Goal: Communication & Community: Answer question/provide support

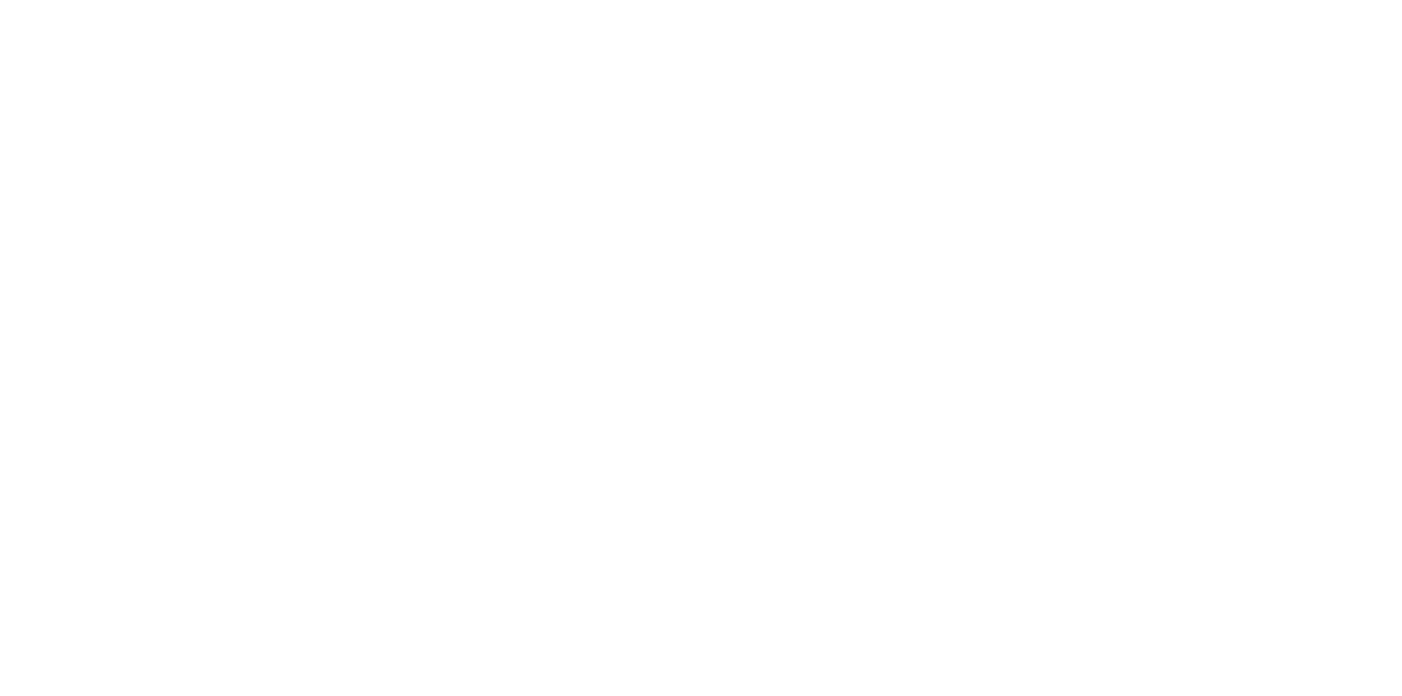
click at [1123, 164] on div at bounding box center [701, 348] width 1402 height 696
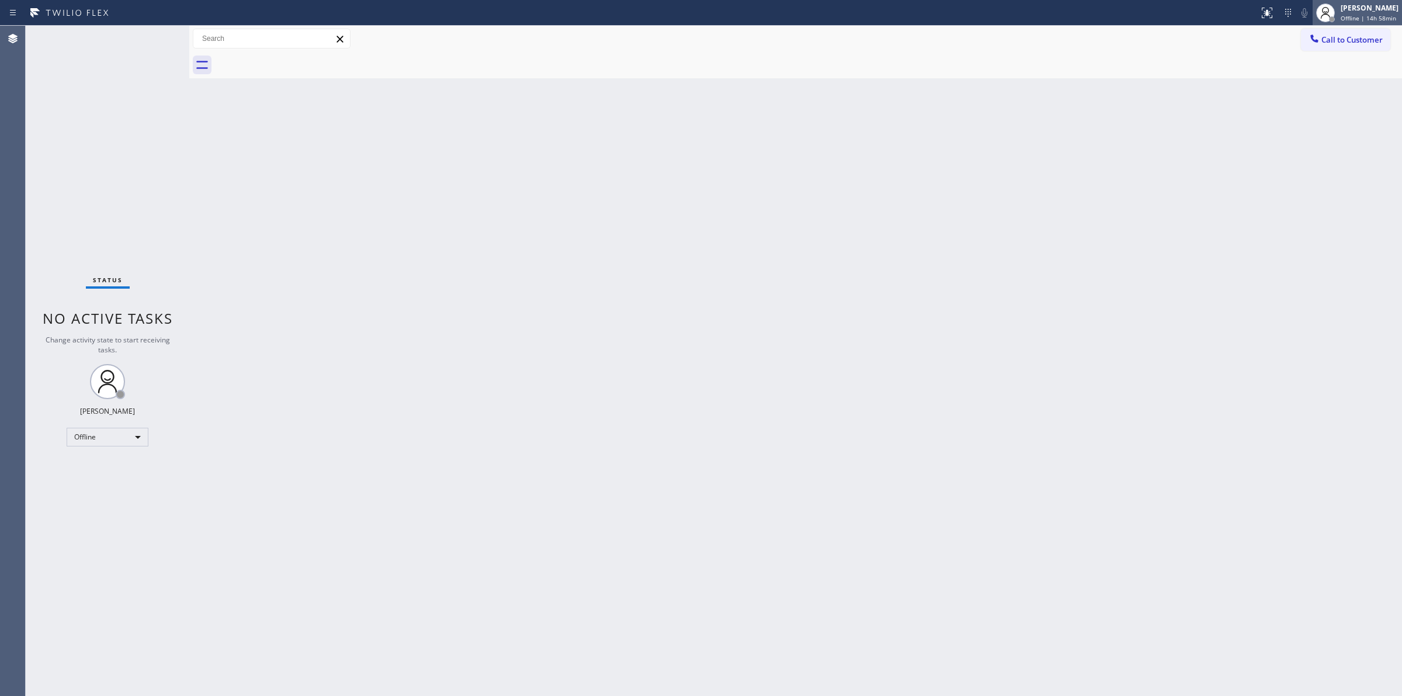
click at [1367, 12] on div "[PERSON_NAME]" at bounding box center [1369, 8] width 58 height 10
click at [1323, 70] on button "Unavailable" at bounding box center [1343, 77] width 117 height 15
drag, startPoint x: 1344, startPoint y: 39, endPoint x: 1147, endPoint y: 64, distance: 199.0
click at [1338, 39] on span "Call to Customer" at bounding box center [1351, 39] width 61 height 11
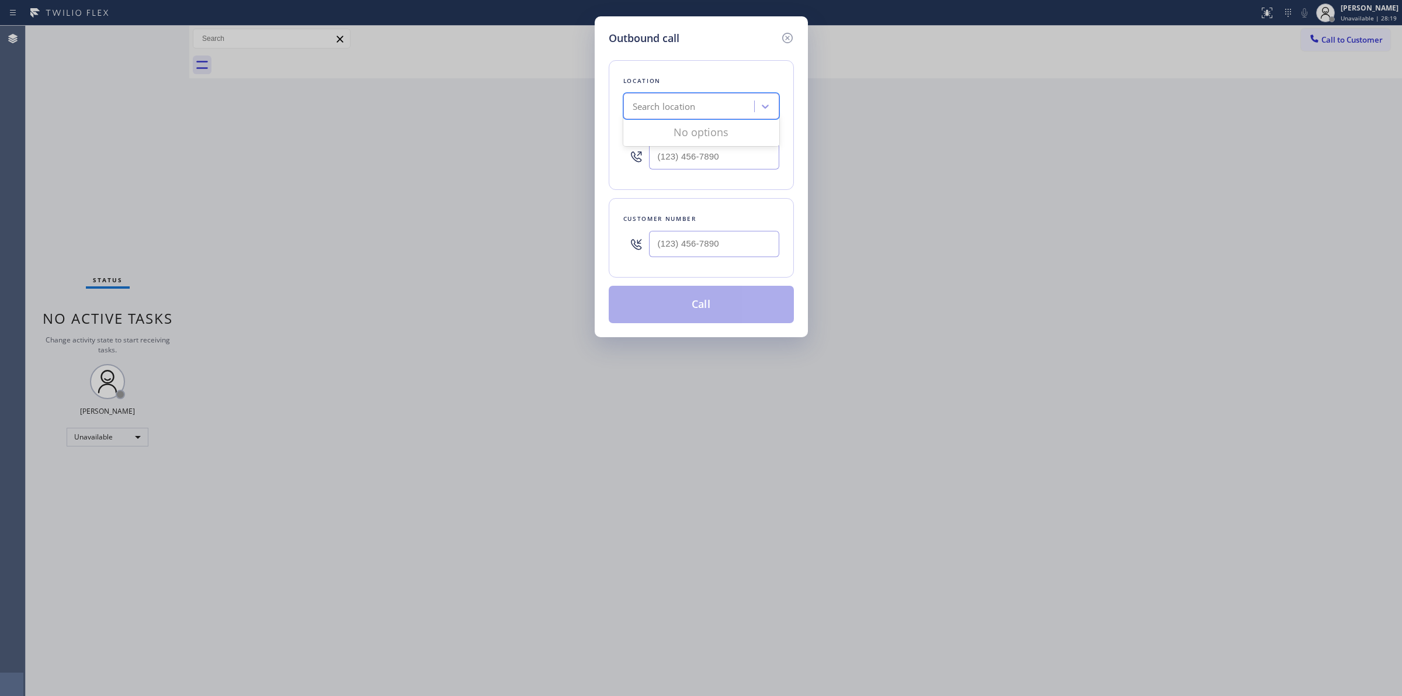
drag, startPoint x: 756, startPoint y: 106, endPoint x: 745, endPoint y: 109, distance: 11.5
click at [745, 109] on div "Search location" at bounding box center [701, 106] width 156 height 26
paste input "Viking Repair Service"
type input "Viking Repair Service"
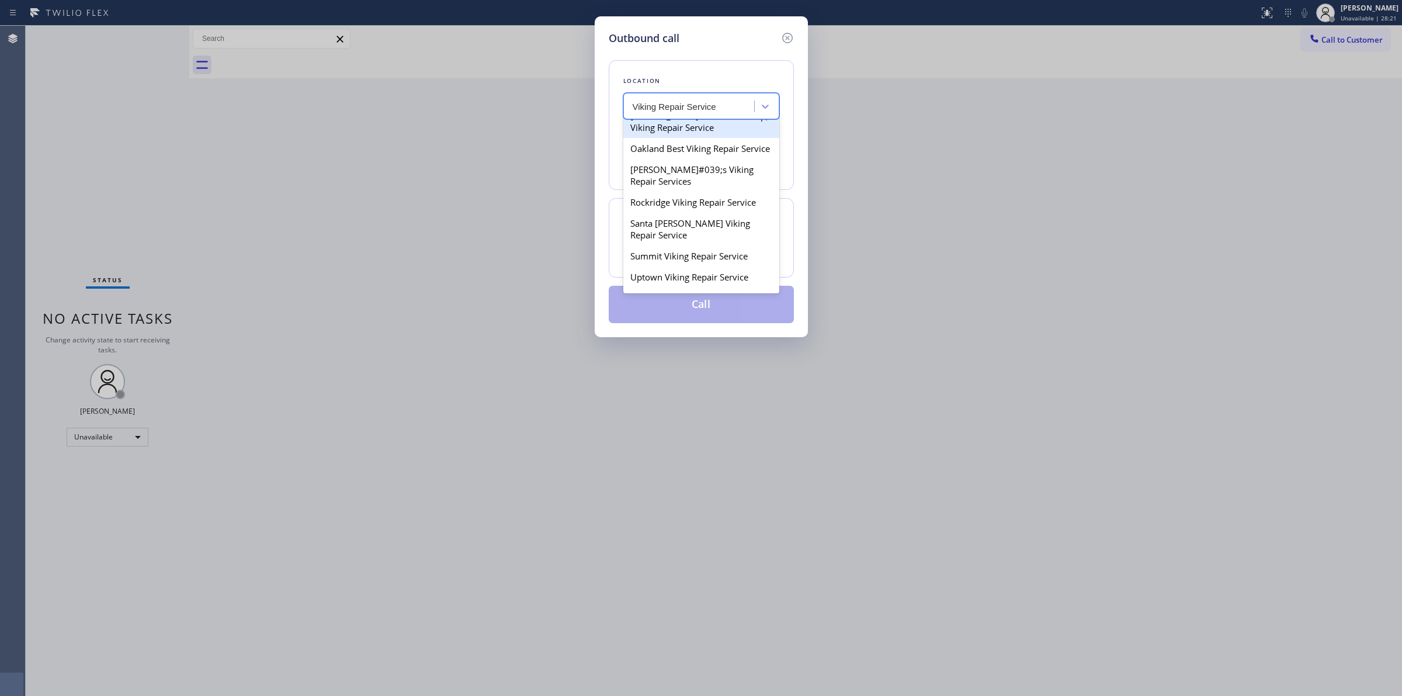
scroll to position [146, 0]
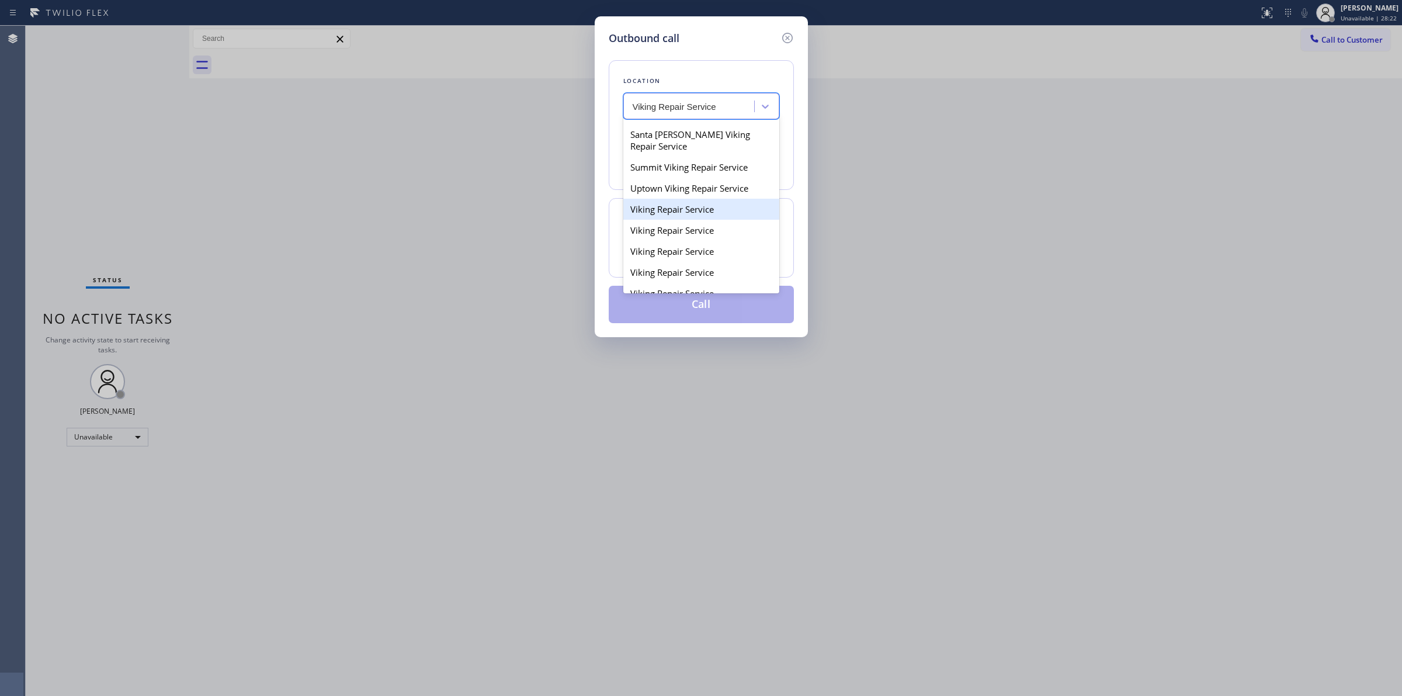
click at [689, 220] on div "Viking Repair Service" at bounding box center [701, 209] width 156 height 21
type input "[PHONE_NUMBER]"
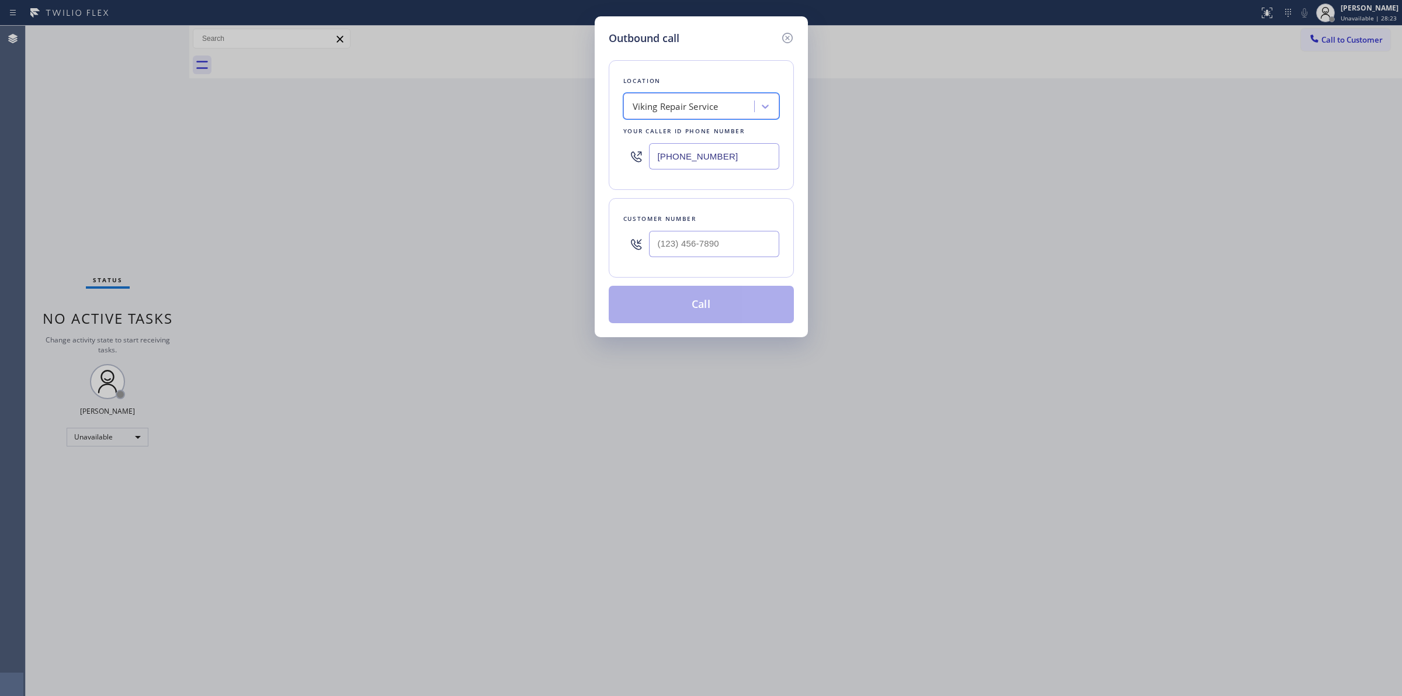
click at [691, 161] on input "[PHONE_NUMBER]" at bounding box center [714, 156] width 130 height 26
click at [691, 161] on input "(720) 740-5870" at bounding box center [714, 156] width 130 height 26
click at [1155, 269] on div "Outbound call Location Viking Repair Service Your caller id phone number (720) …" at bounding box center [701, 348] width 1402 height 696
drag, startPoint x: 787, startPoint y: 33, endPoint x: 608, endPoint y: 227, distance: 263.3
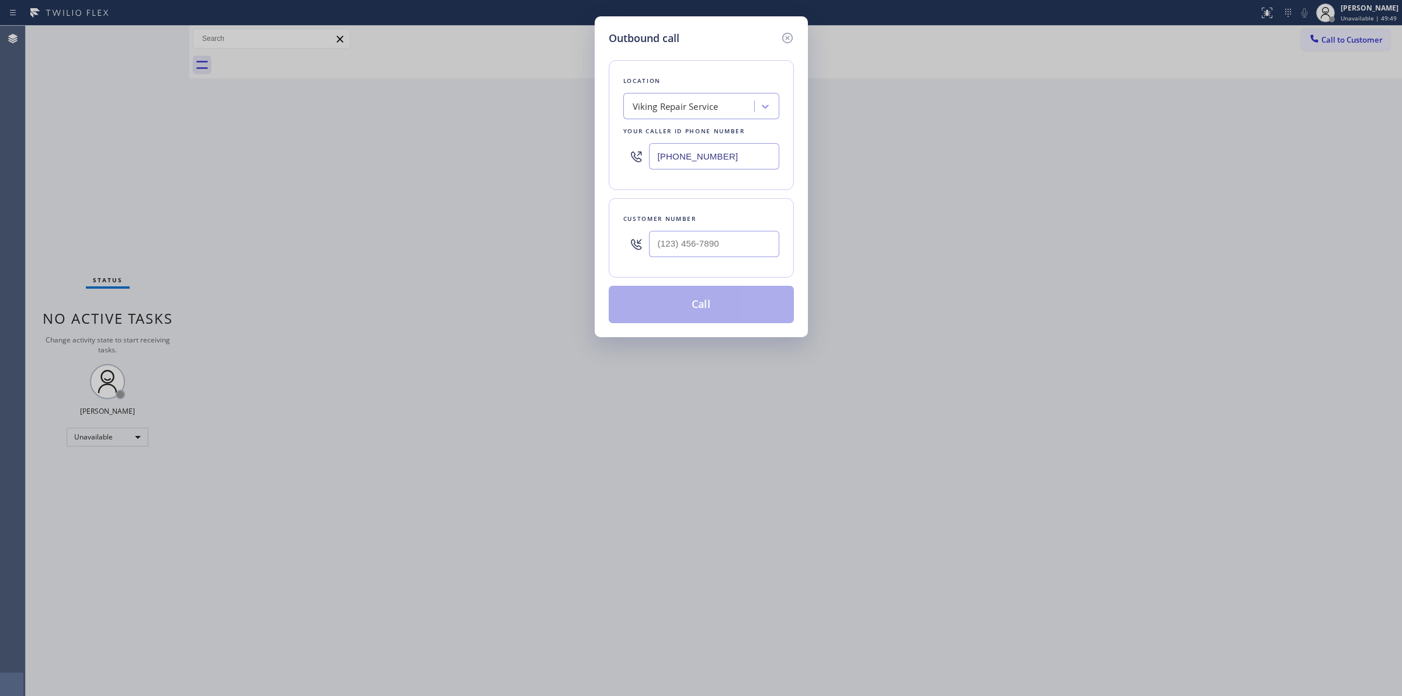
click at [784, 34] on icon at bounding box center [787, 38] width 14 height 14
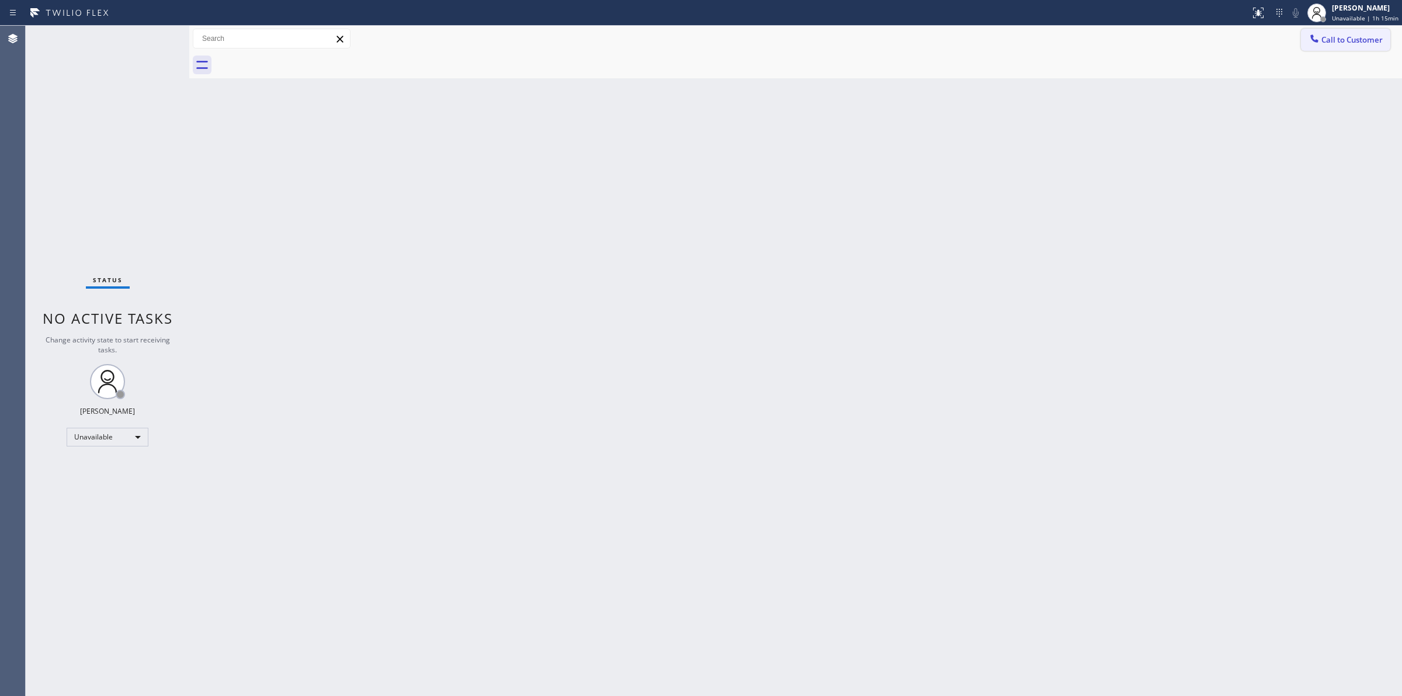
click at [1342, 36] on span "Call to Customer" at bounding box center [1351, 39] width 61 height 11
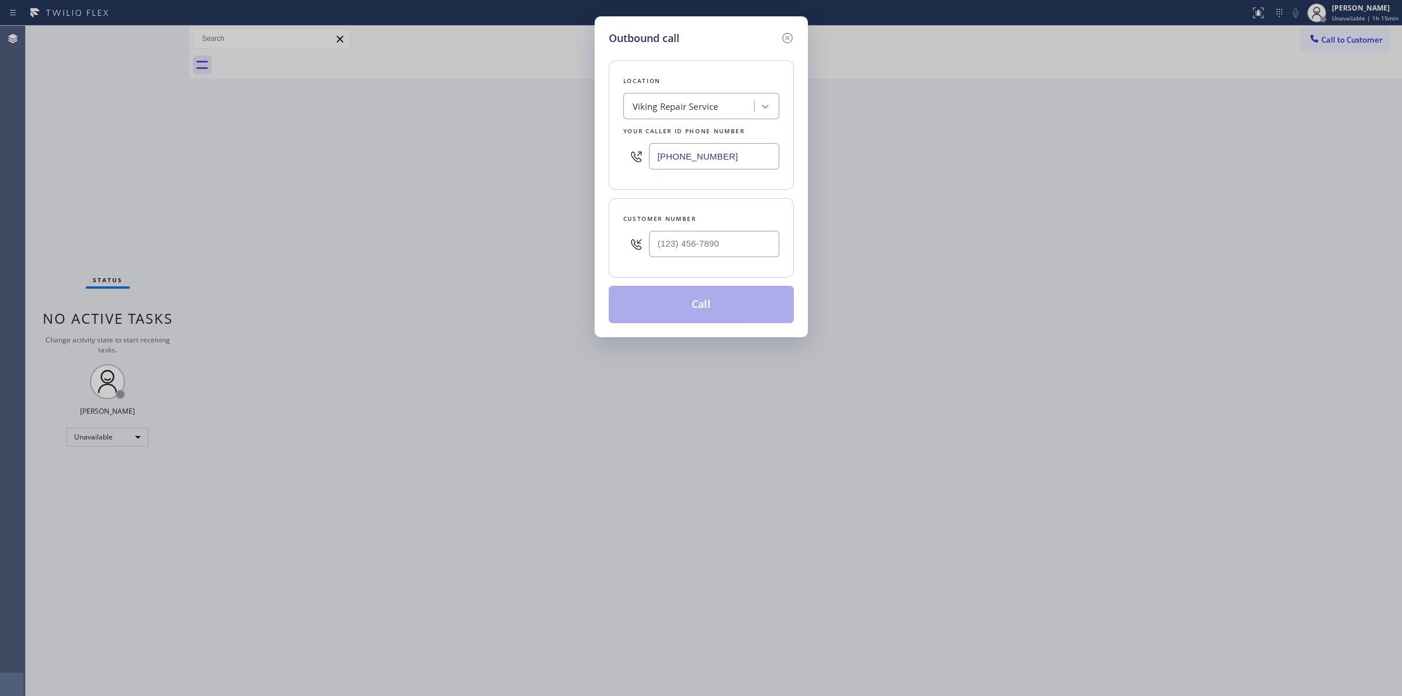
click at [666, 106] on div "Viking Repair Service" at bounding box center [676, 106] width 86 height 13
paste input "Thermador Appliance Repair pros"
type input "Thermador Appliance Repair pros"
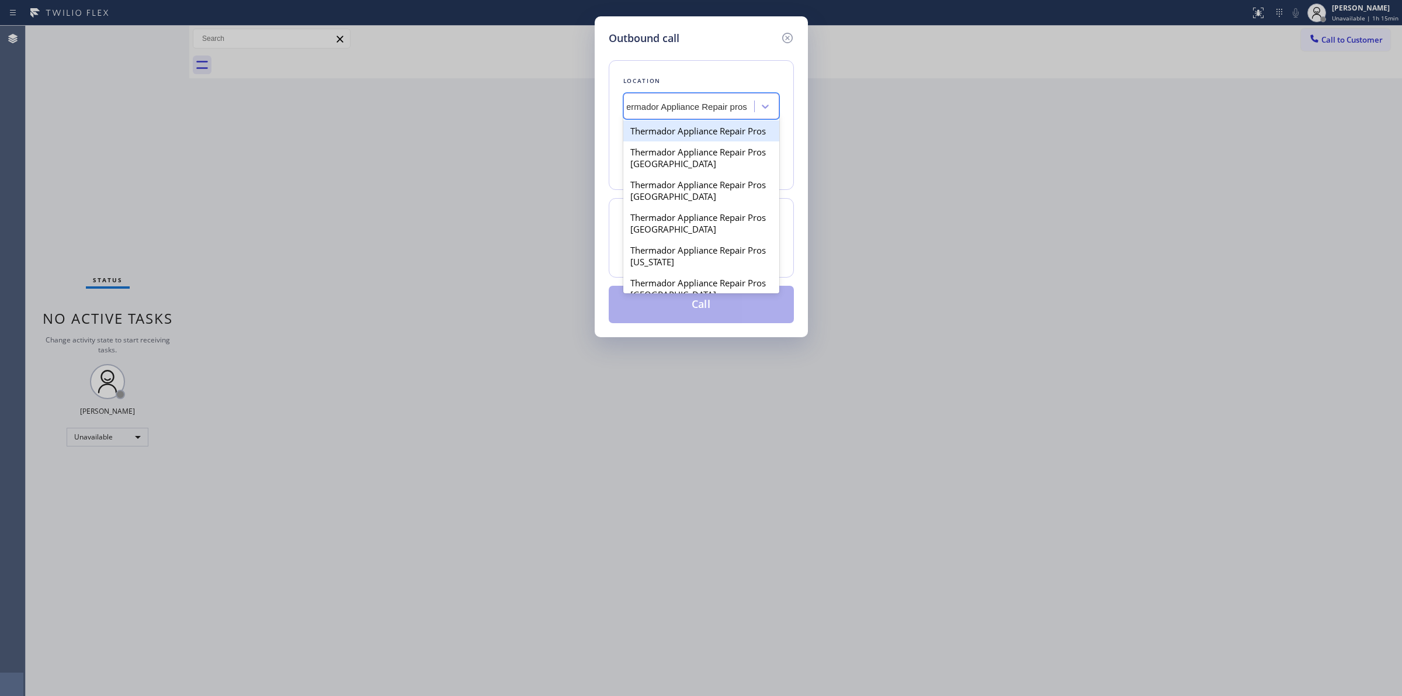
scroll to position [0, 16]
click at [675, 141] on div "Thermador Appliance Repair Pros" at bounding box center [701, 130] width 156 height 21
type input "(818) 330-1289"
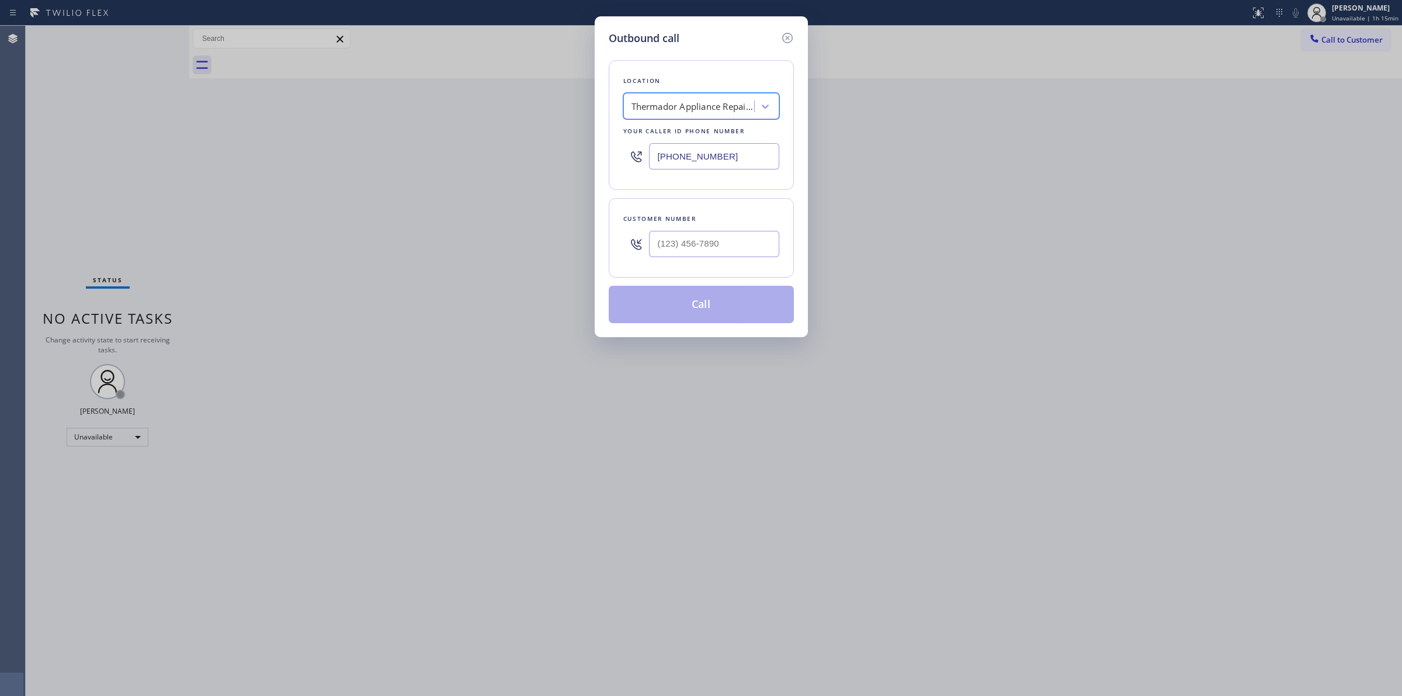
scroll to position [0, 1]
click at [690, 165] on input "(818) 330-1289" at bounding box center [714, 156] width 130 height 26
click at [789, 40] on icon at bounding box center [787, 38] width 14 height 14
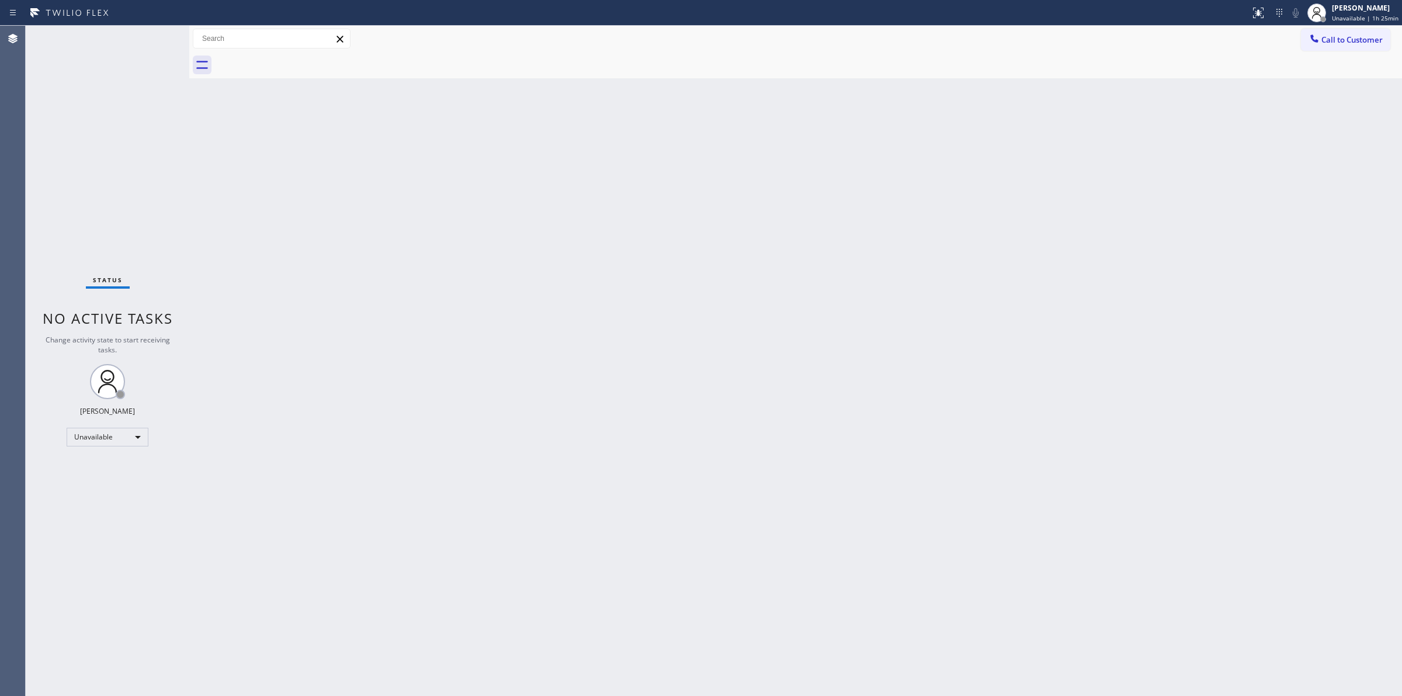
click at [824, 158] on div "Back to Dashboard Change Sender ID Customers Technicians Select a contact Outbo…" at bounding box center [795, 361] width 1213 height 670
drag, startPoint x: 746, startPoint y: 225, endPoint x: 850, endPoint y: 179, distance: 113.2
click at [783, 209] on div "Back to Dashboard Change Sender ID Customers Technicians Select a contact Outbo…" at bounding box center [795, 361] width 1213 height 670
click at [1347, 55] on div at bounding box center [808, 65] width 1187 height 26
drag, startPoint x: 1342, startPoint y: 36, endPoint x: 987, endPoint y: 158, distance: 374.8
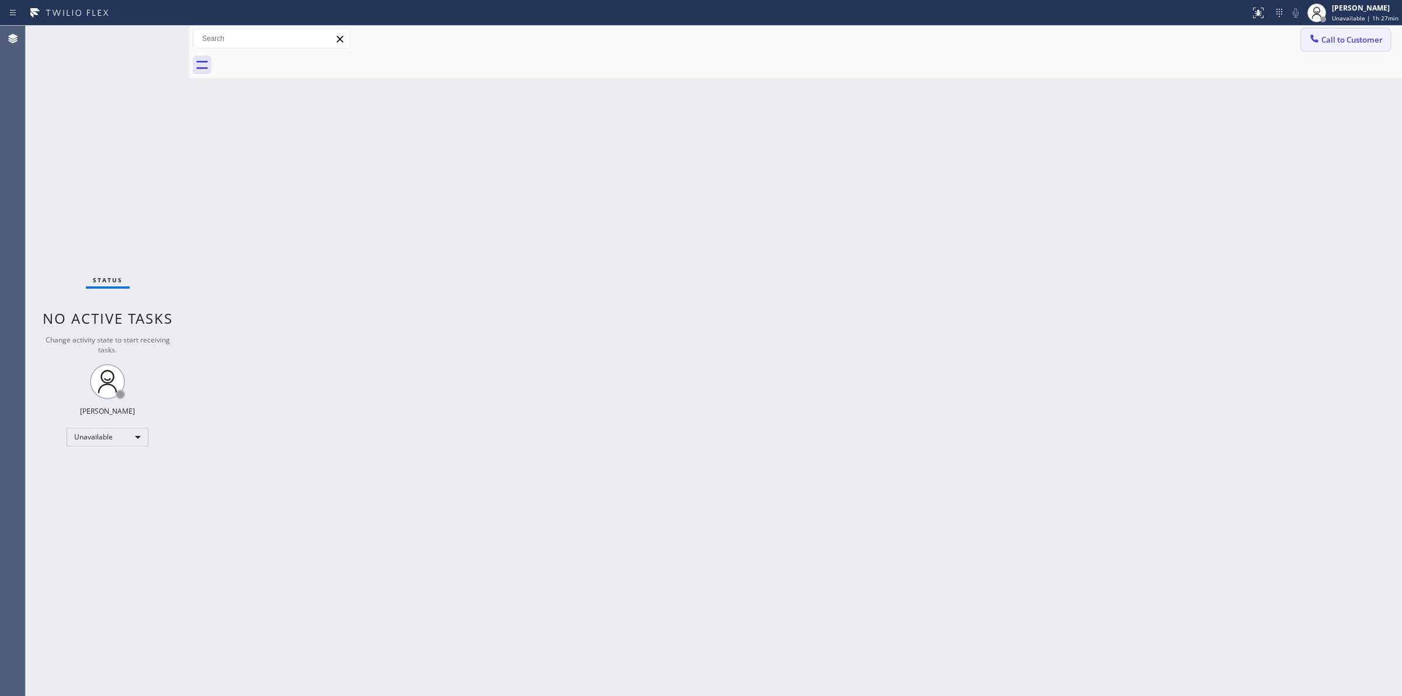
click at [1339, 36] on span "Call to Customer" at bounding box center [1351, 39] width 61 height 11
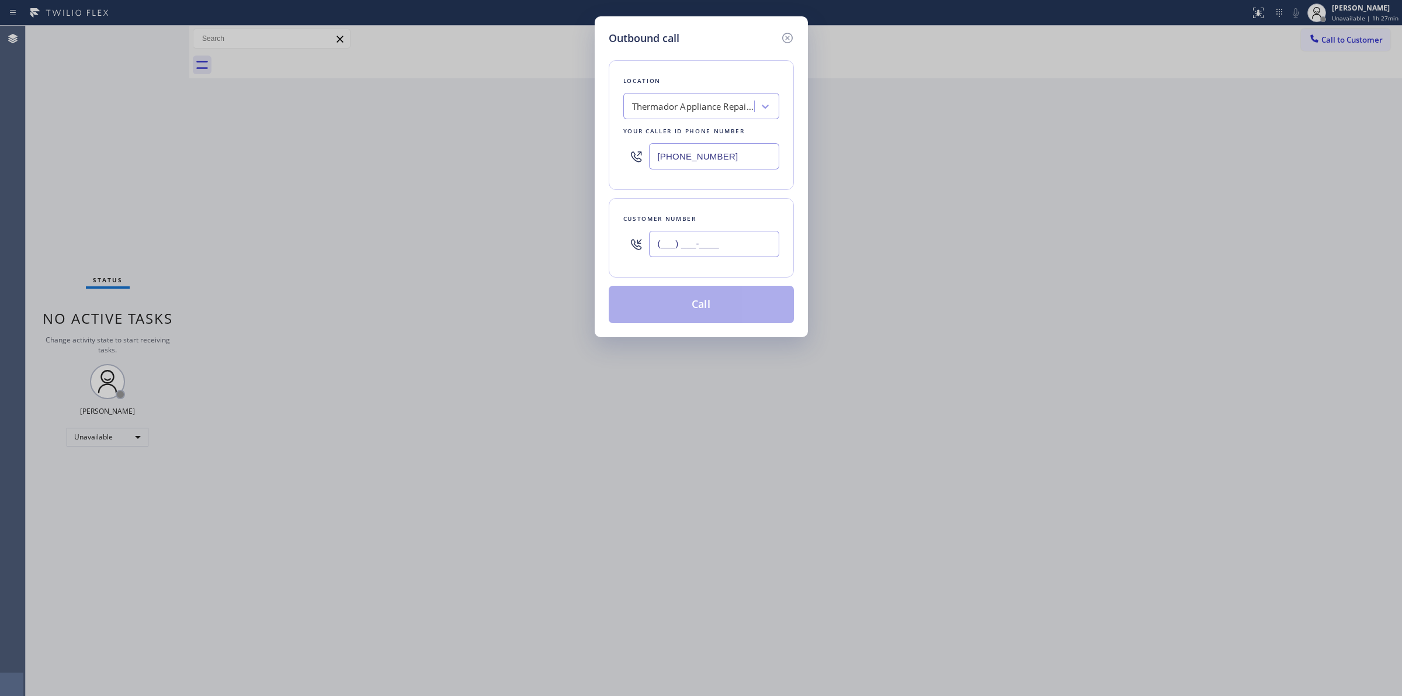
click at [685, 245] on input "(___) ___-____" at bounding box center [714, 244] width 130 height 26
paste input "908) 875-0090"
type input "(908) 875-0090"
click at [664, 107] on div "Thermador Appliance Repair Pros" at bounding box center [693, 106] width 123 height 13
paste input "Home Alliance"
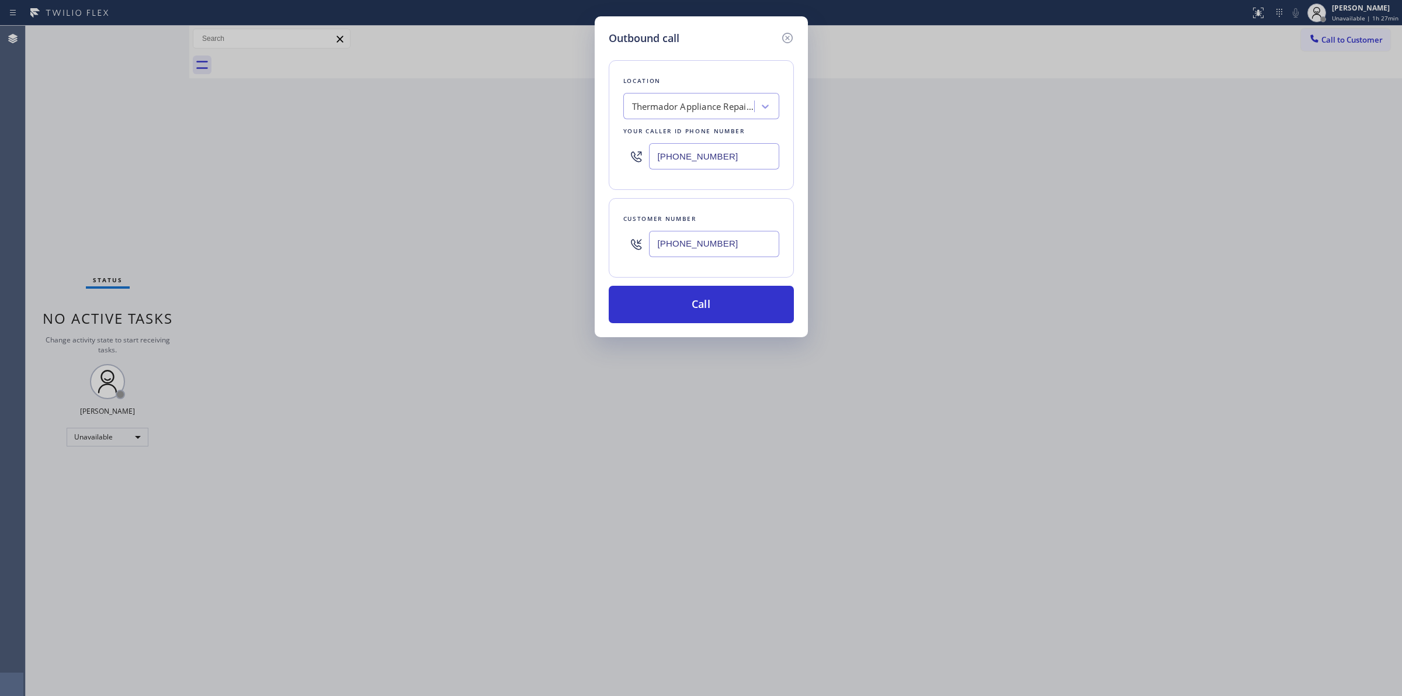
type input "Home Alliance"
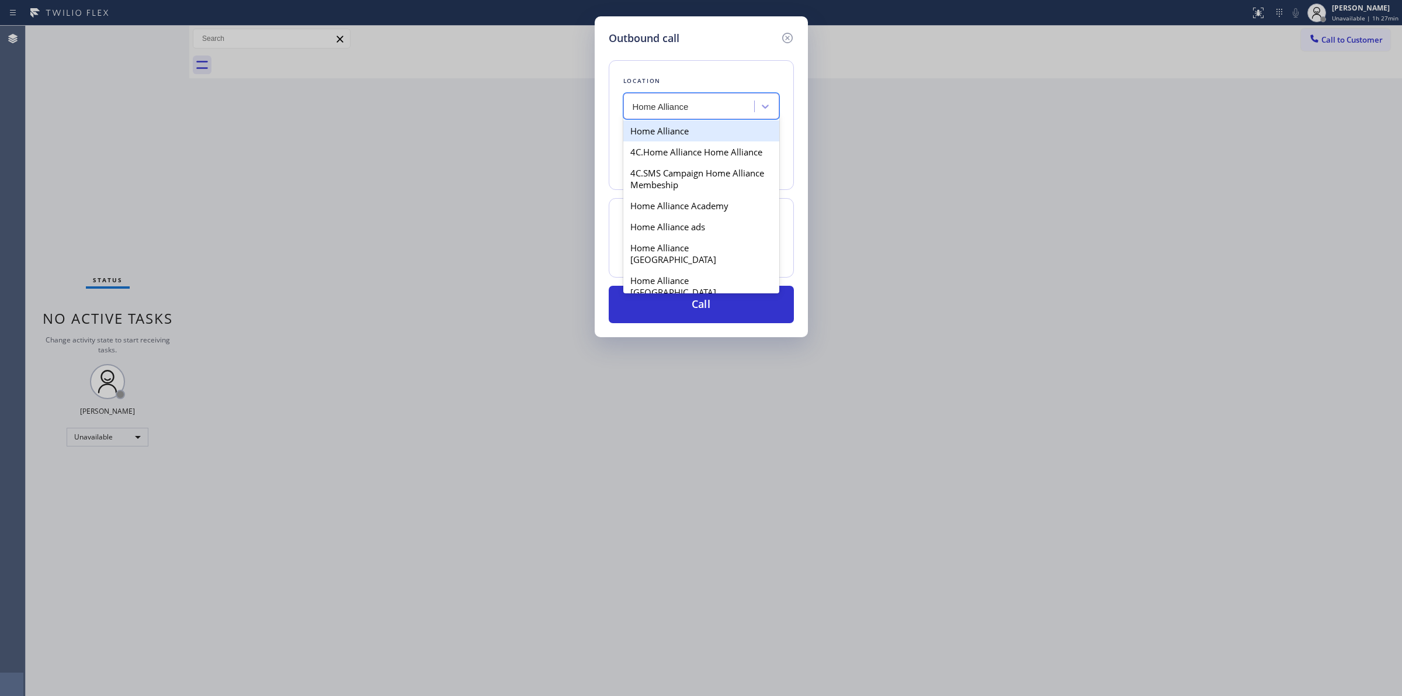
click at [682, 139] on div "Home Alliance" at bounding box center [701, 130] width 156 height 21
type input "(877) 777-0796"
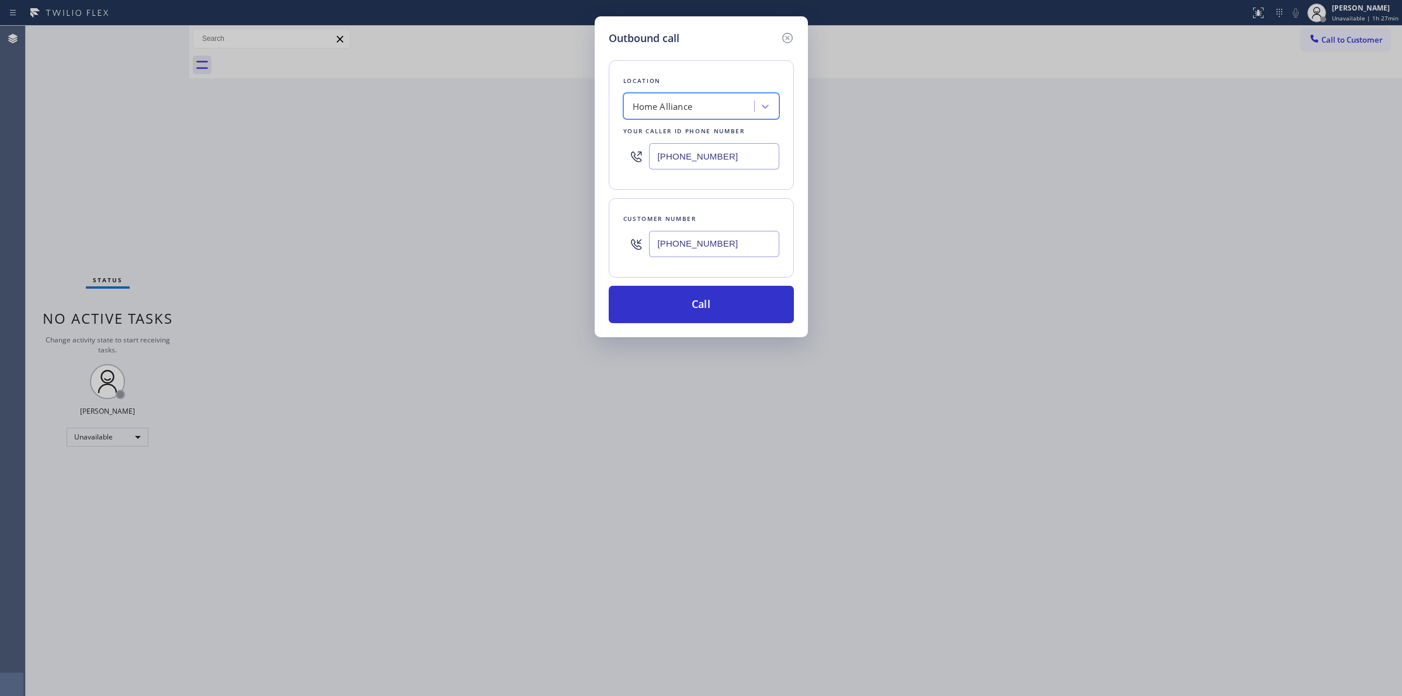
click at [728, 158] on input "(877) 777-0796" at bounding box center [714, 156] width 130 height 26
click at [723, 316] on button "Call" at bounding box center [701, 304] width 185 height 37
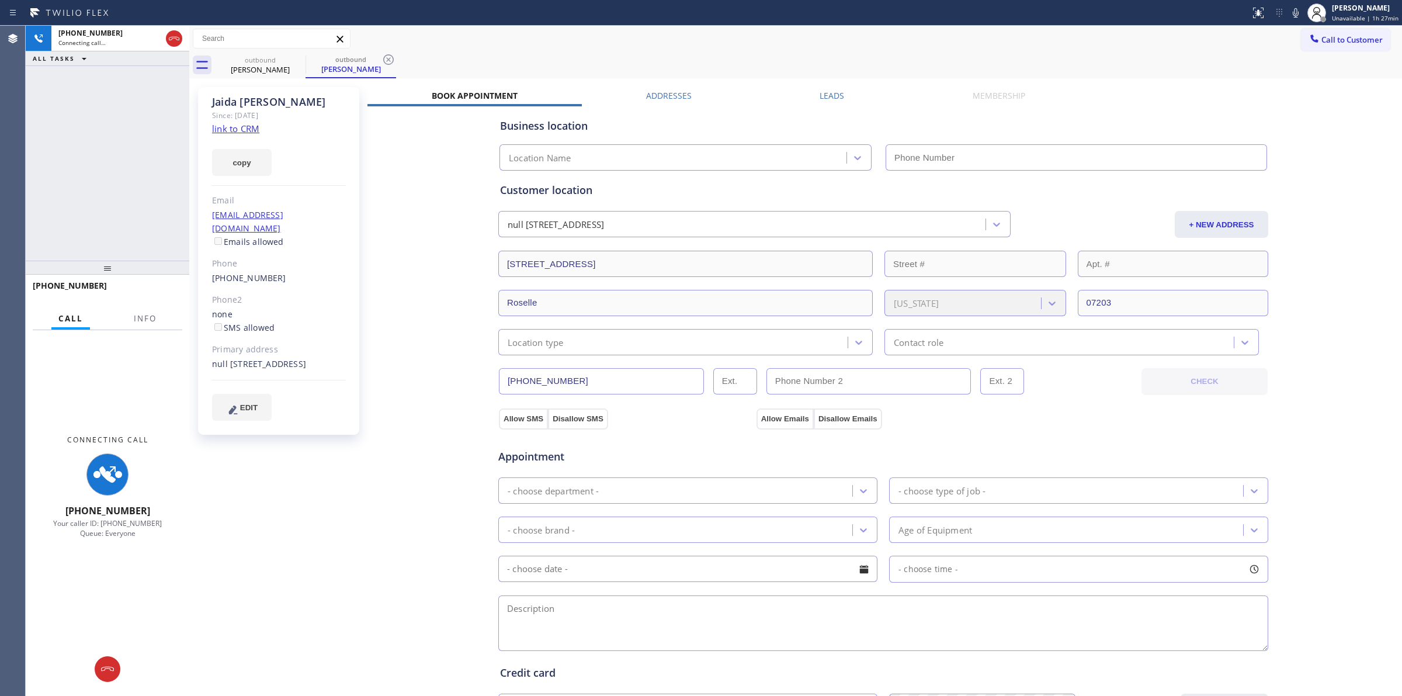
type input "(877) 777-0796"
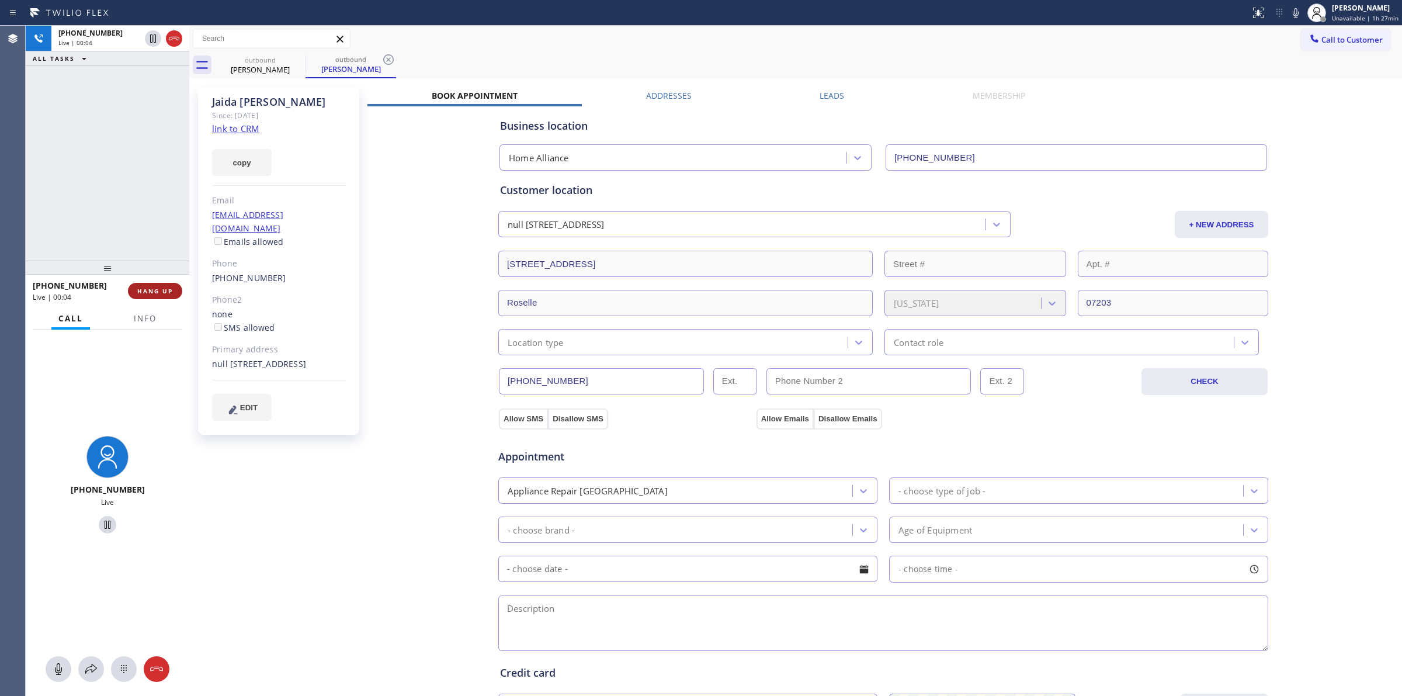
click at [144, 289] on span "HANG UP" at bounding box center [155, 291] width 36 height 8
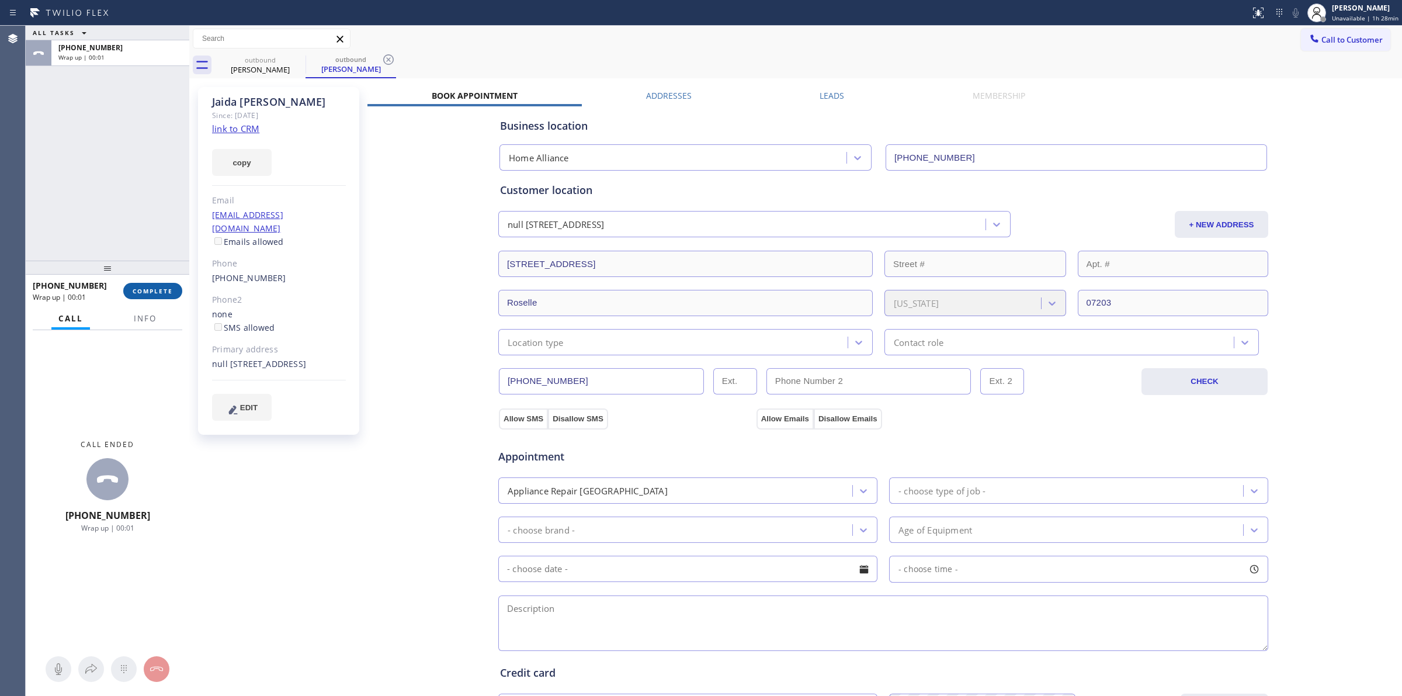
click at [170, 290] on span "COMPLETE" at bounding box center [153, 291] width 40 height 8
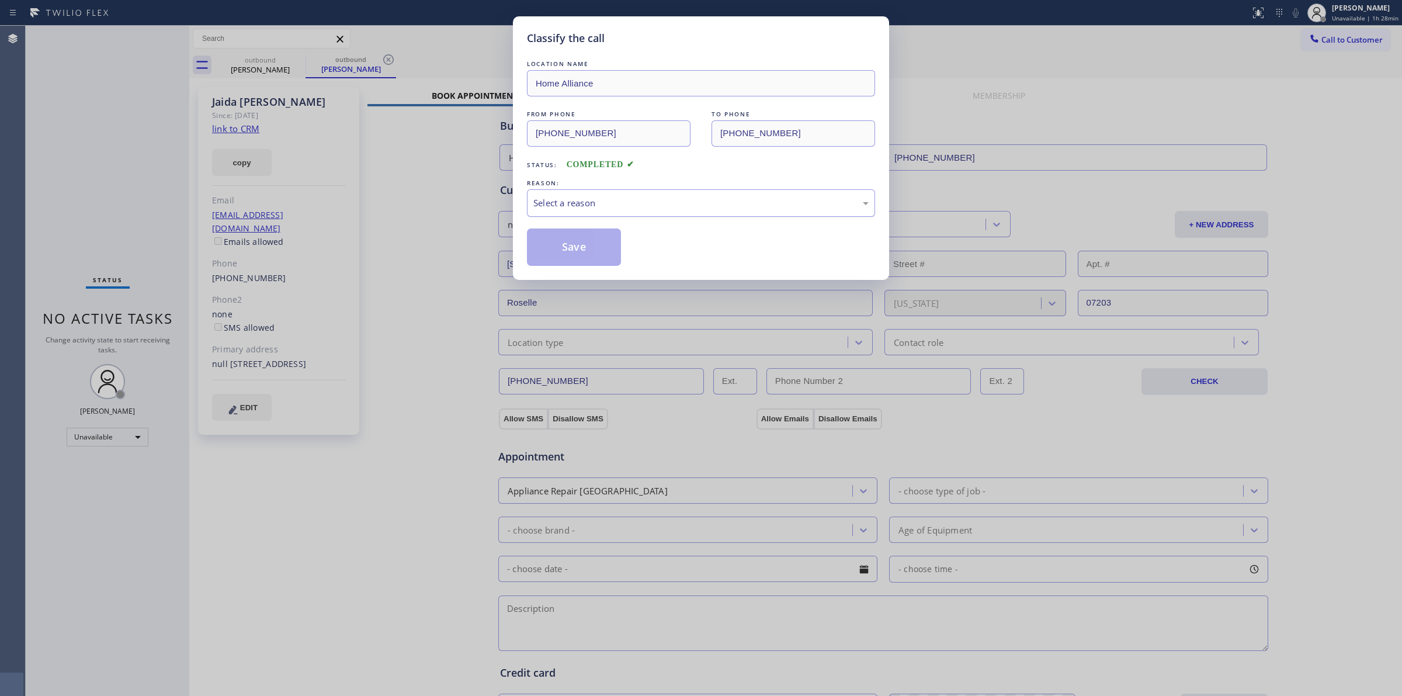
click at [603, 200] on div "Select a reason" at bounding box center [700, 202] width 335 height 13
click at [581, 241] on button "Save" at bounding box center [574, 246] width 94 height 37
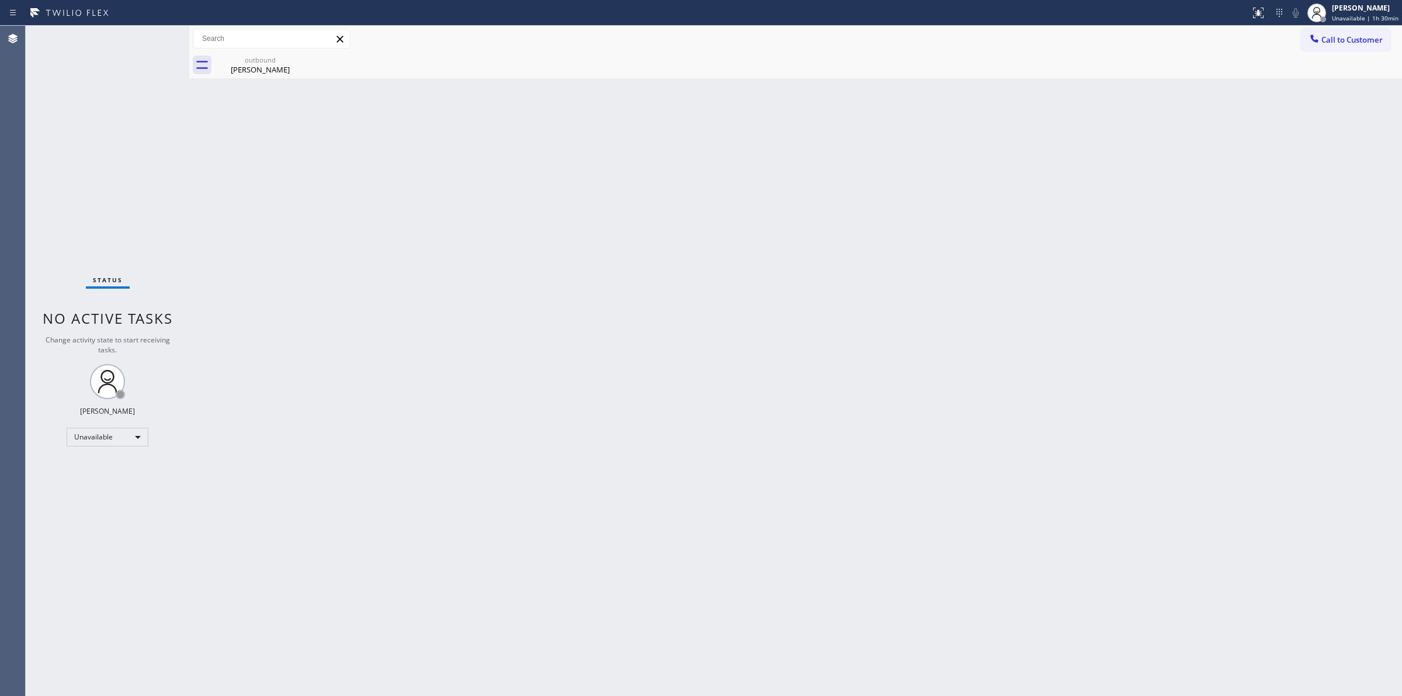
drag, startPoint x: 739, startPoint y: 109, endPoint x: 1120, endPoint y: 59, distance: 384.1
click at [767, 109] on div "Back to Dashboard Change Sender ID Customers Technicians Select a contact Outbo…" at bounding box center [795, 361] width 1213 height 670
click at [1329, 33] on button "Call to Customer" at bounding box center [1345, 40] width 89 height 22
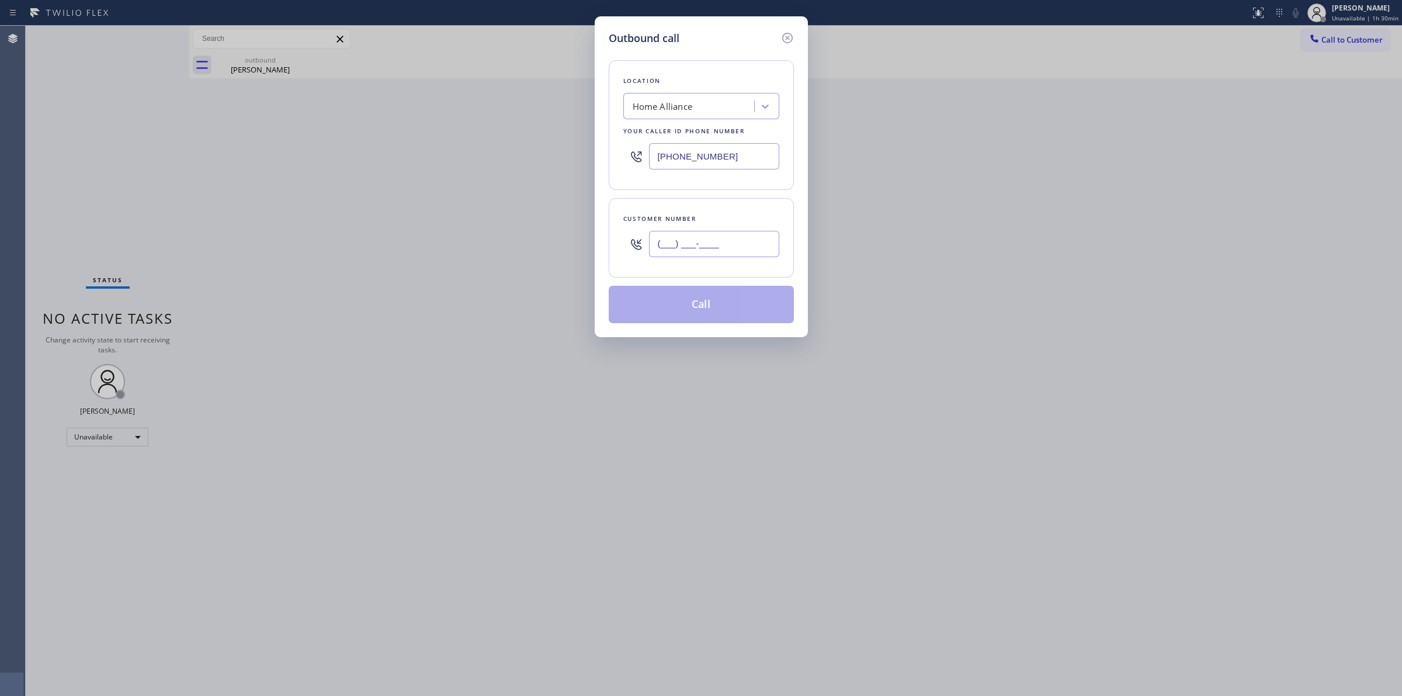
click at [727, 249] on input "(___) ___-____" at bounding box center [714, 244] width 130 height 26
paste input "805) 327-0970"
type input "(805) 327-0970"
click at [698, 103] on div "Home Alliance" at bounding box center [690, 106] width 127 height 20
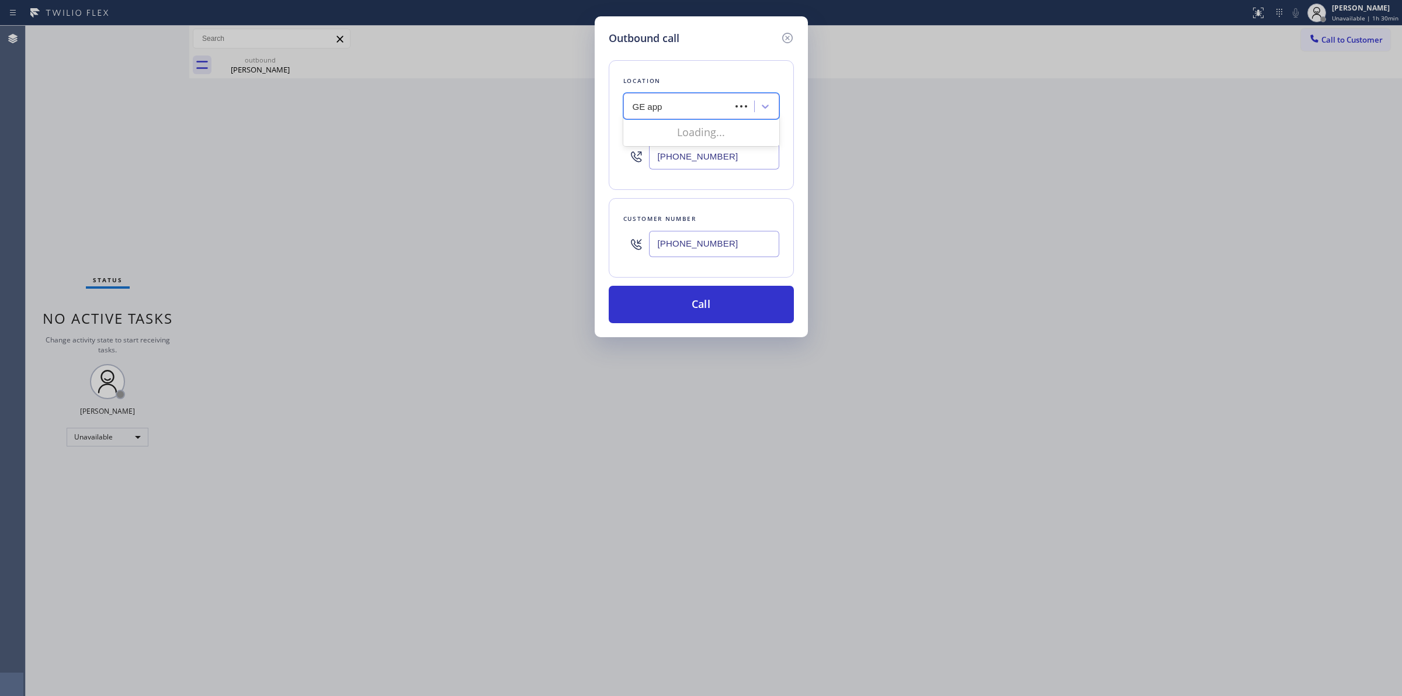
type input "GE appl"
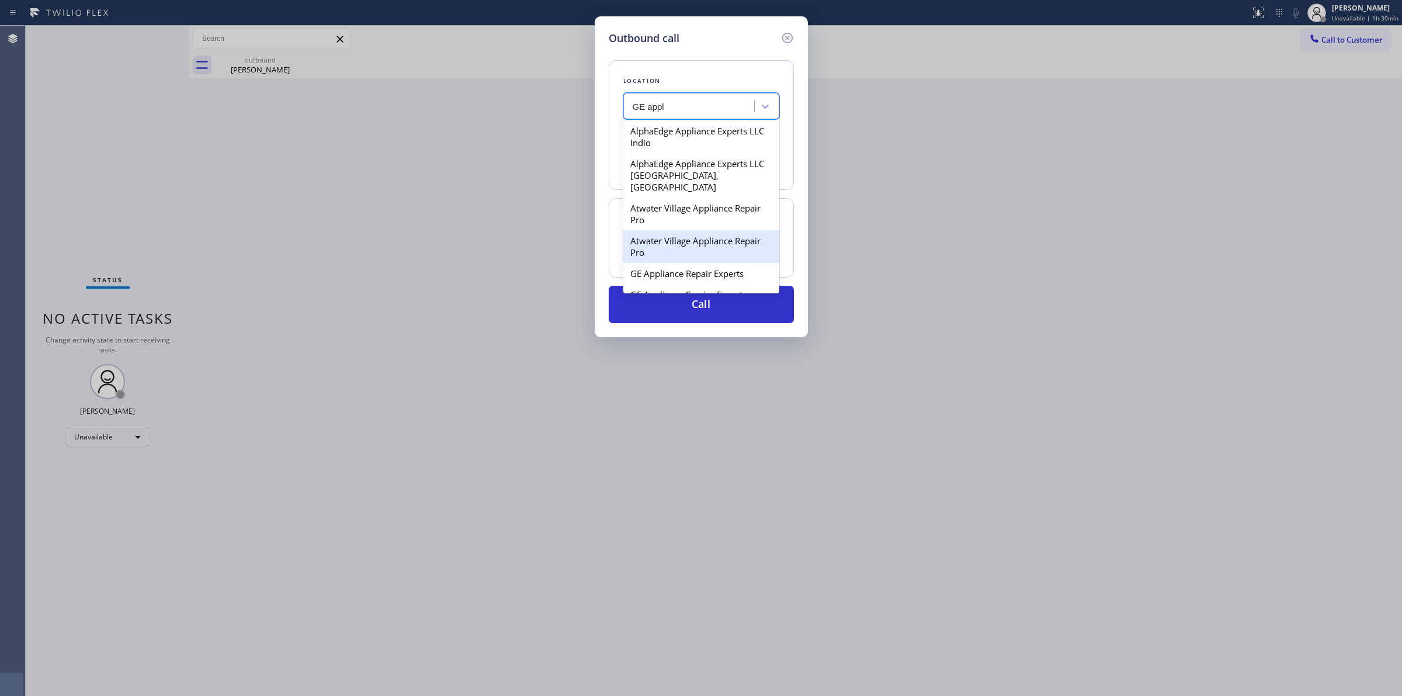
drag, startPoint x: 666, startPoint y: 200, endPoint x: 661, endPoint y: 238, distance: 38.9
click at [661, 238] on div "AlphaEdge Appliance Experts LLC Indio AlphaEdge Appliance Experts LLC Indio, CA…" at bounding box center [701, 205] width 156 height 175
click at [661, 238] on div "Atwater Village Appliance Repair Pro" at bounding box center [701, 246] width 156 height 33
type input "(209) 676-4237"
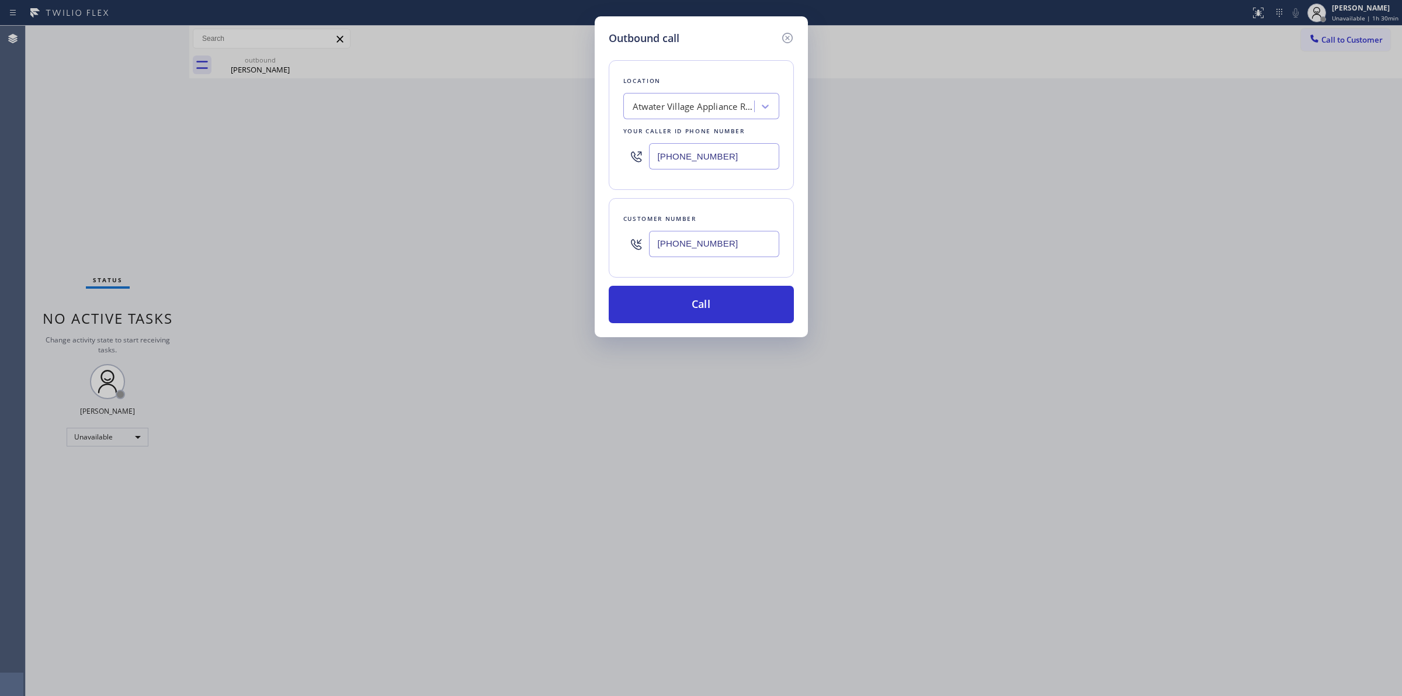
click at [682, 248] on input "(805) 327-0970" at bounding box center [714, 244] width 130 height 26
click at [679, 284] on div "Location Atwater Village Appliance Repair Pro Your caller id phone number (209)…" at bounding box center [701, 184] width 185 height 277
click at [678, 297] on button "Call" at bounding box center [701, 304] width 185 height 37
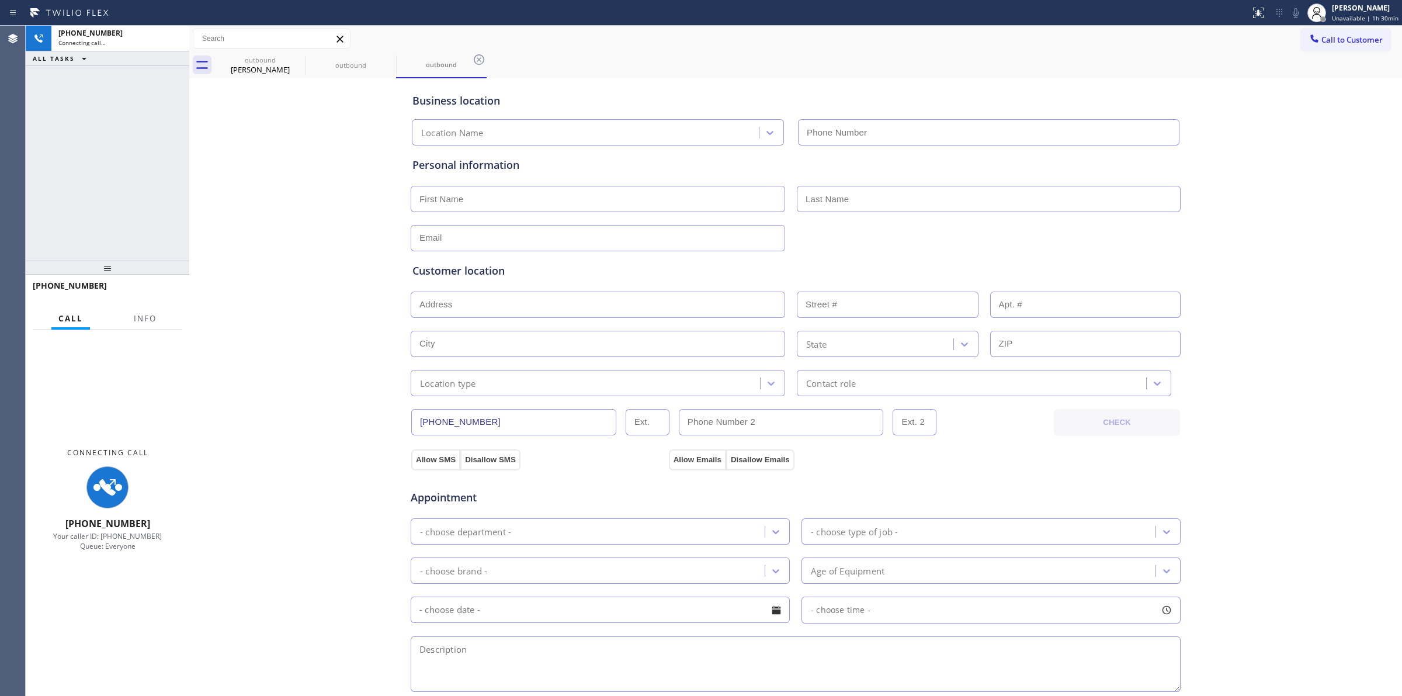
type input "(209) 676-4237"
click at [1227, 141] on div "Business location Atwater Village Appliance Repair Pro (209) 676-4237 Personal …" at bounding box center [795, 480] width 1207 height 798
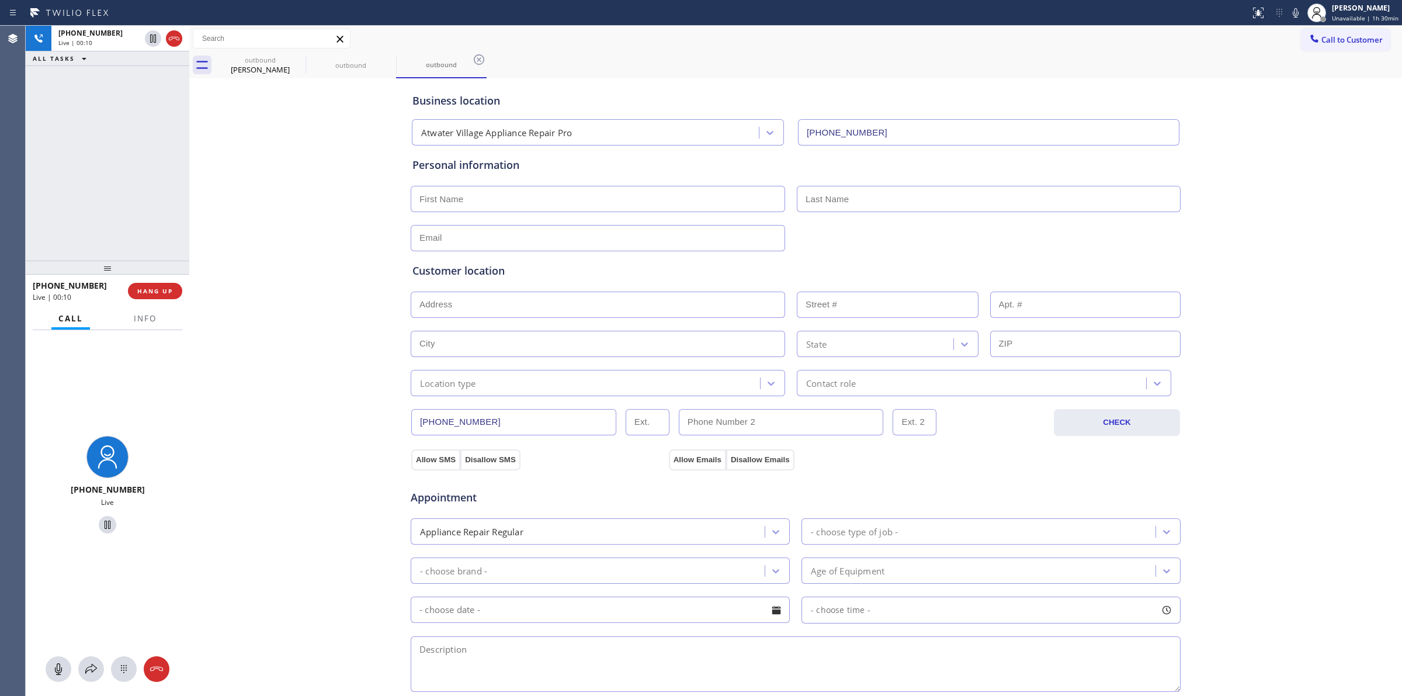
click at [1248, 298] on div "Business location Atwater Village Appliance Repair Pro (209) 676-4237 Personal …" at bounding box center [795, 480] width 1207 height 798
click at [128, 670] on icon at bounding box center [124, 669] width 14 height 14
click at [1343, 33] on button "Call to Customer" at bounding box center [1345, 40] width 89 height 22
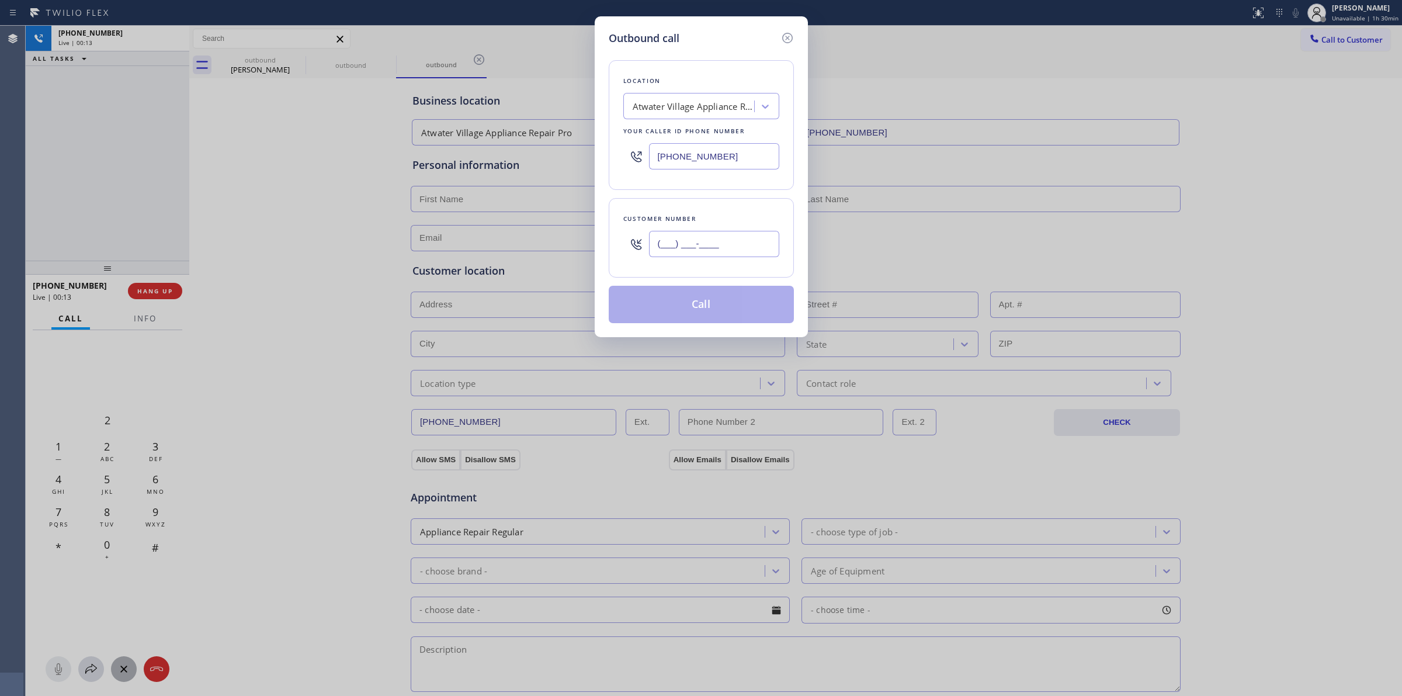
click at [722, 241] on input "(___) ___-____" at bounding box center [714, 244] width 130 height 26
paste input "805) 327-0970"
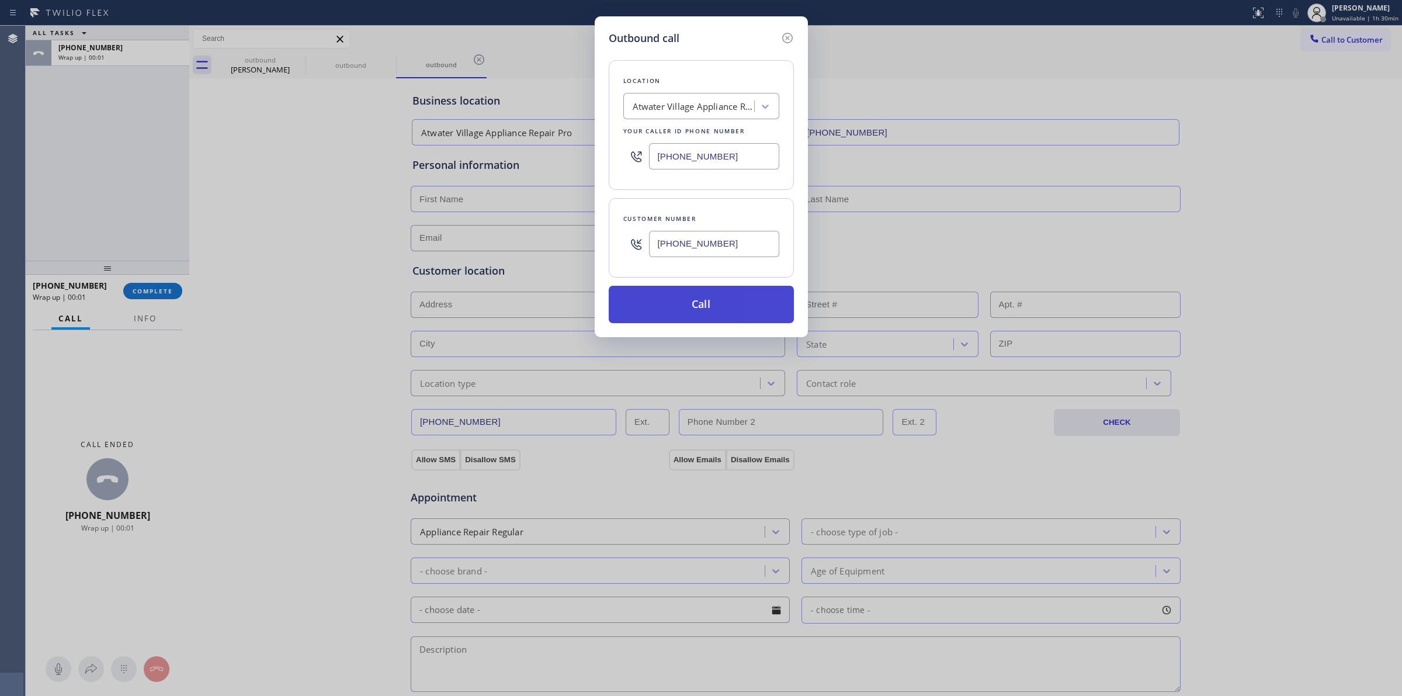
type input "(805) 327-0970"
click at [699, 308] on button "Call" at bounding box center [701, 304] width 185 height 37
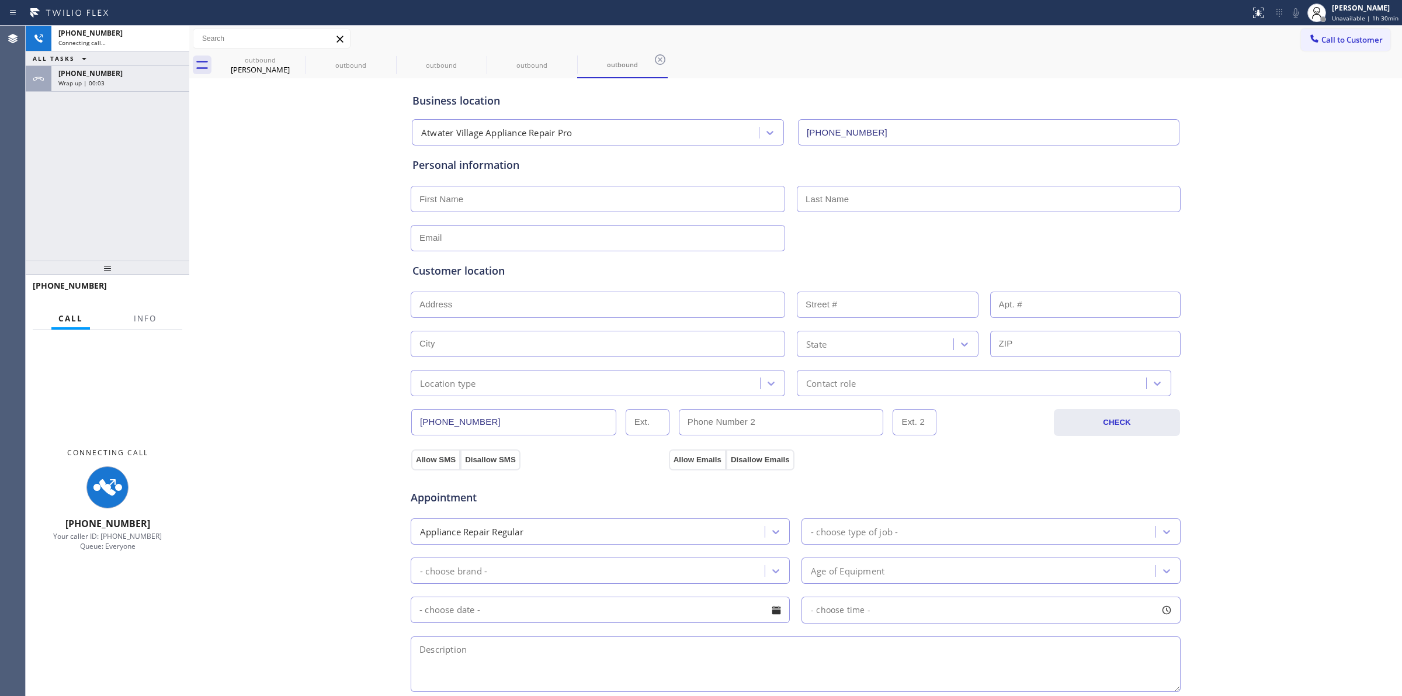
type input "(209) 676-4237"
drag, startPoint x: 1238, startPoint y: 138, endPoint x: 1256, endPoint y: 82, distance: 59.3
click at [1239, 138] on div "Business location Atwater Village Appliance Repair Pro (209) 676-4237 Personal …" at bounding box center [795, 480] width 1207 height 798
click at [109, 82] on div "Wrap up | 00:07" at bounding box center [120, 83] width 124 height 8
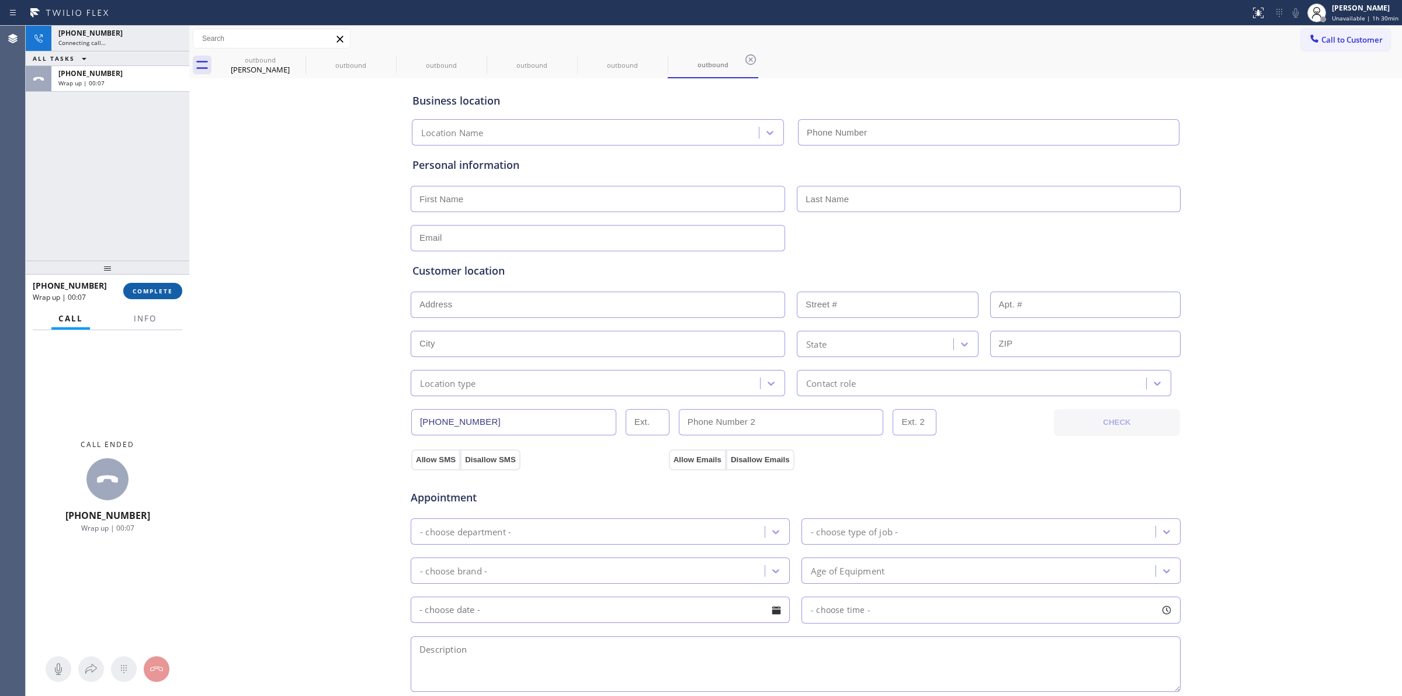
type input "(209) 676-4237"
click at [157, 285] on button "COMPLETE" at bounding box center [152, 291] width 59 height 16
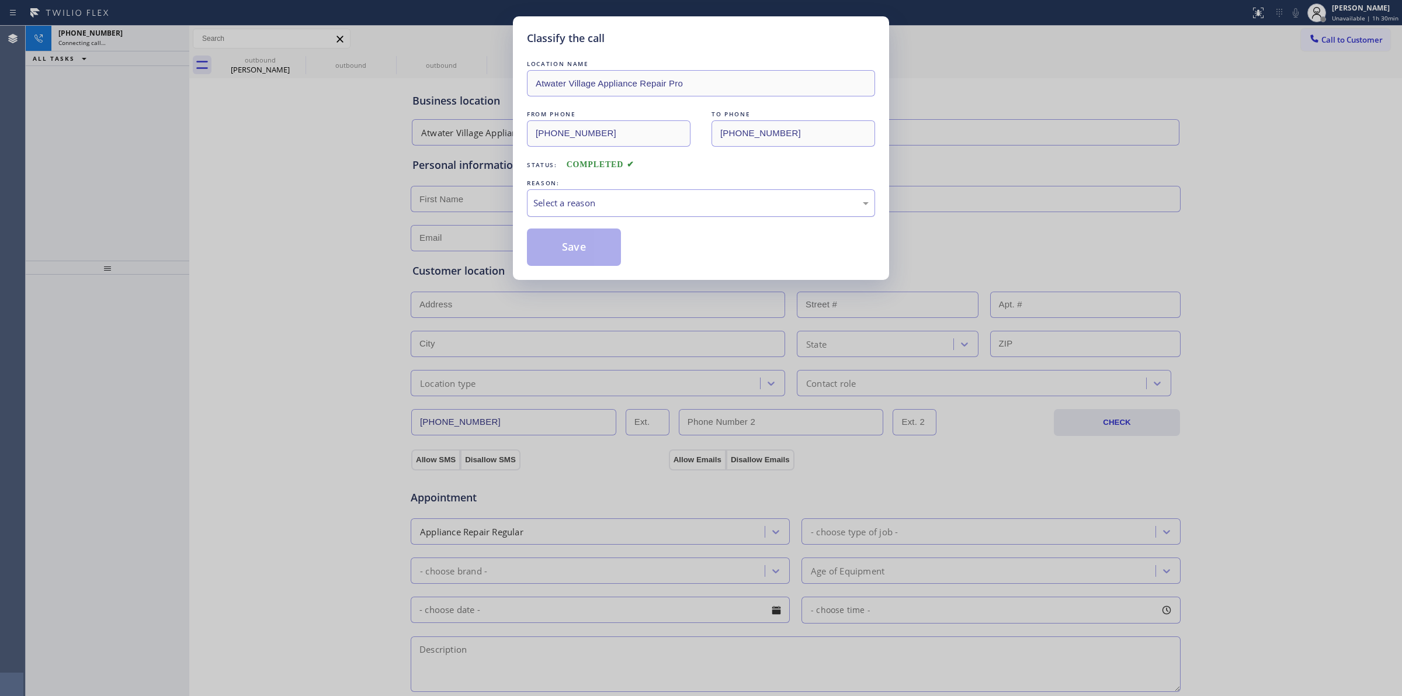
click at [591, 211] on div "Select a reason" at bounding box center [701, 202] width 348 height 27
click at [587, 253] on button "Save" at bounding box center [574, 246] width 94 height 37
click at [1263, 249] on div "Back to Dashboard Change Sender ID Customers Technicians Select a contact Outbo…" at bounding box center [795, 361] width 1213 height 670
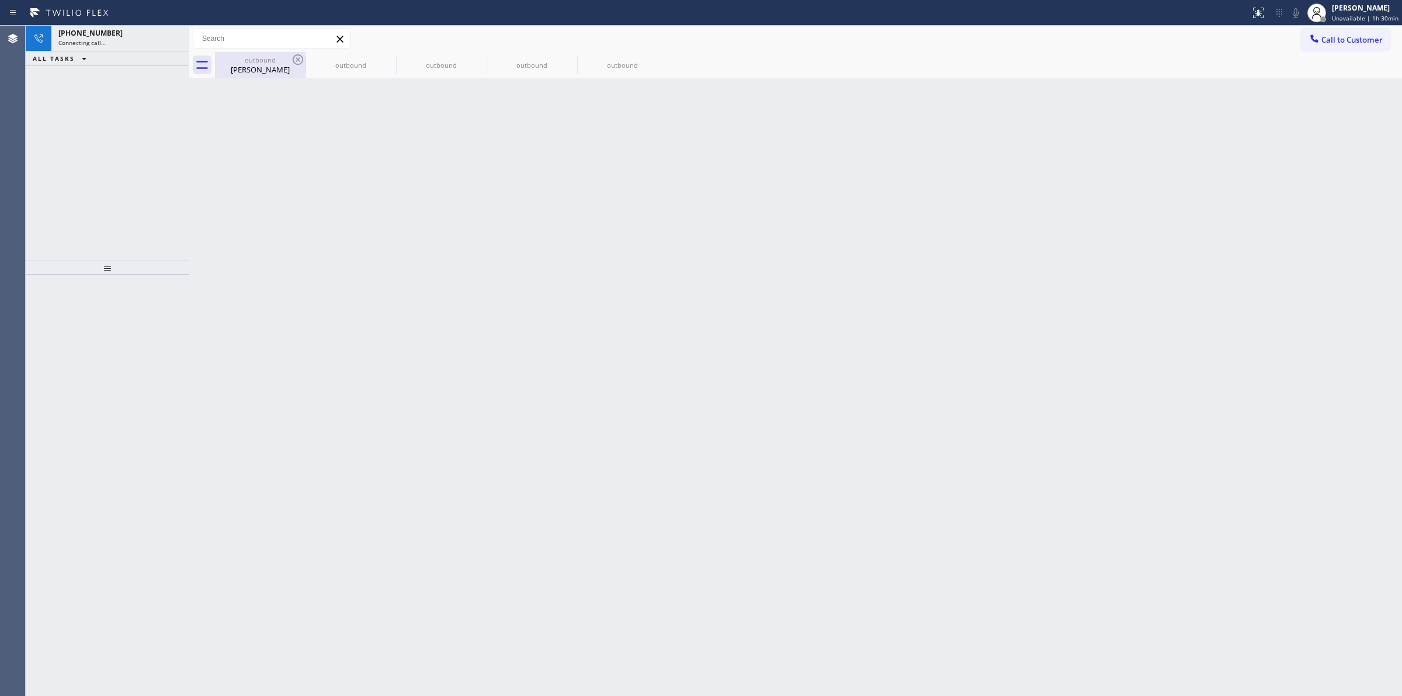
drag, startPoint x: 276, startPoint y: 78, endPoint x: 302, endPoint y: 50, distance: 37.6
click at [279, 77] on div "outbound Jaida Blackwell" at bounding box center [260, 65] width 88 height 26
type input "(877) 777-0796"
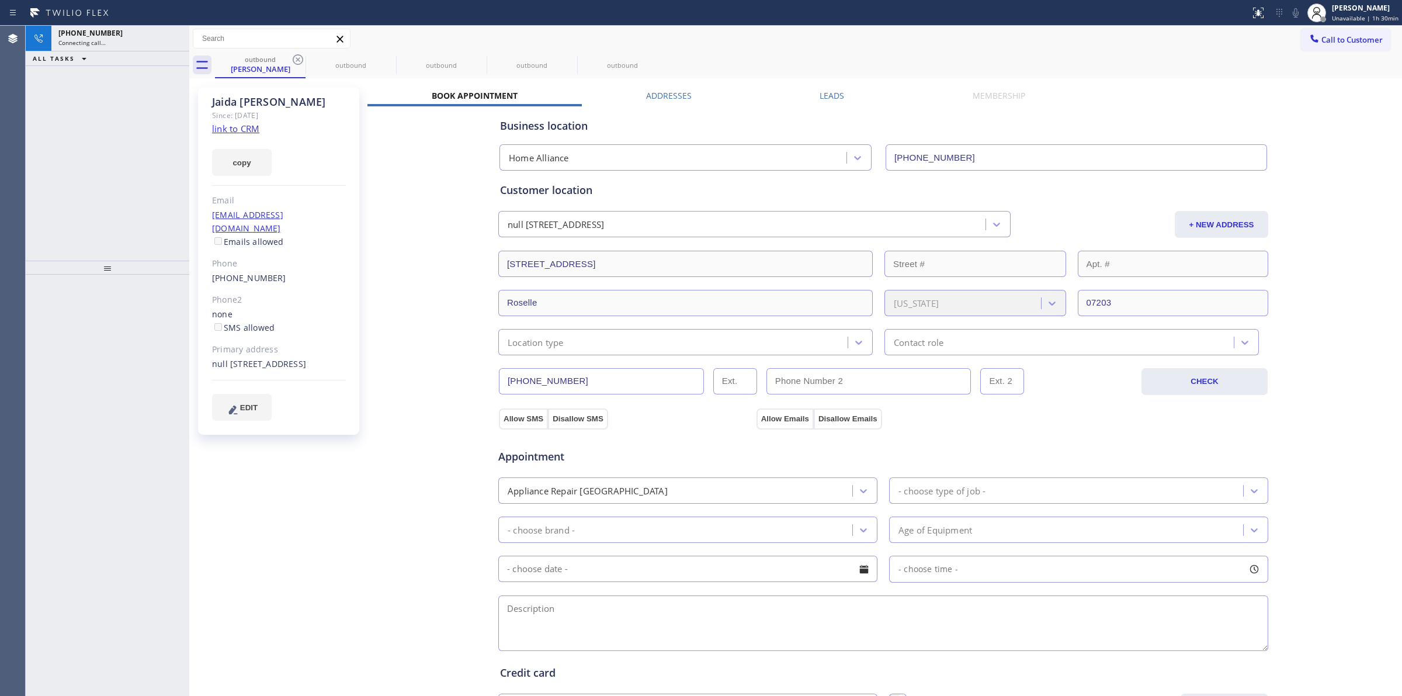
click at [302, 50] on div "Call to Customer Outbound call Location Atwater Village Appliance Repair Pro Yo…" at bounding box center [795, 39] width 1213 height 26
click at [296, 54] on icon at bounding box center [298, 60] width 14 height 14
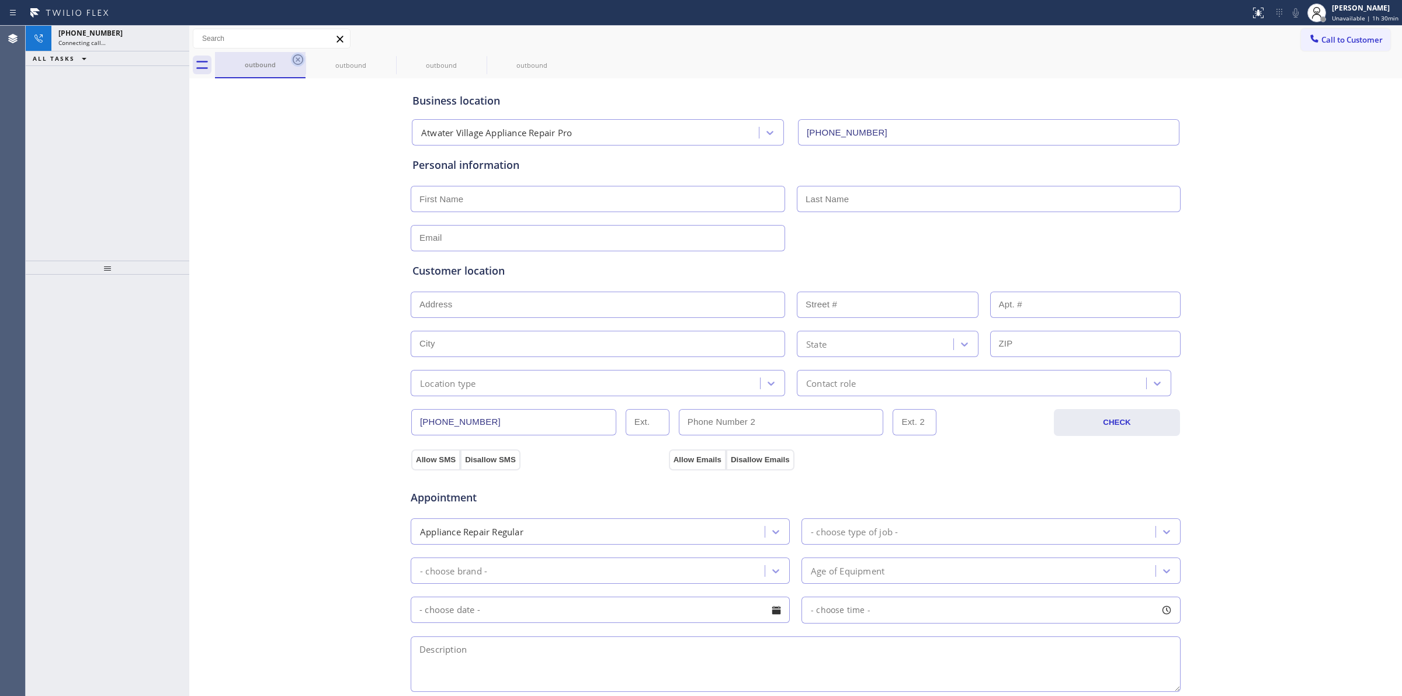
click at [296, 60] on icon at bounding box center [298, 60] width 14 height 14
click at [278, 66] on div "outbound" at bounding box center [260, 64] width 88 height 9
click at [294, 57] on icon at bounding box center [298, 60] width 14 height 14
click at [293, 61] on icon at bounding box center [298, 60] width 14 height 14
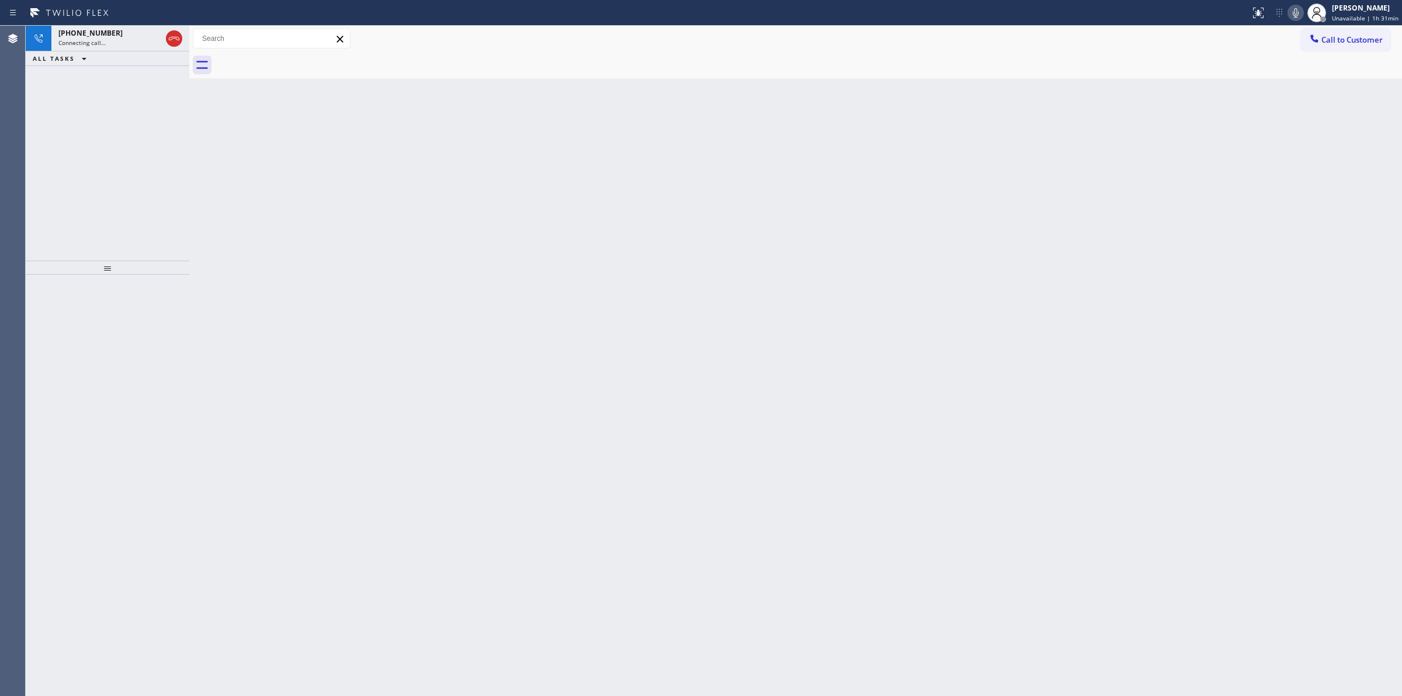
click at [1300, 6] on icon at bounding box center [1295, 13] width 14 height 14
click at [1192, 331] on div "Back to Dashboard Change Sender ID Customers Technicians Select a contact Outbo…" at bounding box center [795, 361] width 1213 height 670
click at [106, 34] on span "+18053270970" at bounding box center [90, 33] width 64 height 10
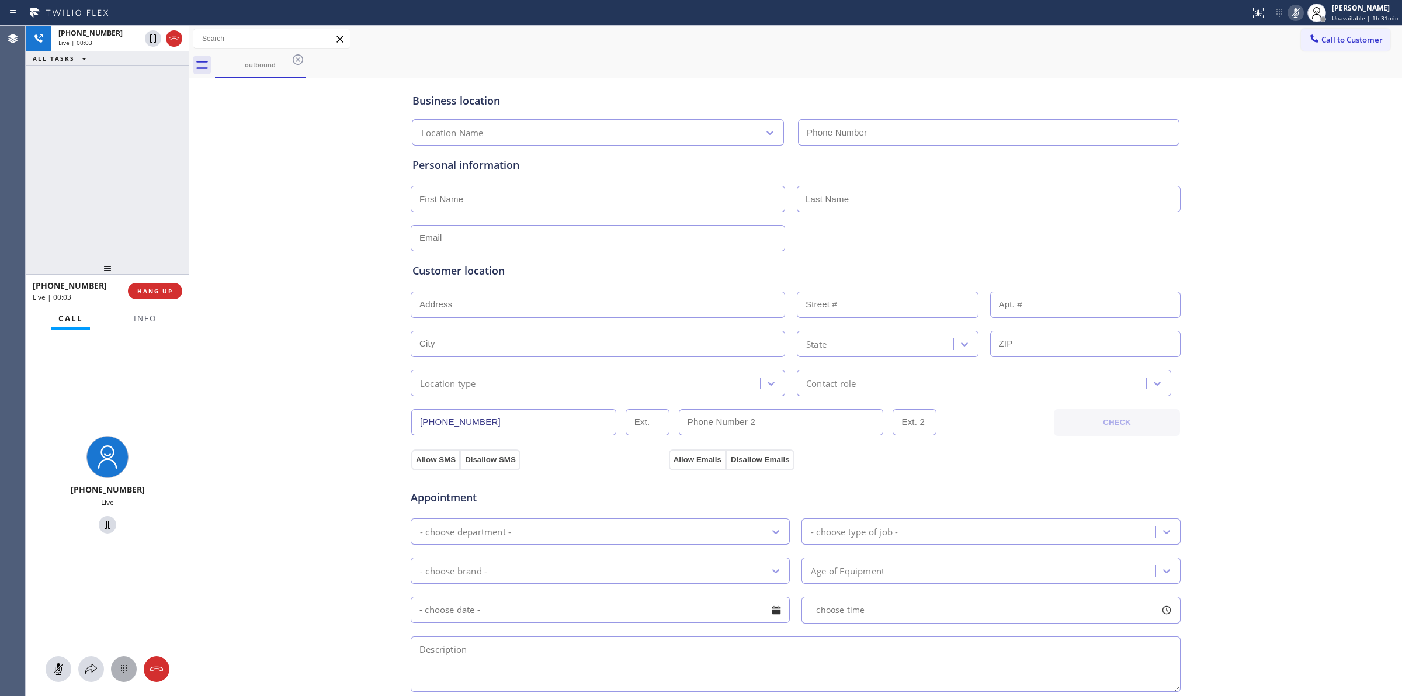
click at [124, 676] on button at bounding box center [124, 669] width 26 height 26
type input "(209) 676-4237"
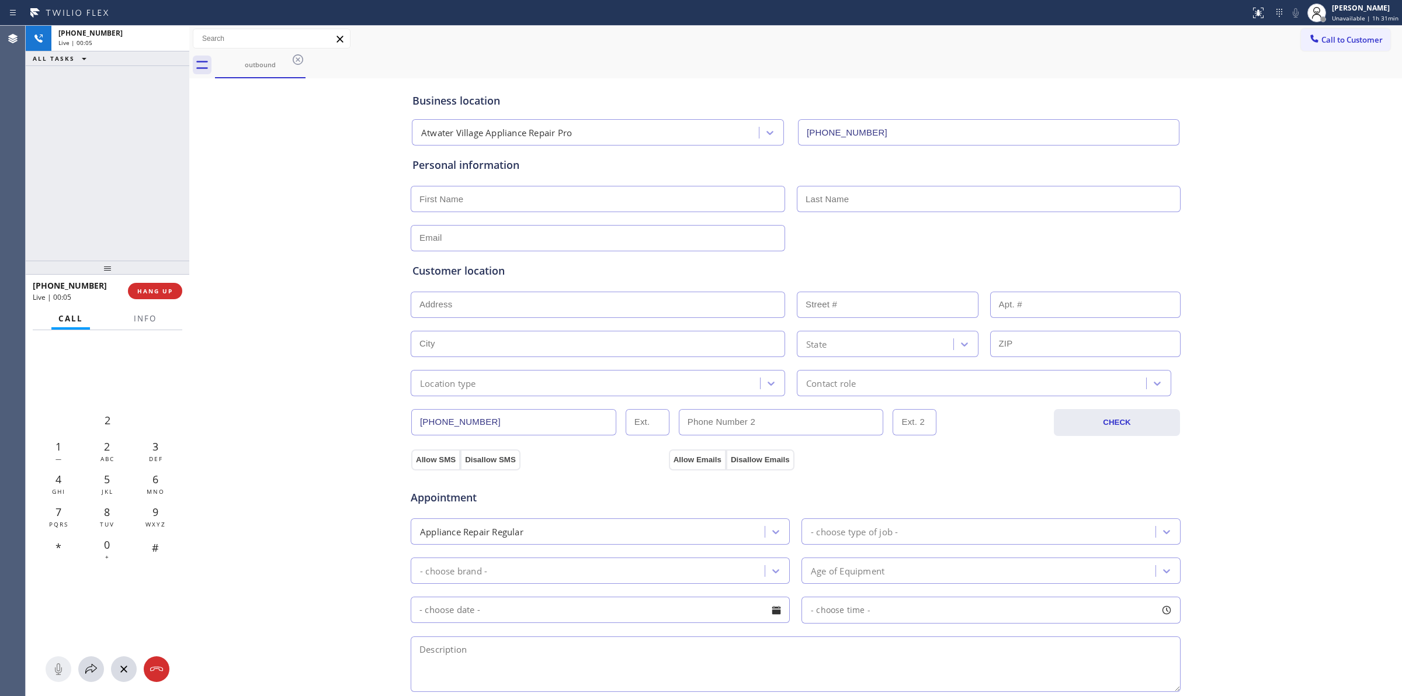
drag, startPoint x: 1344, startPoint y: 48, endPoint x: 1031, endPoint y: 164, distance: 333.4
click at [1343, 48] on button "Call to Customer" at bounding box center [1345, 40] width 89 height 22
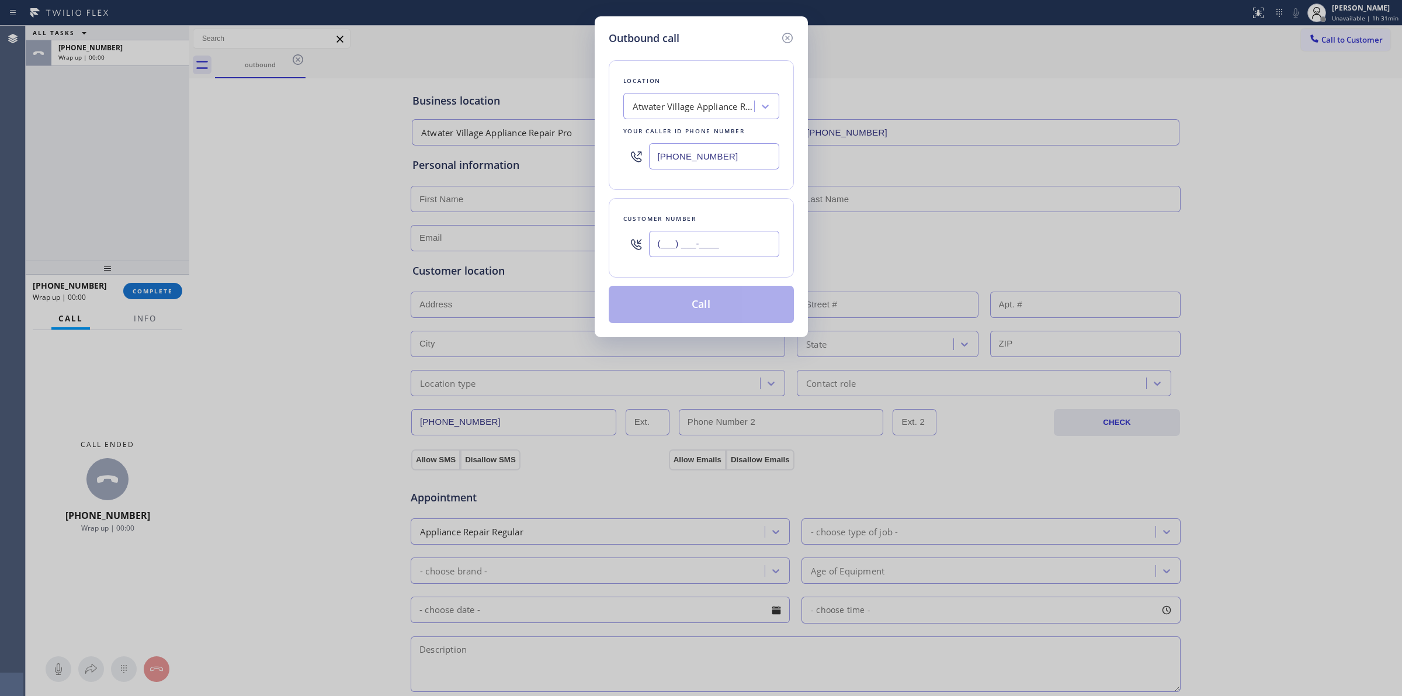
click at [755, 245] on input "(___) ___-____" at bounding box center [714, 244] width 130 height 26
paste input "805) 327-0970"
type input "(805) 327-0970"
click at [694, 310] on button "Call" at bounding box center [701, 304] width 185 height 37
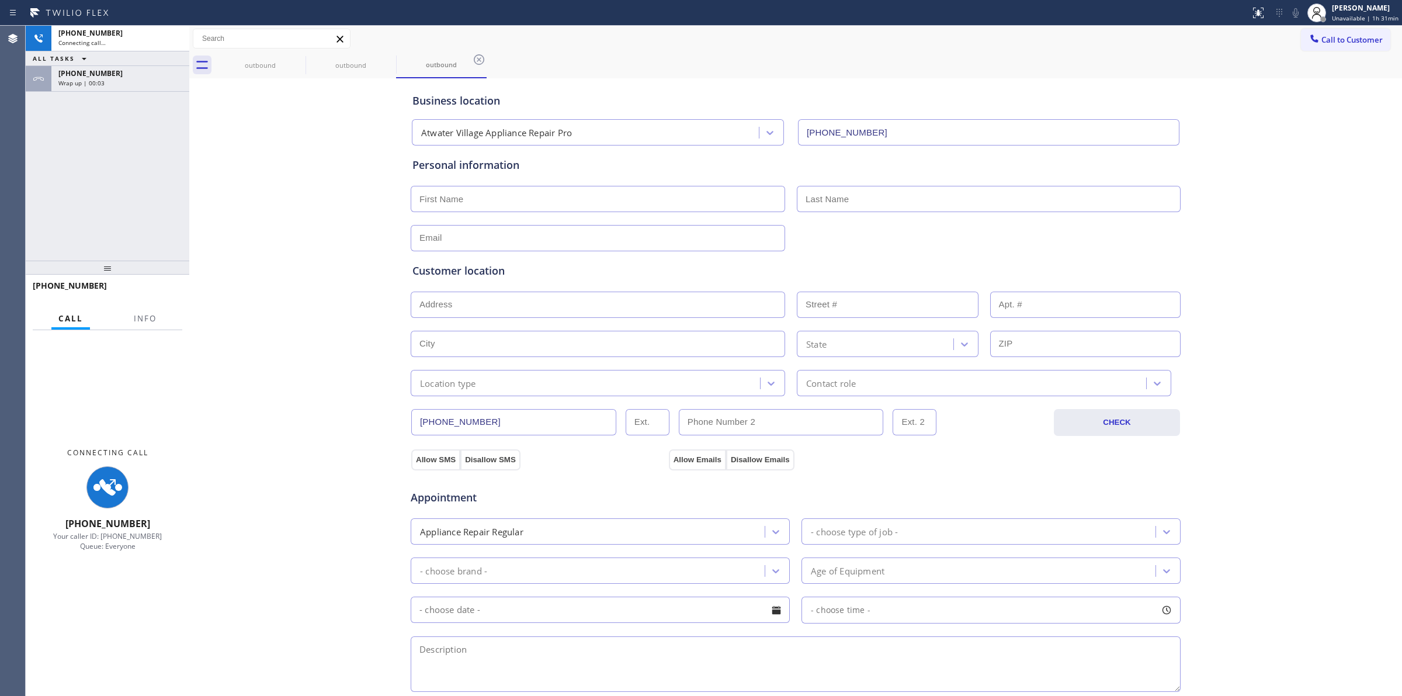
type input "(209) 676-4237"
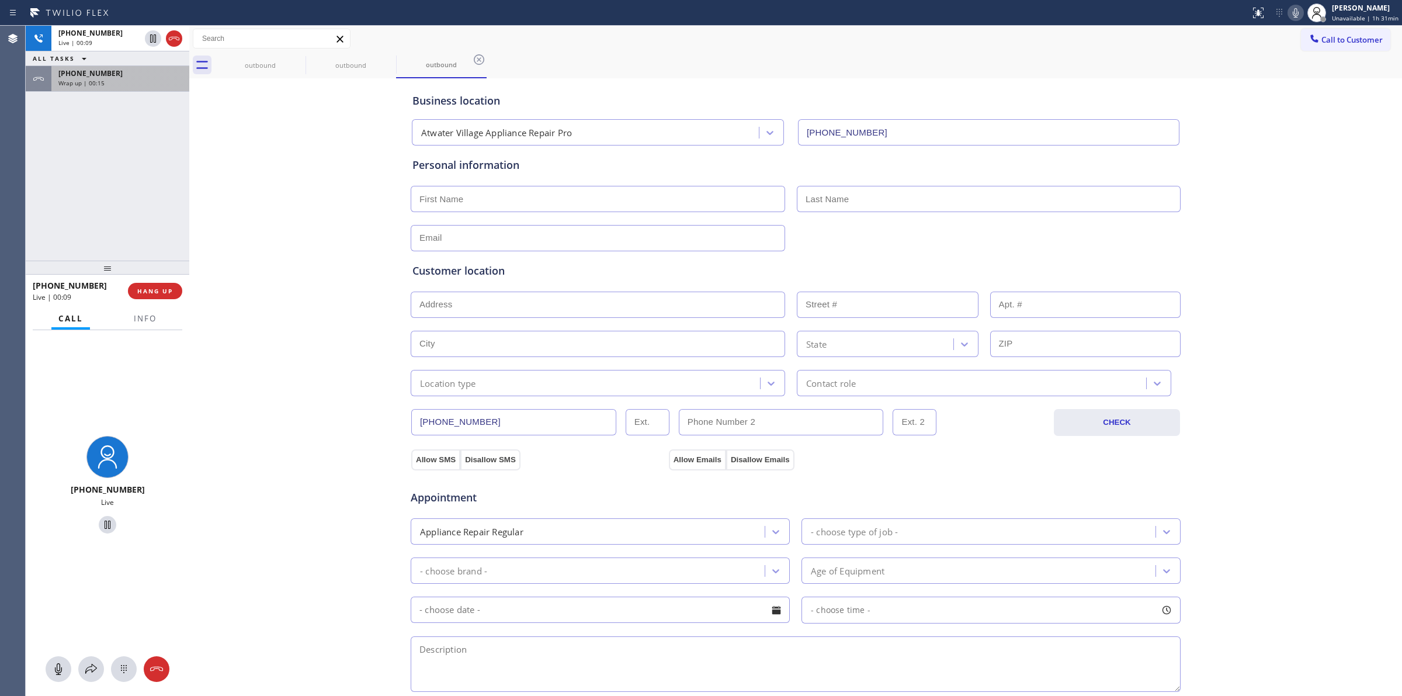
click at [133, 72] on div "+18053270970" at bounding box center [120, 73] width 124 height 10
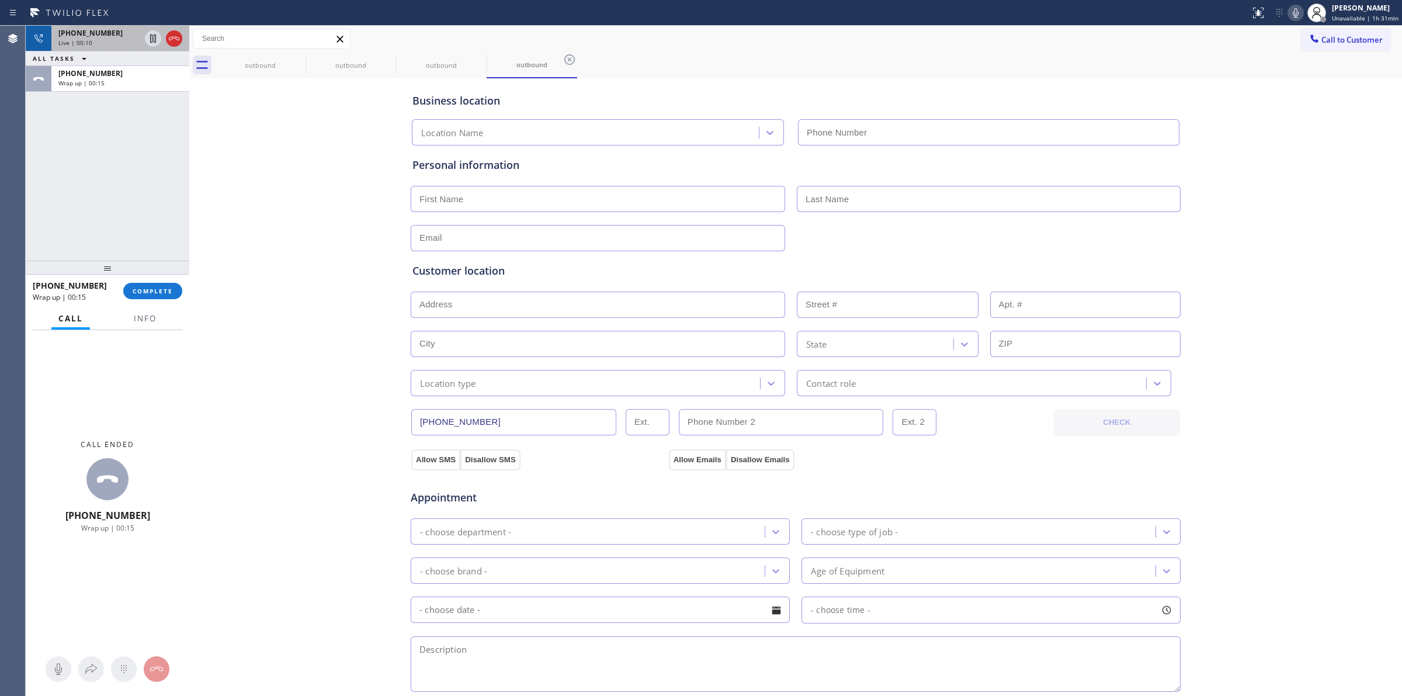
type input "(209) 676-4237"
click at [93, 36] on span "+18053270970" at bounding box center [90, 33] width 64 height 10
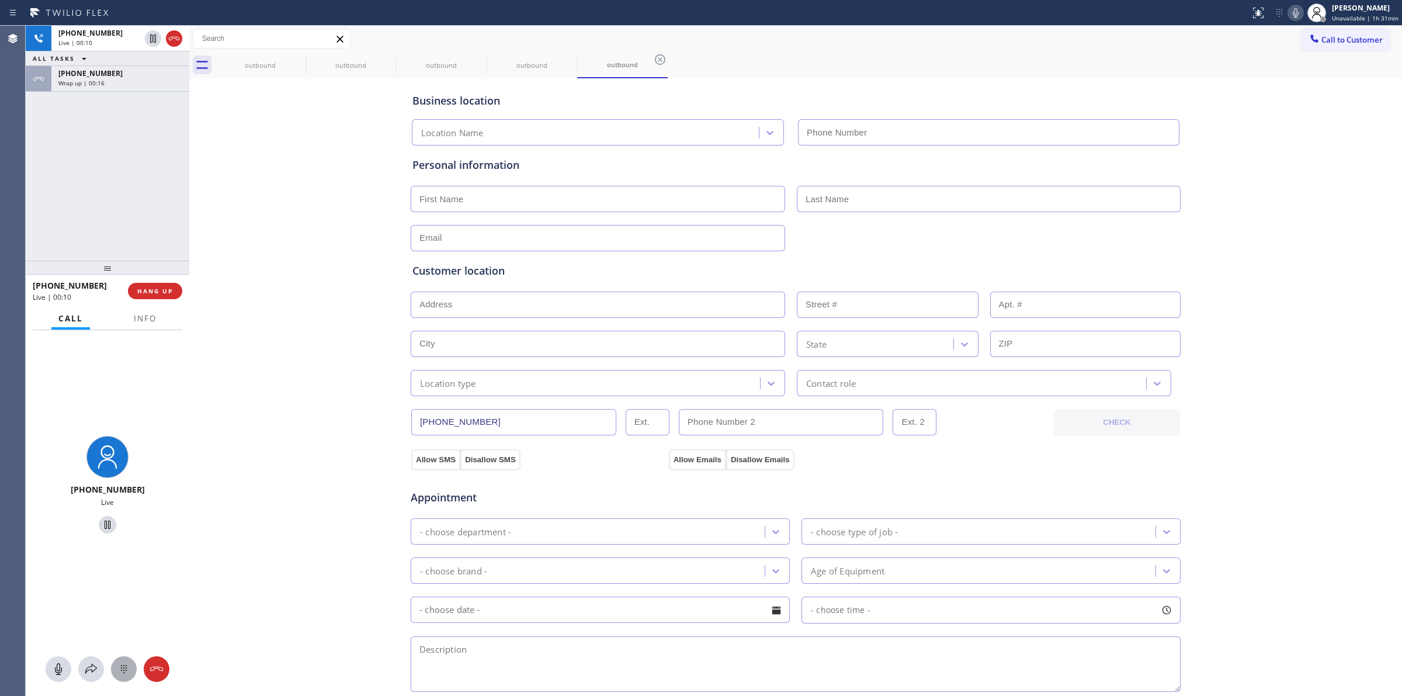
type input "(209) 676-4237"
click at [127, 678] on button at bounding box center [124, 669] width 26 height 26
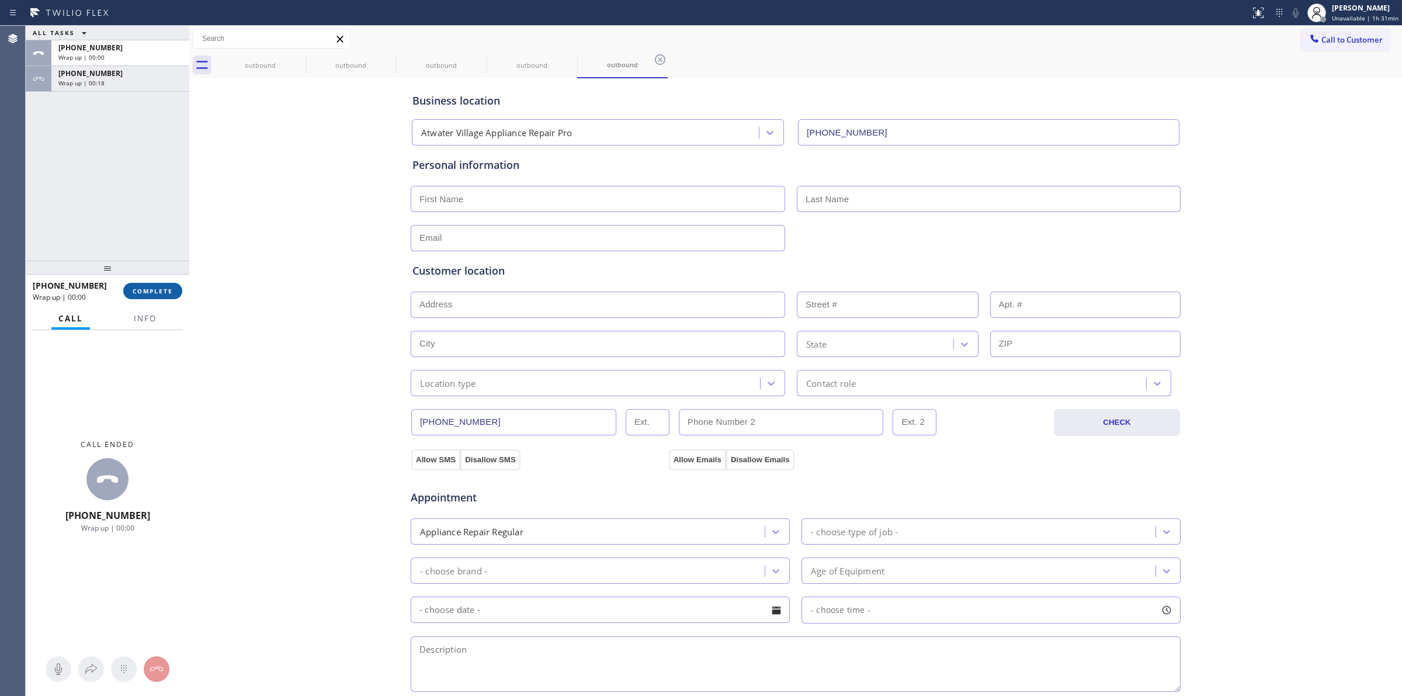
click at [152, 290] on span "COMPLETE" at bounding box center [153, 291] width 40 height 8
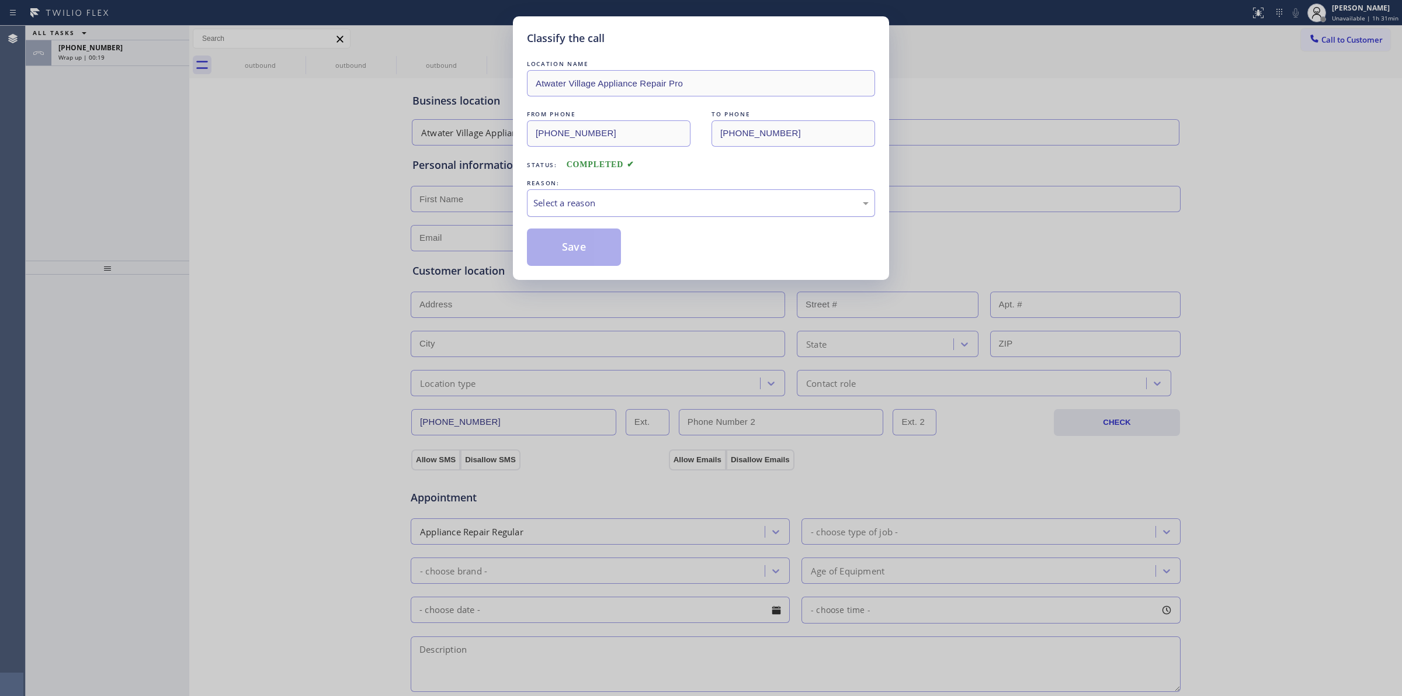
click at [657, 203] on div "Select a reason" at bounding box center [700, 202] width 335 height 13
click at [594, 247] on button "Save" at bounding box center [574, 246] width 94 height 37
click at [103, 47] on div "Classify the call LOCATION NAME Atwater Village Appliance Repair Pro FROM PHONE…" at bounding box center [701, 348] width 1402 height 696
drag, startPoint x: 245, startPoint y: 57, endPoint x: 281, endPoint y: 57, distance: 35.6
click at [246, 57] on div "outbound" at bounding box center [260, 65] width 88 height 26
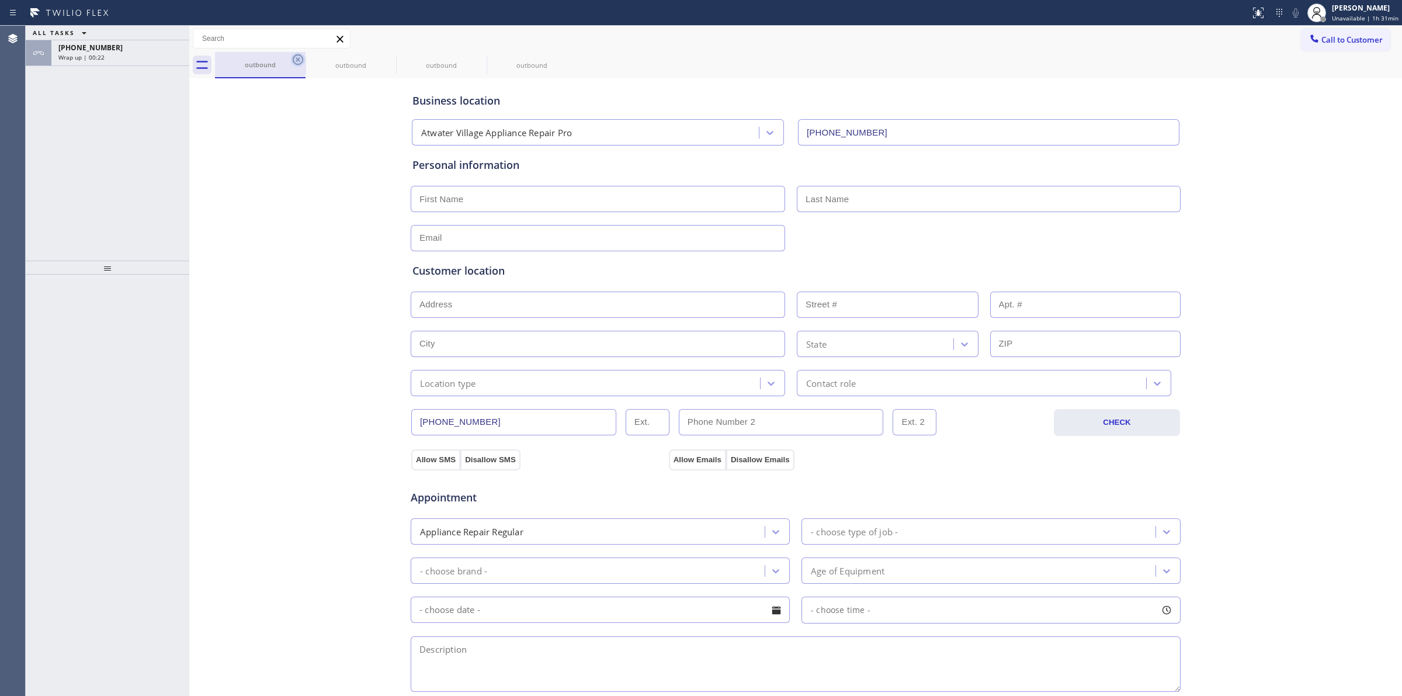
drag, startPoint x: 287, startPoint y: 57, endPoint x: 293, endPoint y: 57, distance: 6.4
click at [293, 57] on div "outbound" at bounding box center [260, 65] width 91 height 26
click at [295, 57] on icon at bounding box center [298, 60] width 14 height 14
click at [0, 0] on icon at bounding box center [0, 0] width 0 height 0
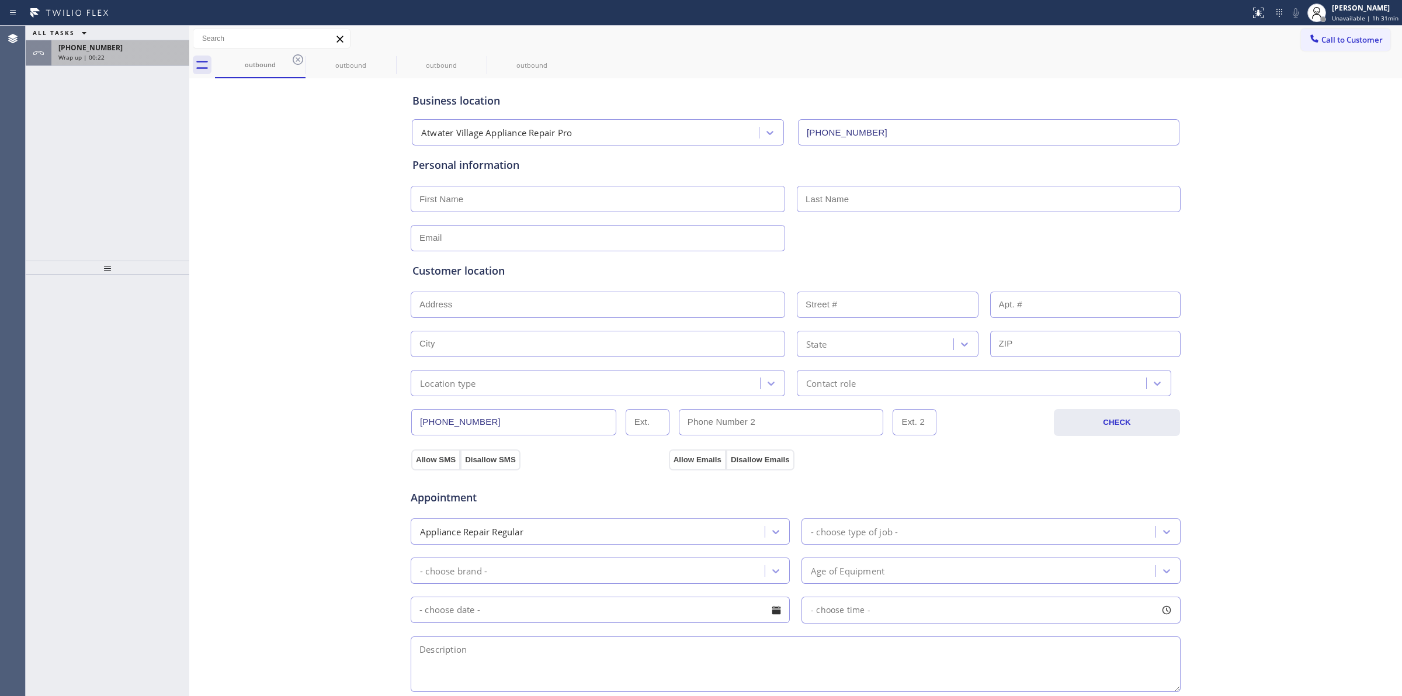
click at [0, 0] on icon at bounding box center [0, 0] width 0 height 0
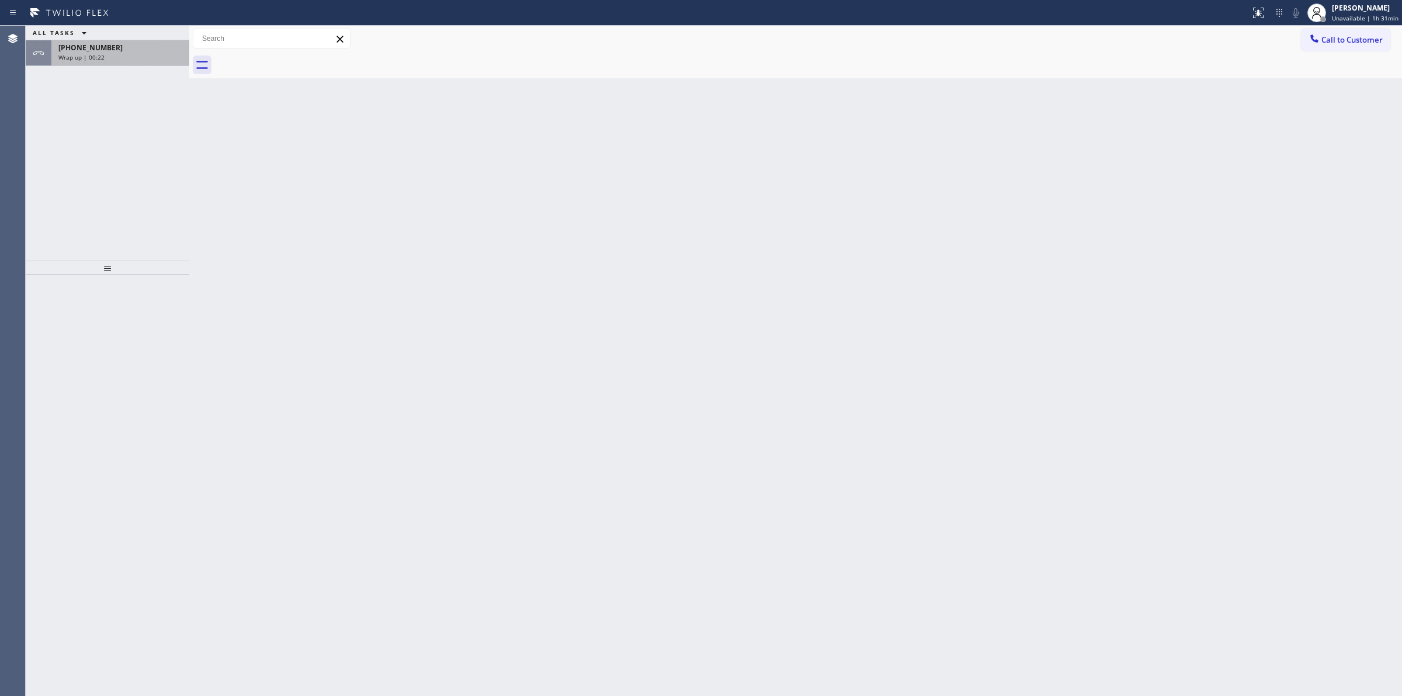
click at [124, 54] on div "Wrap up | 00:22" at bounding box center [120, 57] width 124 height 8
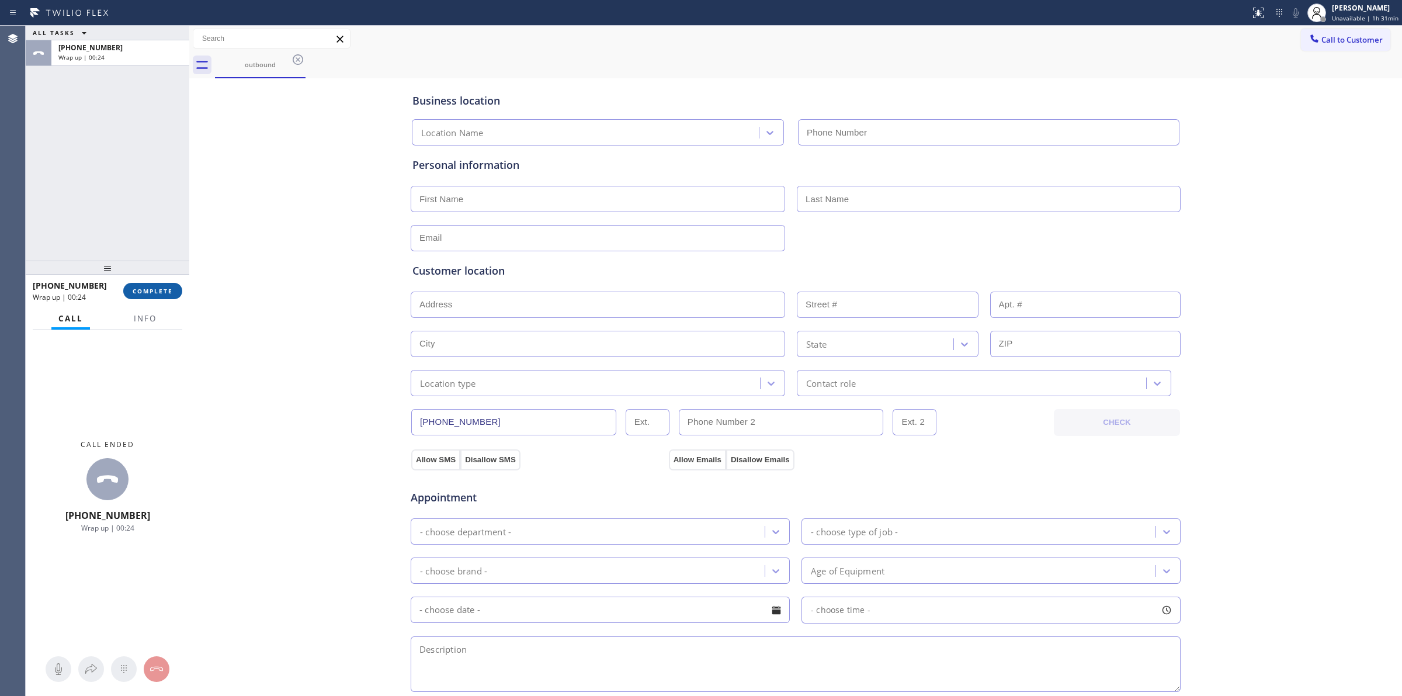
click at [152, 283] on button "COMPLETE" at bounding box center [152, 291] width 59 height 16
type input "(209) 676-4237"
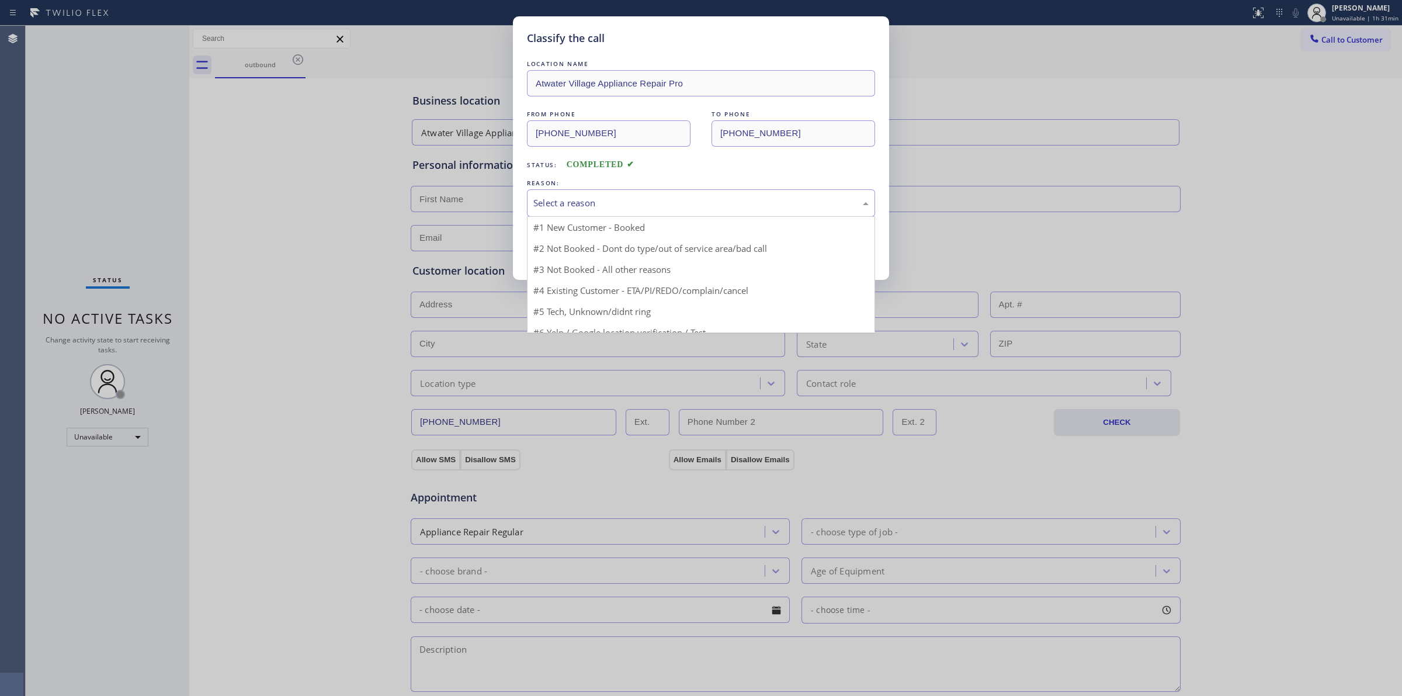
click at [603, 205] on div "Select a reason" at bounding box center [700, 202] width 335 height 13
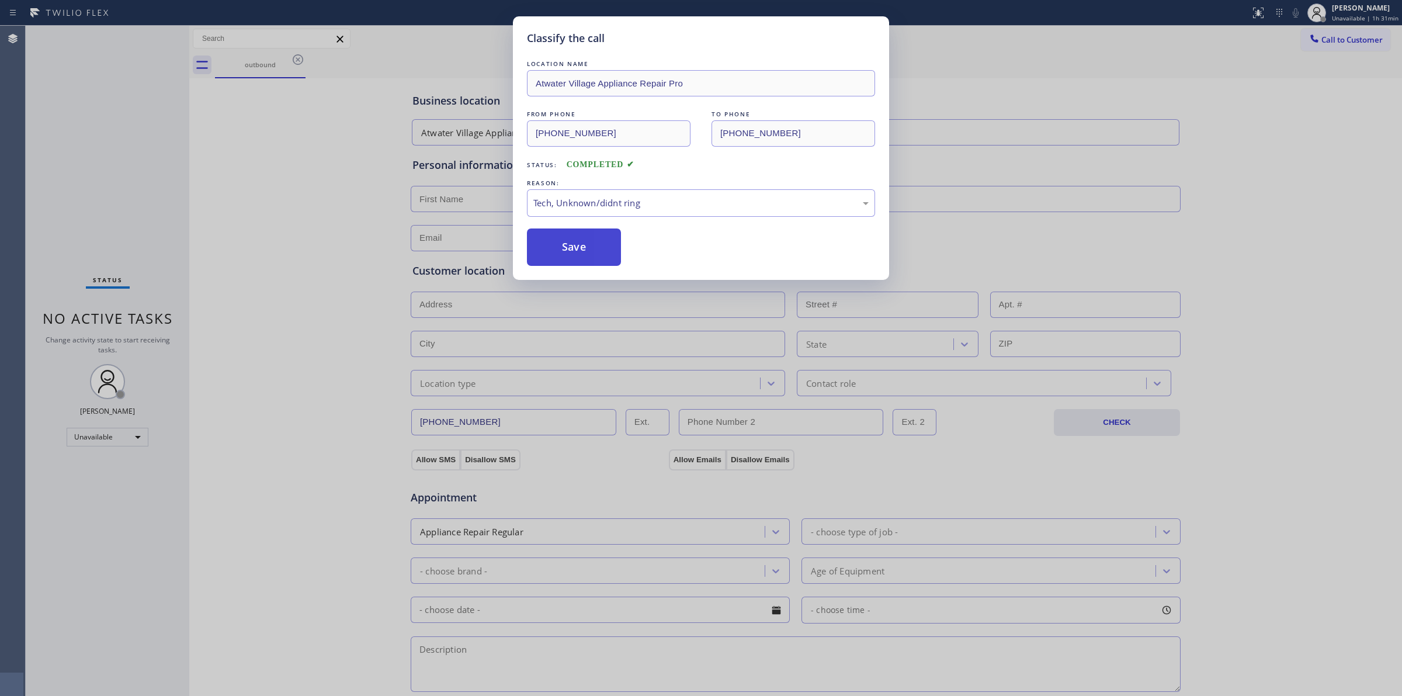
click at [582, 266] on button "Save" at bounding box center [574, 246] width 94 height 37
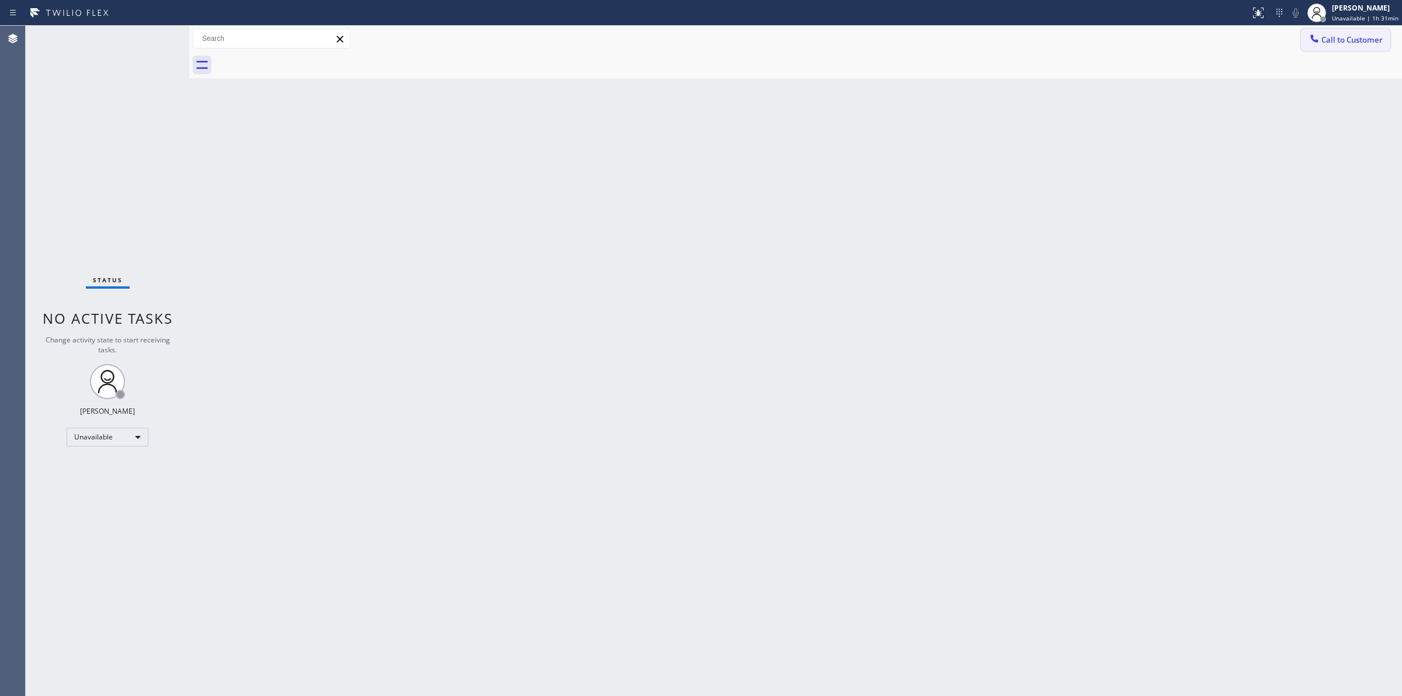
click at [1361, 33] on button "Call to Customer" at bounding box center [1345, 40] width 89 height 22
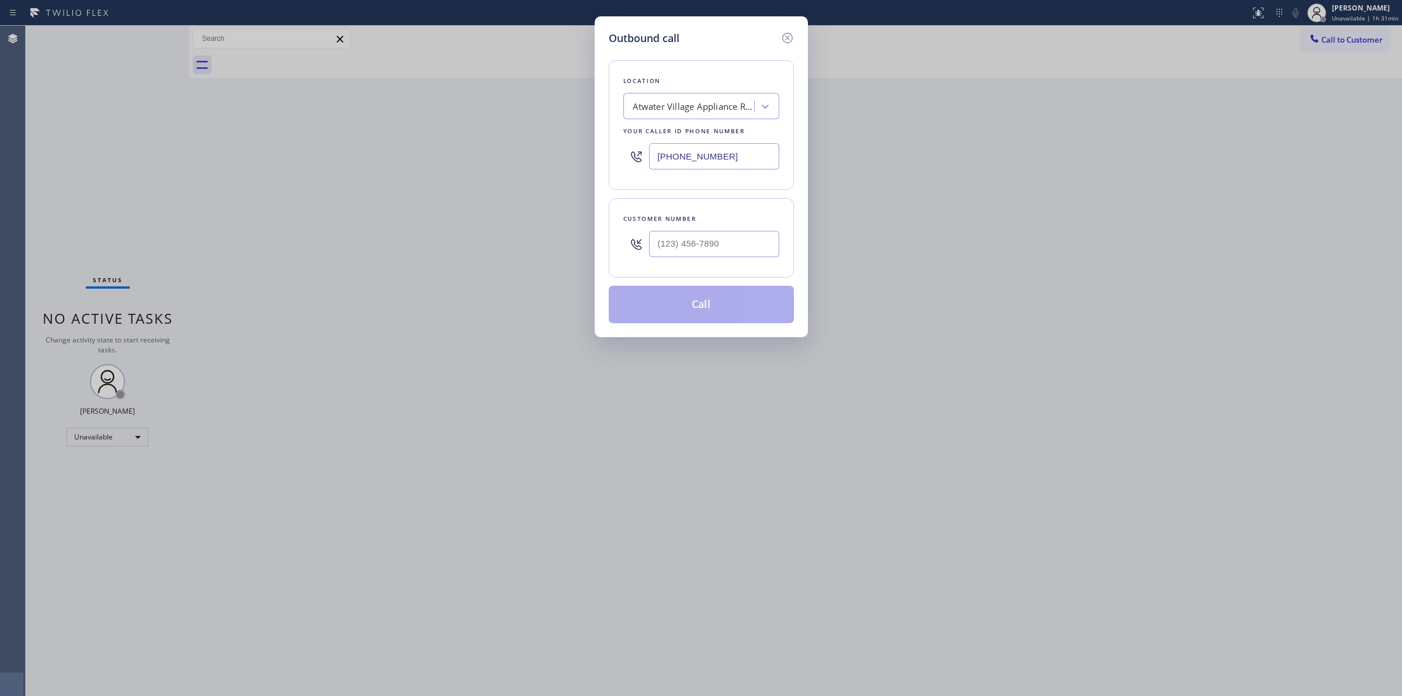
drag, startPoint x: 725, startPoint y: 227, endPoint x: 714, endPoint y: 234, distance: 13.6
click at [722, 229] on div at bounding box center [714, 244] width 130 height 38
click at [708, 240] on input "(___) ___-____" at bounding box center [714, 244] width 130 height 26
paste input "714) 528-8455"
type input "(714) 528-8455"
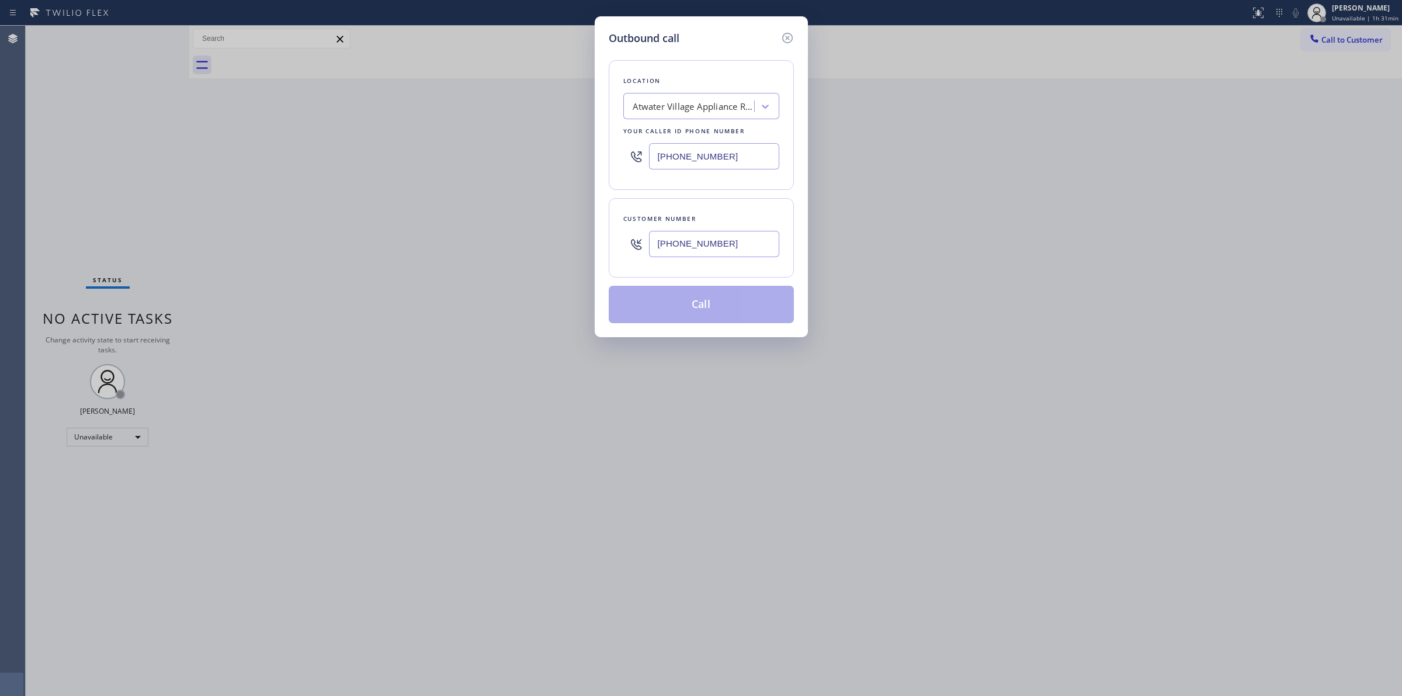
click at [702, 118] on div "Atwater Village Appliance Repair Pro" at bounding box center [701, 106] width 156 height 26
type input "Frigi"
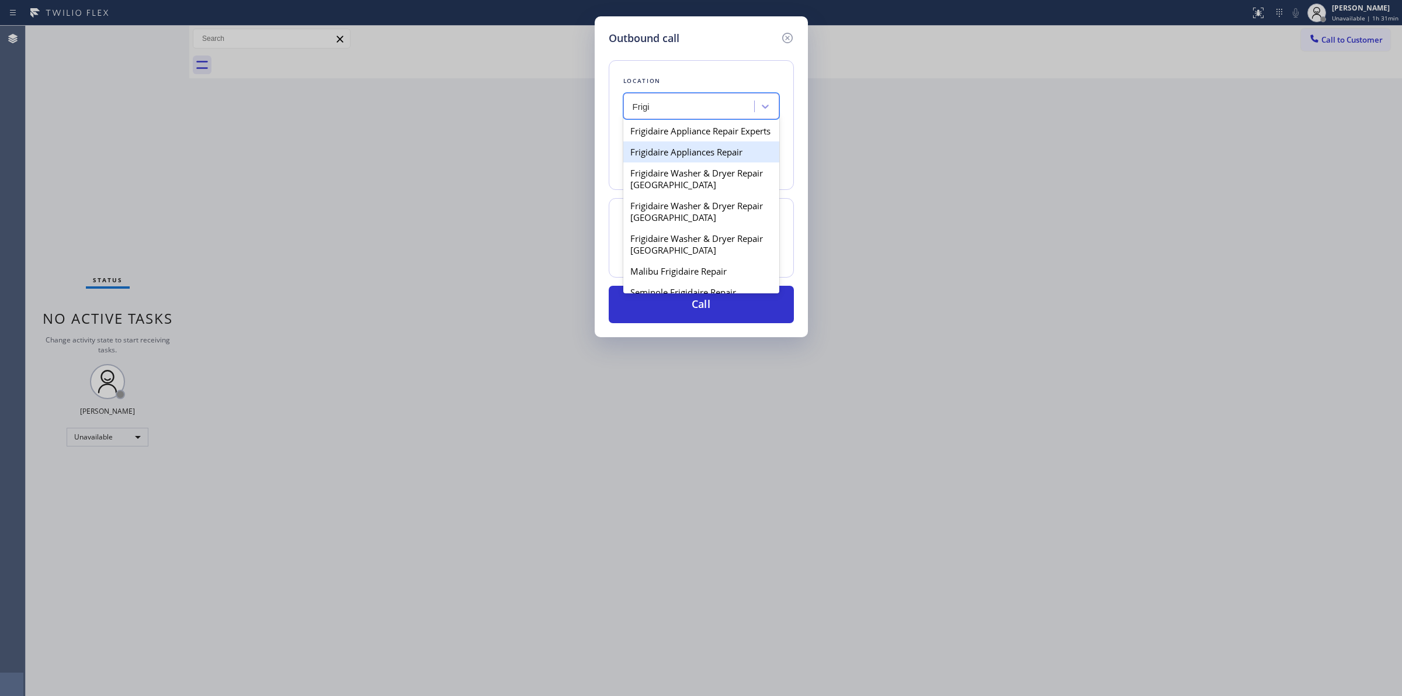
click at [690, 159] on div "Frigidaire Appliances Repair" at bounding box center [701, 151] width 156 height 21
type input "(480) 568-6101"
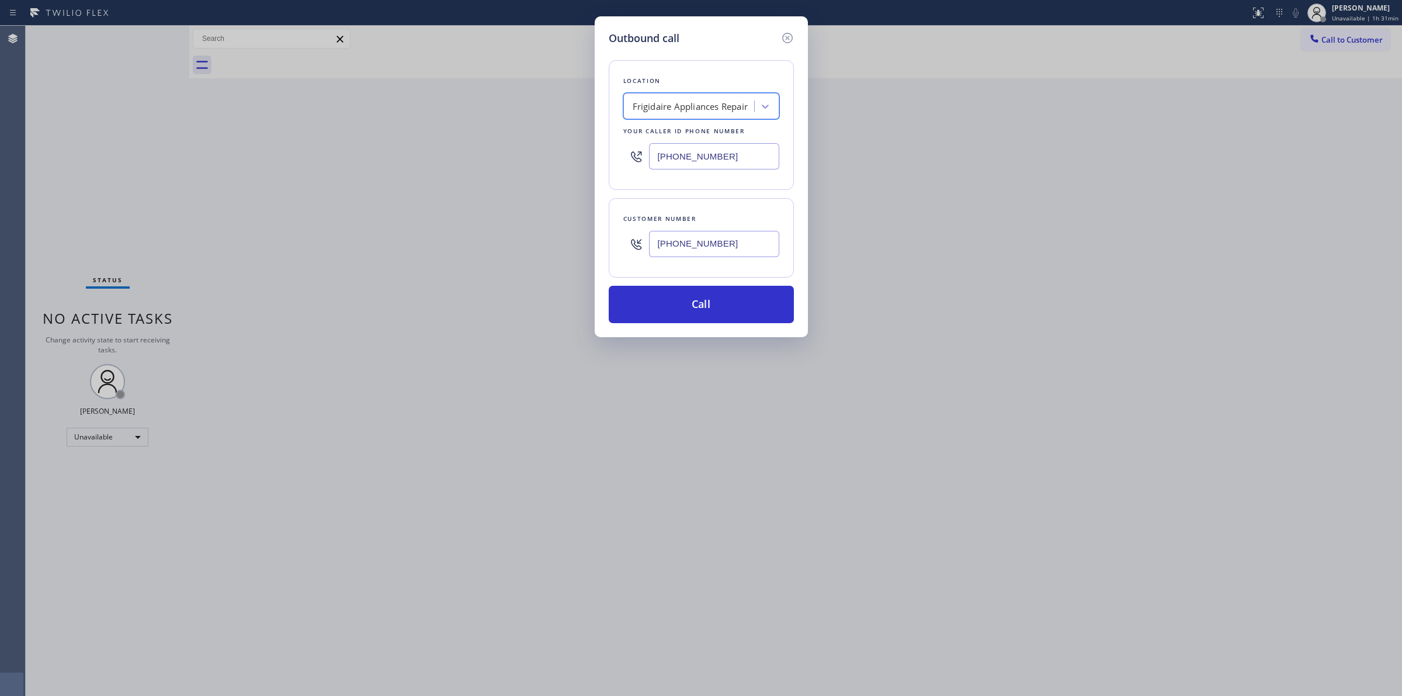
click at [690, 257] on input "(714) 528-8455" at bounding box center [714, 244] width 130 height 26
click at [690, 249] on input "(714) 528-8455" at bounding box center [714, 244] width 130 height 26
click at [690, 307] on button "Call" at bounding box center [701, 304] width 185 height 37
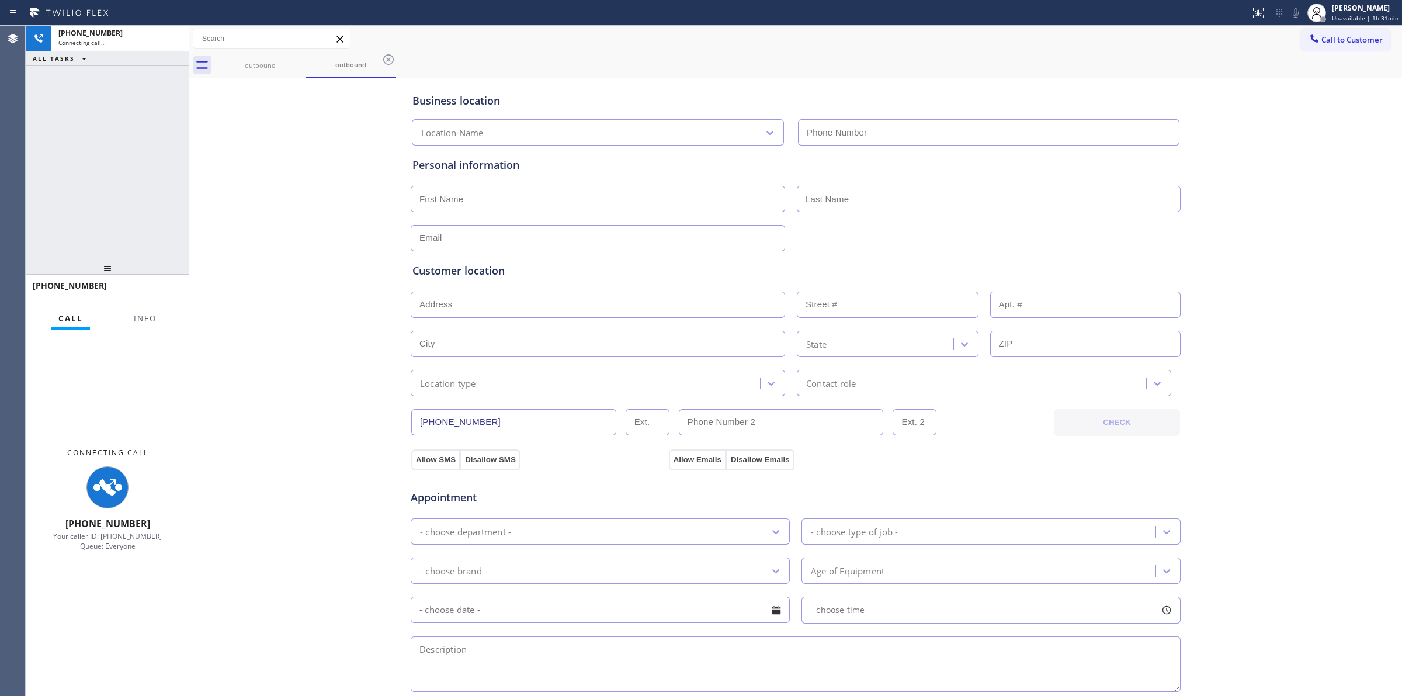
type input "(480) 568-6101"
click at [1345, 108] on div "Business location Frigidaire Appliances Repair (480) 568-6101 Personal informat…" at bounding box center [795, 480] width 1207 height 798
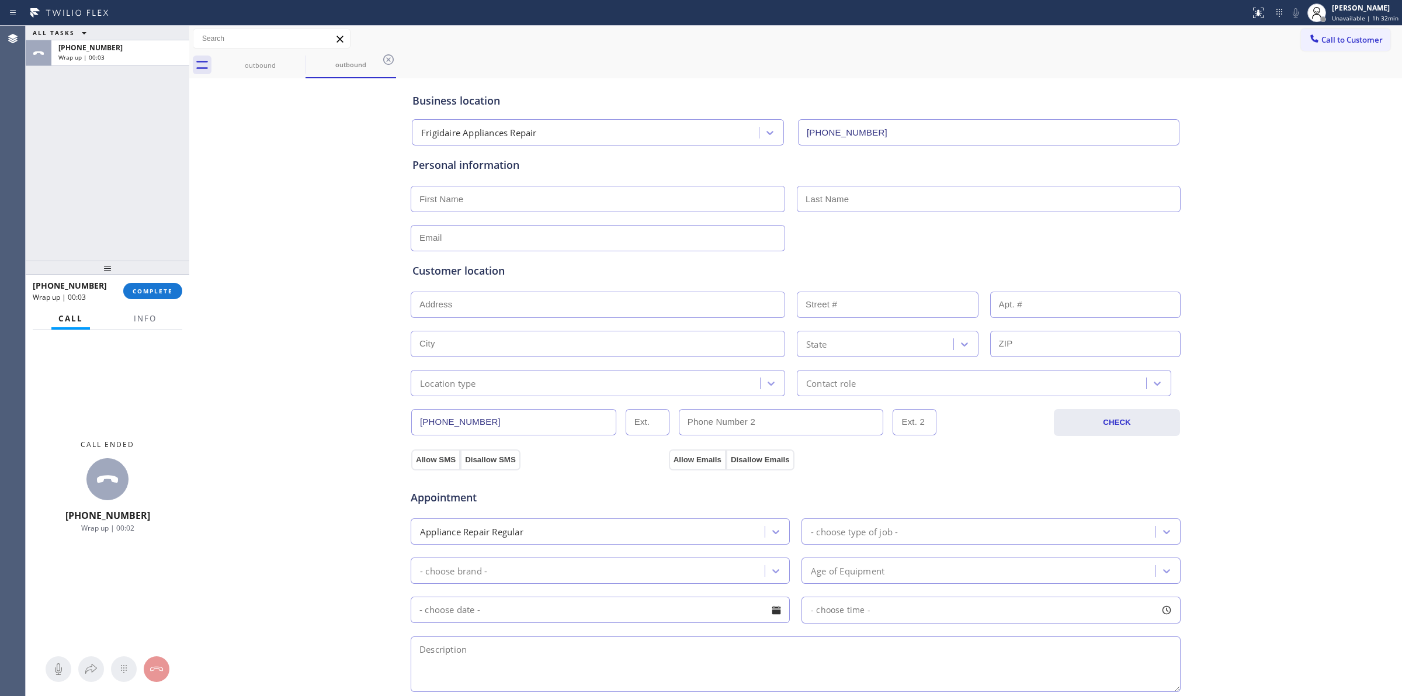
click at [1368, 52] on div "outbound outbound" at bounding box center [808, 65] width 1187 height 26
click at [1322, 41] on span "Call to Customer" at bounding box center [1351, 39] width 61 height 11
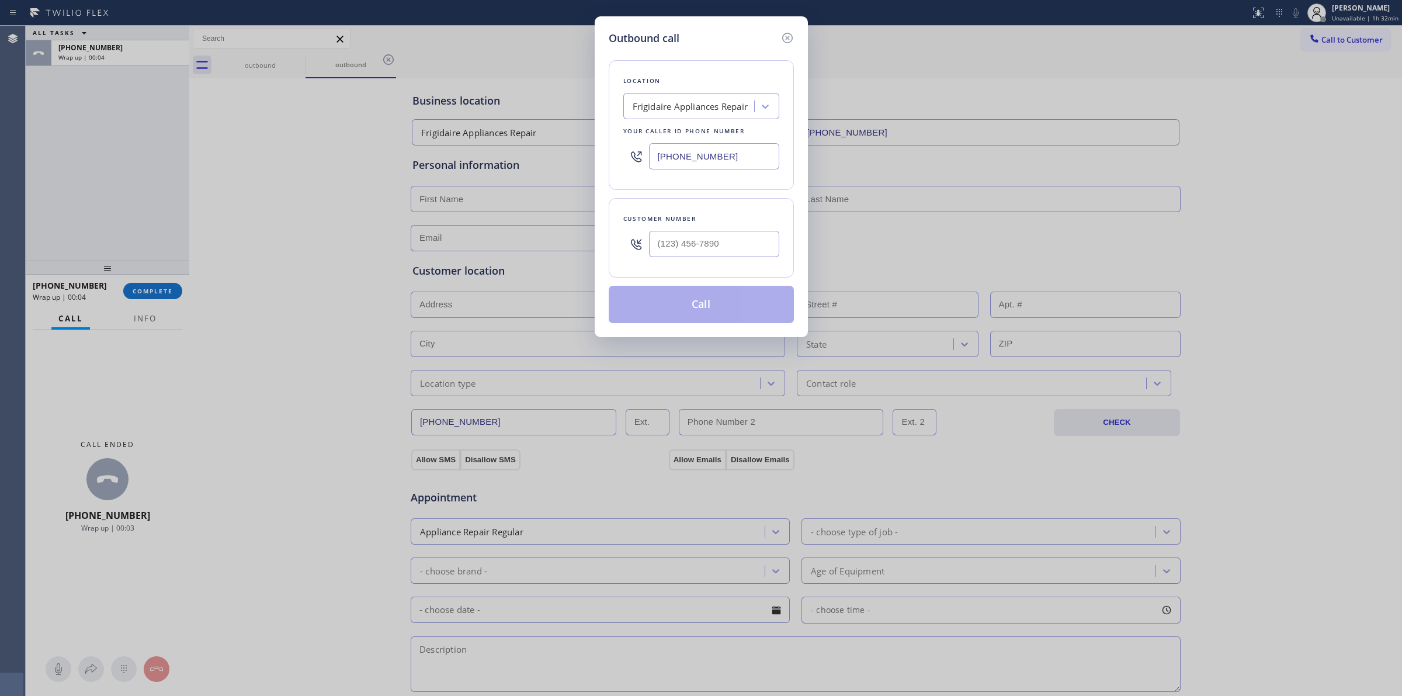
drag, startPoint x: 751, startPoint y: 261, endPoint x: 725, endPoint y: 251, distance: 28.1
click at [737, 256] on div at bounding box center [714, 244] width 130 height 38
click at [715, 246] on input "(___) ___-____" at bounding box center [714, 244] width 130 height 26
paste input "714) 528-8455"
type input "(714) 528-8455"
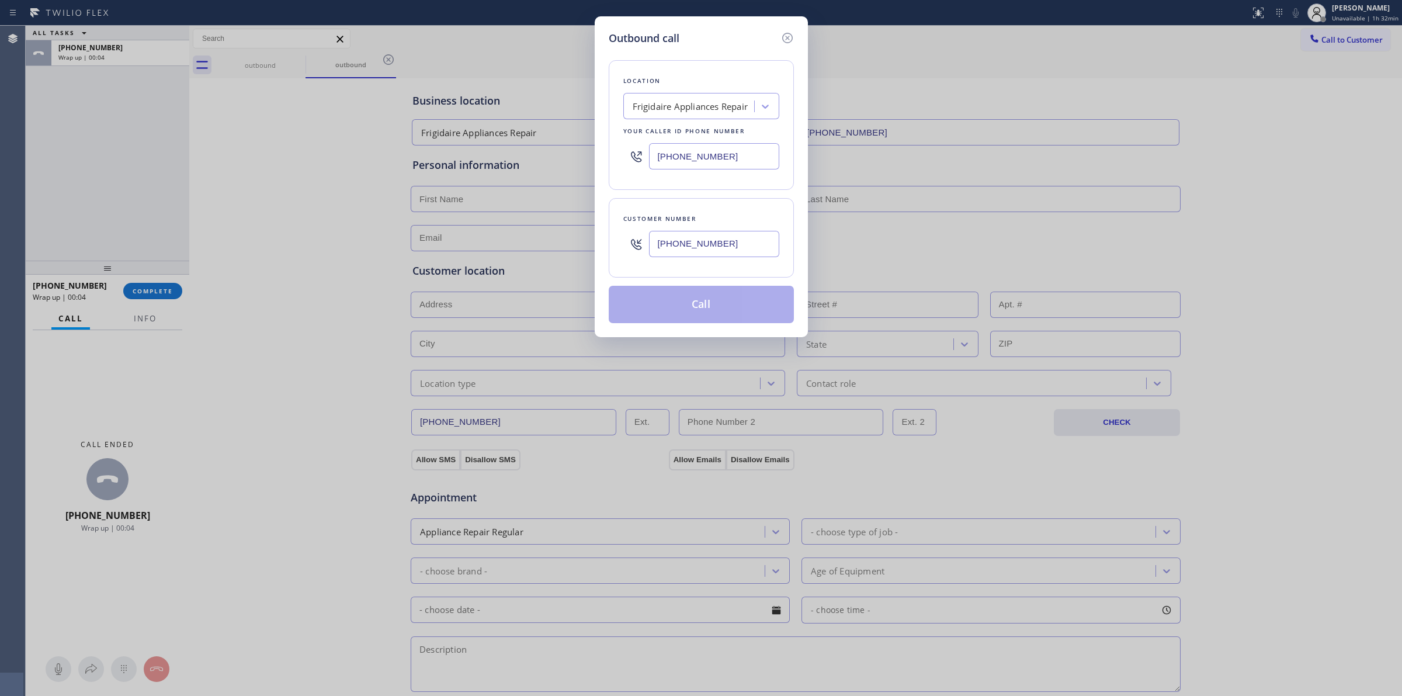
click at [701, 328] on div "Outbound call Location Frigidaire Appliances Repair Your caller id phone number…" at bounding box center [701, 176] width 213 height 321
click at [705, 311] on button "Call" at bounding box center [701, 304] width 185 height 37
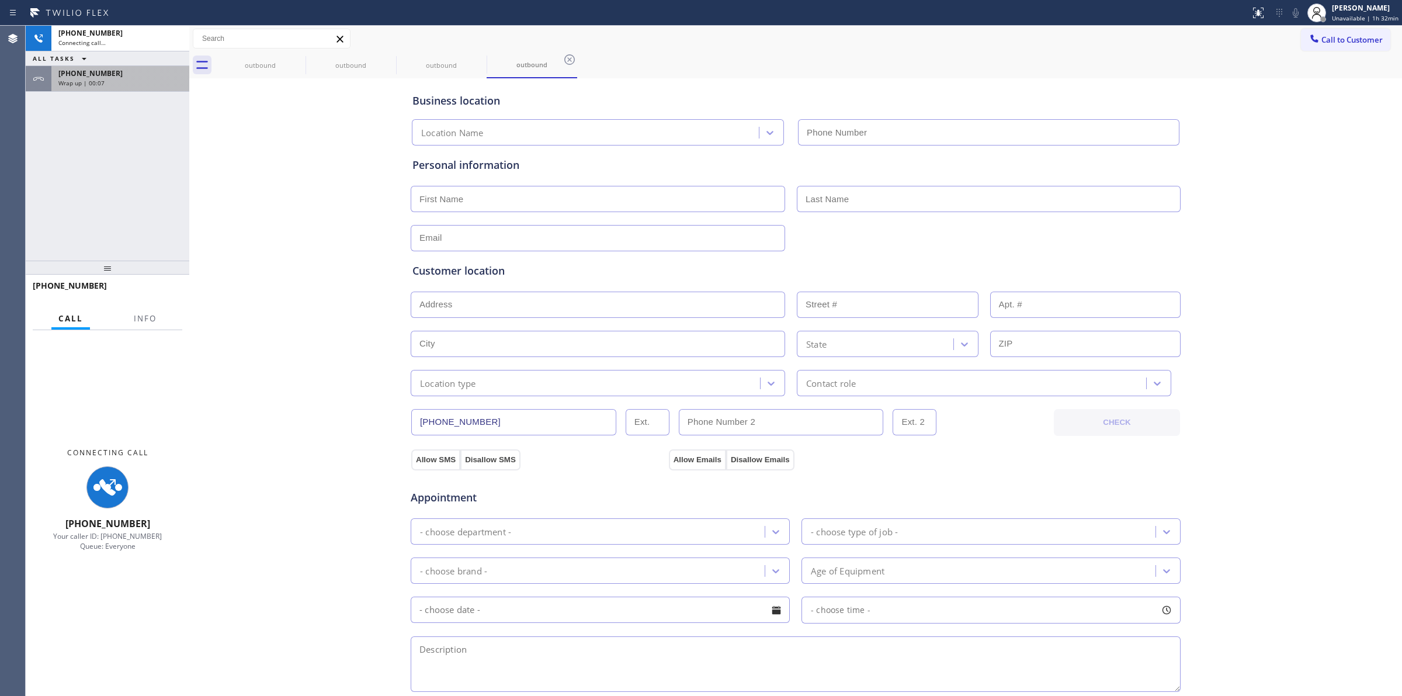
click at [142, 74] on div "+17145288455" at bounding box center [120, 73] width 124 height 10
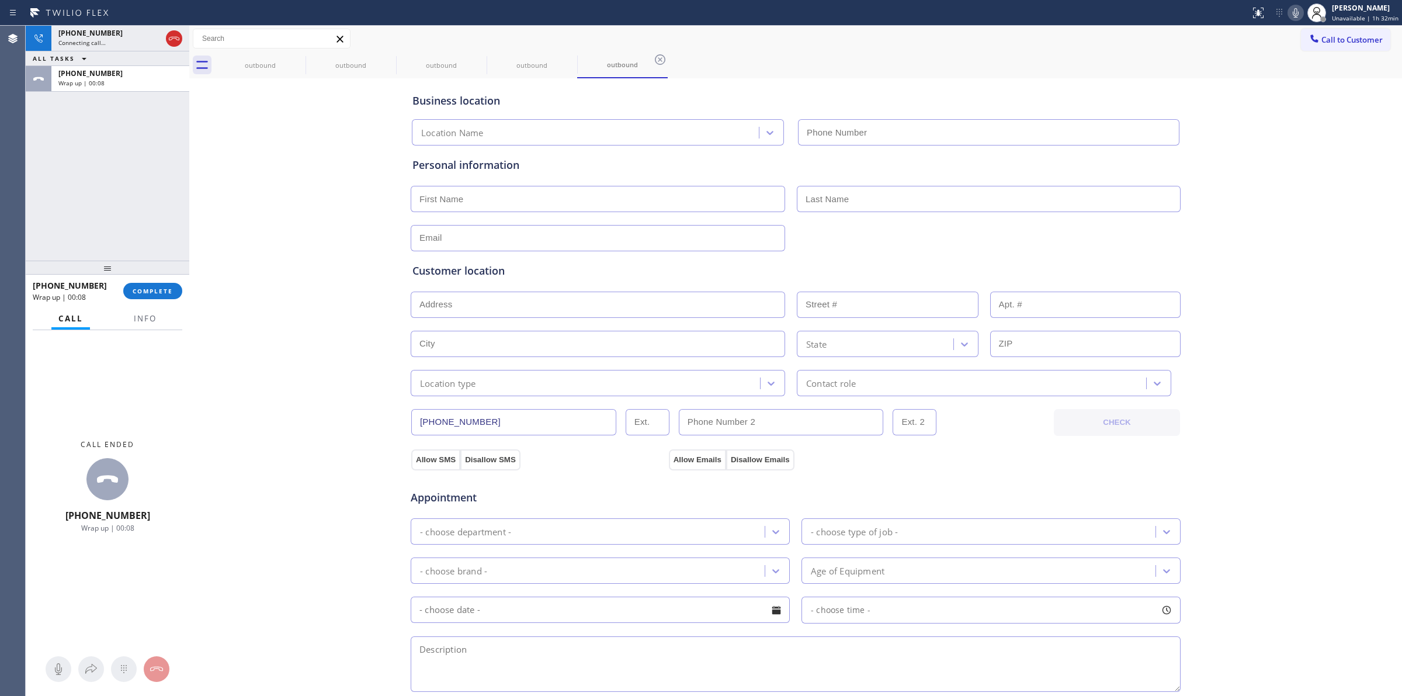
click at [145, 277] on div "+17145288455 Wrap up | 00:08 COMPLETE" at bounding box center [108, 291] width 150 height 30
click at [145, 284] on button "COMPLETE" at bounding box center [152, 291] width 59 height 16
type input "(480) 568-6101"
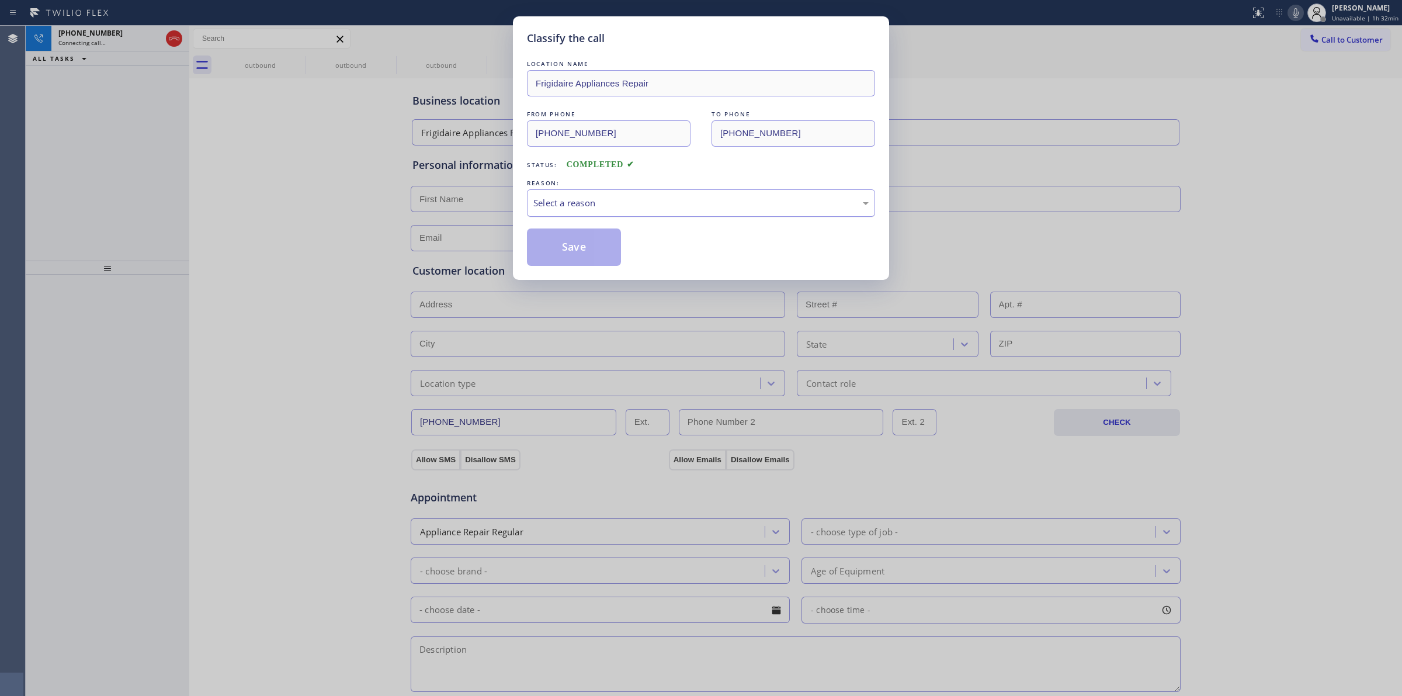
click at [638, 196] on div "Select a reason" at bounding box center [701, 202] width 348 height 27
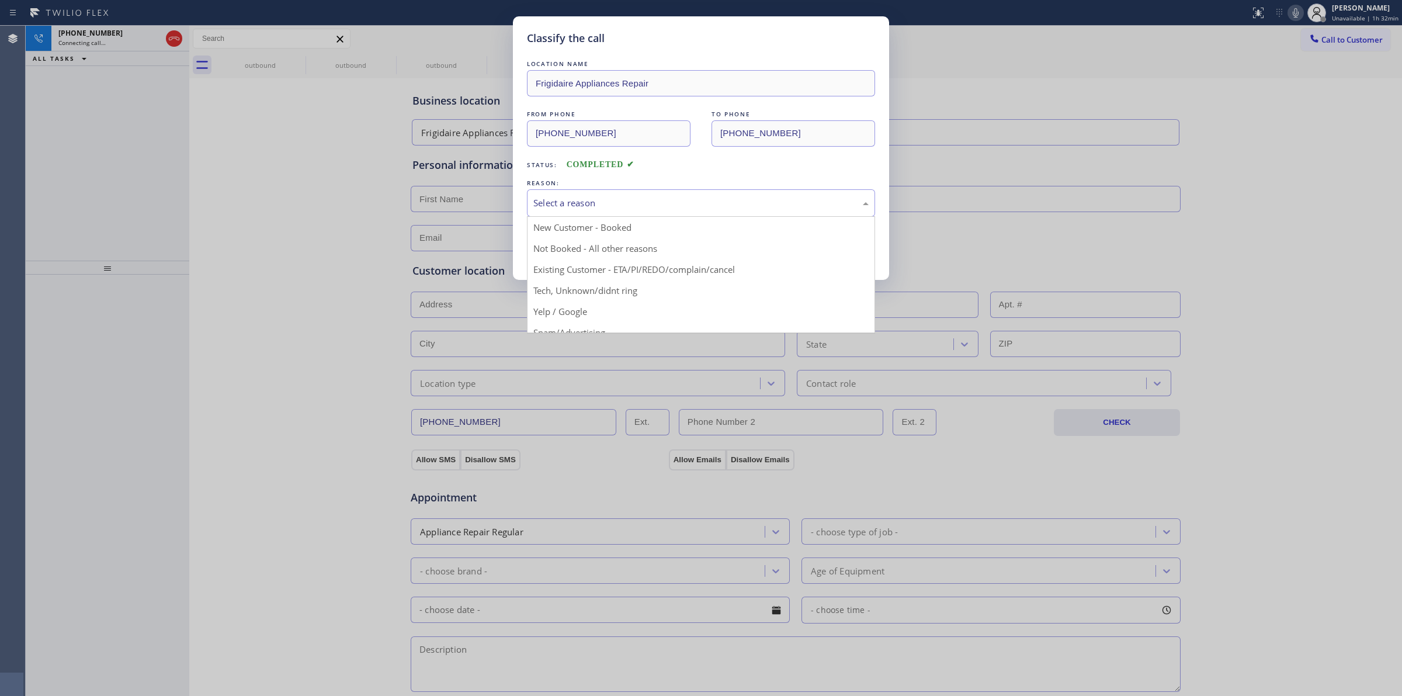
drag, startPoint x: 612, startPoint y: 291, endPoint x: 579, endPoint y: 249, distance: 53.6
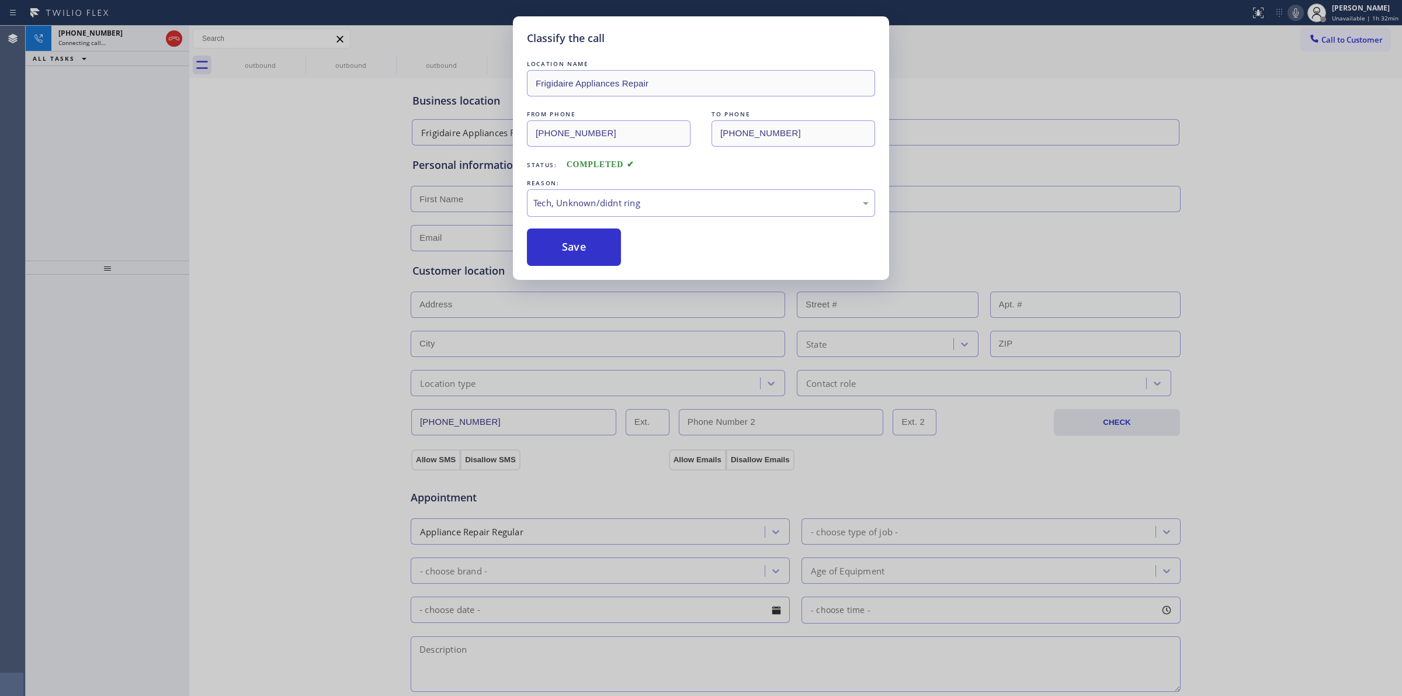
drag, startPoint x: 579, startPoint y: 248, endPoint x: 298, endPoint y: 76, distance: 329.1
click at [579, 247] on button "Save" at bounding box center [574, 246] width 94 height 37
click at [284, 65] on div "Classify the call LOCATION NAME Frigidaire Appliances Repair FROM PHONE (480) 5…" at bounding box center [701, 348] width 1402 height 696
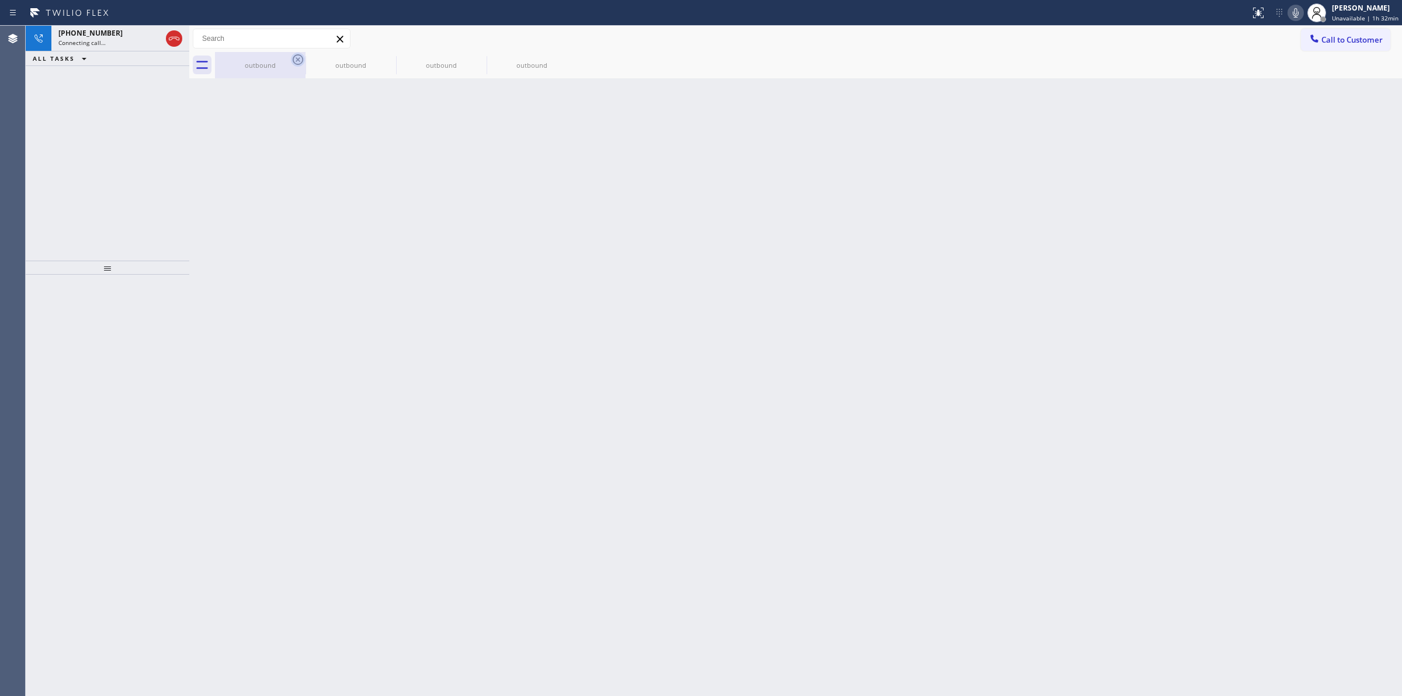
click at [295, 59] on icon at bounding box center [298, 60] width 14 height 14
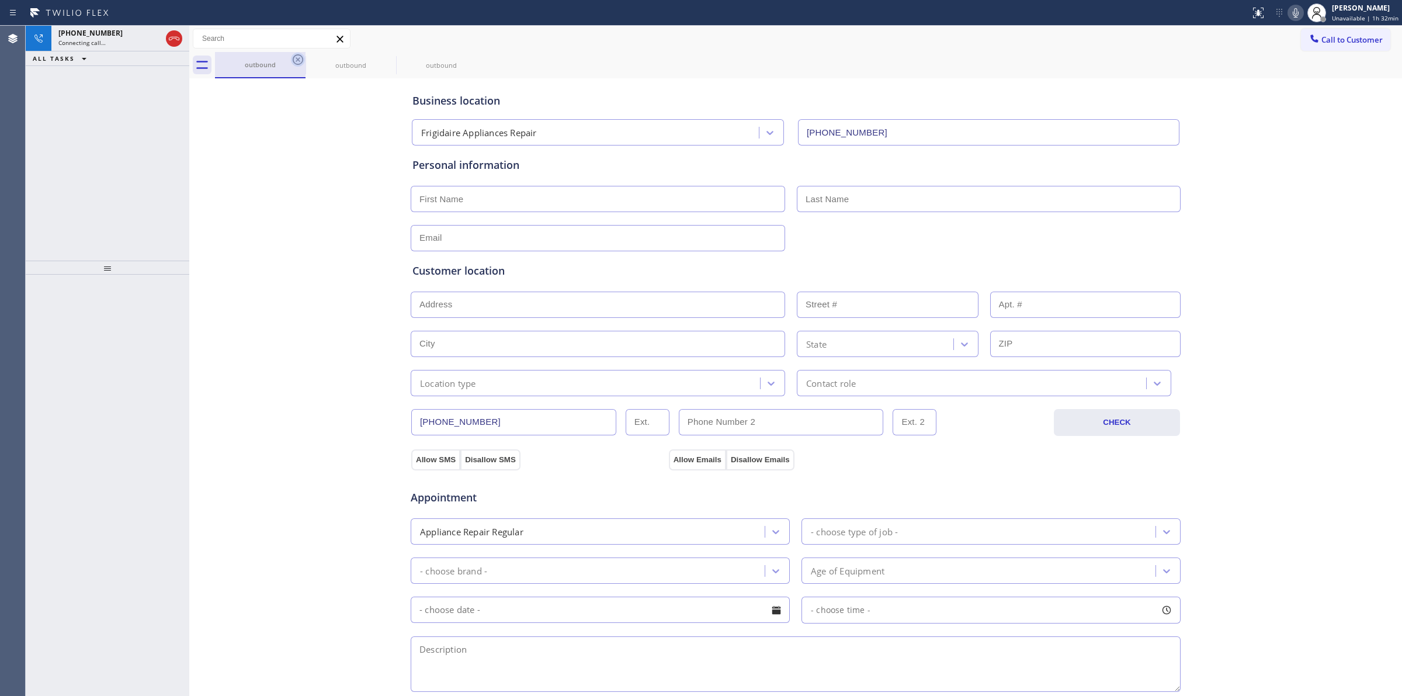
click at [294, 61] on icon at bounding box center [298, 60] width 14 height 14
click at [0, 0] on icon at bounding box center [0, 0] width 0 height 0
click at [294, 61] on div "outbound outbound outbound" at bounding box center [808, 65] width 1187 height 26
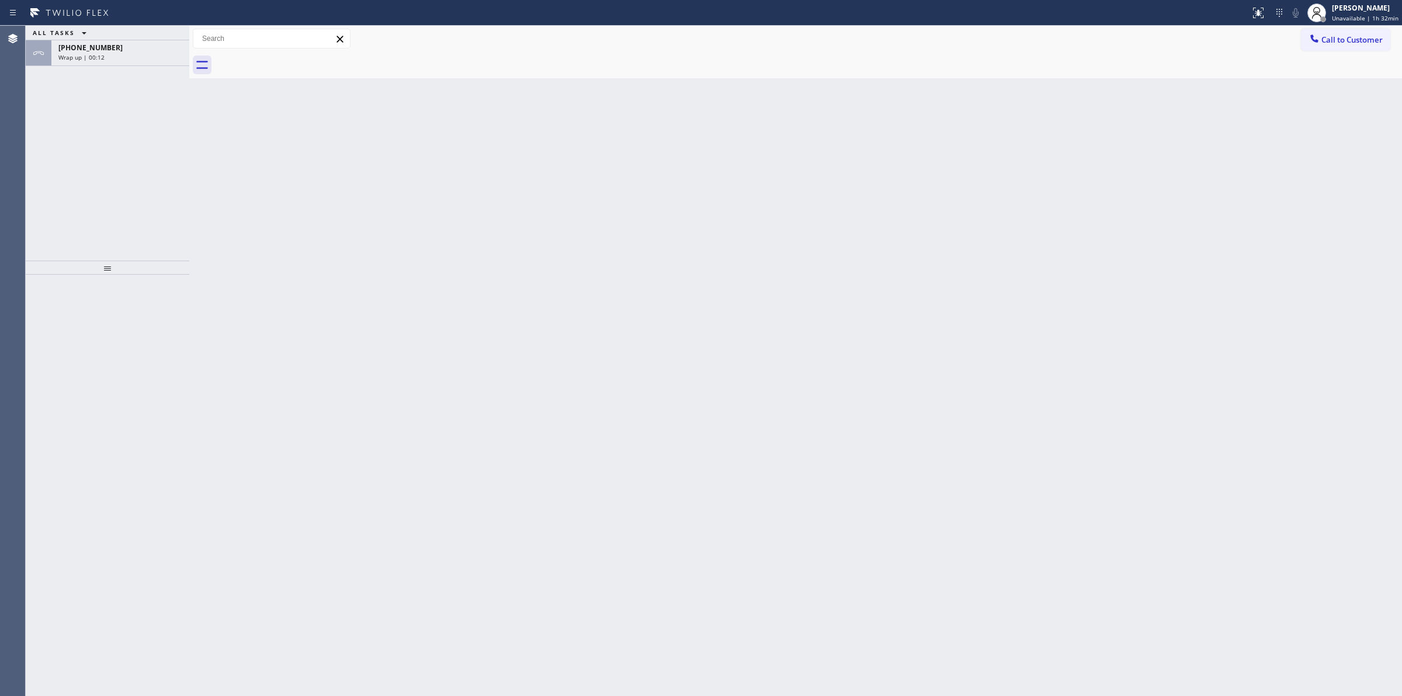
click at [1194, 290] on div "Back to Dashboard Change Sender ID Customers Technicians Select a contact Outbo…" at bounding box center [795, 361] width 1213 height 670
click at [1332, 44] on span "Call to Customer" at bounding box center [1351, 39] width 61 height 11
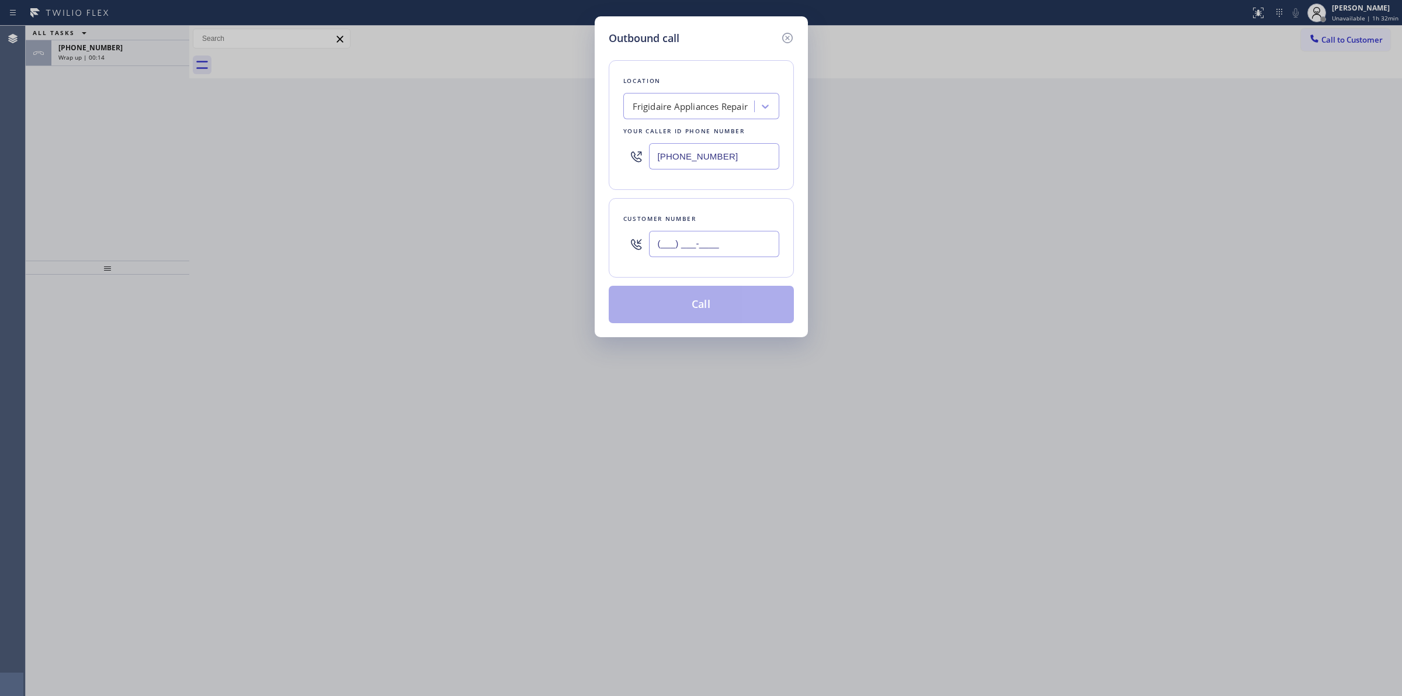
drag, startPoint x: 748, startPoint y: 249, endPoint x: 736, endPoint y: 273, distance: 26.9
click at [745, 251] on input "(___) ___-____" at bounding box center [714, 244] width 130 height 26
paste input "714) 528-8455"
type input "(714) 528-8455"
click at [713, 305] on button "Call" at bounding box center [701, 304] width 185 height 37
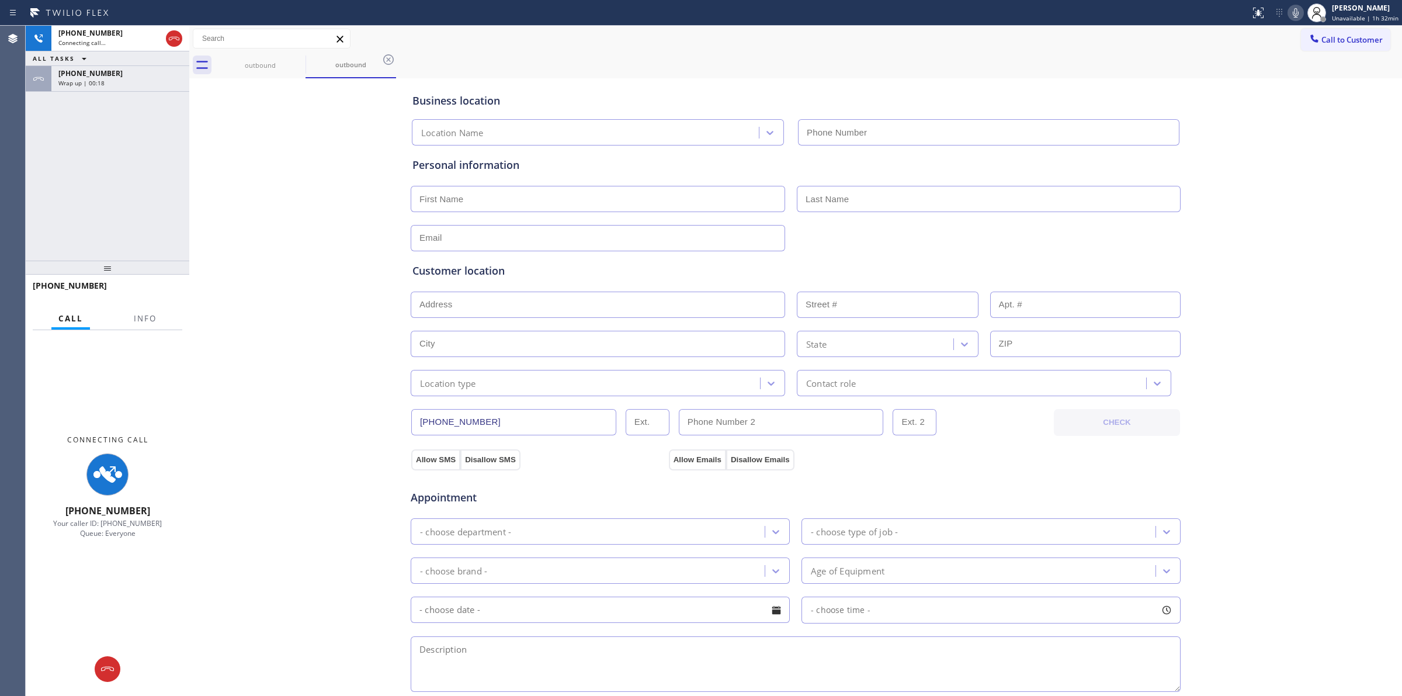
type input "(480) 568-6101"
click at [1365, 155] on div "Business location Frigidaire Appliances Repair (480) 568-6101 Personal informat…" at bounding box center [795, 480] width 1207 height 798
click at [1301, 7] on icon at bounding box center [1295, 13] width 14 height 14
click at [133, 82] on div "Wrap up | 00:21" at bounding box center [120, 83] width 124 height 8
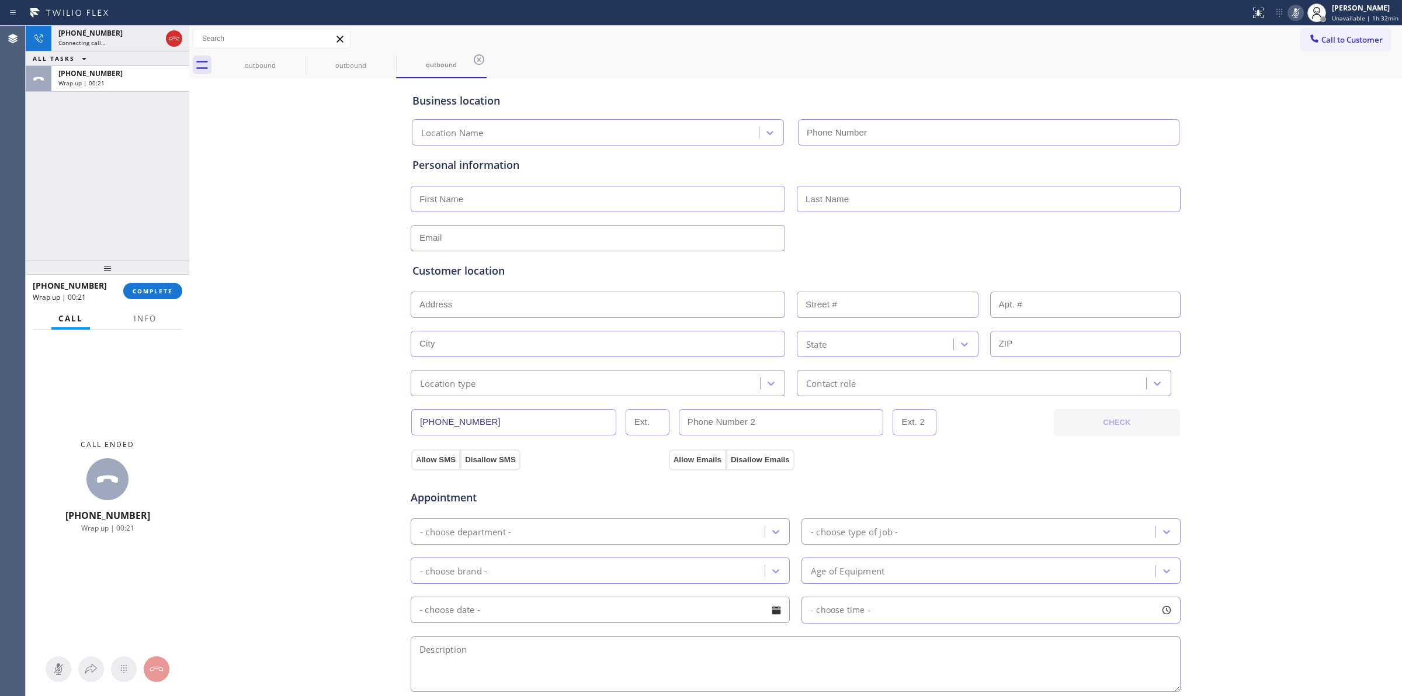
type input "(480) 568-6101"
click at [165, 293] on span "COMPLETE" at bounding box center [153, 291] width 40 height 8
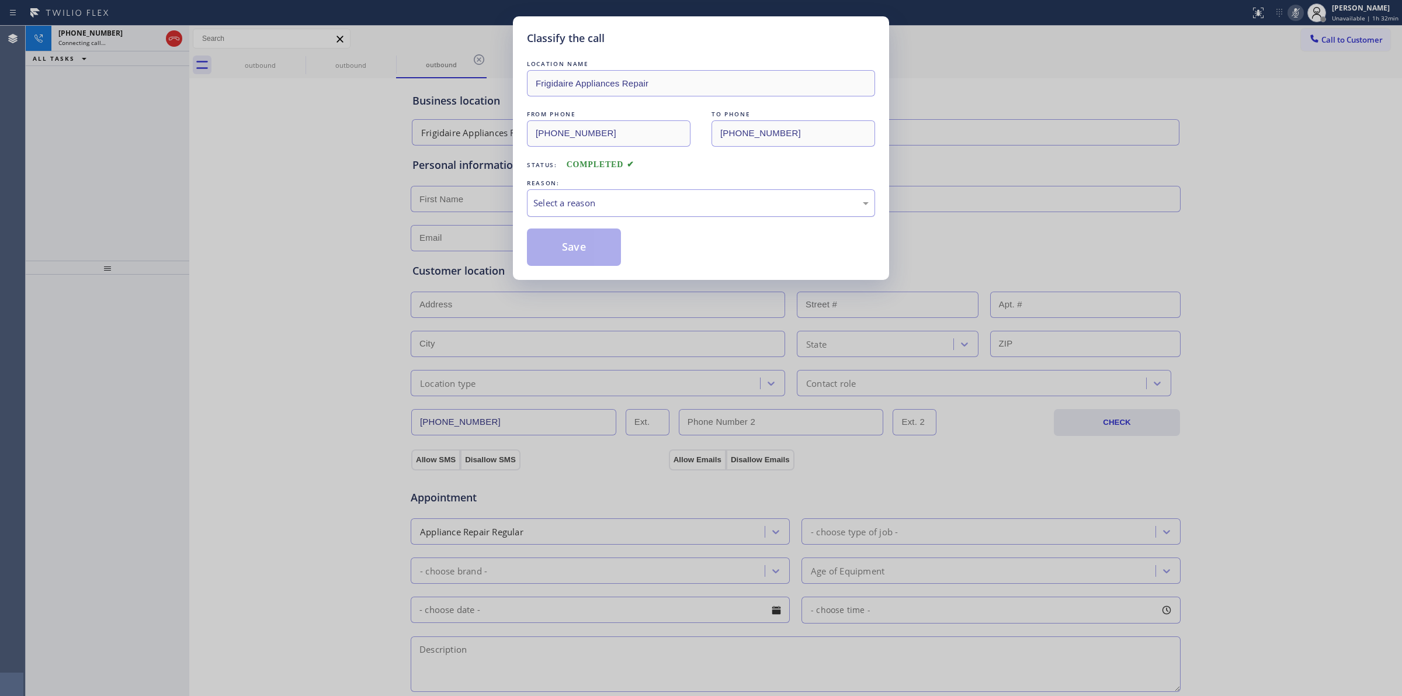
click at [608, 207] on div "Select a reason" at bounding box center [700, 202] width 335 height 13
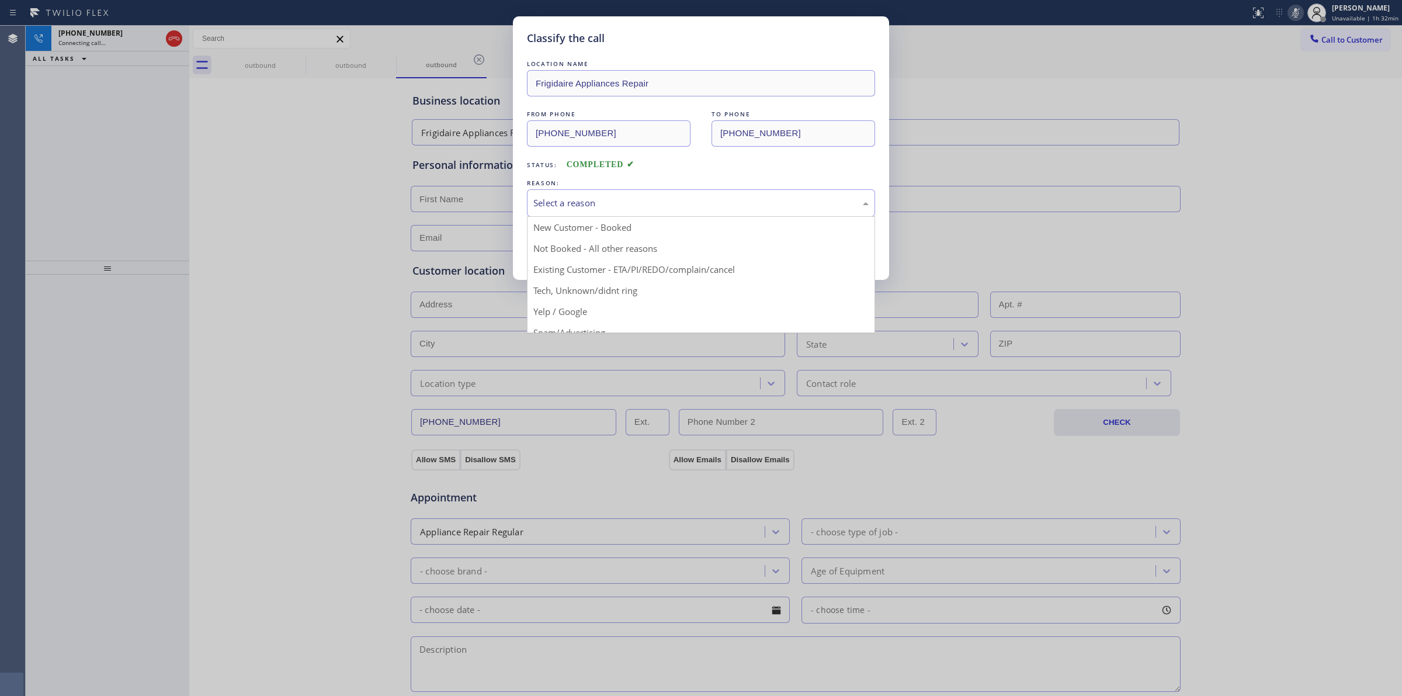
drag, startPoint x: 574, startPoint y: 290, endPoint x: 562, endPoint y: 240, distance: 51.6
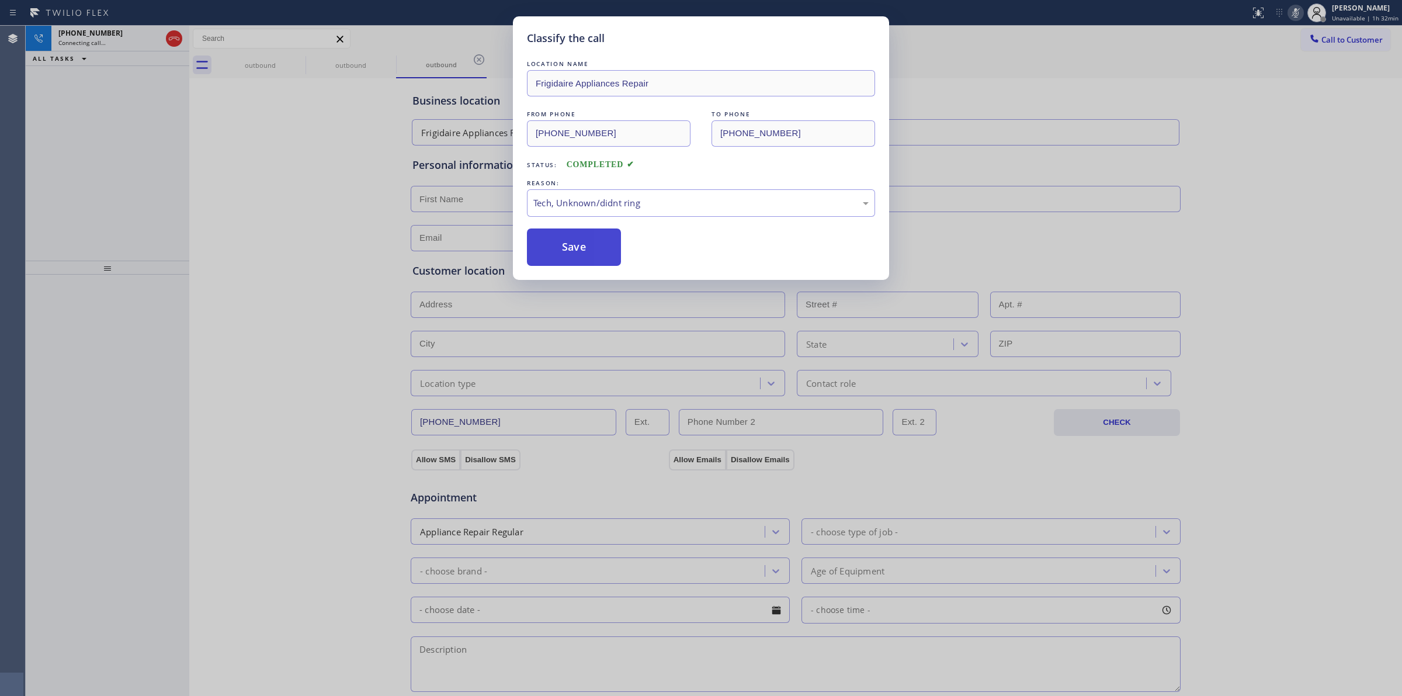
click at [562, 240] on button "Save" at bounding box center [574, 246] width 94 height 37
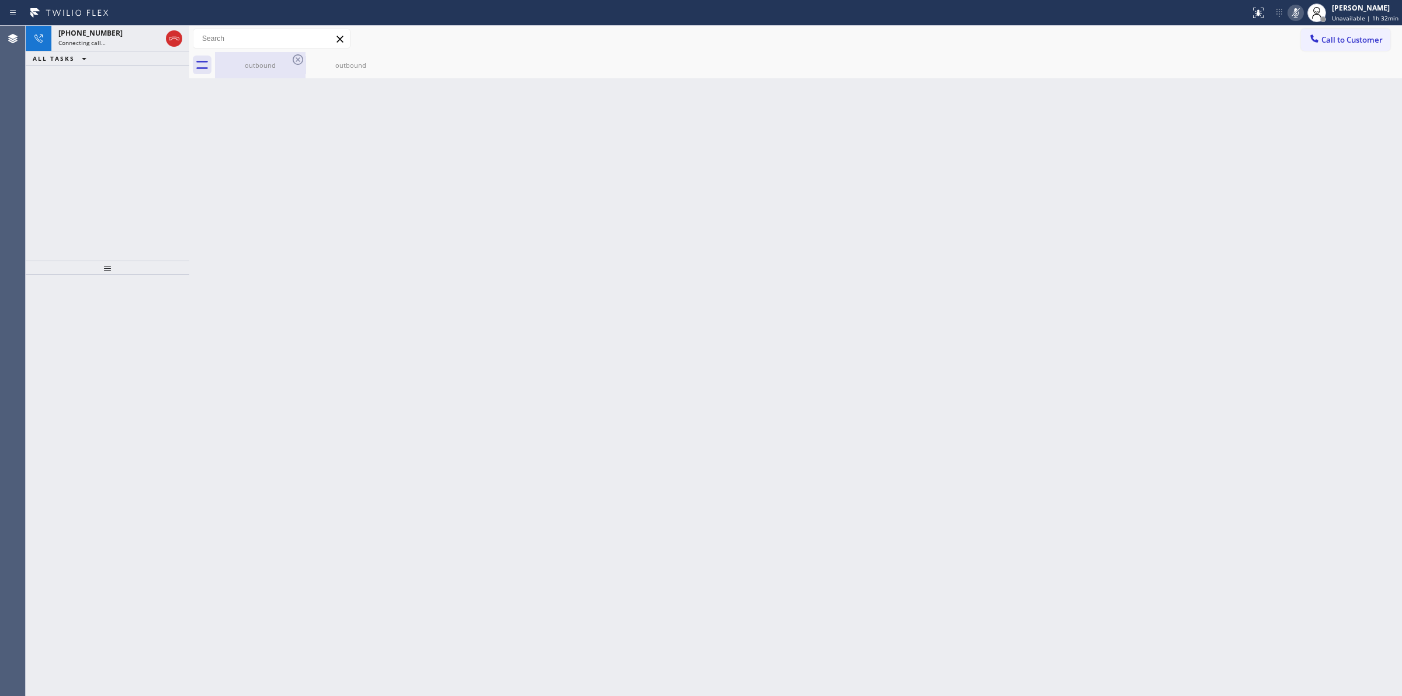
click at [286, 62] on div "outbound" at bounding box center [260, 65] width 88 height 9
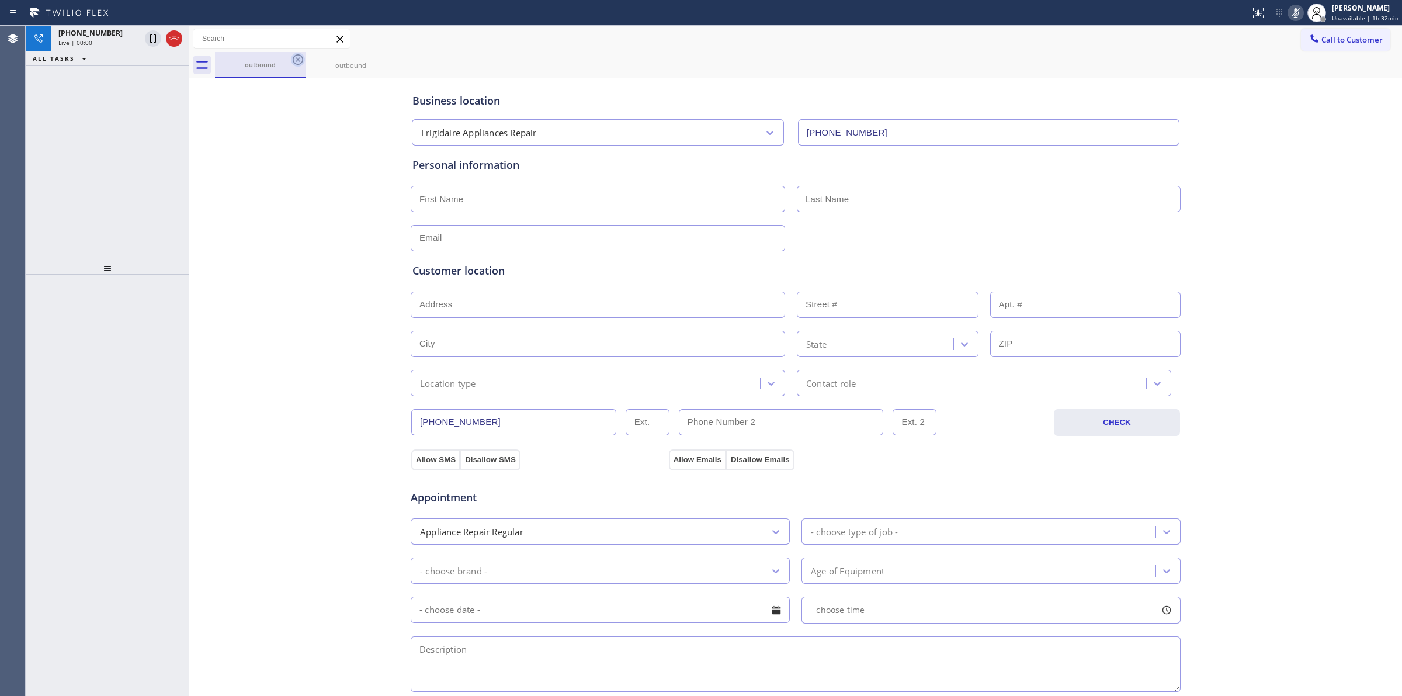
click at [301, 60] on icon at bounding box center [298, 60] width 14 height 14
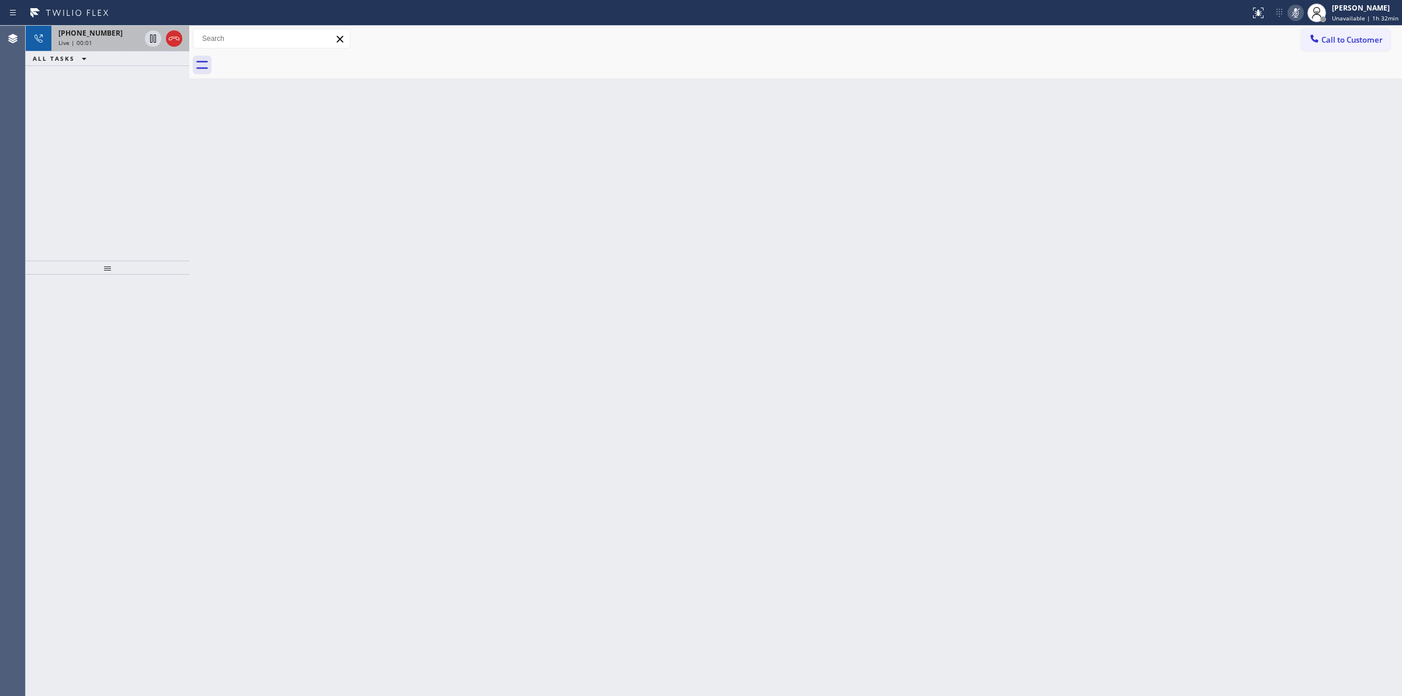
click at [108, 39] on div "Live | 00:01" at bounding box center [99, 43] width 82 height 8
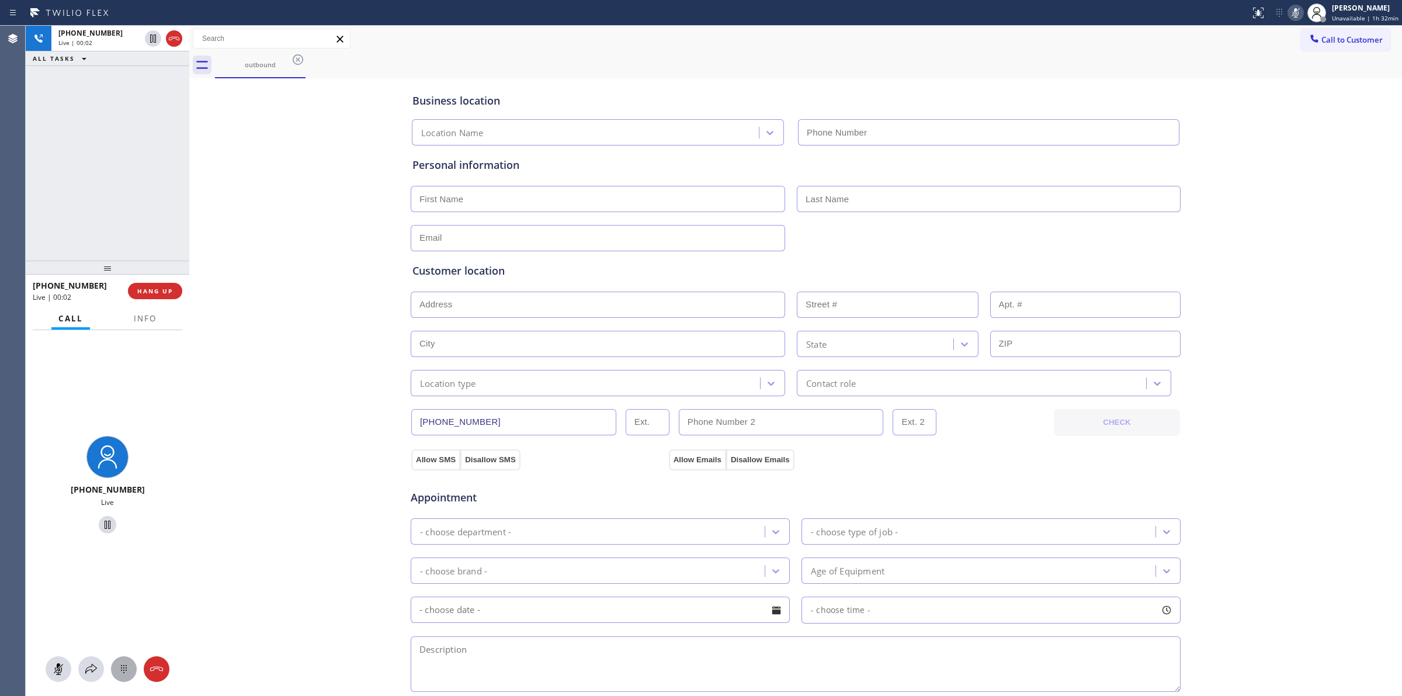
type input "(480) 568-6101"
click at [127, 670] on icon at bounding box center [124, 669] width 14 height 14
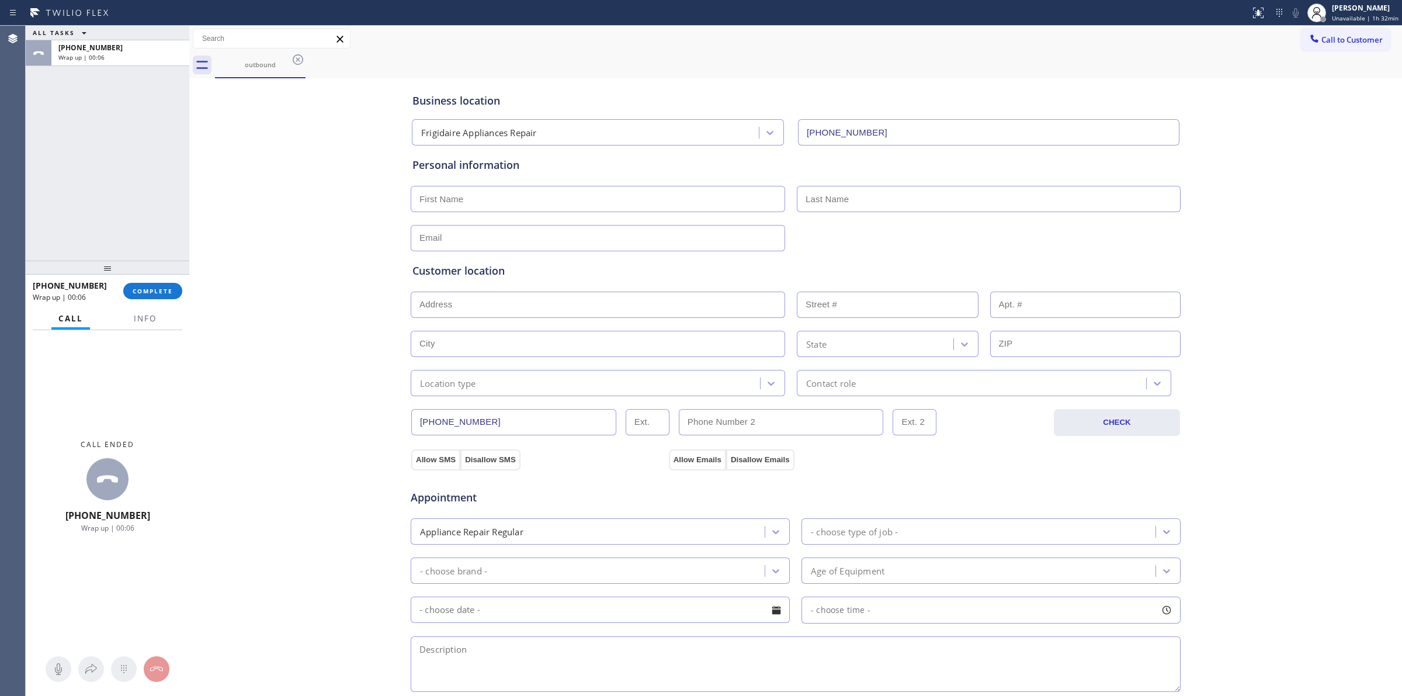
drag, startPoint x: 1294, startPoint y: 105, endPoint x: 1306, endPoint y: 62, distance: 44.4
click at [1300, 91] on div "Business location Frigidaire Appliances Repair (480) 568-6101 Personal informat…" at bounding box center [795, 480] width 1207 height 798
click at [1314, 47] on button "Call to Customer" at bounding box center [1345, 40] width 89 height 22
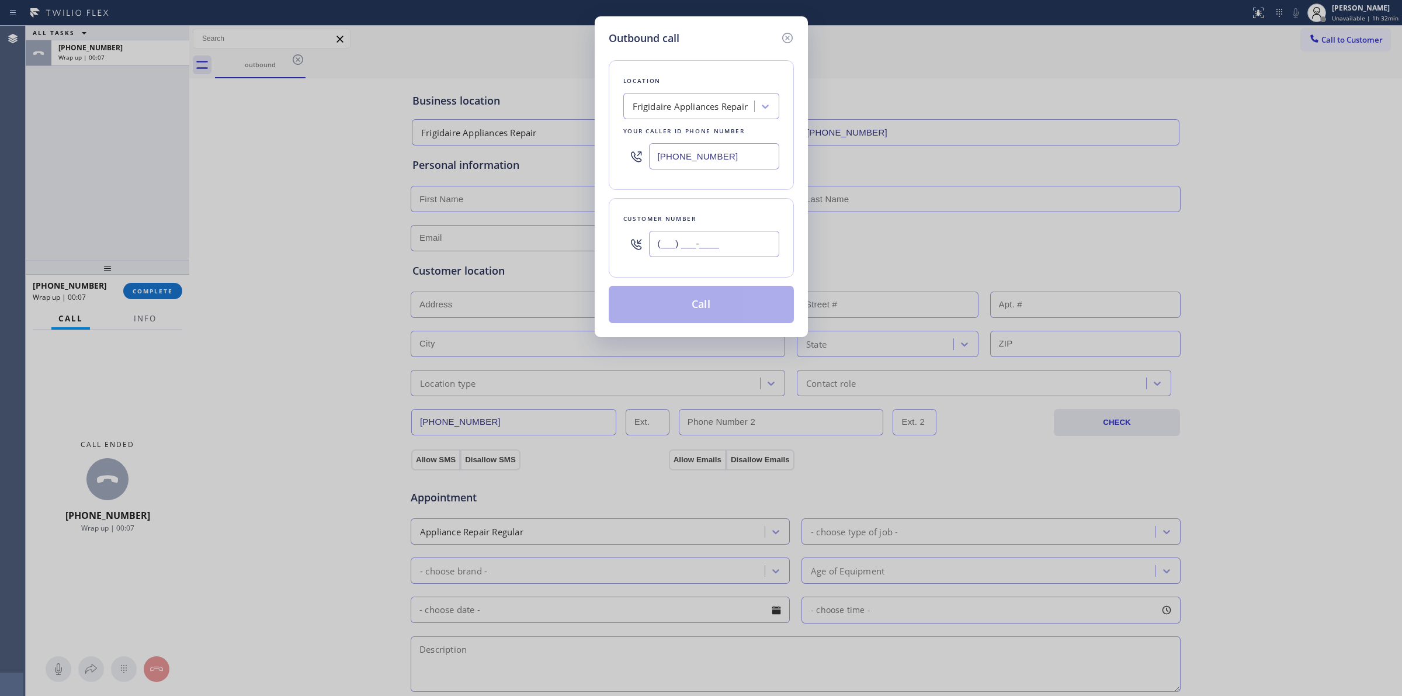
click at [699, 244] on input "(___) ___-____" at bounding box center [714, 244] width 130 height 26
paste input "959) 258-7617"
type input "(959) 258-7617"
click at [707, 111] on div "Frigidaire Appliances Repair" at bounding box center [691, 106] width 116 height 13
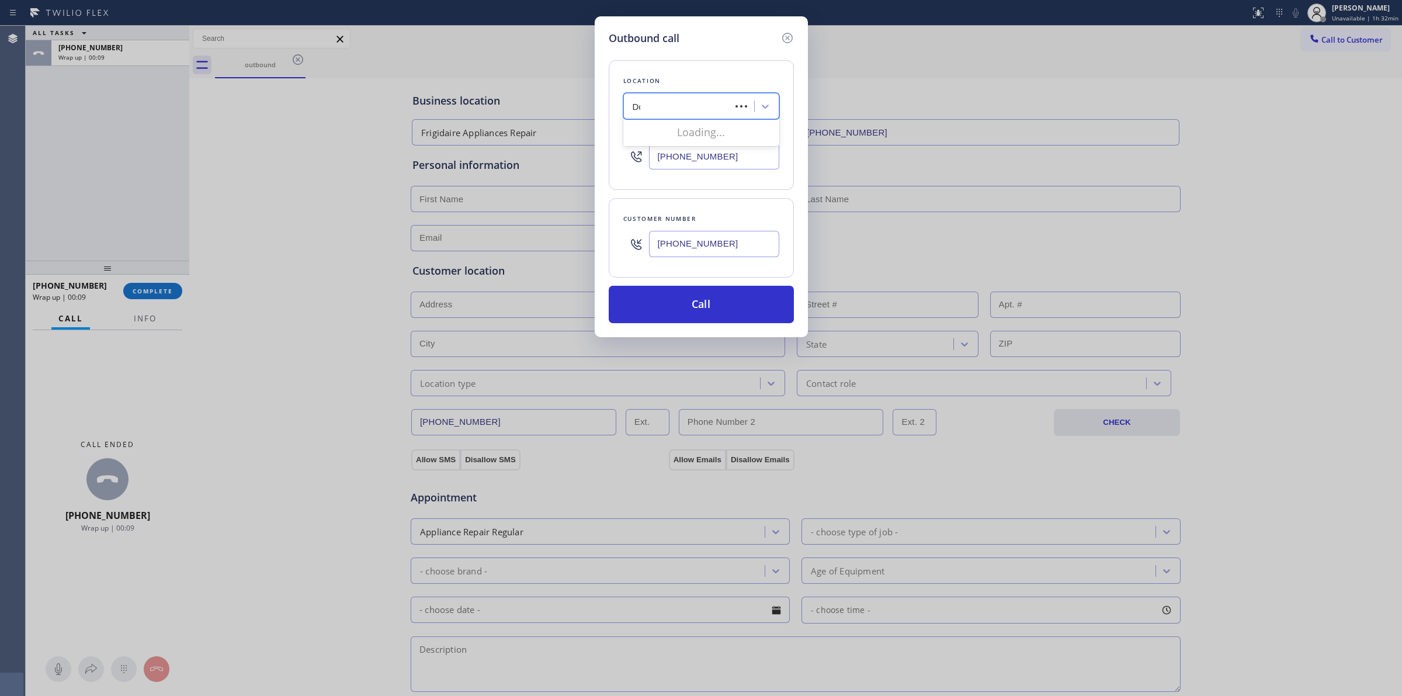
type input "Dcs"
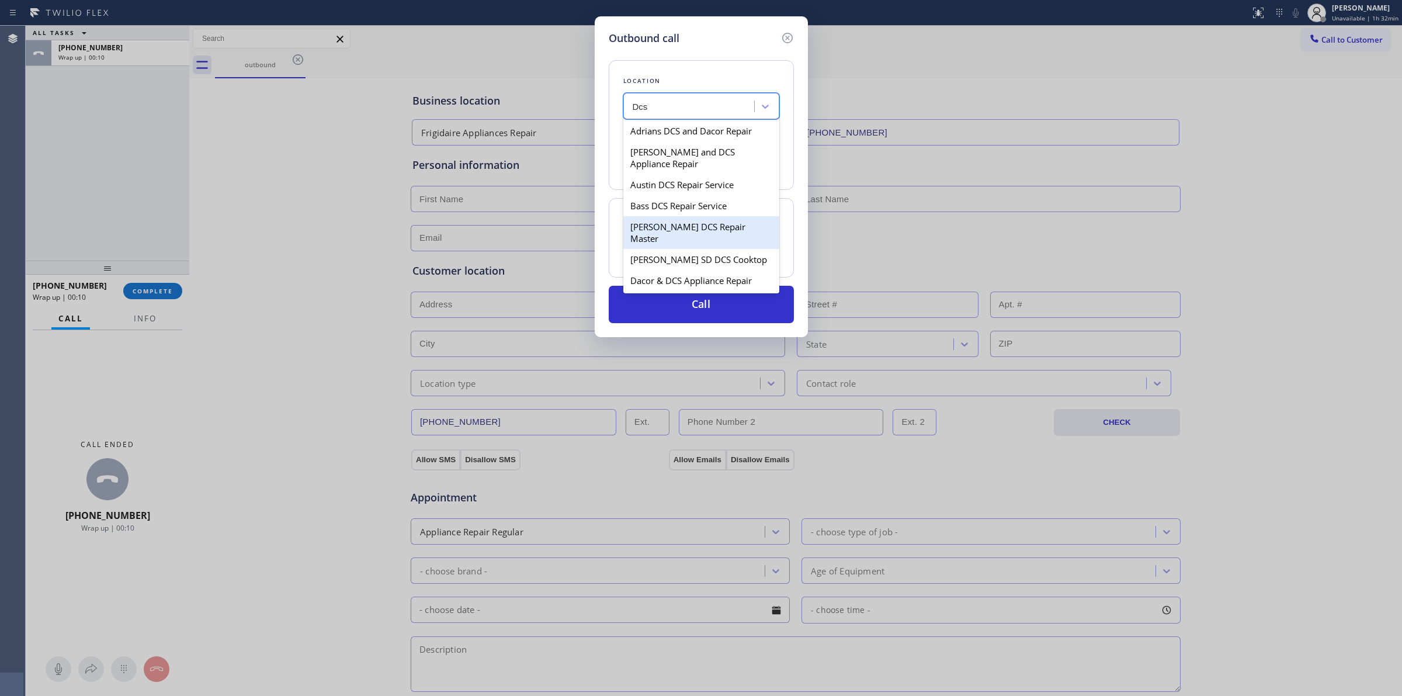
click at [689, 239] on div "Casey DCS Repair Master" at bounding box center [701, 232] width 156 height 33
type input "(415) 289-5310"
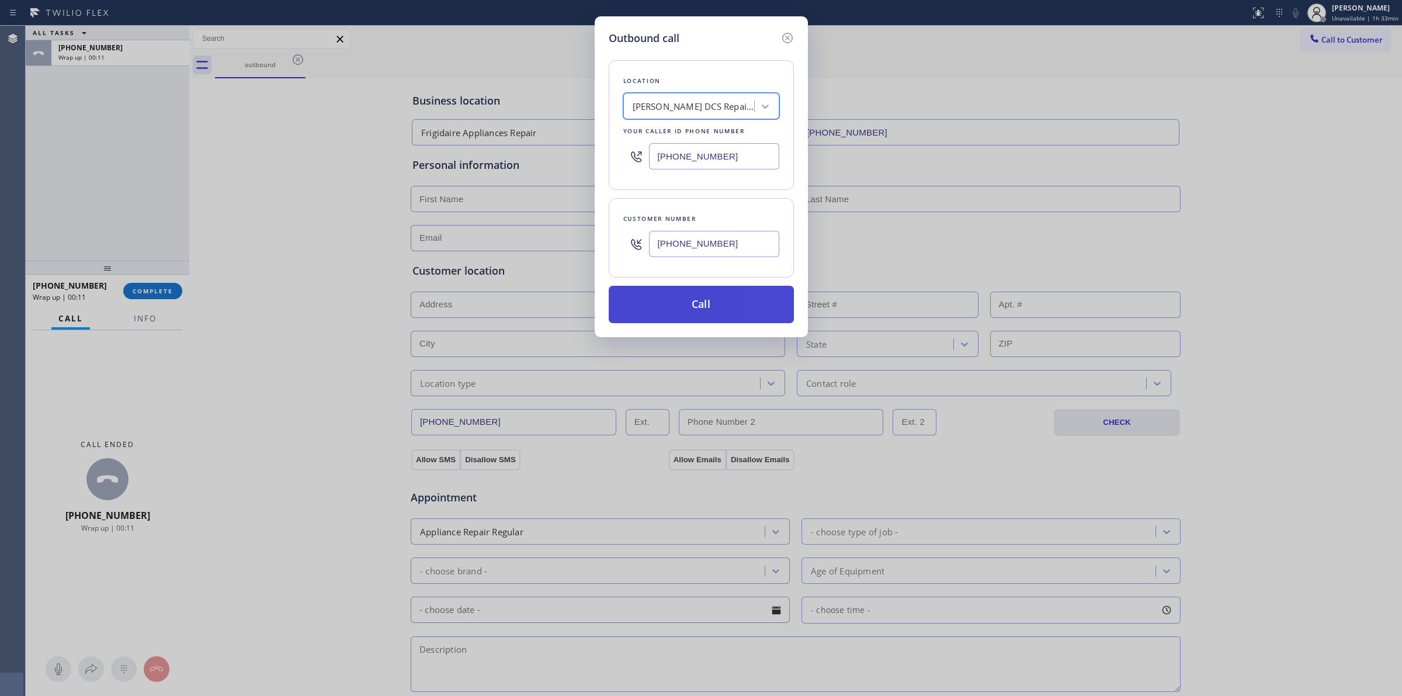
click at [692, 294] on button "Call" at bounding box center [701, 304] width 185 height 37
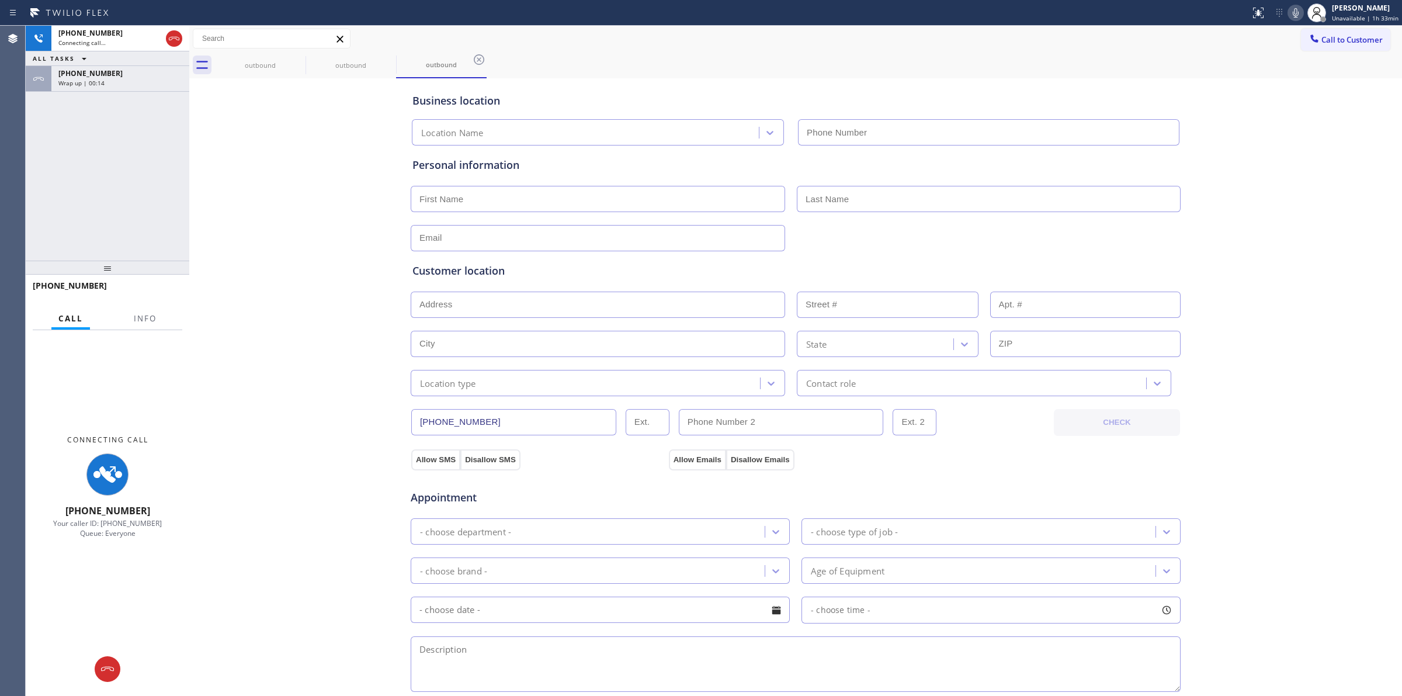
type input "(415) 289-5310"
click at [298, 179] on div "Business location Casey DCS Repair Master (415) 289-5310 Personal information C…" at bounding box center [795, 480] width 1207 height 798
click at [293, 64] on icon at bounding box center [298, 60] width 14 height 14
click at [298, 63] on icon at bounding box center [298, 60] width 14 height 14
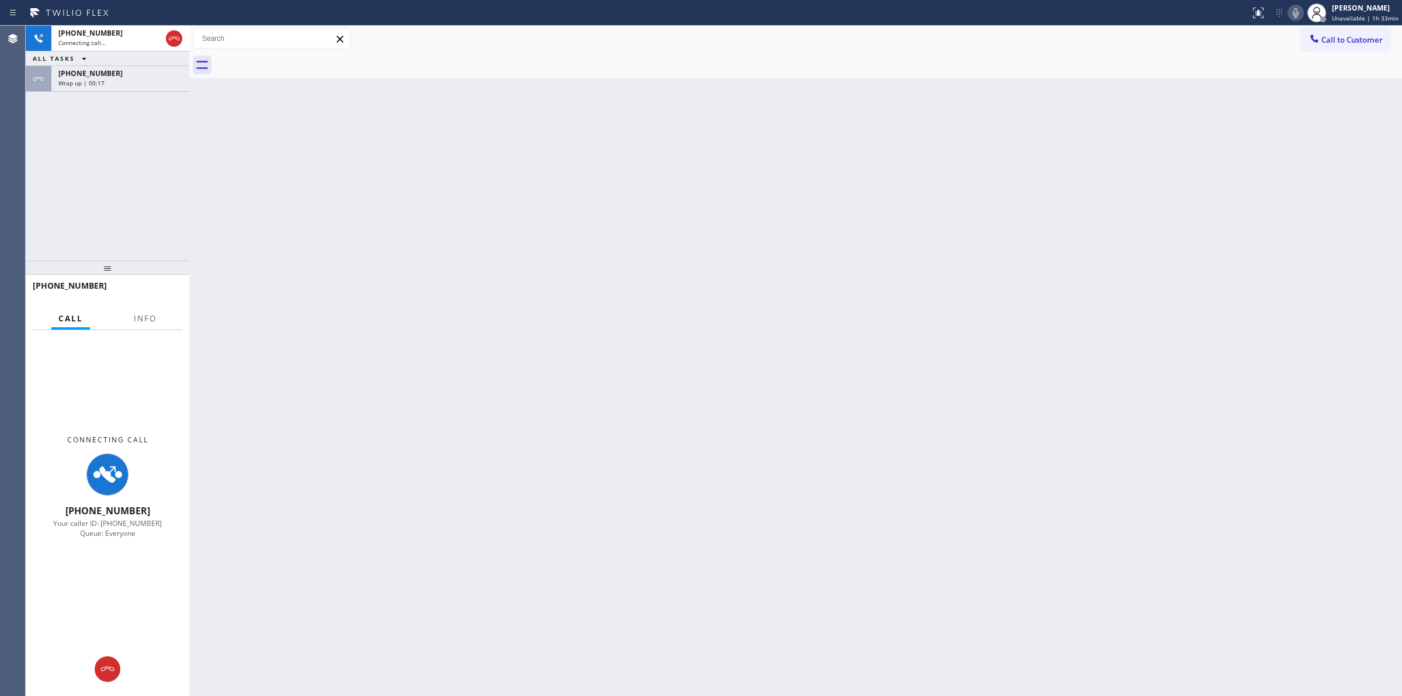
click at [79, 62] on icon at bounding box center [84, 58] width 14 height 14
click at [148, 71] on div "+17145288455" at bounding box center [120, 73] width 124 height 10
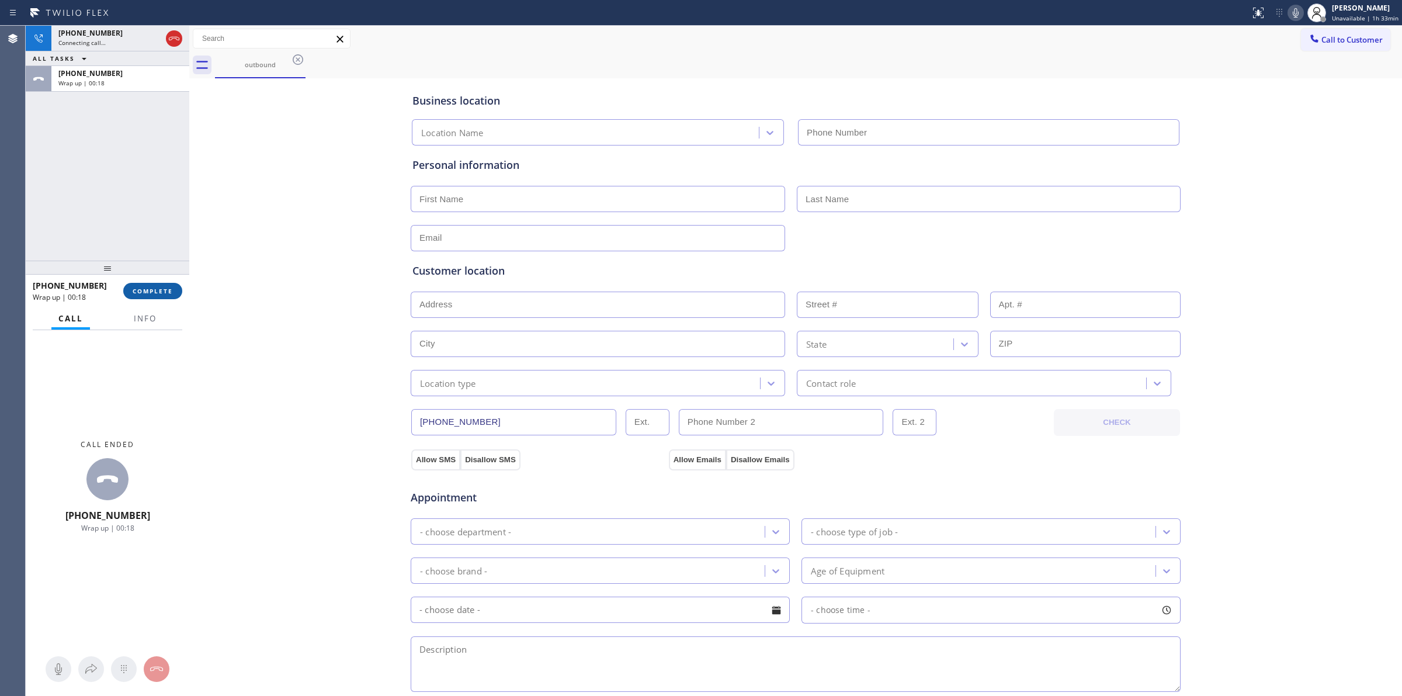
type input "(480) 568-6101"
click at [155, 283] on button "COMPLETE" at bounding box center [152, 291] width 59 height 16
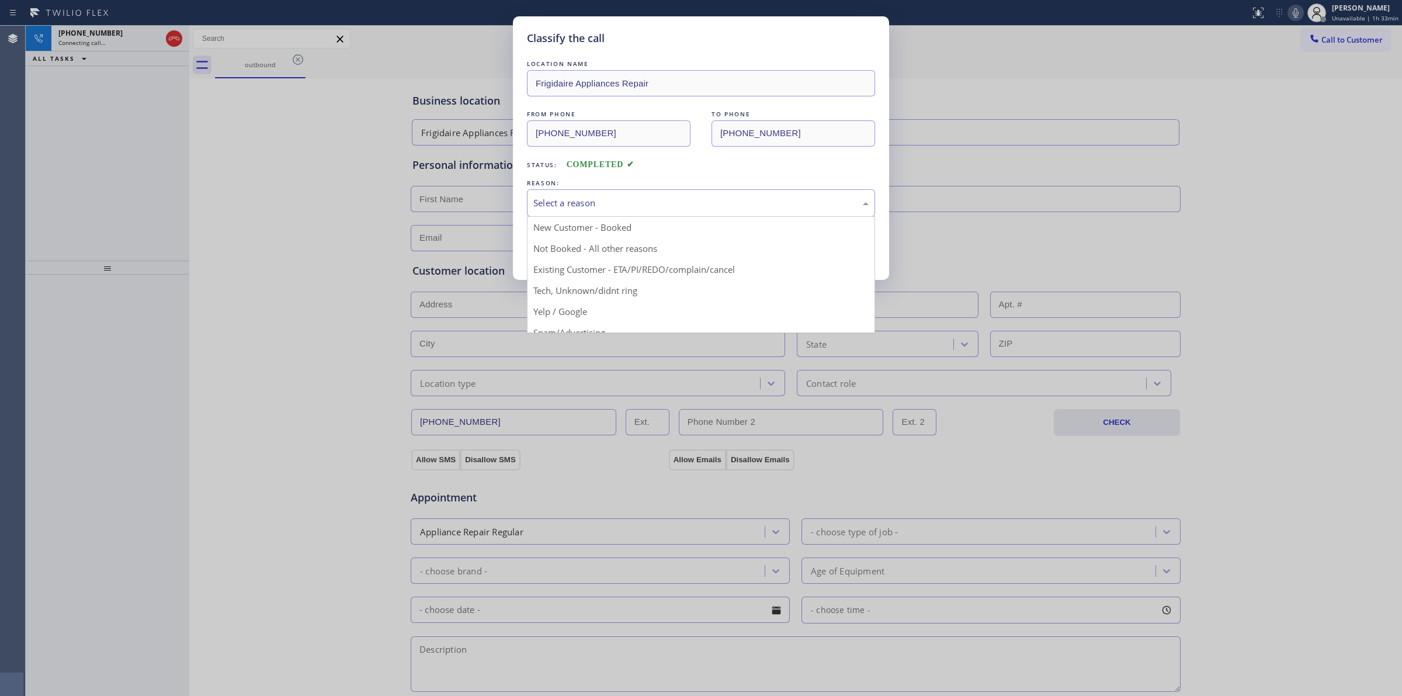
click at [687, 205] on div "Select a reason" at bounding box center [700, 202] width 335 height 13
click at [661, 211] on div "Existing Customer - ETA/PI/REDO/complain/cancel" at bounding box center [701, 202] width 348 height 27
click at [638, 215] on div "Yelp / Google" at bounding box center [701, 202] width 348 height 27
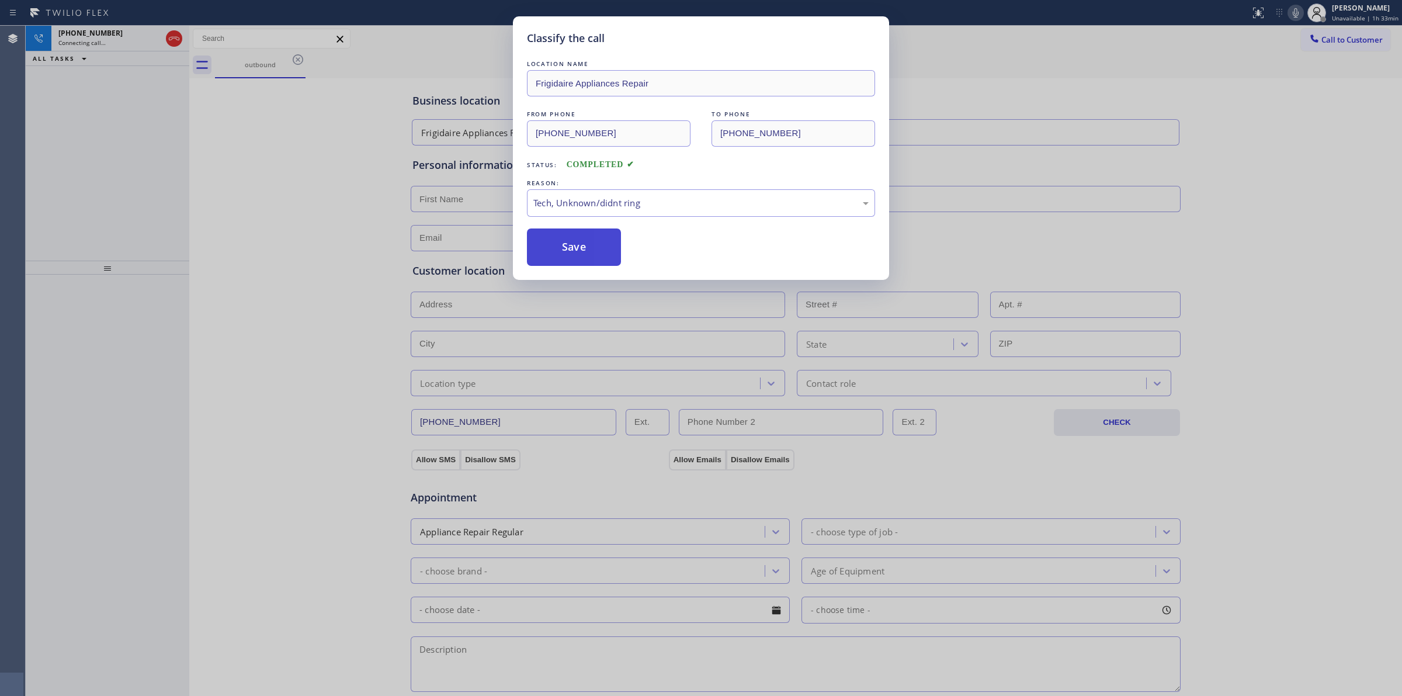
click at [600, 258] on button "Save" at bounding box center [574, 246] width 94 height 37
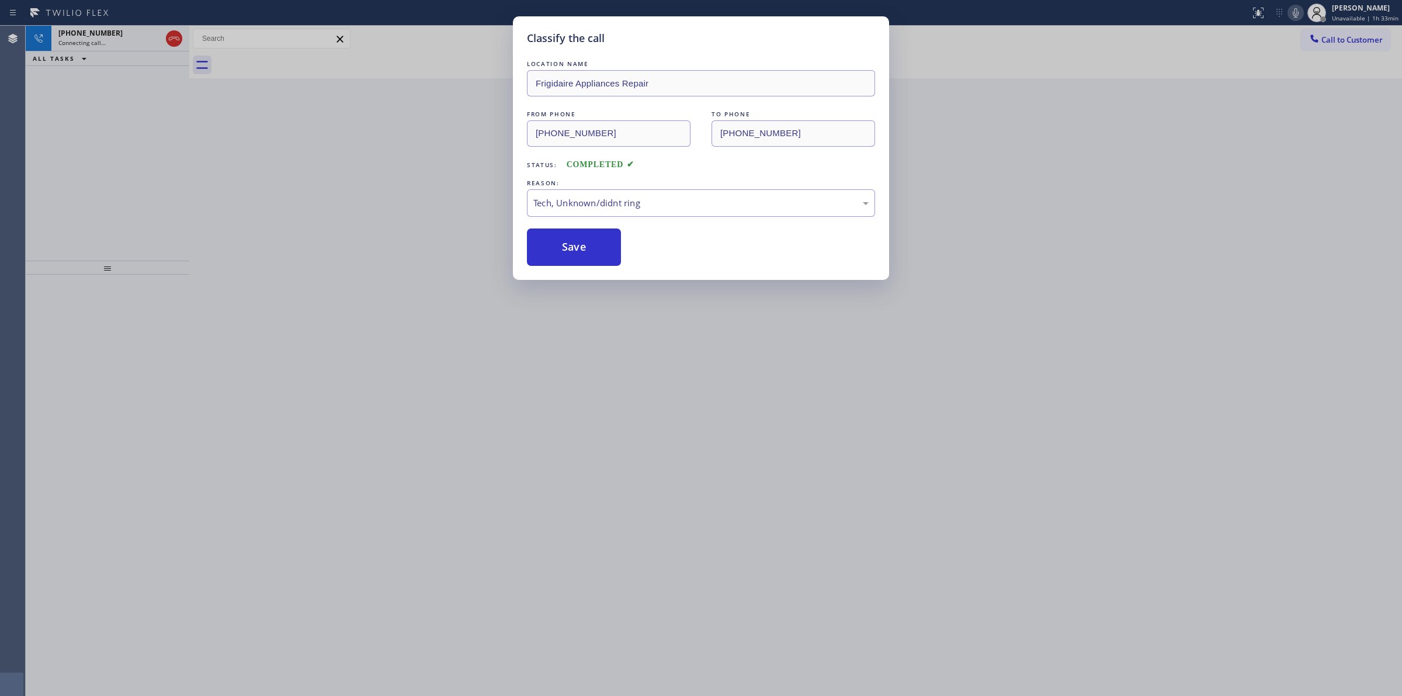
click at [1262, 194] on div "Classify the call LOCATION NAME Frigidaire Appliances Repair FROM PHONE (480) 5…" at bounding box center [701, 348] width 1402 height 696
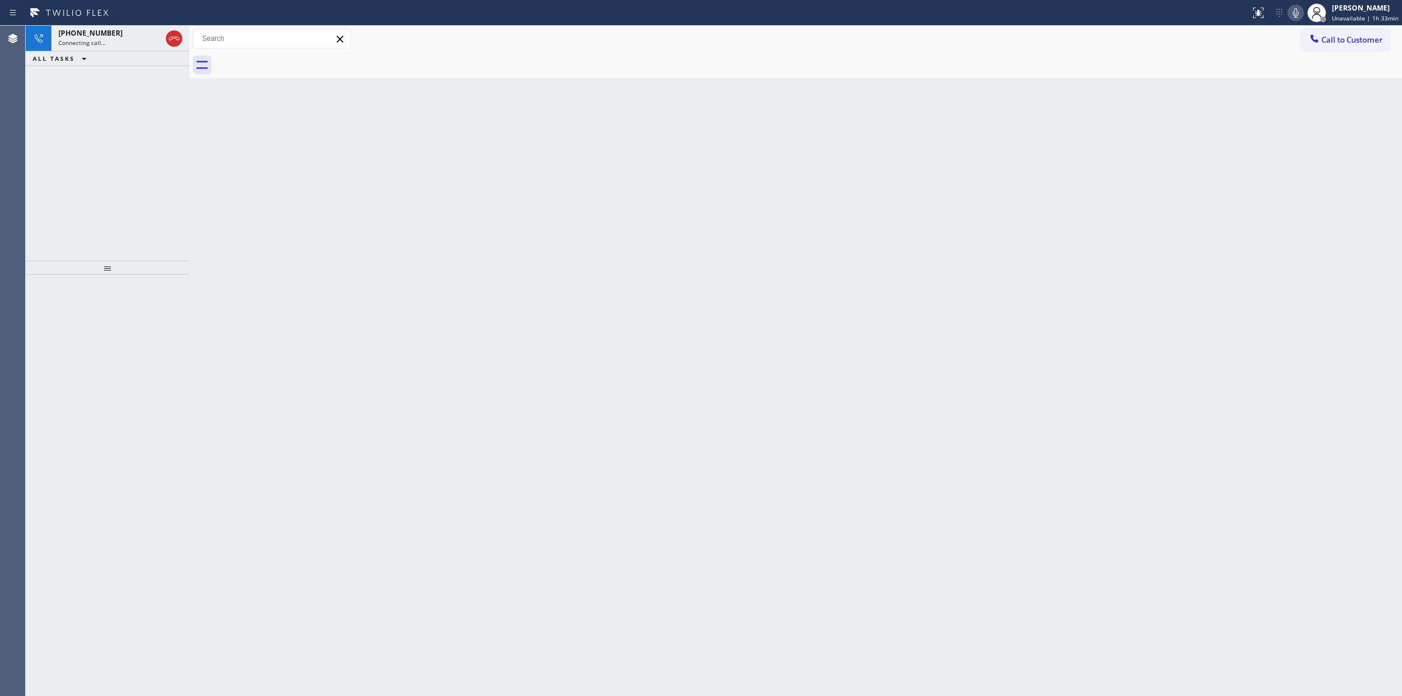
click at [1301, 12] on icon at bounding box center [1295, 13] width 14 height 14
click at [136, 43] on div "Connecting call…" at bounding box center [109, 43] width 103 height 8
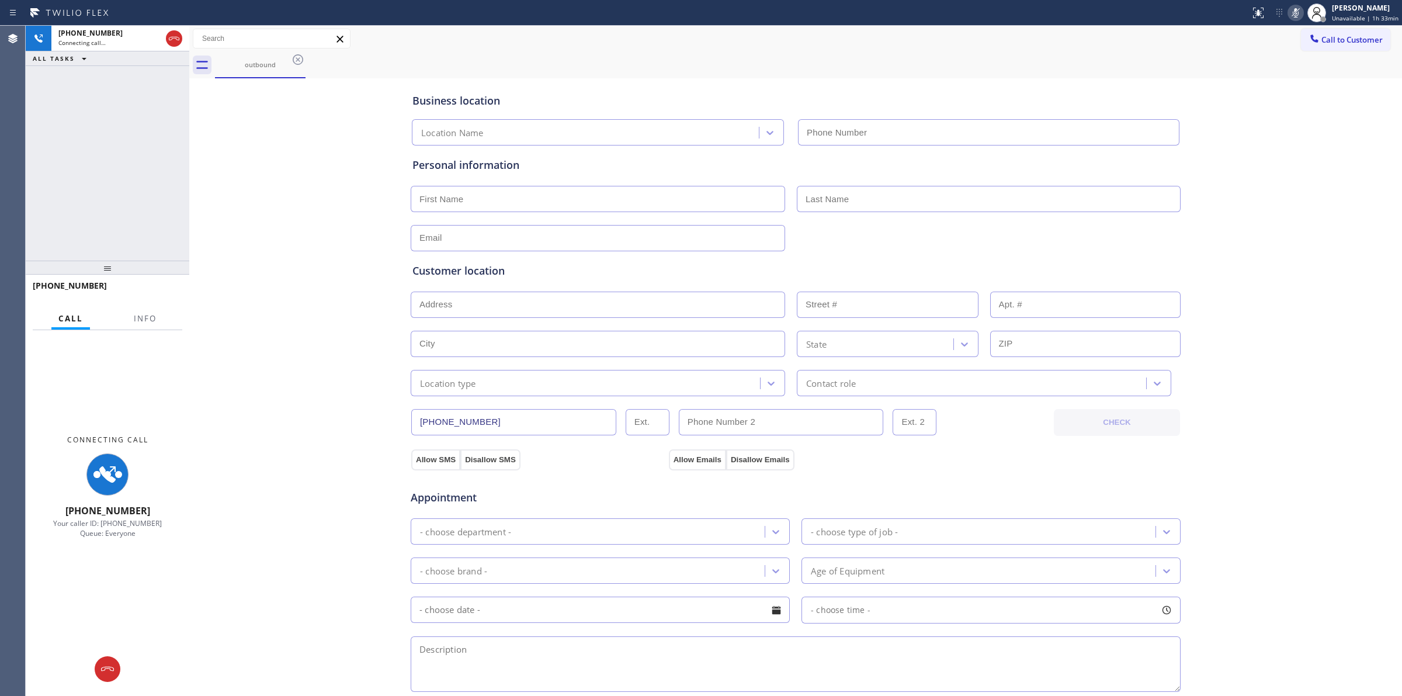
type input "(415) 289-5310"
click at [1266, 208] on div "Business location Casey DCS Repair Master (415) 289-5310 Personal information C…" at bounding box center [795, 480] width 1207 height 798
drag, startPoint x: 168, startPoint y: 35, endPoint x: 1329, endPoint y: 27, distance: 1161.7
click at [168, 35] on icon at bounding box center [174, 39] width 14 height 14
click at [1332, 30] on button "Call to Customer" at bounding box center [1345, 40] width 89 height 22
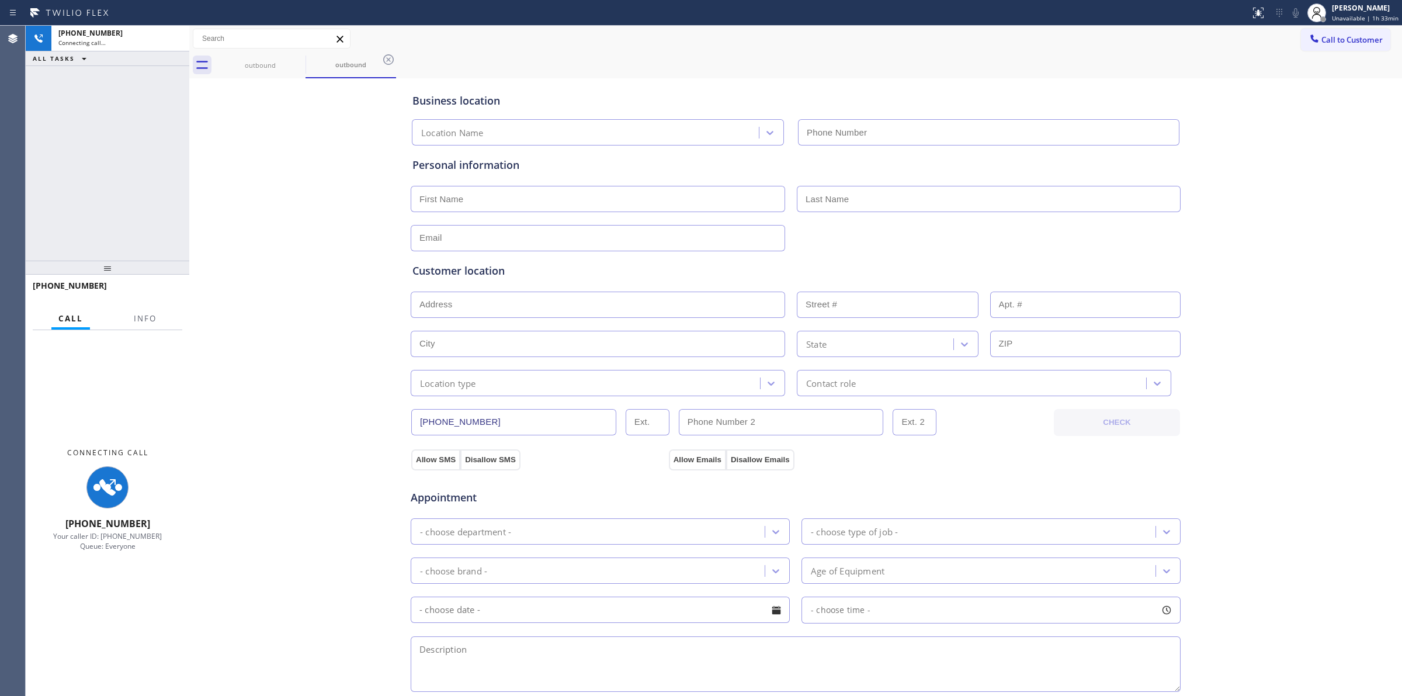
type input "(415) 289-5310"
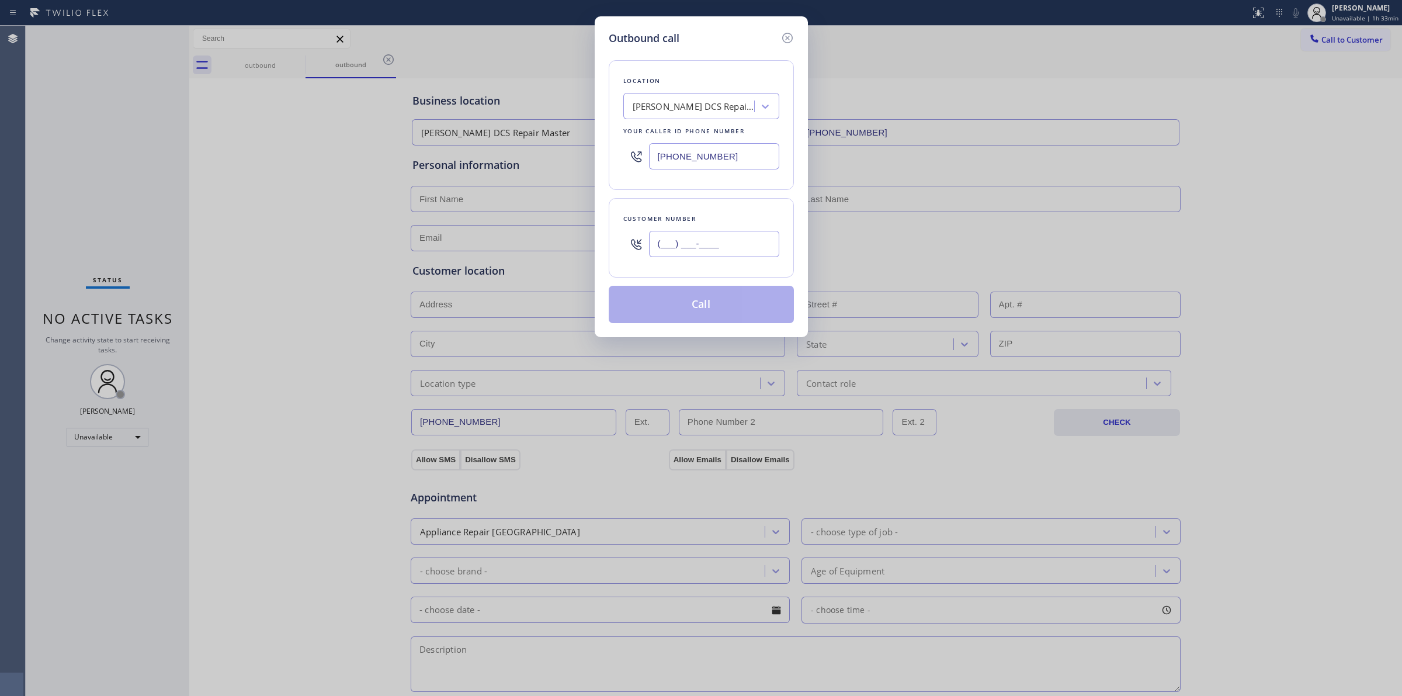
click at [695, 234] on input "(___) ___-____" at bounding box center [714, 244] width 130 height 26
paste input "307) 374-9971"
type input "(307) 374-9971"
click at [714, 84] on div "Location" at bounding box center [701, 81] width 156 height 12
click at [714, 100] on div "Casey DCS Repair Master" at bounding box center [694, 106] width 123 height 13
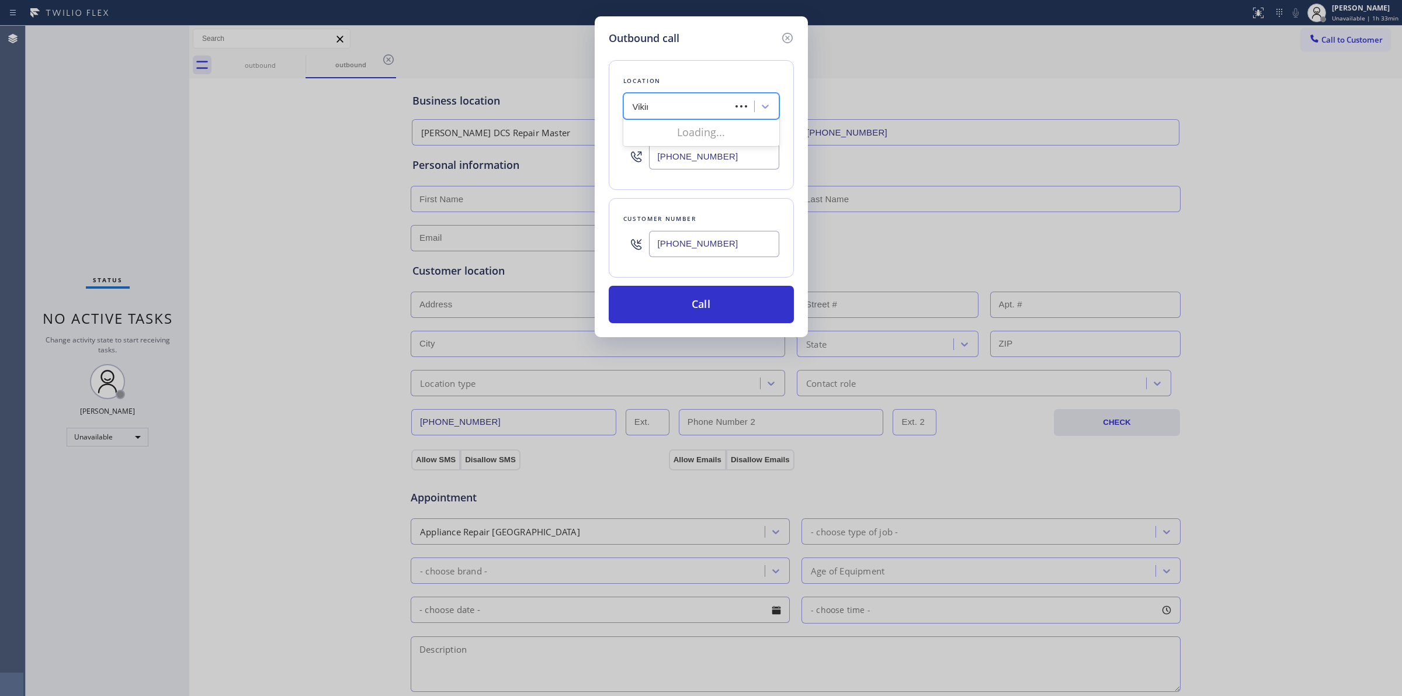
type input "Viking"
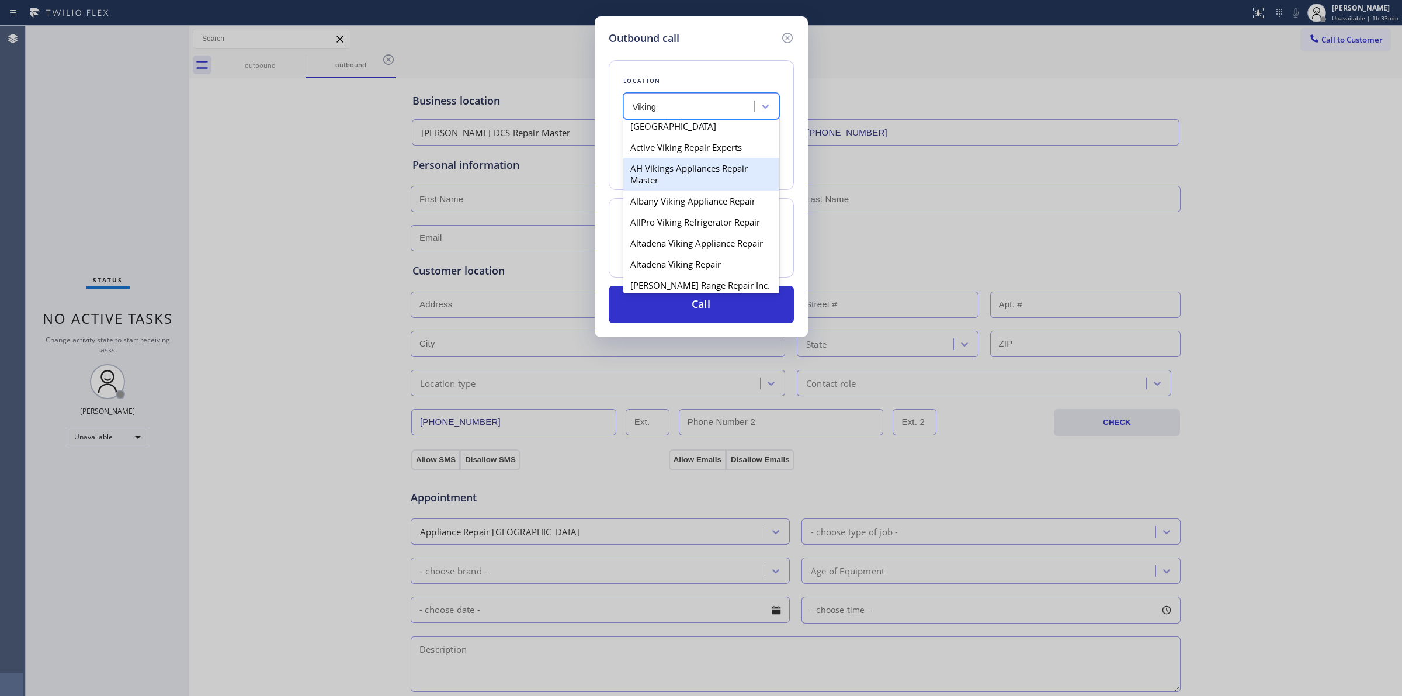
scroll to position [146, 0]
click at [663, 228] on div "Altadena Viking Repair" at bounding box center [701, 218] width 156 height 21
type input "(626) 727-9858"
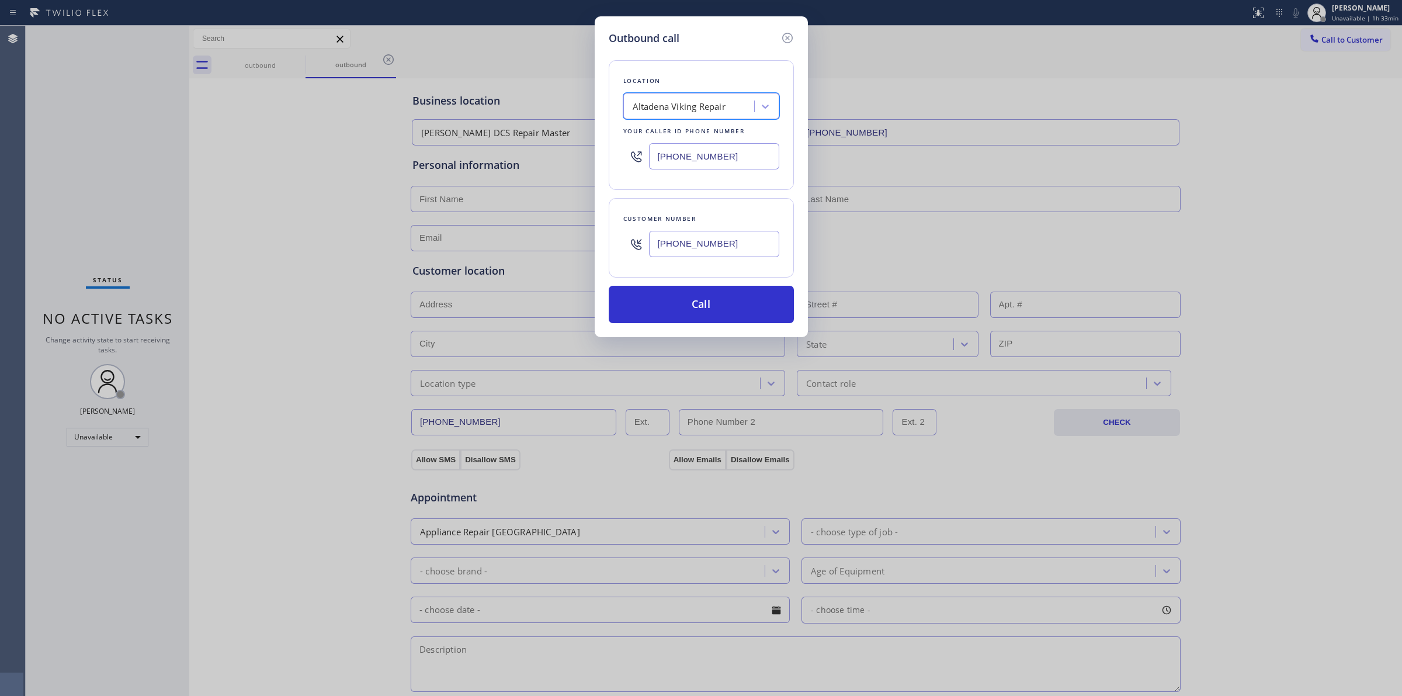
click at [686, 251] on input "(307) 374-9971" at bounding box center [714, 244] width 130 height 26
click at [689, 305] on button "Call" at bounding box center [701, 304] width 185 height 37
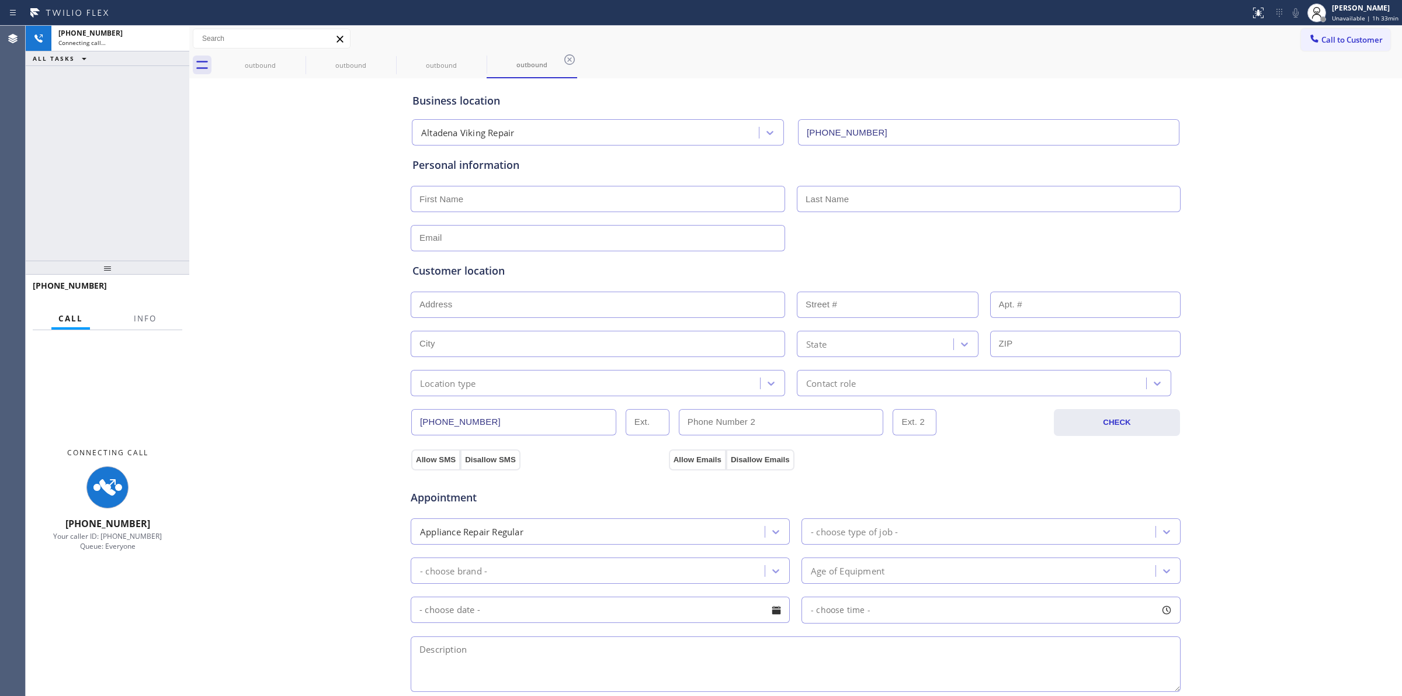
type input "(626) 727-9858"
drag, startPoint x: 1301, startPoint y: 95, endPoint x: 1285, endPoint y: 106, distance: 19.8
click at [1301, 95] on div "Business location Altadena Viking Repair (626) 727-9858 Personal information Cu…" at bounding box center [795, 480] width 1207 height 798
click at [283, 64] on div "outbound" at bounding box center [260, 65] width 88 height 9
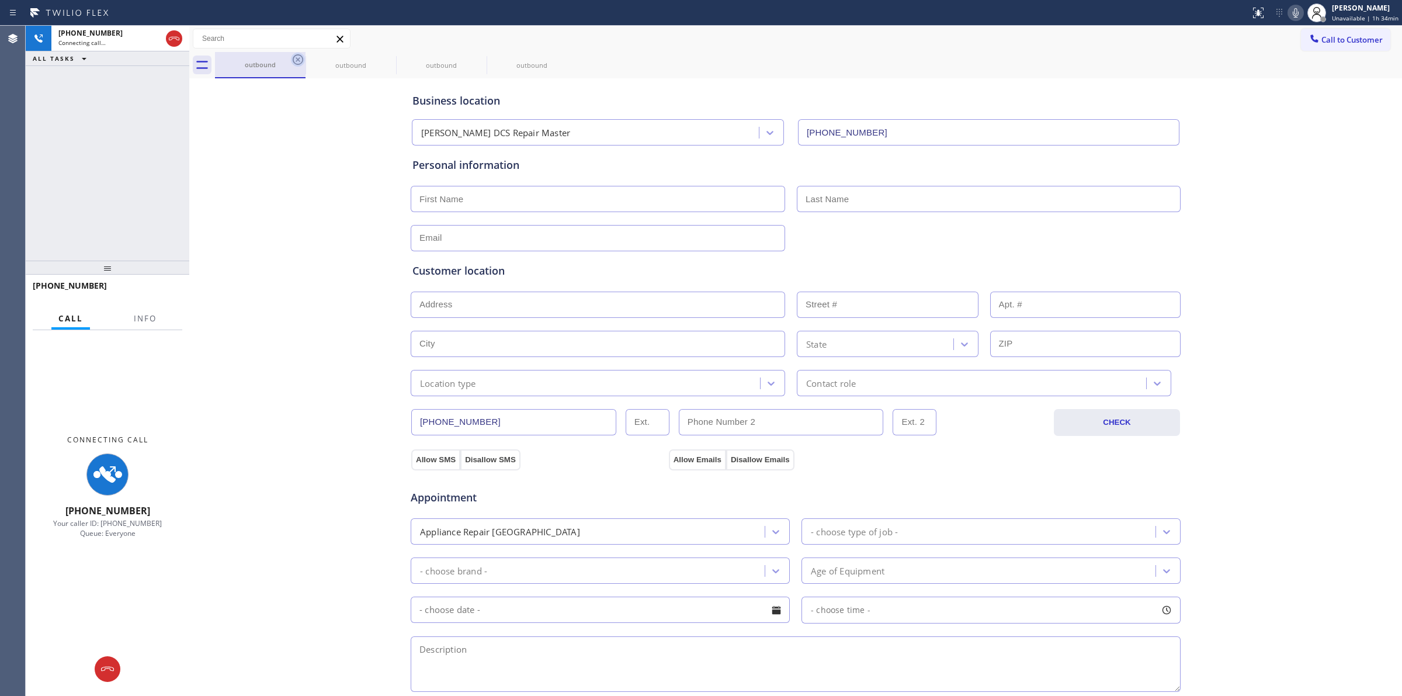
click at [294, 62] on icon at bounding box center [298, 59] width 11 height 11
click at [291, 60] on icon at bounding box center [298, 60] width 14 height 14
click at [299, 58] on icon at bounding box center [298, 59] width 11 height 11
click at [298, 58] on icon at bounding box center [298, 59] width 11 height 11
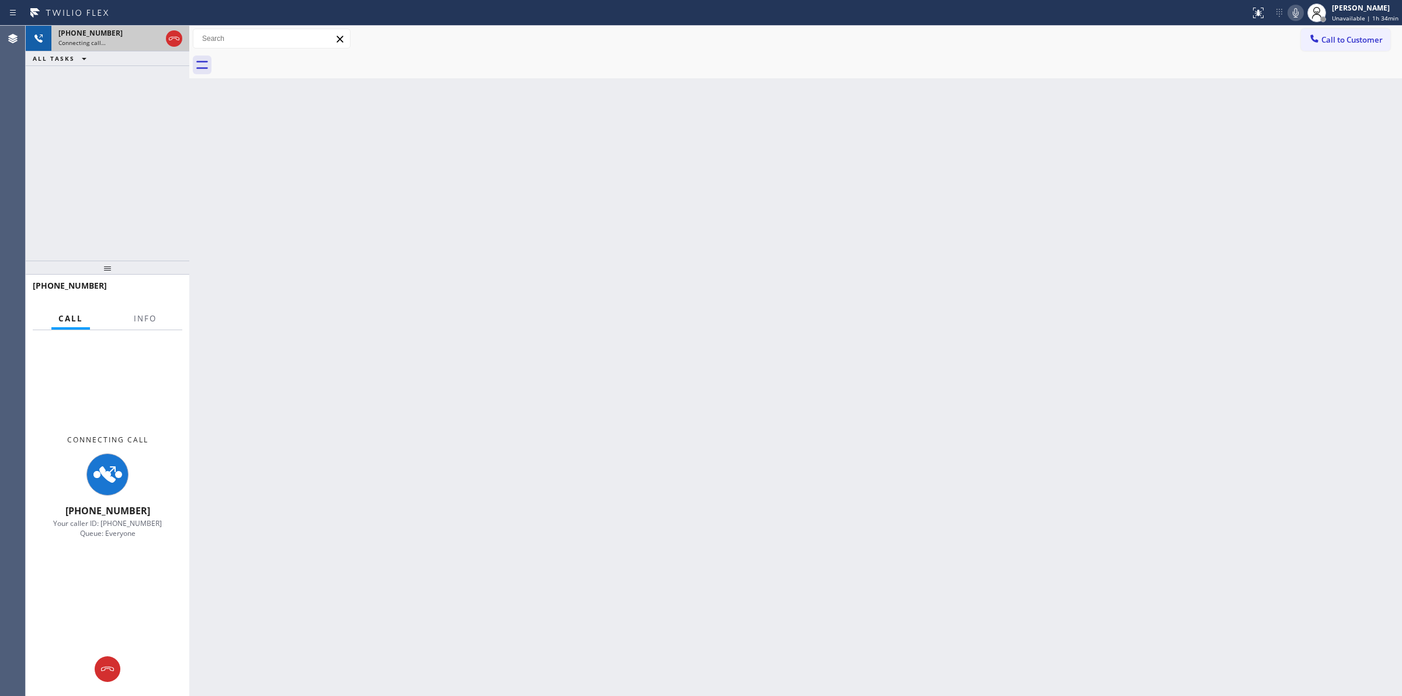
click at [134, 32] on div "+13073749971" at bounding box center [109, 33] width 103 height 10
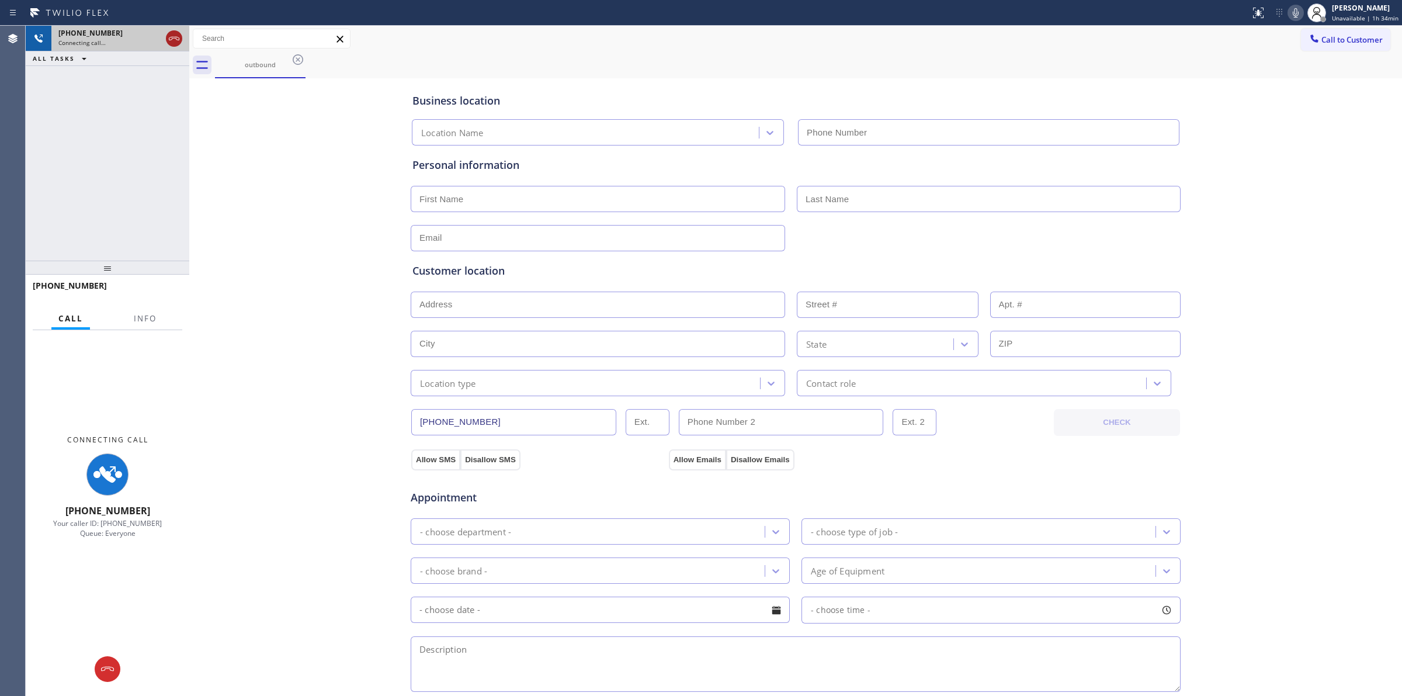
type input "(626) 727-9858"
click at [173, 37] on icon at bounding box center [174, 39] width 14 height 14
type input "(626) 727-9858"
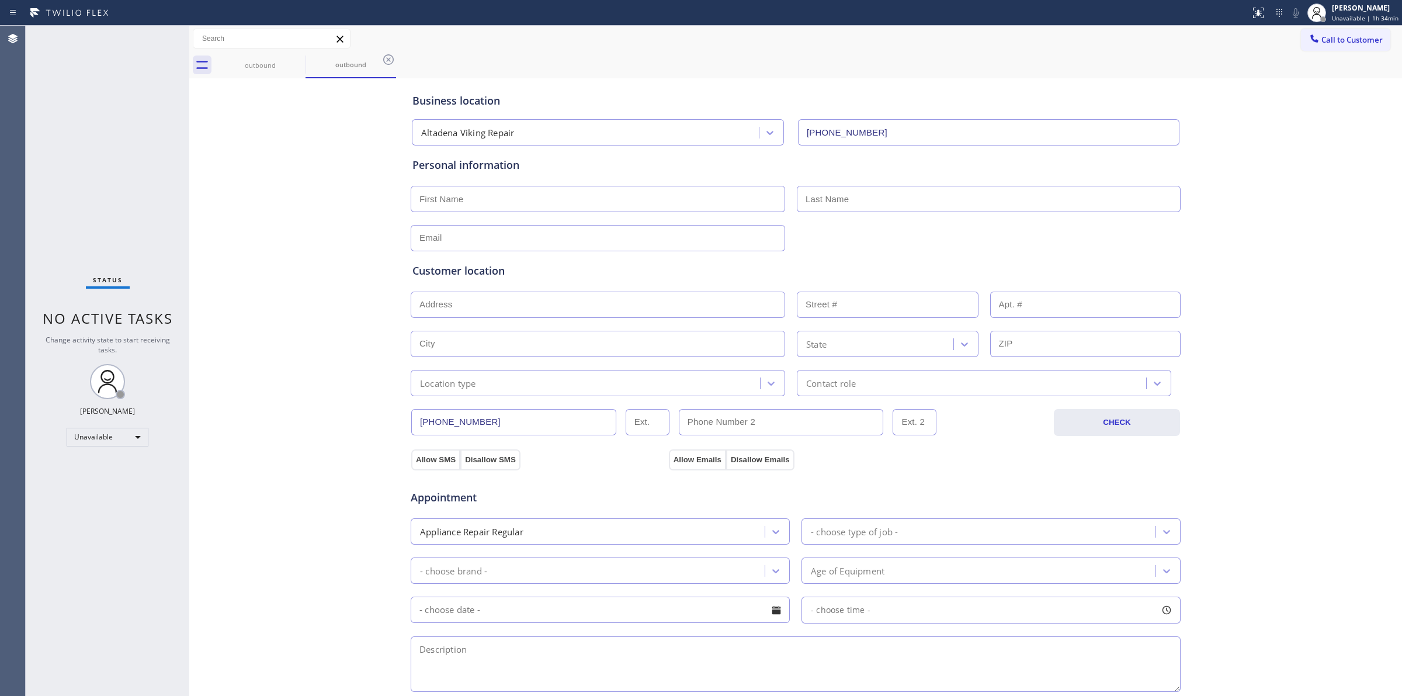
drag, startPoint x: 1260, startPoint y: 102, endPoint x: 1295, endPoint y: 59, distance: 55.3
click at [1266, 97] on div "Business location Altadena Viking Repair (626) 727-9858 Personal information Cu…" at bounding box center [795, 480] width 1207 height 798
click at [1309, 42] on div at bounding box center [1314, 40] width 14 height 14
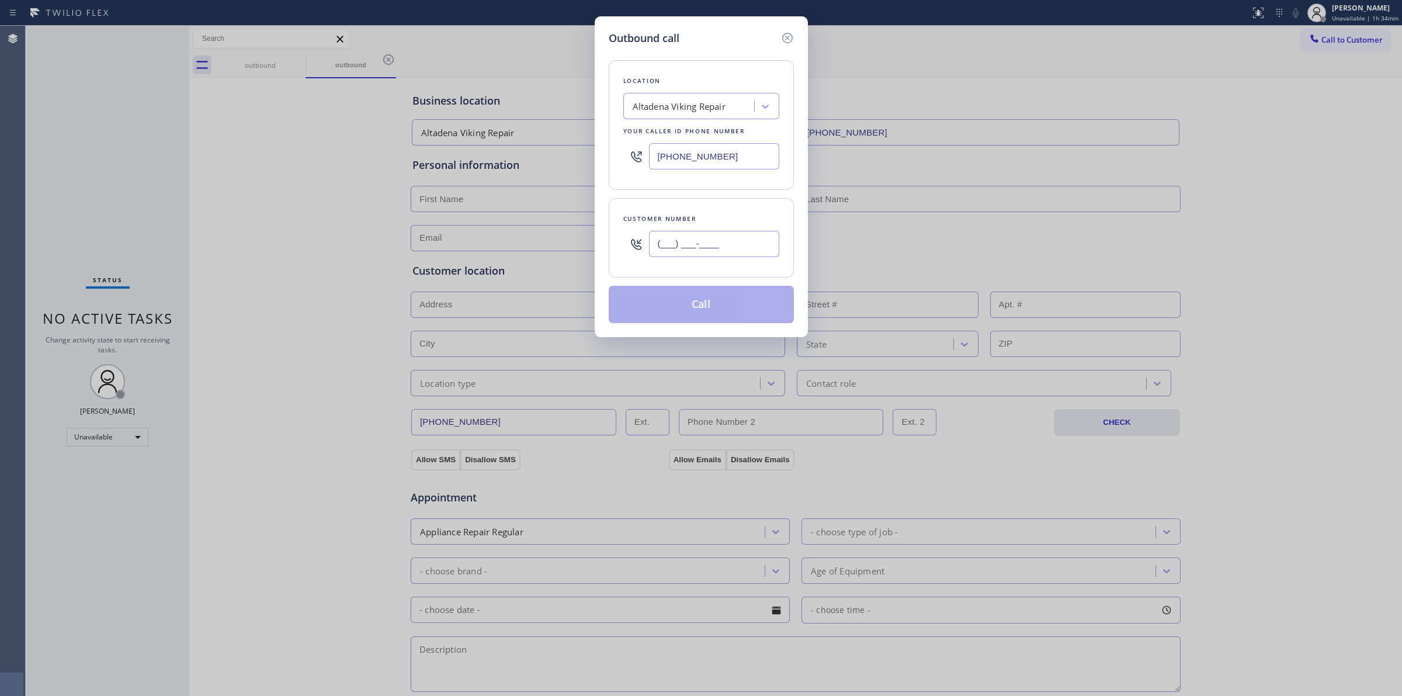
paste input "707) 378-0148"
click at [675, 243] on input "(___) ___-____" at bounding box center [714, 244] width 130 height 26
type input "(707) 378-0148"
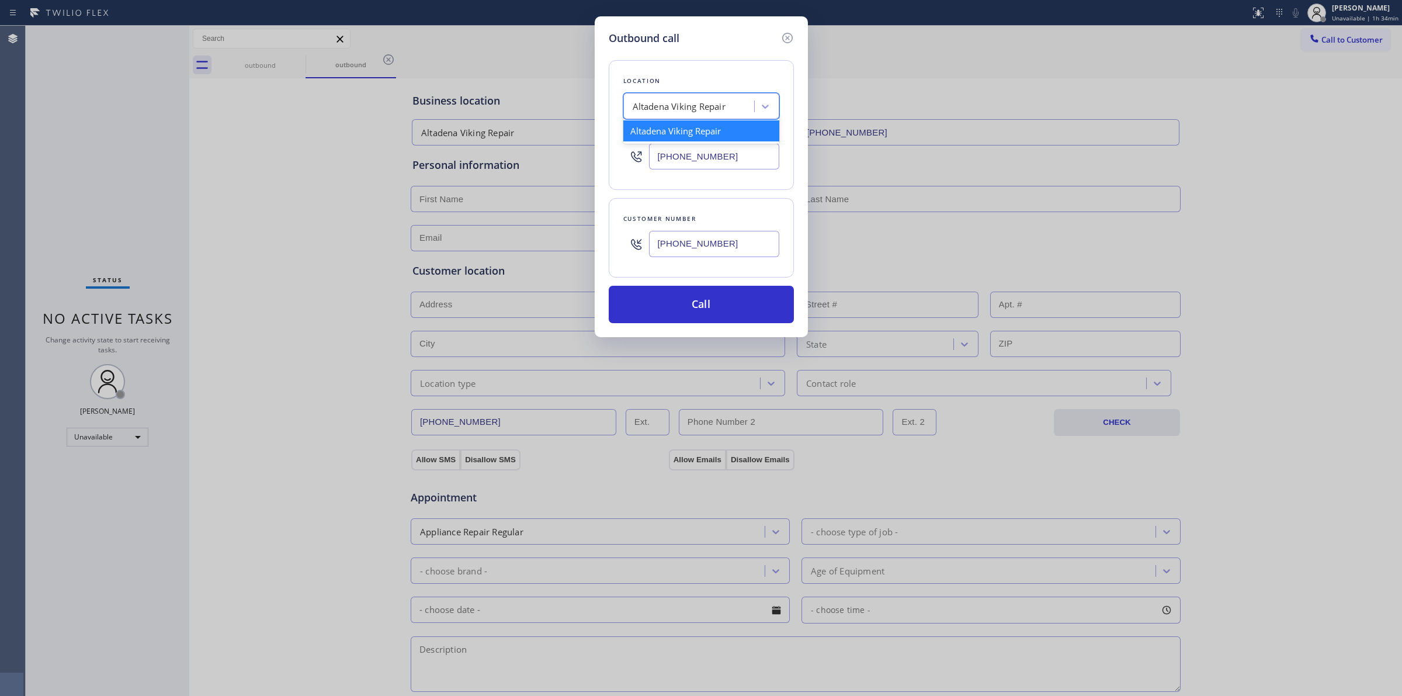
drag, startPoint x: 708, startPoint y: 97, endPoint x: 708, endPoint y: 106, distance: 8.8
click at [708, 105] on div "Altadena Viking Repair" at bounding box center [690, 106] width 127 height 20
type input "Whirl"
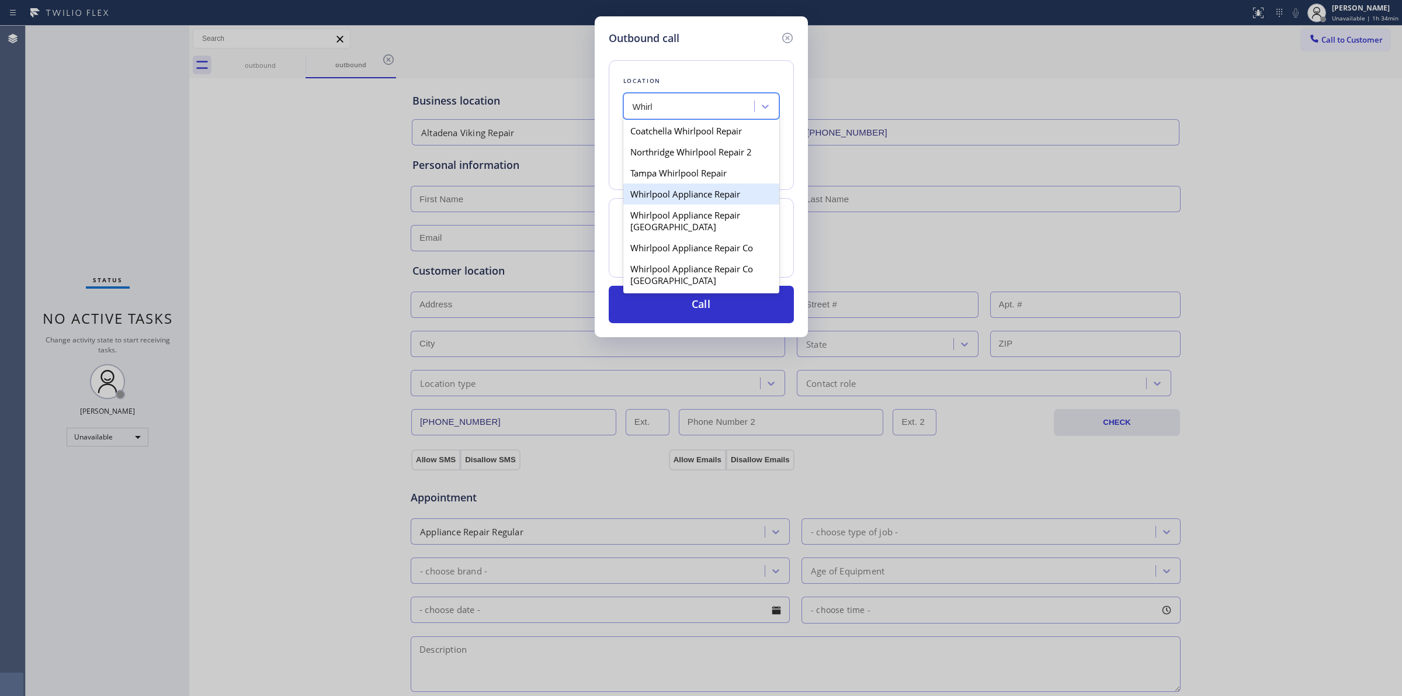
click at [666, 194] on div "Whirlpool Appliance Repair" at bounding box center [701, 193] width 156 height 21
type input "(888) 992-3457"
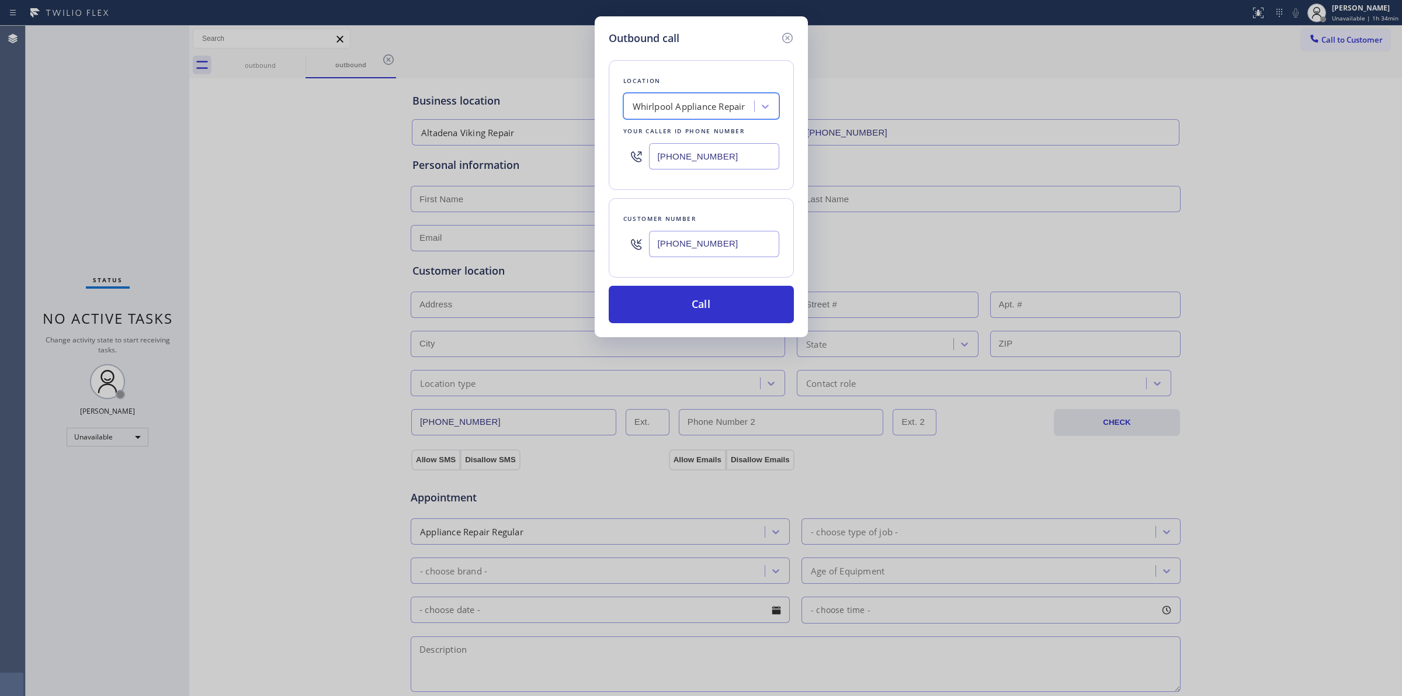
click at [679, 237] on input "(707) 378-0148" at bounding box center [714, 244] width 130 height 26
click at [689, 307] on button "Call" at bounding box center [701, 304] width 185 height 37
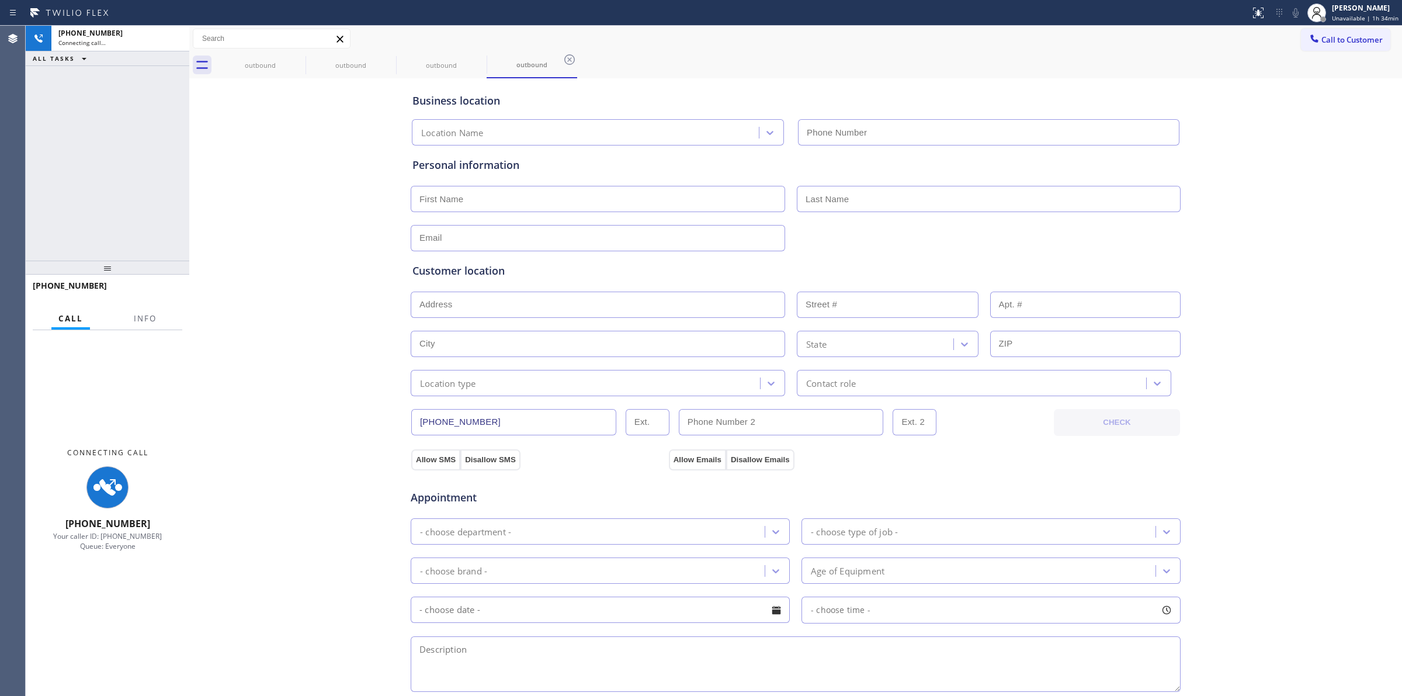
type input "(888) 992-3457"
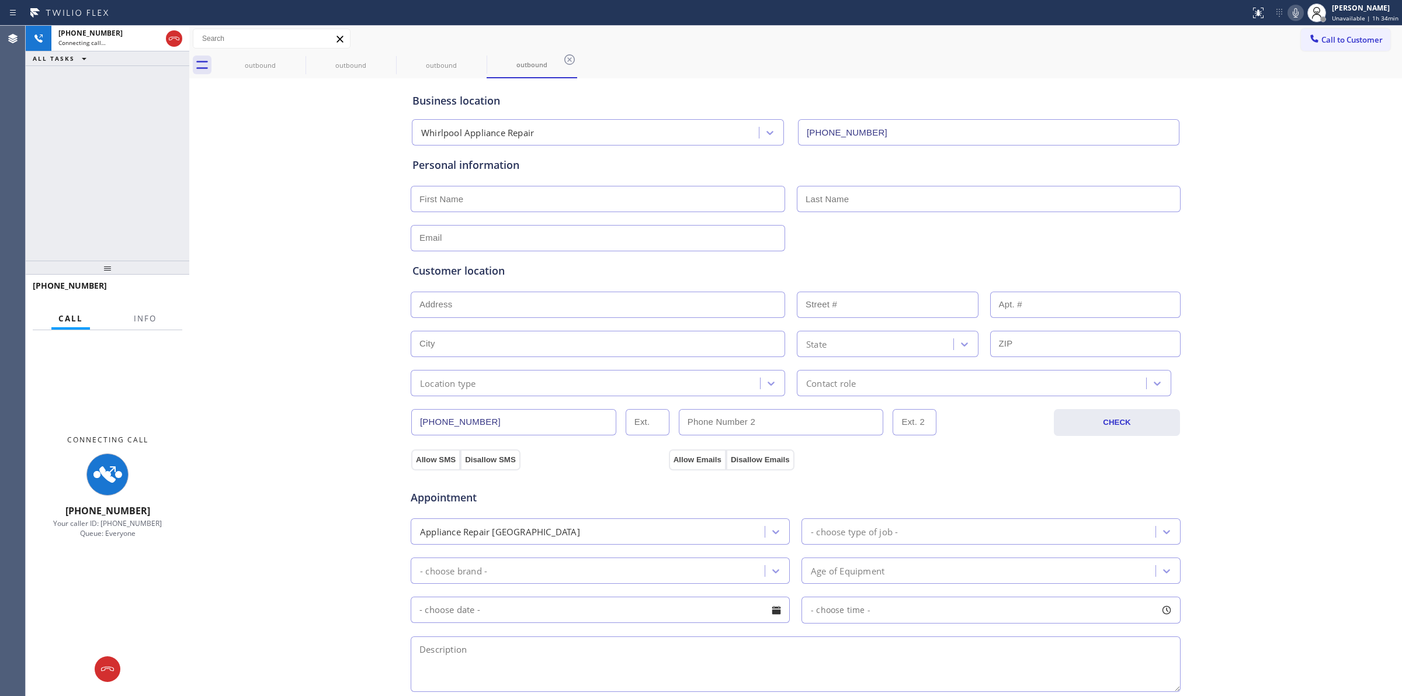
click at [1300, 3] on div "Status report No issues detected If you experience an issue, please download th…" at bounding box center [1323, 13] width 157 height 26
drag, startPoint x: 1300, startPoint y: 6, endPoint x: 1297, endPoint y: 13, distance: 7.6
click at [1297, 13] on icon at bounding box center [1295, 13] width 14 height 14
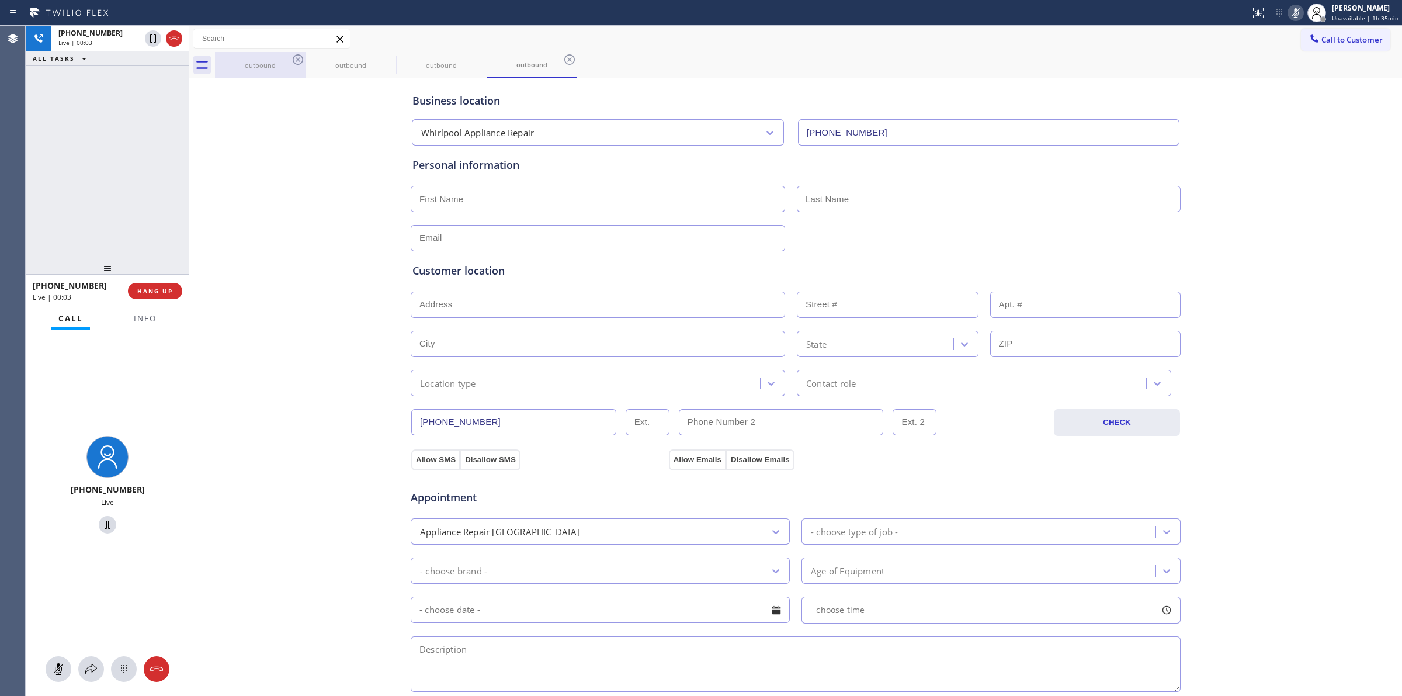
click at [290, 59] on div "outbound" at bounding box center [260, 65] width 88 height 26
click at [296, 59] on icon at bounding box center [298, 60] width 14 height 14
click at [381, 59] on icon at bounding box center [388, 60] width 14 height 14
click at [0, 0] on icon at bounding box center [0, 0] width 0 height 0
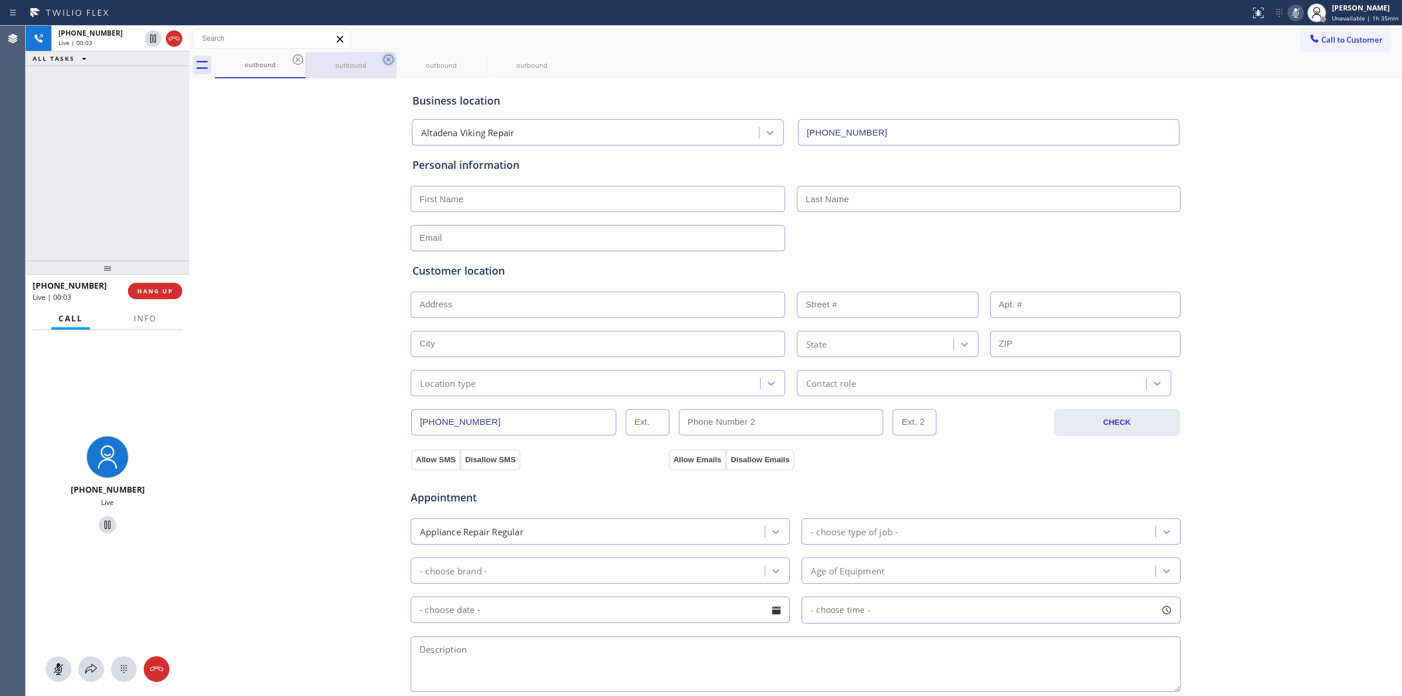
click at [296, 59] on div "outbound outbound outbound outbound" at bounding box center [808, 65] width 1187 height 26
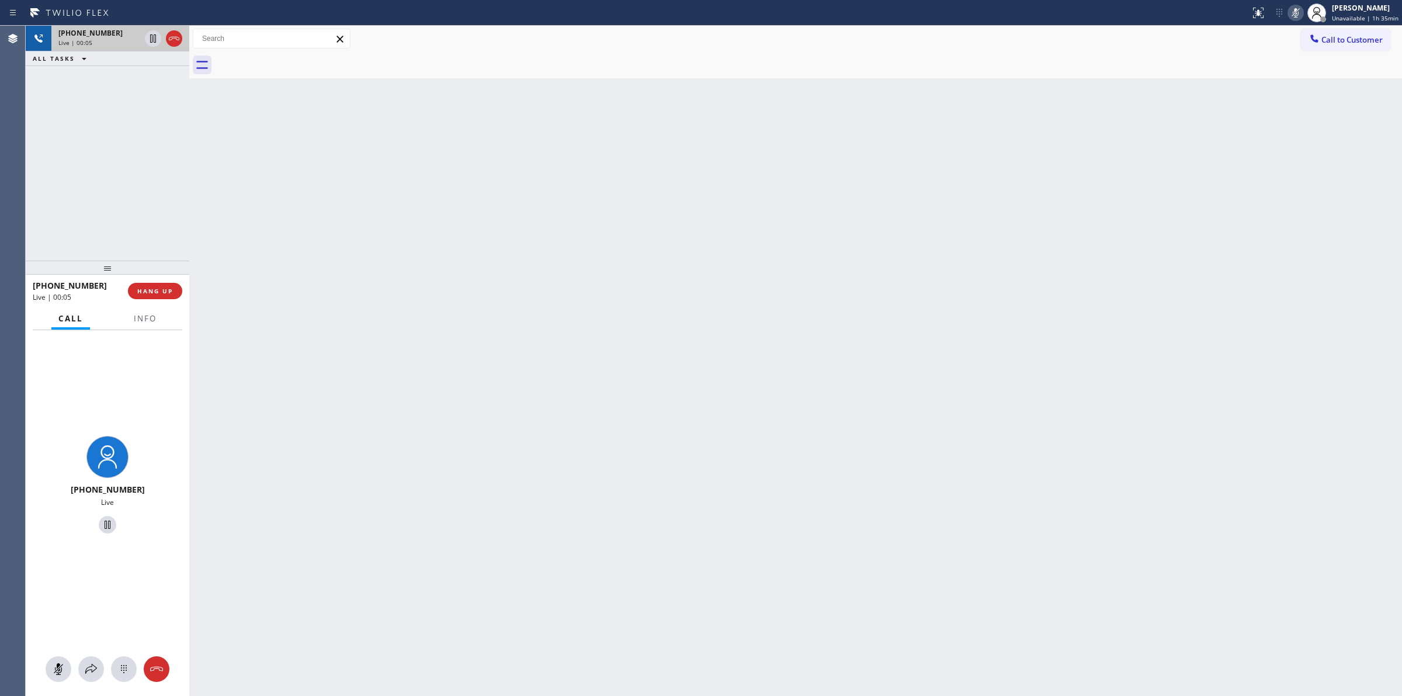
click at [86, 39] on span "Live | 00:05" at bounding box center [75, 43] width 34 height 8
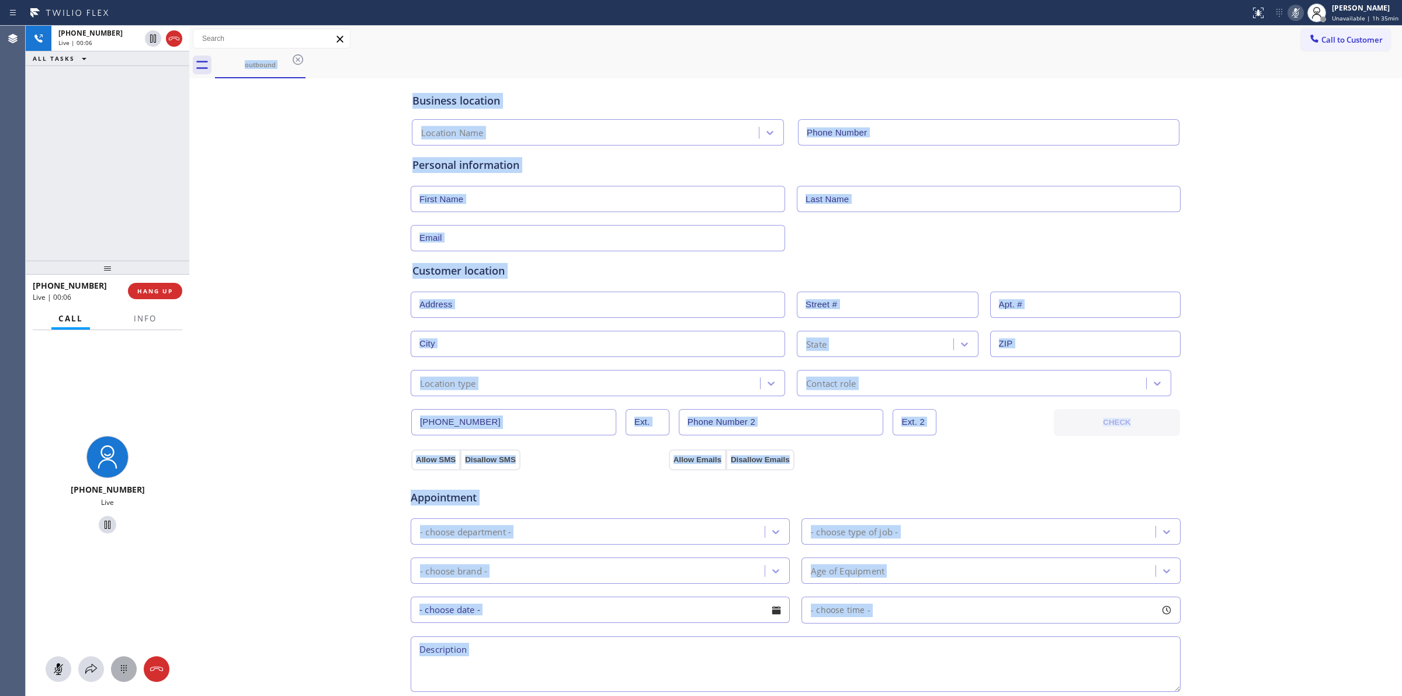
type input "(888) 992-3457"
click at [121, 672] on icon at bounding box center [124, 669] width 14 height 14
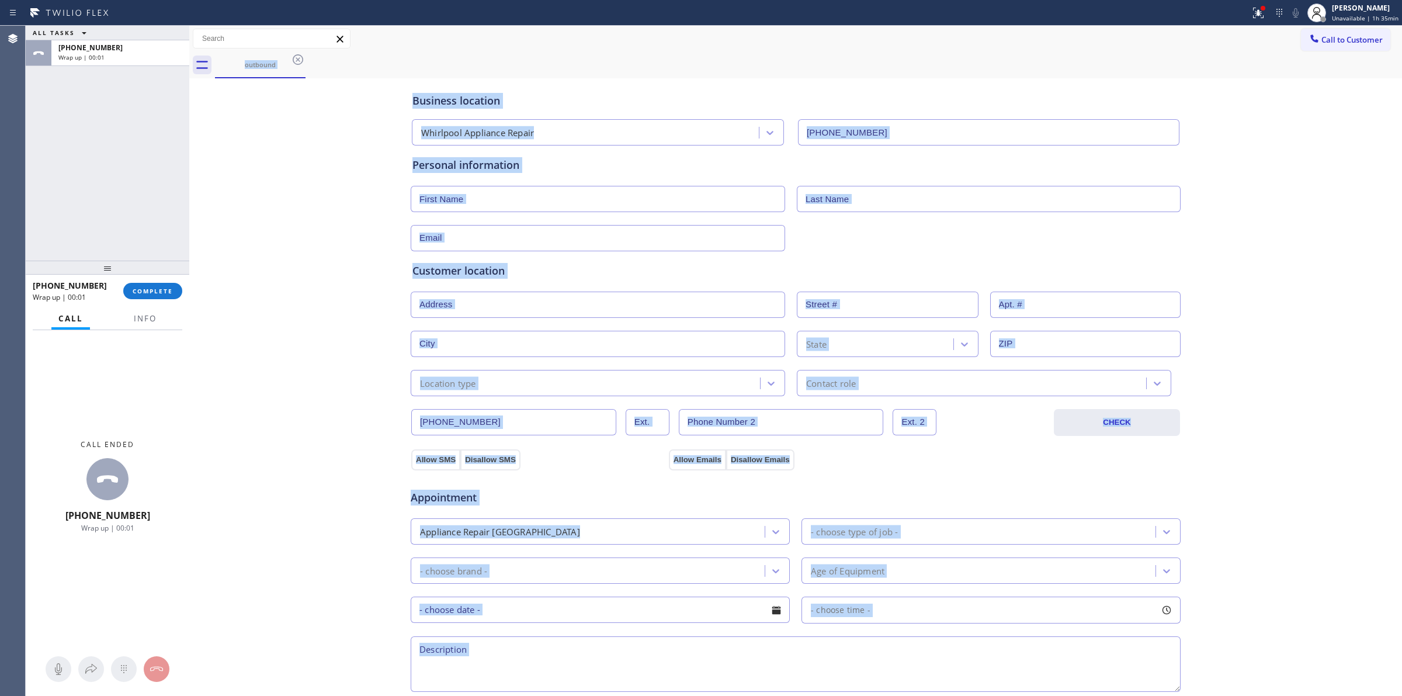
drag, startPoint x: 1331, startPoint y: 37, endPoint x: 1170, endPoint y: 101, distance: 173.0
click at [1329, 38] on span "Call to Customer" at bounding box center [1351, 39] width 61 height 11
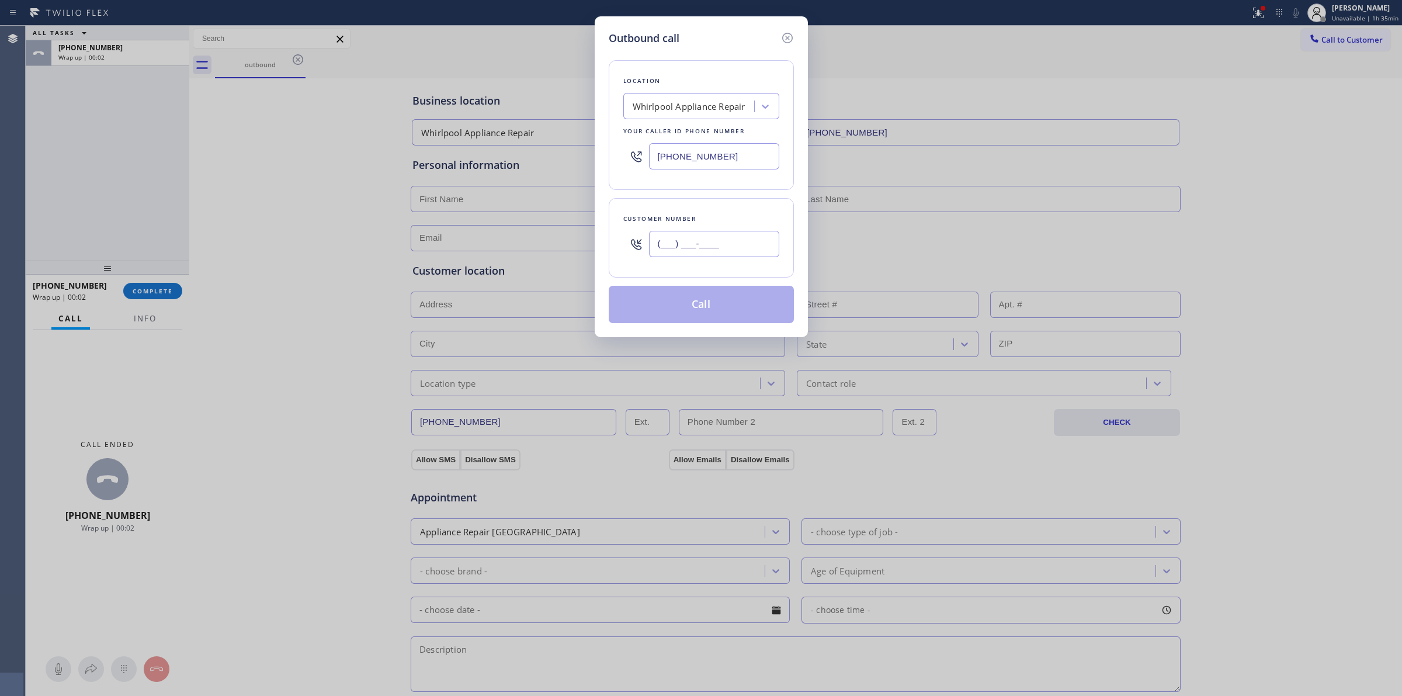
click at [739, 240] on input "(___) ___-____" at bounding box center [714, 244] width 130 height 26
paste input "707) 378-0148"
type input "(707) 378-0148"
click at [700, 298] on button "Call" at bounding box center [701, 304] width 185 height 37
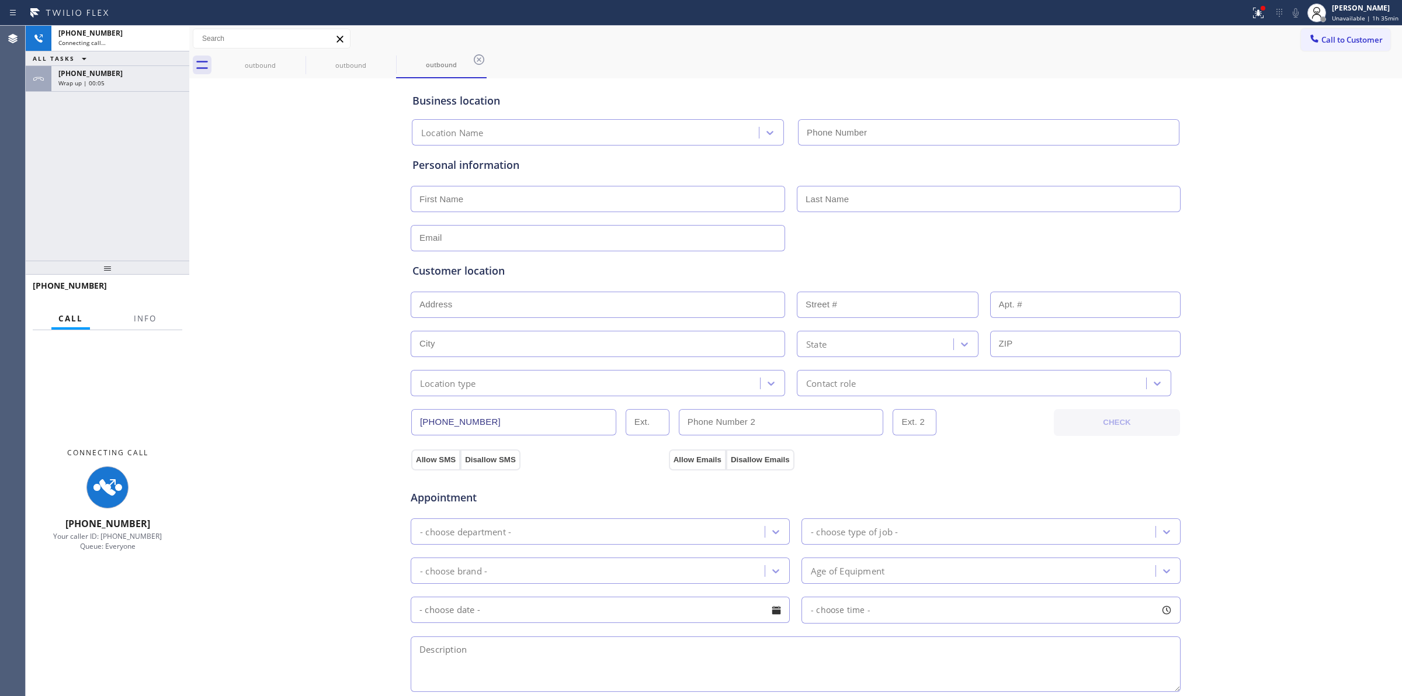
type input "(888) 992-3457"
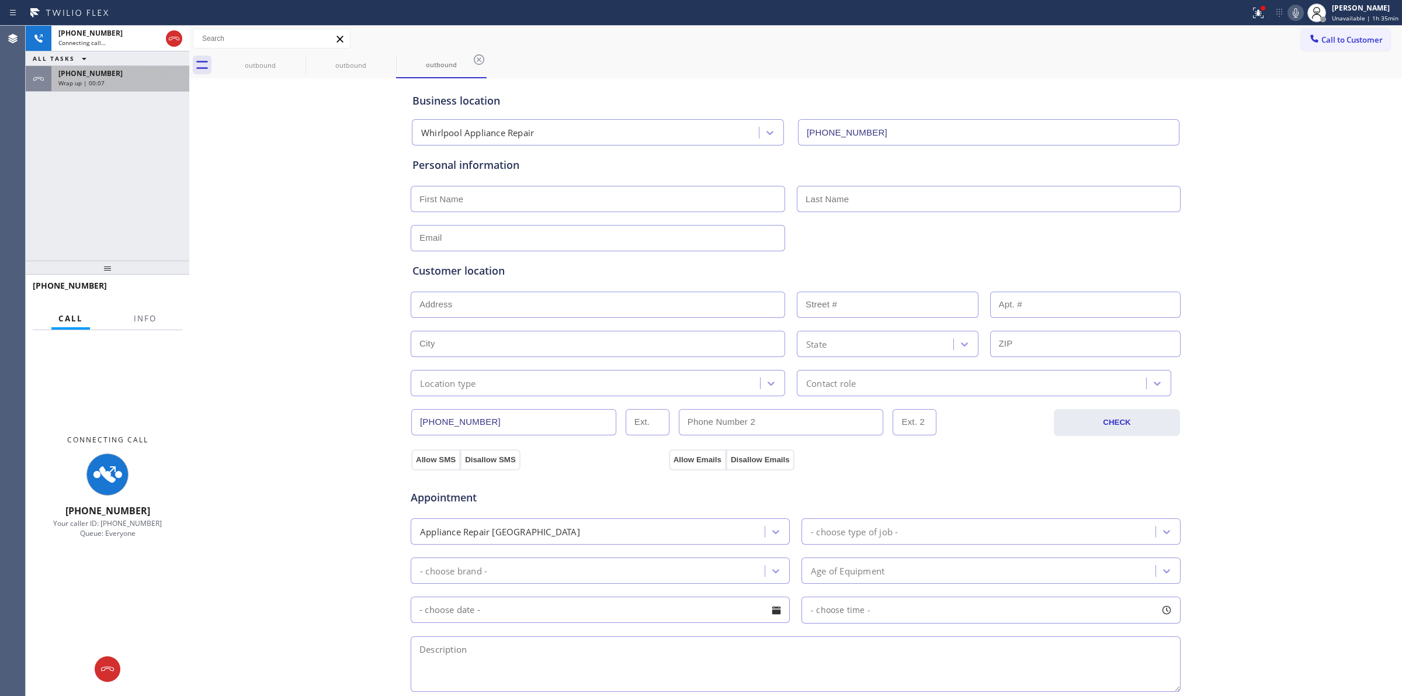
click at [121, 82] on div "Wrap up | 00:07" at bounding box center [120, 83] width 124 height 8
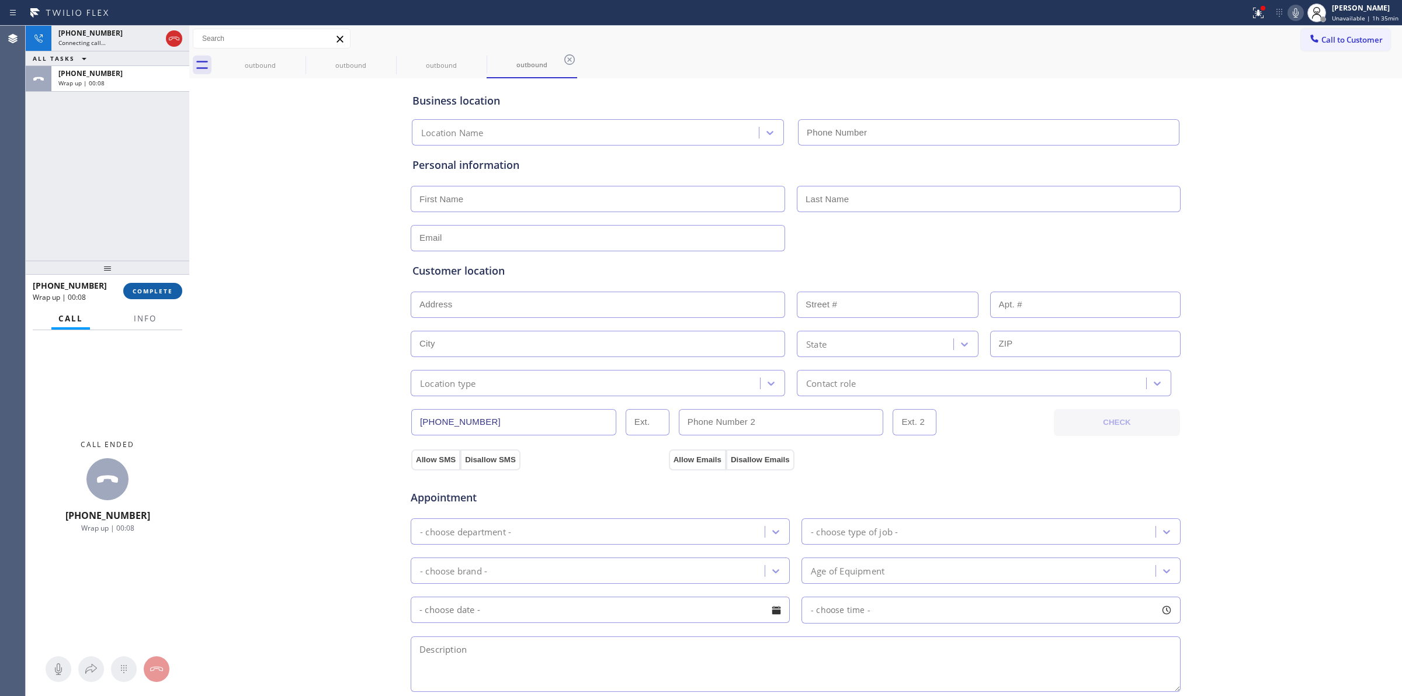
type input "(888) 992-3457"
click at [140, 293] on span "COMPLETE" at bounding box center [153, 291] width 40 height 8
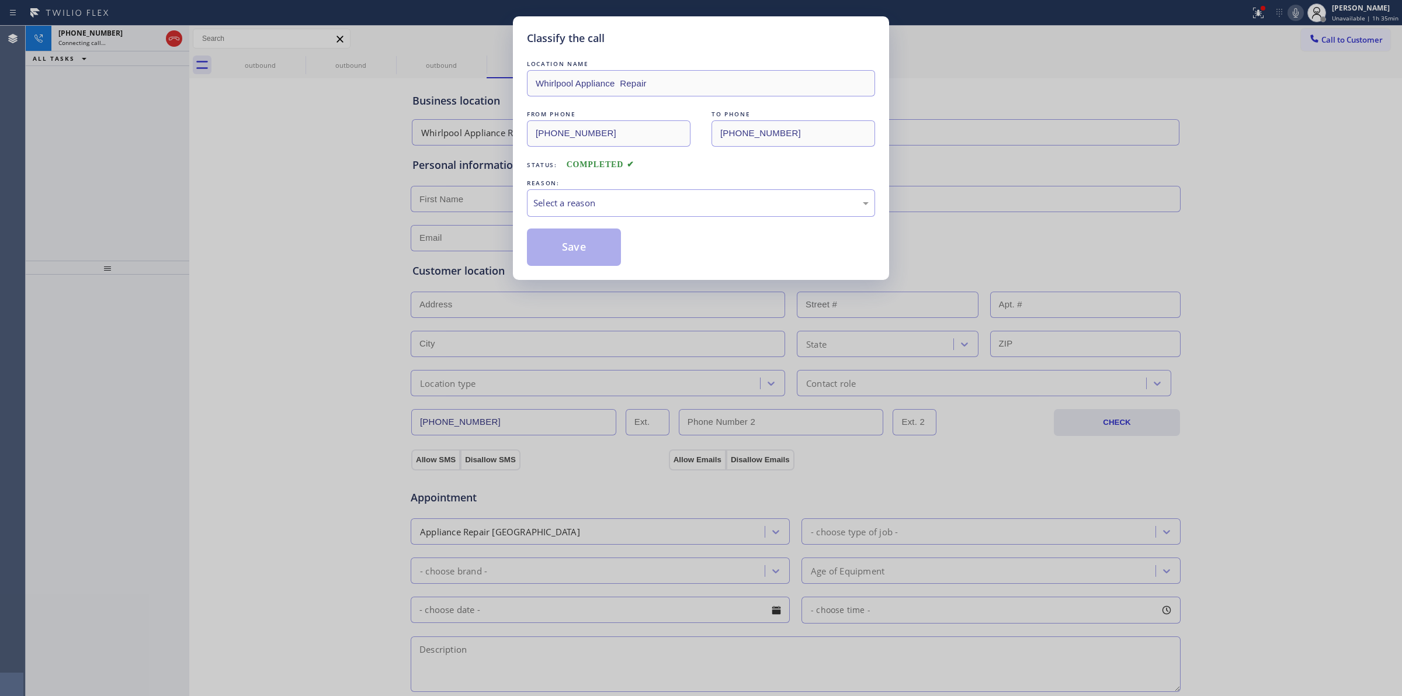
click at [608, 185] on div "REASON:" at bounding box center [701, 183] width 348 height 12
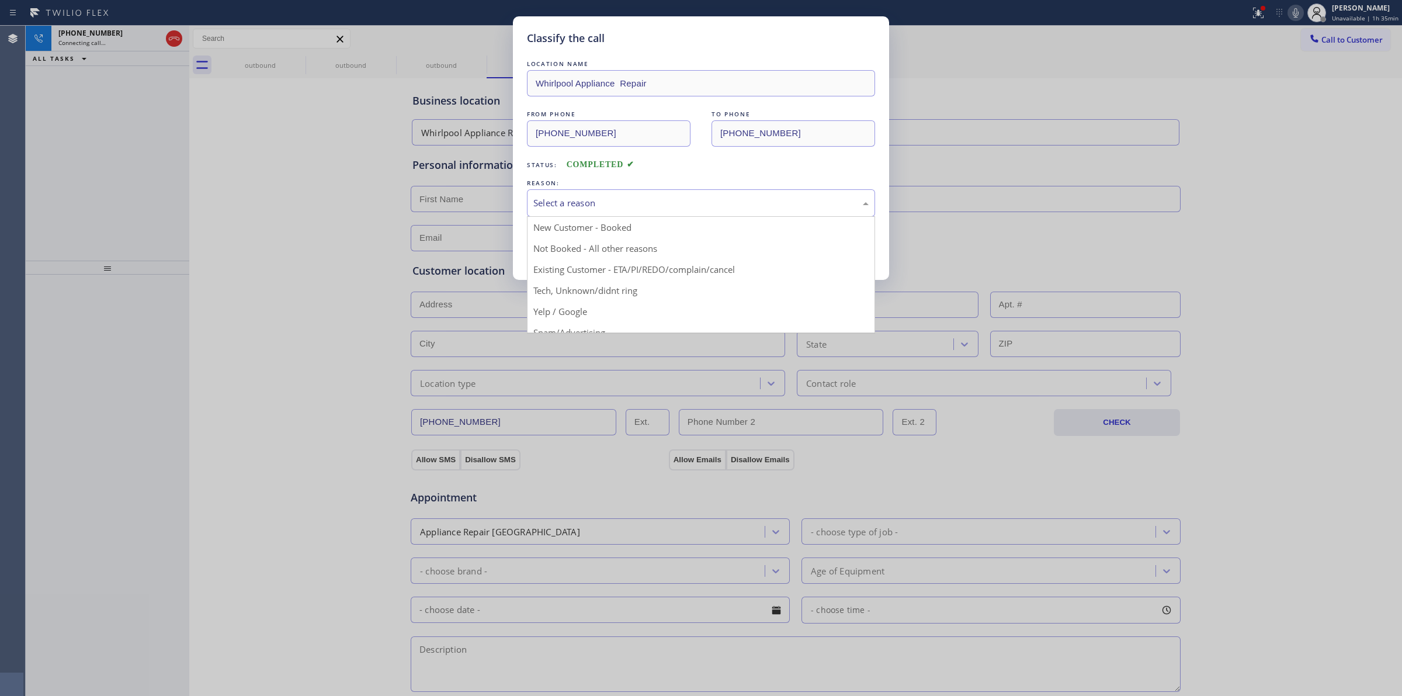
click at [608, 199] on div "Select a reason" at bounding box center [700, 202] width 335 height 13
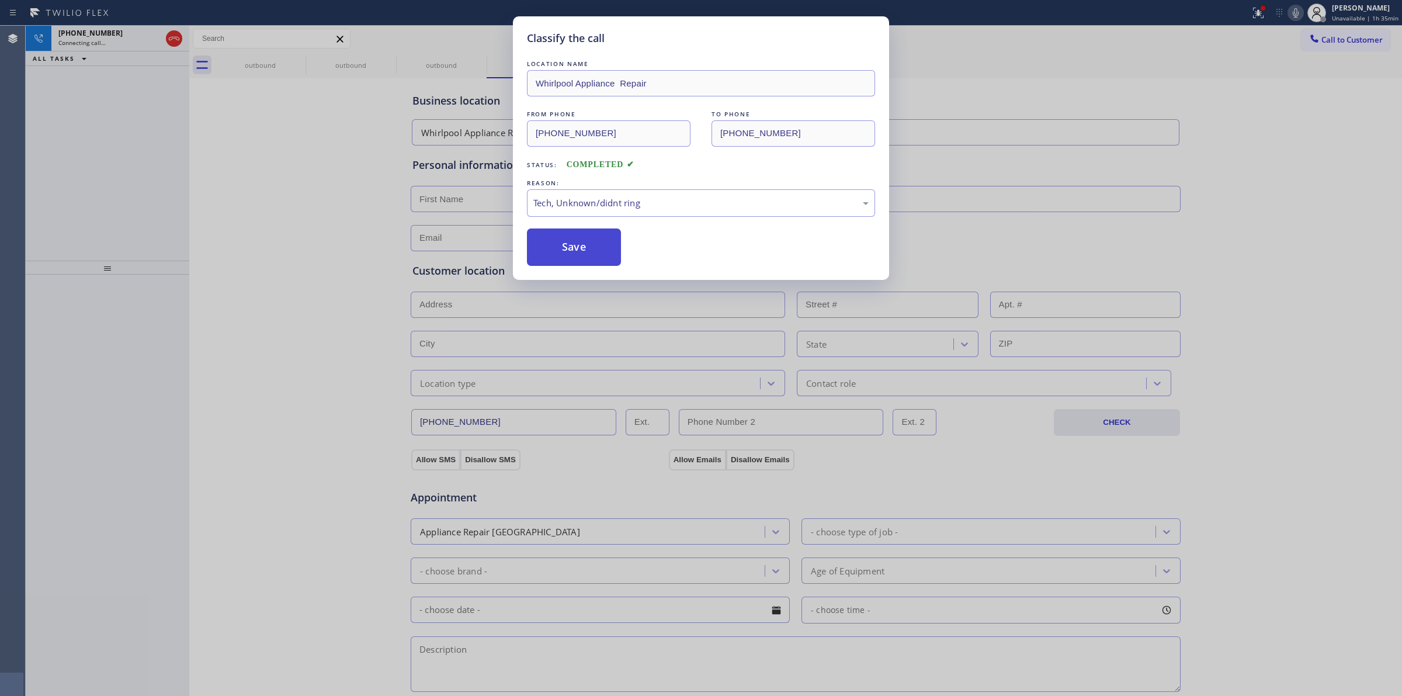
click at [590, 259] on button "Save" at bounding box center [574, 246] width 94 height 37
drag, startPoint x: 1244, startPoint y: 130, endPoint x: 1290, endPoint y: 24, distance: 115.7
click at [1244, 130] on div "Classify the call LOCATION NAME Whirlpool Appliance Repair FROM PHONE (888) 992…" at bounding box center [701, 348] width 1402 height 696
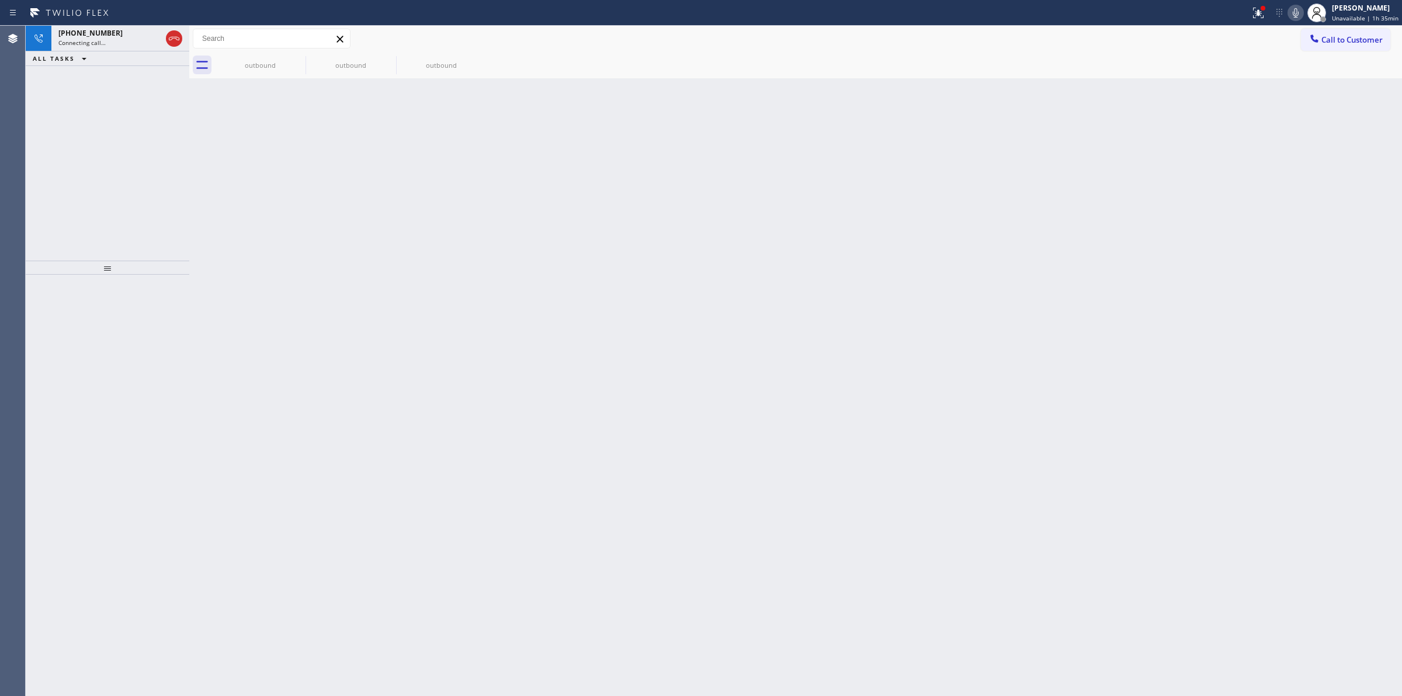
click at [1300, 10] on icon at bounding box center [1295, 13] width 14 height 14
click at [146, 50] on div "+17073780148" at bounding box center [120, 48] width 124 height 10
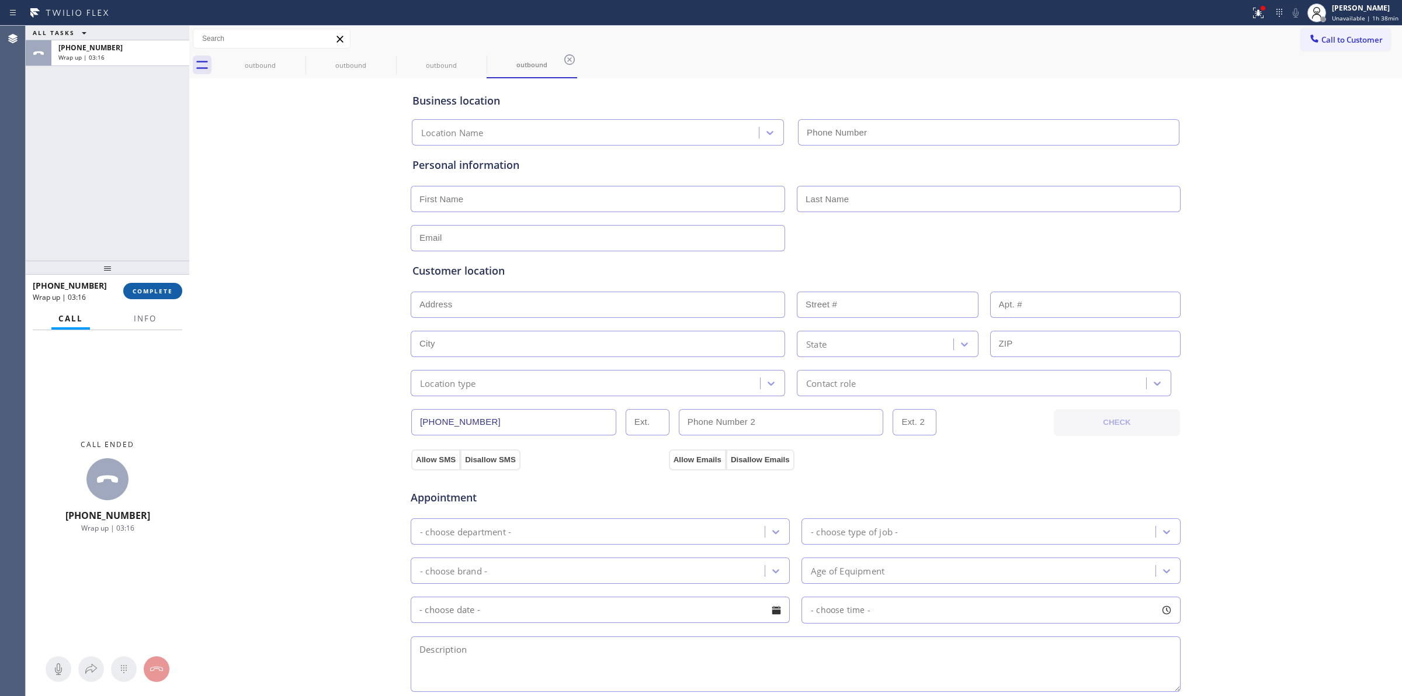
click at [152, 283] on button "COMPLETE" at bounding box center [152, 291] width 59 height 16
type input "(888) 992-3457"
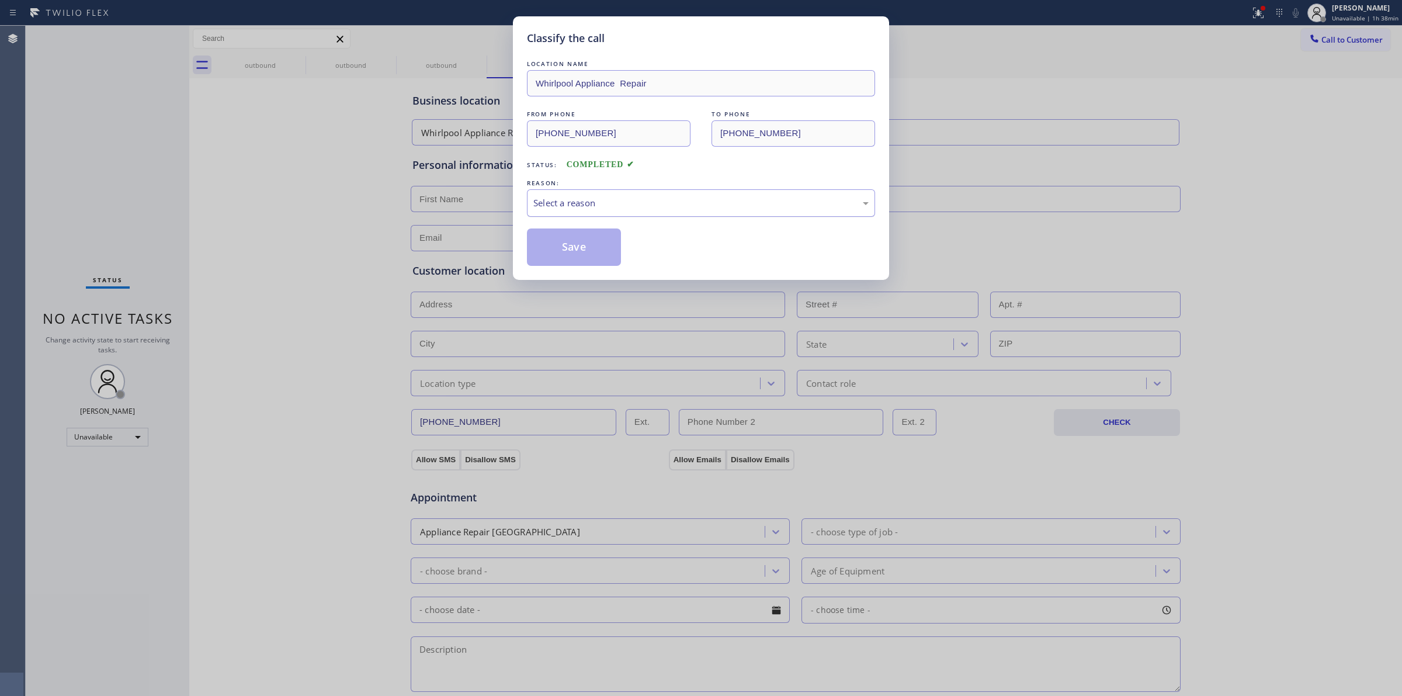
drag, startPoint x: 588, startPoint y: 203, endPoint x: 589, endPoint y: 214, distance: 10.5
click at [589, 203] on div "Select a reason" at bounding box center [700, 202] width 335 height 13
click at [574, 258] on button "Save" at bounding box center [574, 246] width 94 height 37
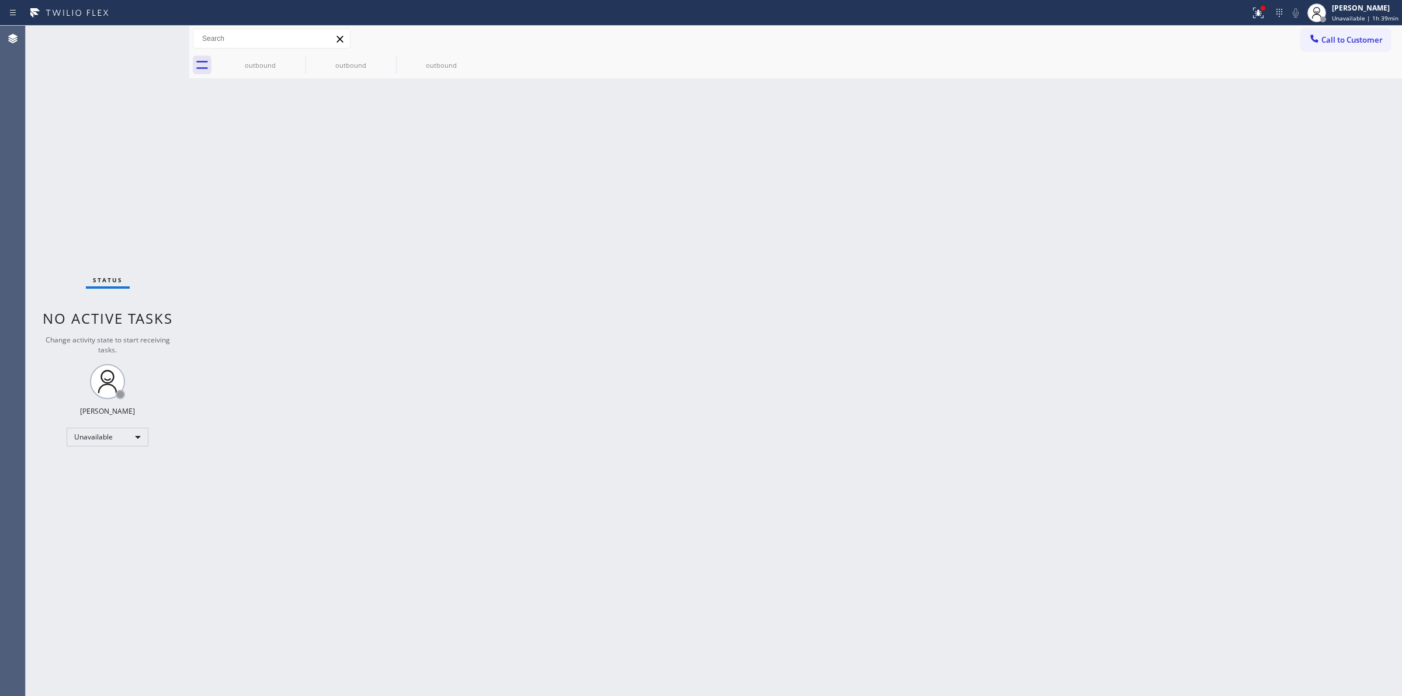
drag, startPoint x: 1350, startPoint y: 39, endPoint x: 1117, endPoint y: 105, distance: 242.4
click at [1349, 39] on span "Call to Customer" at bounding box center [1351, 39] width 61 height 11
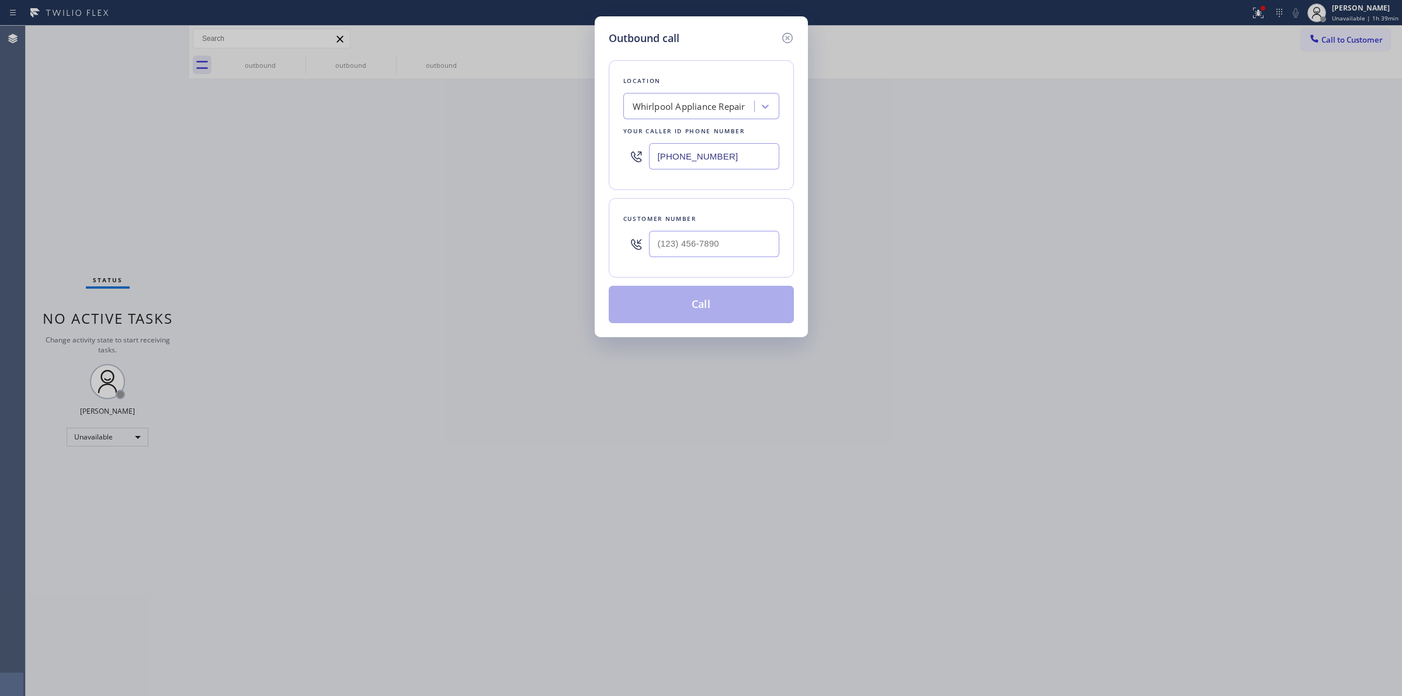
click at [722, 266] on div "Customer number" at bounding box center [701, 237] width 185 height 79
paste input "949) 290-7501"
click at [728, 246] on input "[PHONE_NUMBER]" at bounding box center [714, 244] width 130 height 26
type input "[PHONE_NUMBER]"
drag, startPoint x: 737, startPoint y: 154, endPoint x: 600, endPoint y: 153, distance: 136.7
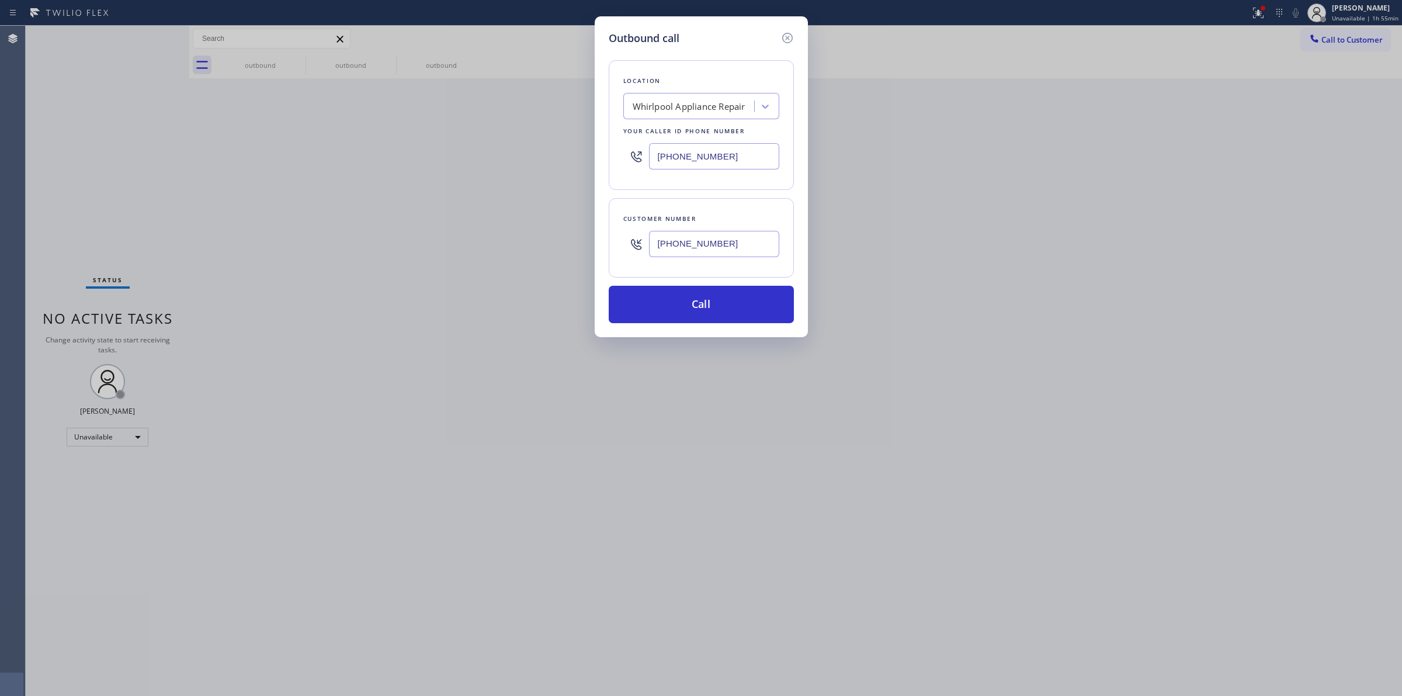
click at [602, 153] on div "Outbound call Location Whirlpool Appliance Repair Your caller id phone number (…" at bounding box center [701, 176] width 213 height 321
paste input "949) 438-6813"
click at [711, 293] on button "Call" at bounding box center [701, 304] width 185 height 37
type input "(888) 992-3457"
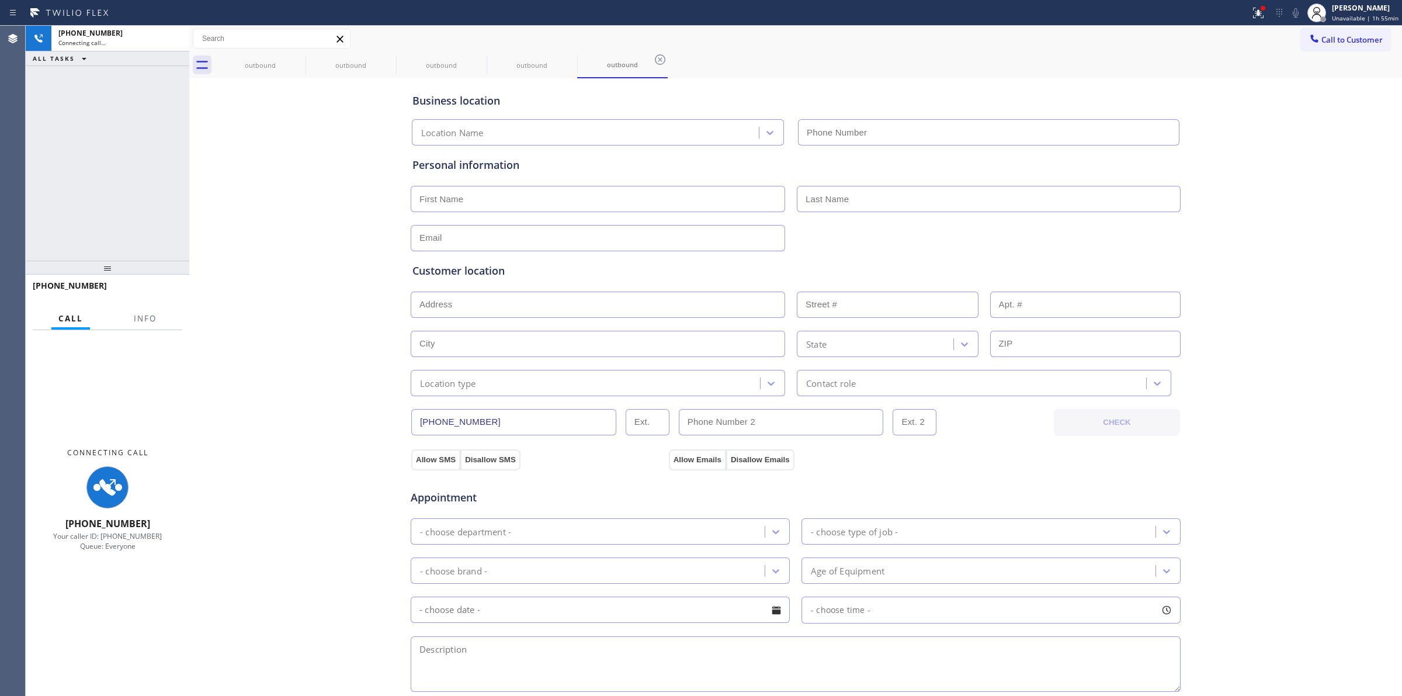
type input "(888) 992-3457"
drag, startPoint x: 1274, startPoint y: 489, endPoint x: 1260, endPoint y: 314, distance: 175.2
click at [1274, 481] on div "Business location Whirlpool Appliance Repair (888) 992-3457 Personal informatio…" at bounding box center [795, 480] width 1207 height 798
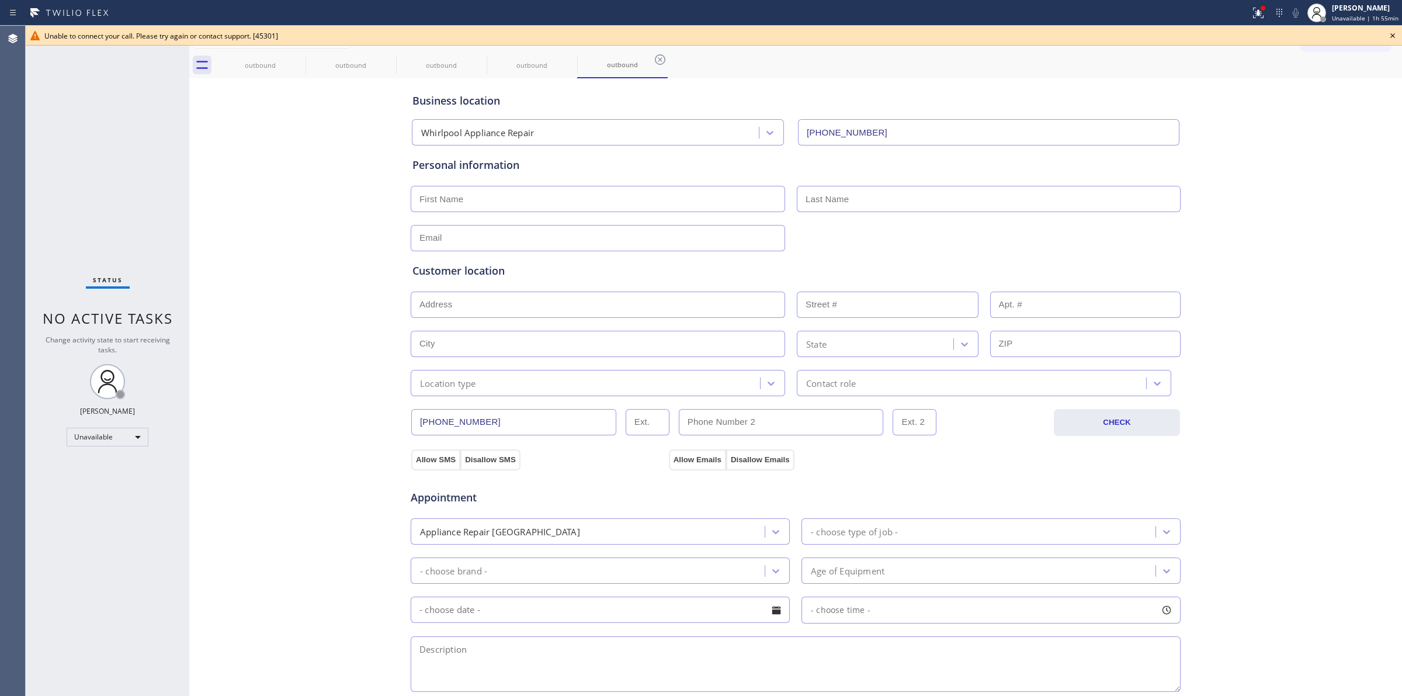
click at [1392, 36] on icon at bounding box center [1392, 35] width 5 height 5
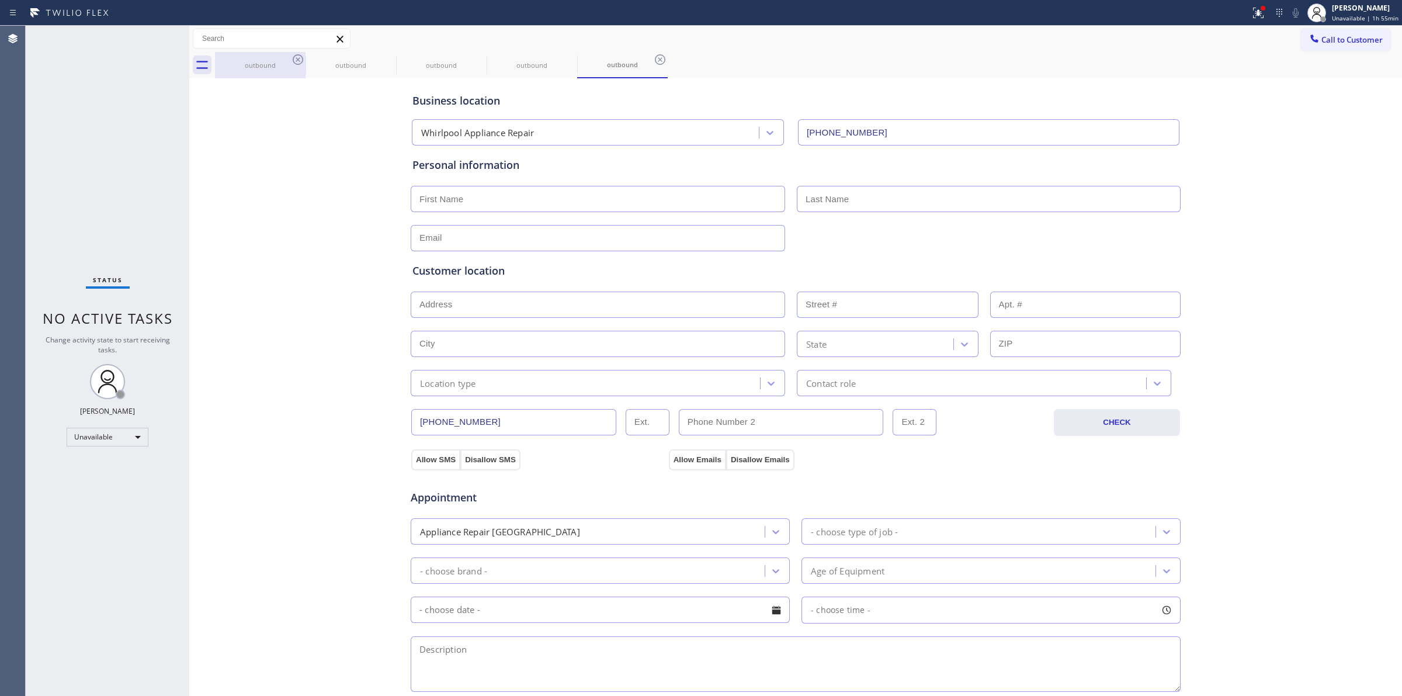
click at [272, 61] on div "outbound" at bounding box center [260, 65] width 88 height 9
click at [299, 57] on icon at bounding box center [298, 60] width 14 height 14
click at [0, 0] on icon at bounding box center [0, 0] width 0 height 0
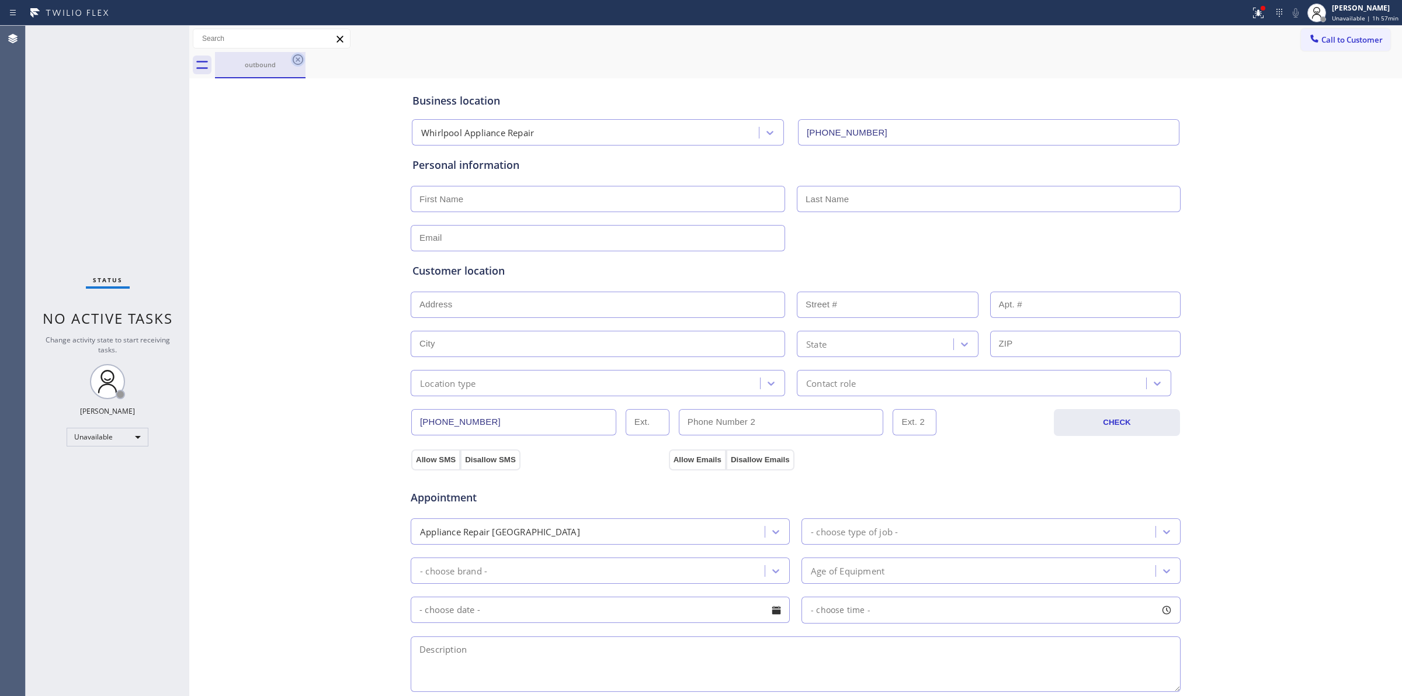
click at [299, 59] on icon at bounding box center [298, 60] width 14 height 14
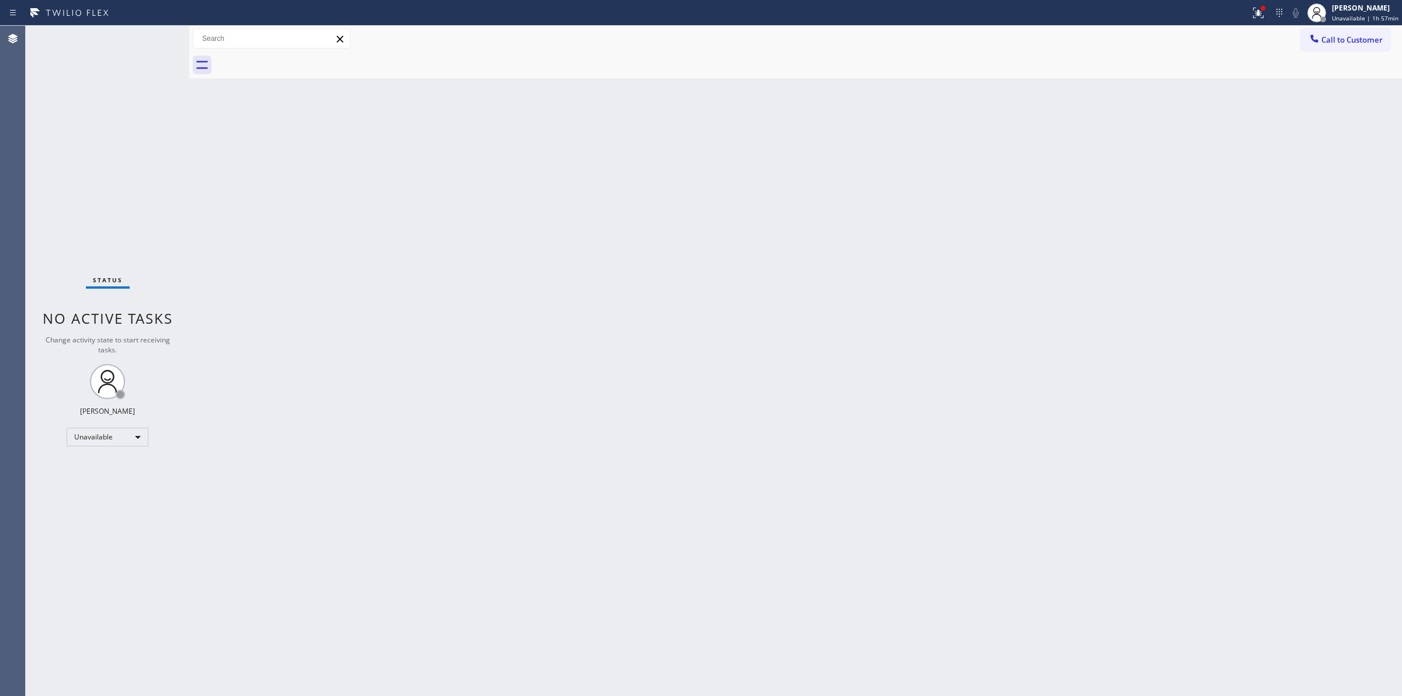
drag, startPoint x: 821, startPoint y: 392, endPoint x: 1052, endPoint y: 164, distance: 325.0
click at [827, 380] on div "Back to Dashboard Change Sender ID Customers Technicians Select a contact Outbo…" at bounding box center [795, 361] width 1213 height 670
click at [1347, 48] on button "Call to Customer" at bounding box center [1345, 40] width 89 height 22
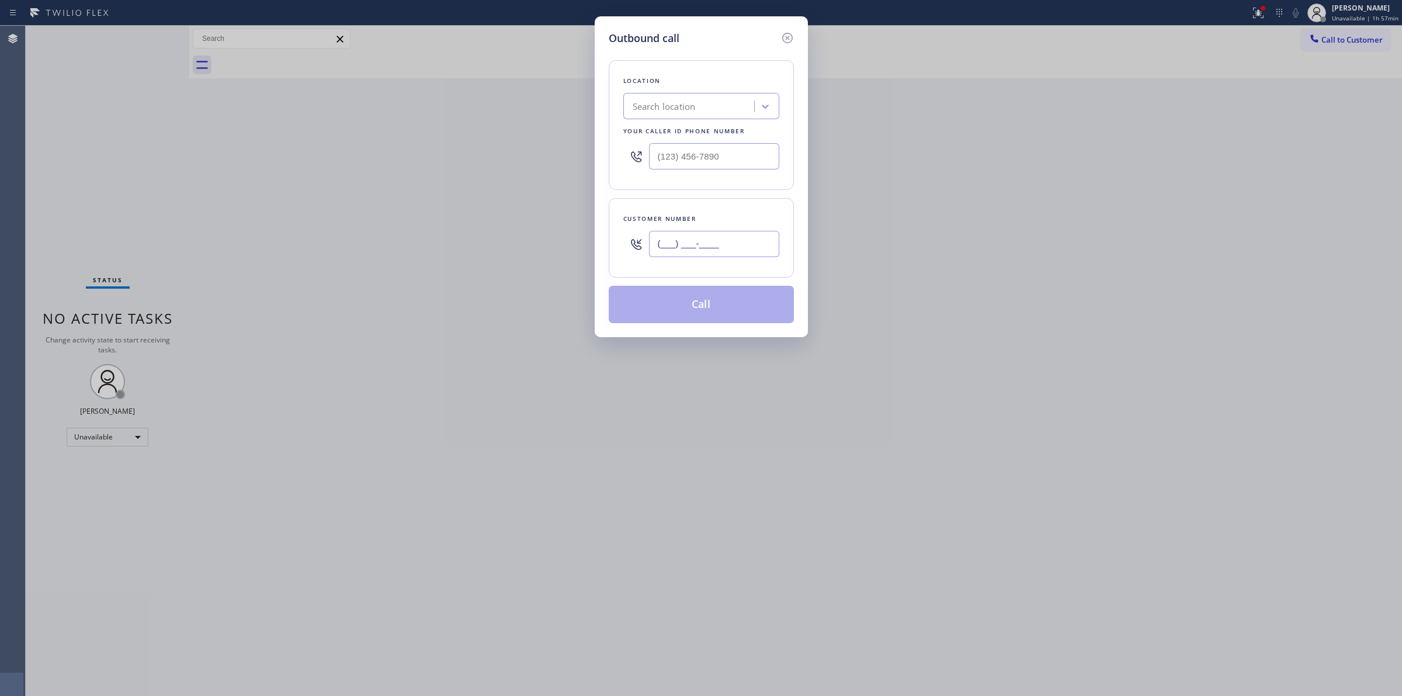
click at [719, 257] on input "(___) ___-____" at bounding box center [714, 244] width 130 height 26
paste input "949) 290-7501"
type input "[PHONE_NUMBER]"
drag, startPoint x: 724, startPoint y: 161, endPoint x: 505, endPoint y: 161, distance: 219.0
click at [533, 161] on div "Outbound call Location Search location Your caller id phone number (___) ___-__…" at bounding box center [701, 348] width 1402 height 696
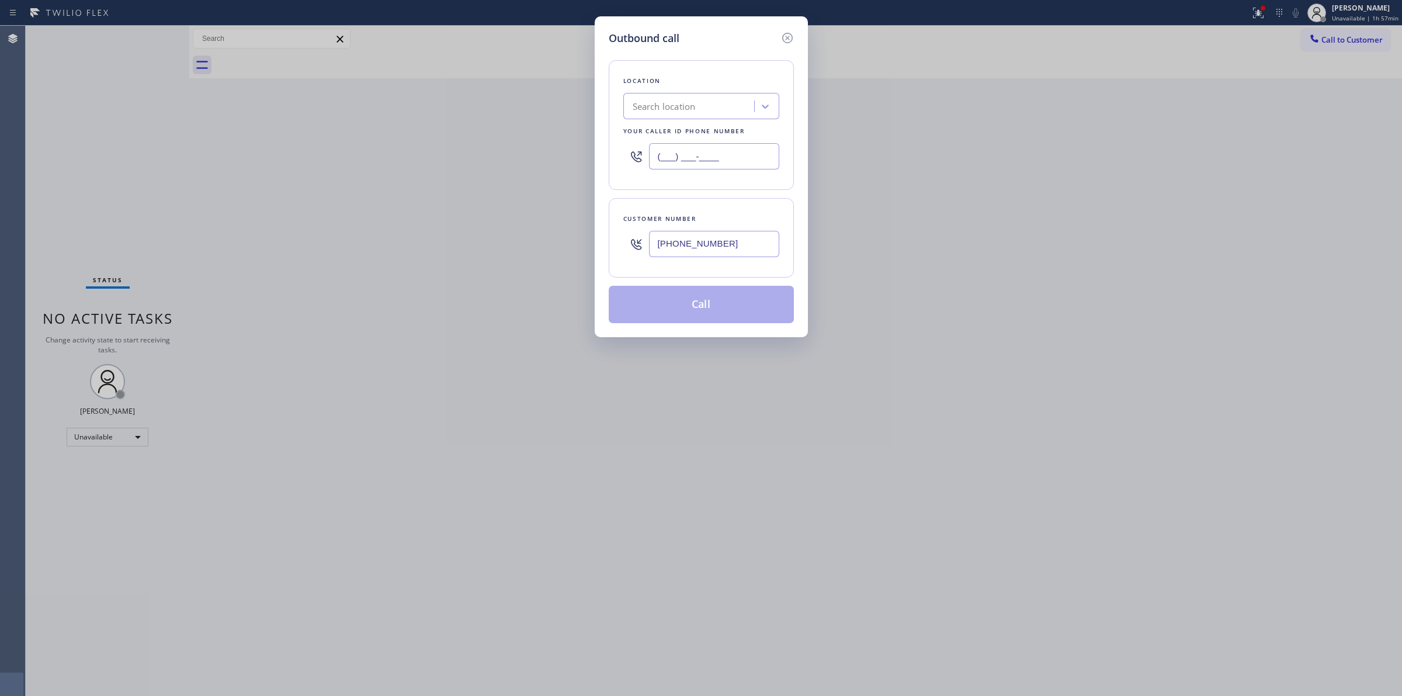
paste input "949) 438-6813"
type input "[PHONE_NUMBER]"
click at [791, 143] on div "Location Search location Your caller id phone number (949) 438-6813" at bounding box center [701, 125] width 185 height 130
click at [701, 290] on button "Call" at bounding box center [701, 304] width 185 height 37
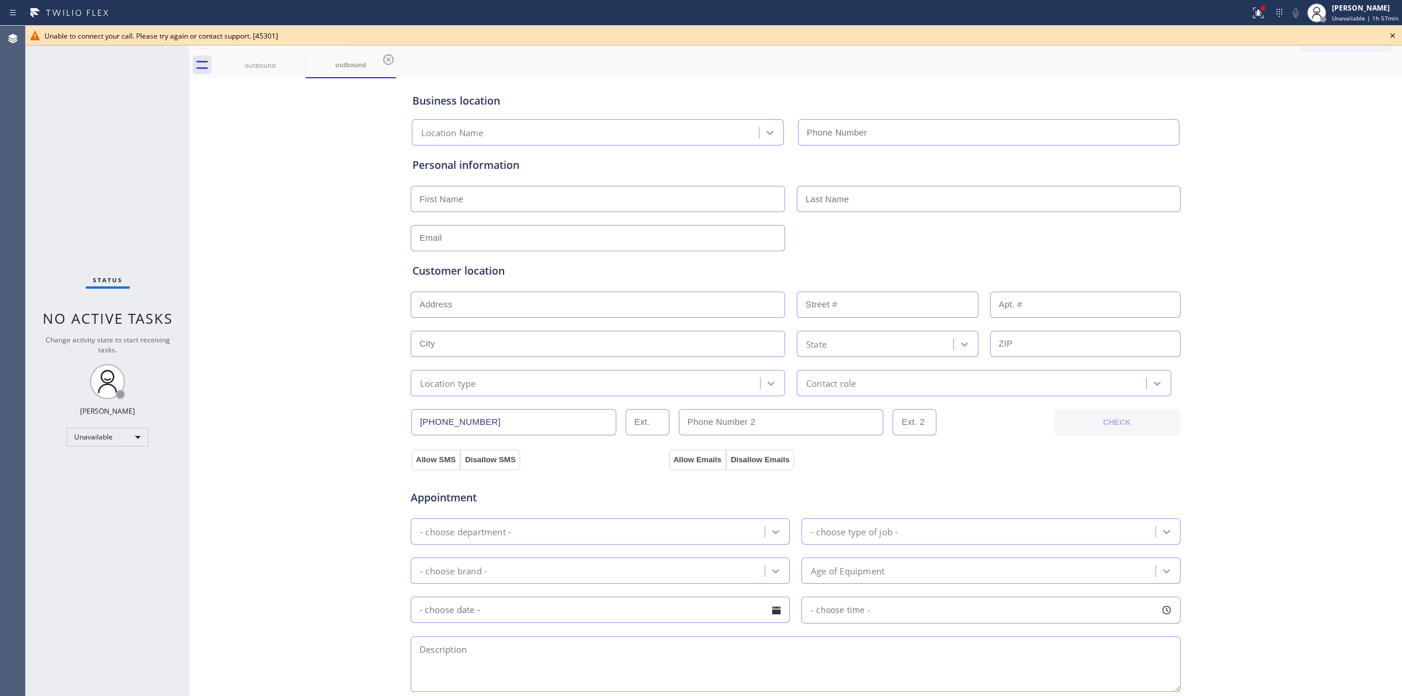
click at [1396, 36] on icon at bounding box center [1392, 36] width 14 height 14
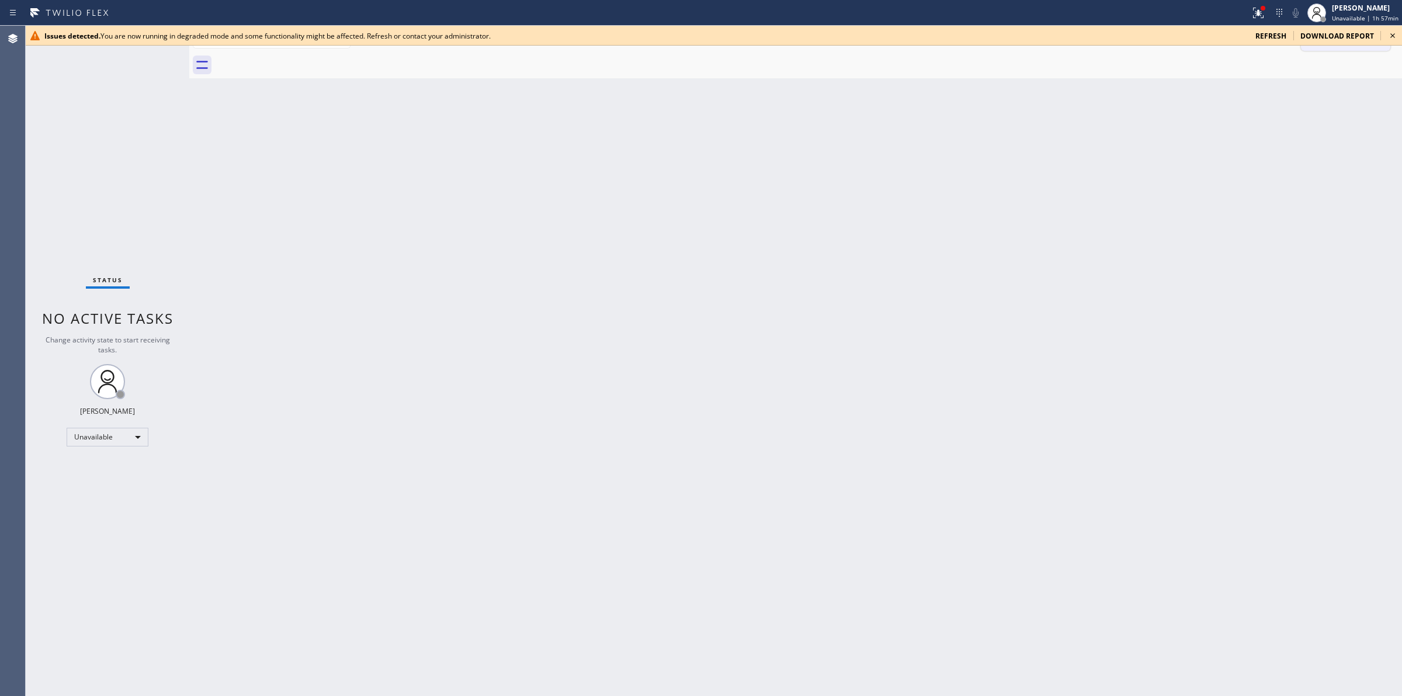
click at [1392, 34] on icon at bounding box center [1392, 36] width 14 height 14
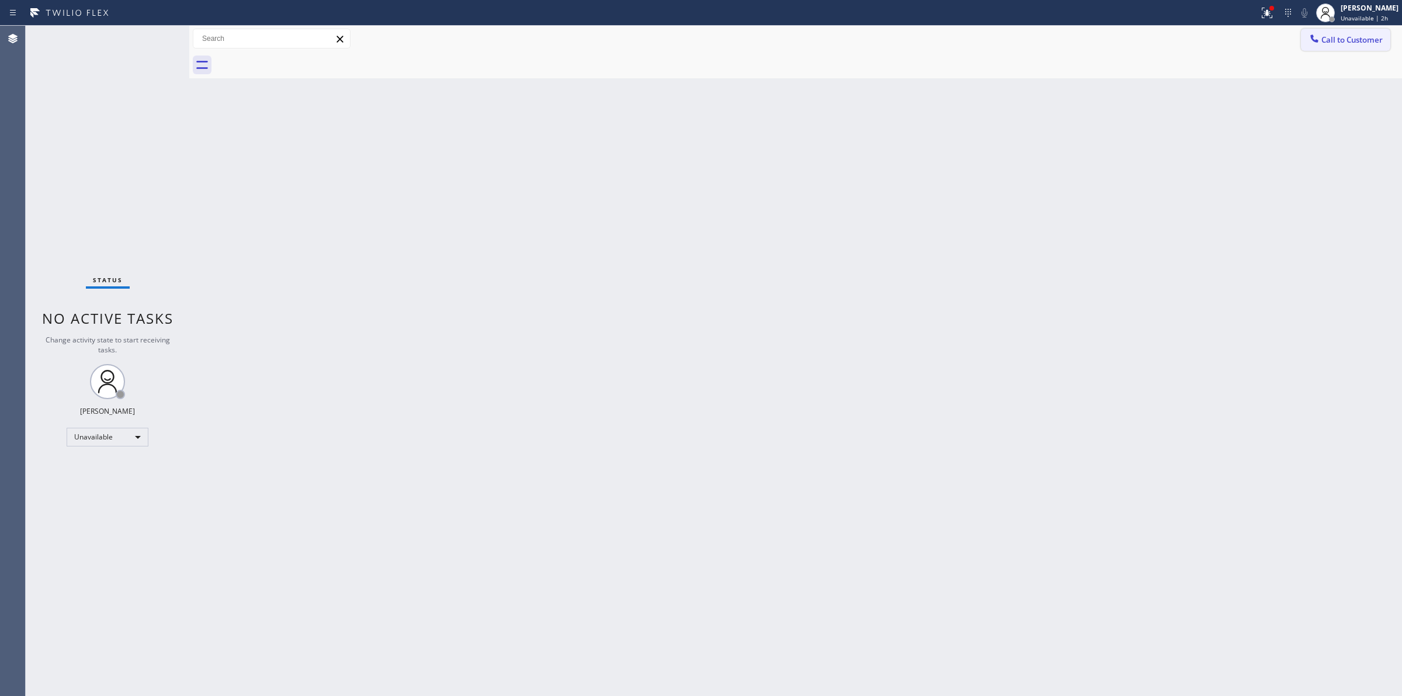
click at [1350, 38] on span "Call to Customer" at bounding box center [1351, 39] width 61 height 11
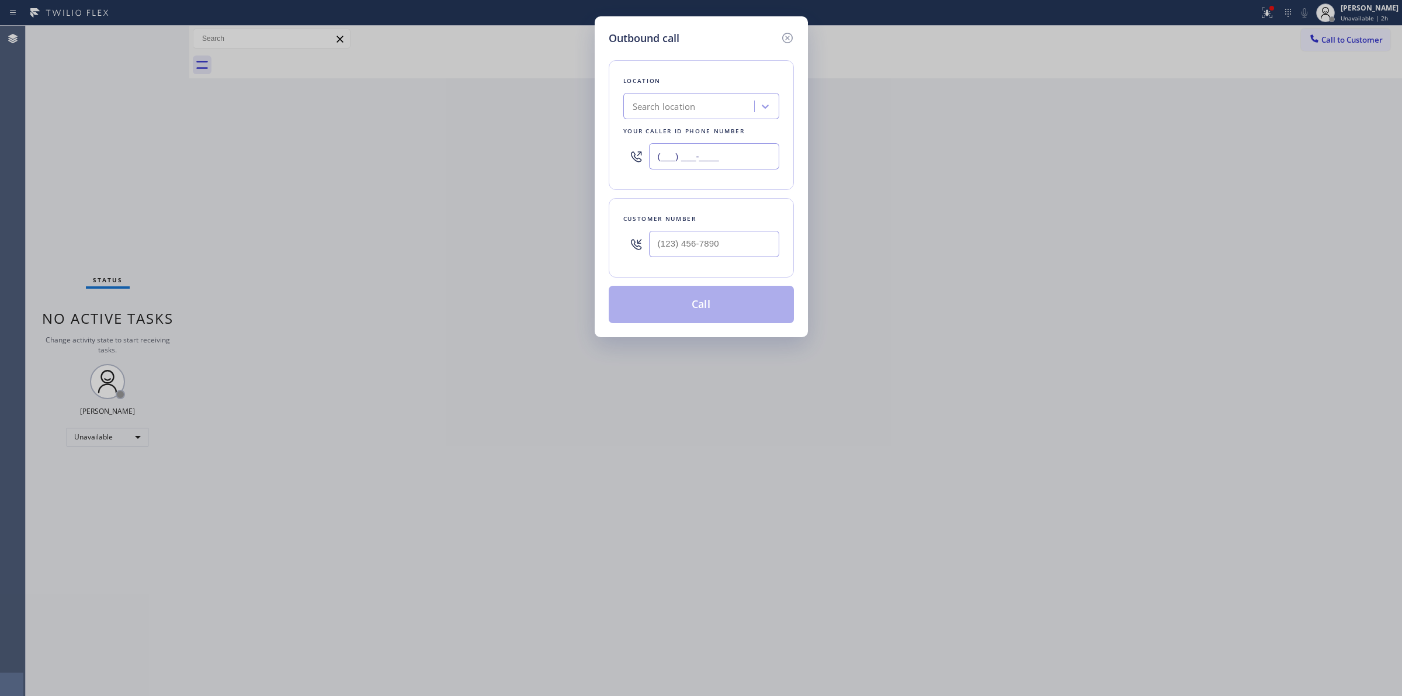
drag, startPoint x: 724, startPoint y: 153, endPoint x: 559, endPoint y: 143, distance: 165.6
click at [614, 147] on div "Location Search location Your caller id phone number (___) ___-____" at bounding box center [701, 125] width 185 height 130
paste input "949) 438-6813"
type input "[PHONE_NUMBER]"
click at [749, 253] on input "(___) ___-____" at bounding box center [714, 244] width 130 height 26
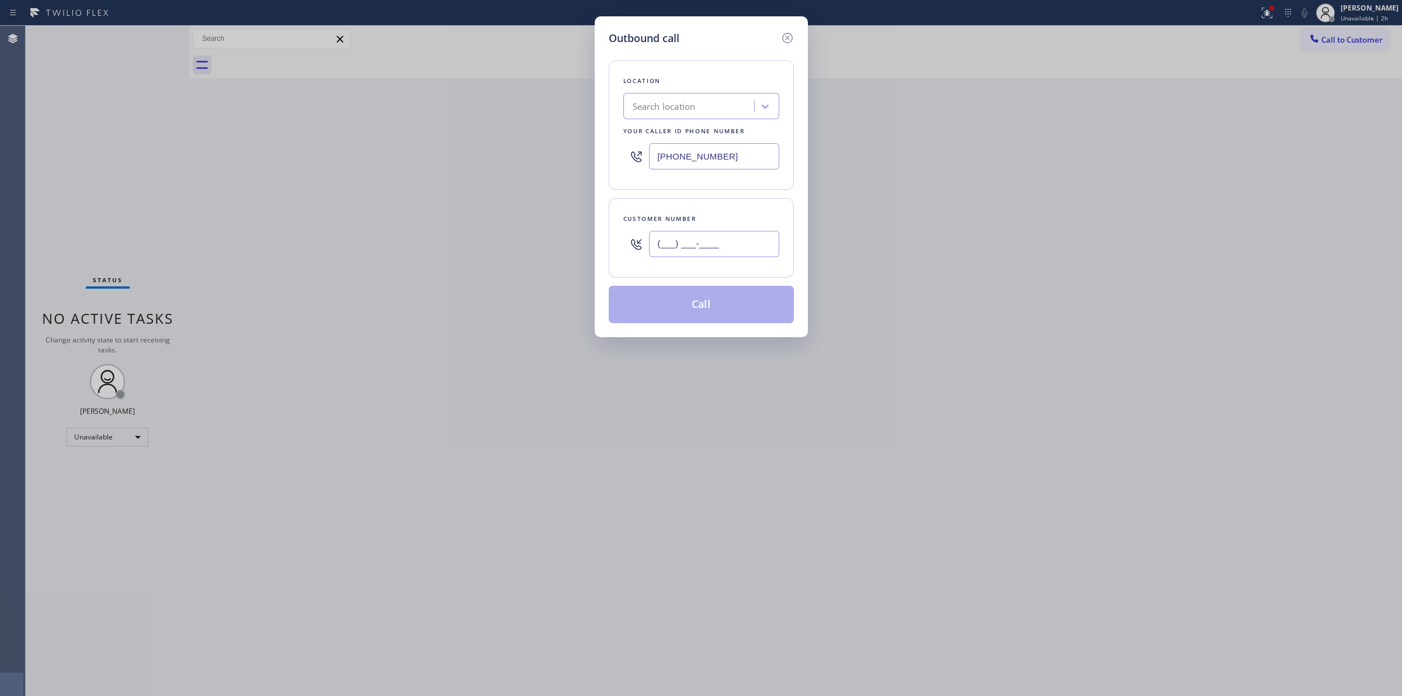
paste input "949) 290-7501"
type input "[PHONE_NUMBER]"
click at [733, 302] on button "Call" at bounding box center [701, 304] width 185 height 37
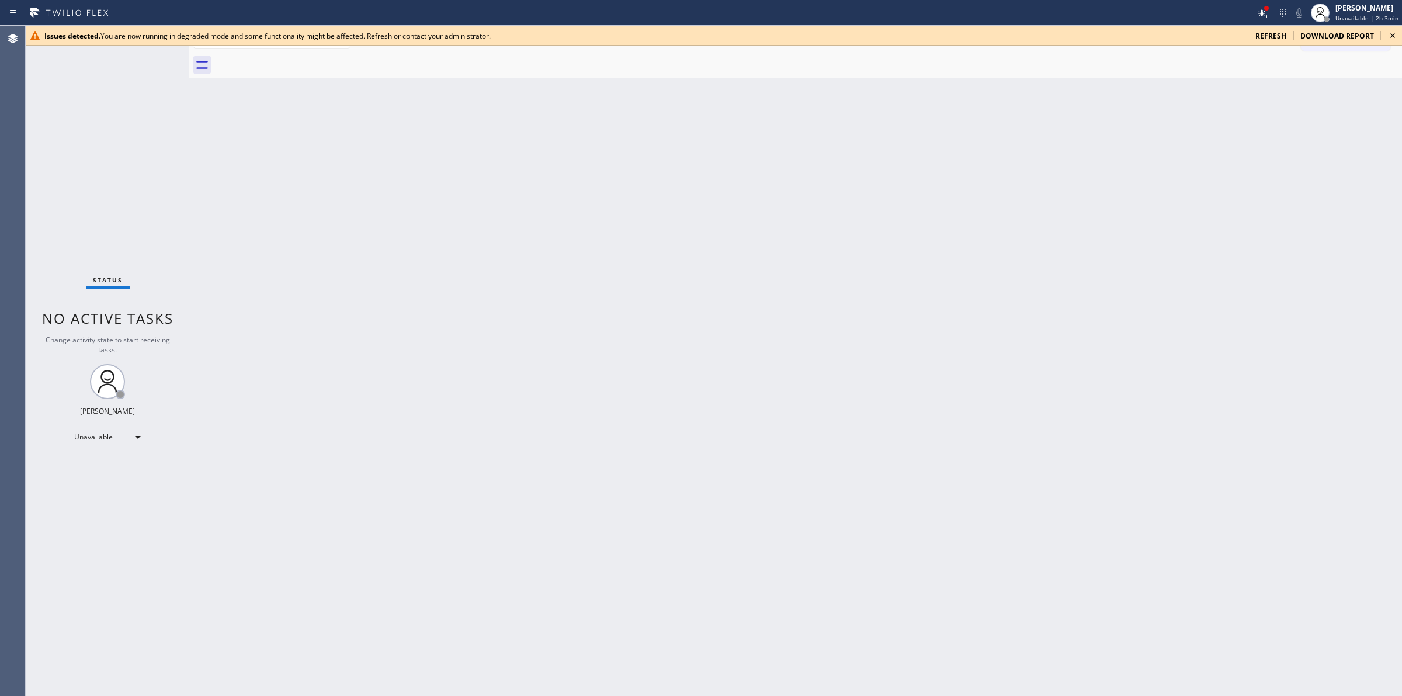
click at [1394, 36] on icon at bounding box center [1392, 36] width 14 height 14
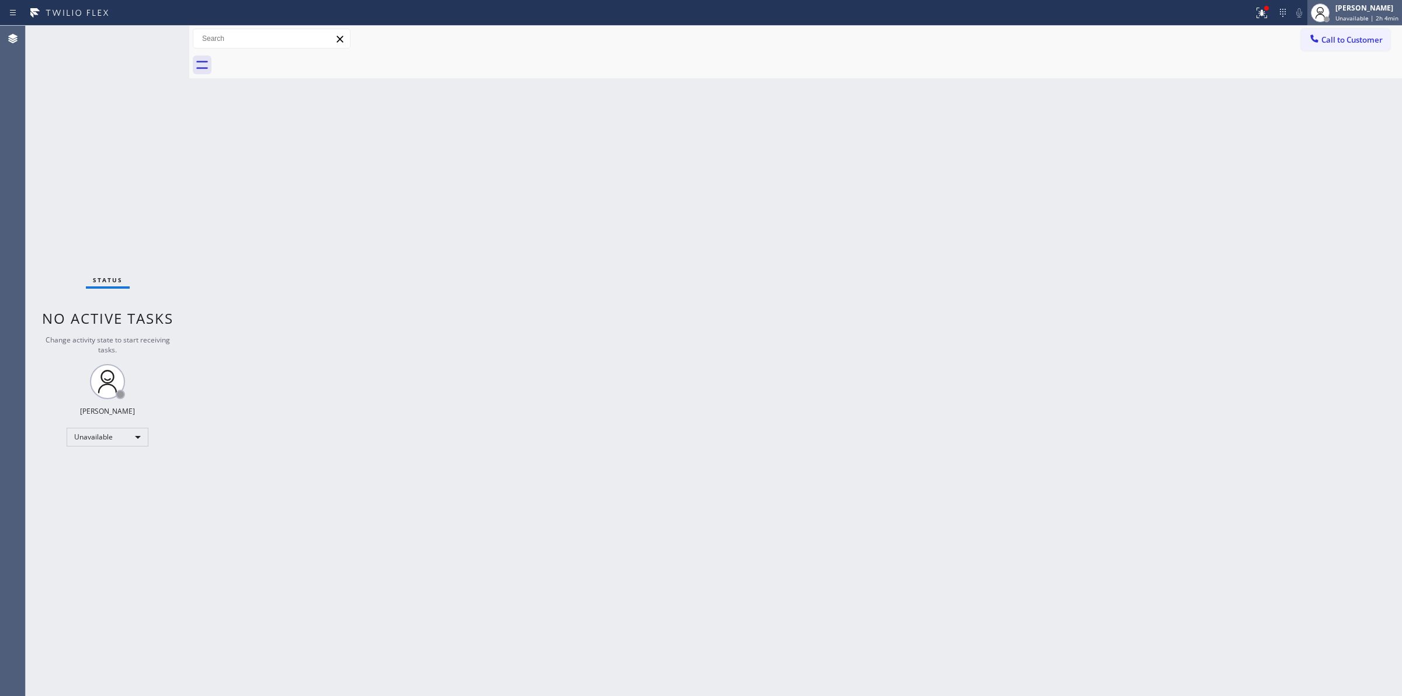
click at [1366, 15] on span "Unavailable | 2h 4min" at bounding box center [1366, 18] width 63 height 8
drag, startPoint x: 1306, startPoint y: 89, endPoint x: 1221, endPoint y: 193, distance: 134.0
click at [1221, 192] on div "Status report Issues detected You are now running in degraded mode and some fun…" at bounding box center [701, 348] width 1402 height 696
click at [1347, 86] on button "Break" at bounding box center [1343, 92] width 117 height 15
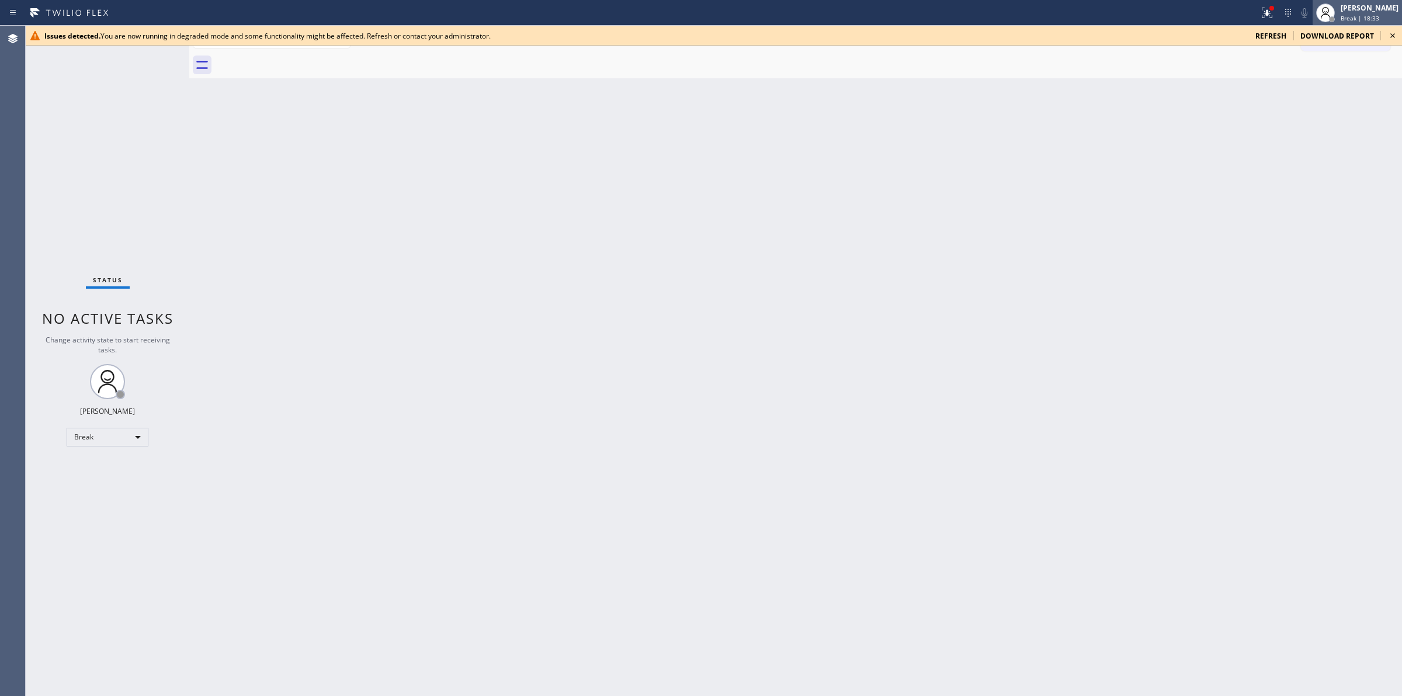
click at [1362, 16] on span "Break | 18:33" at bounding box center [1359, 18] width 39 height 8
click at [1312, 82] on button "Unavailable" at bounding box center [1343, 77] width 117 height 15
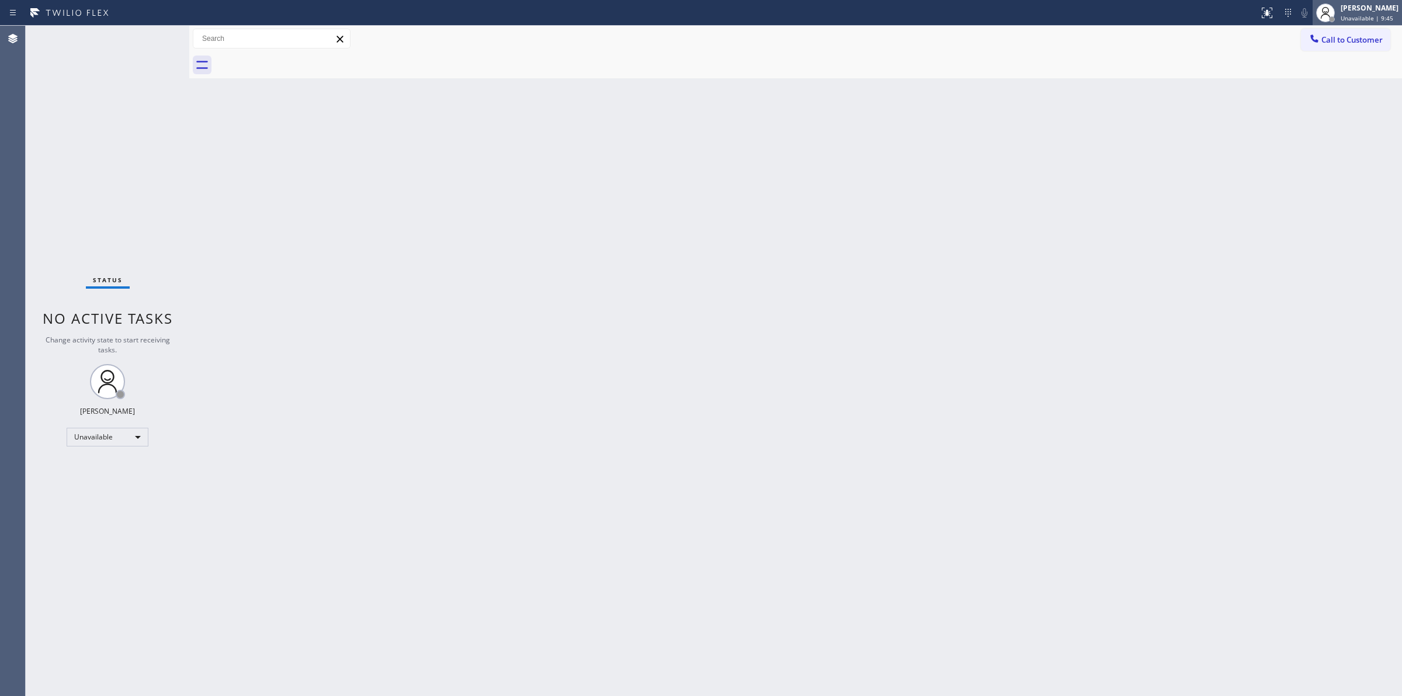
drag, startPoint x: 1385, startPoint y: 12, endPoint x: 1368, endPoint y: 12, distance: 17.5
click at [1385, 12] on div "[PERSON_NAME]" at bounding box center [1369, 8] width 58 height 10
click at [1266, 342] on div "Back to Dashboard Change Sender ID Customers Technicians Select a contact Outbo…" at bounding box center [795, 361] width 1213 height 670
